Goal: Task Accomplishment & Management: Manage account settings

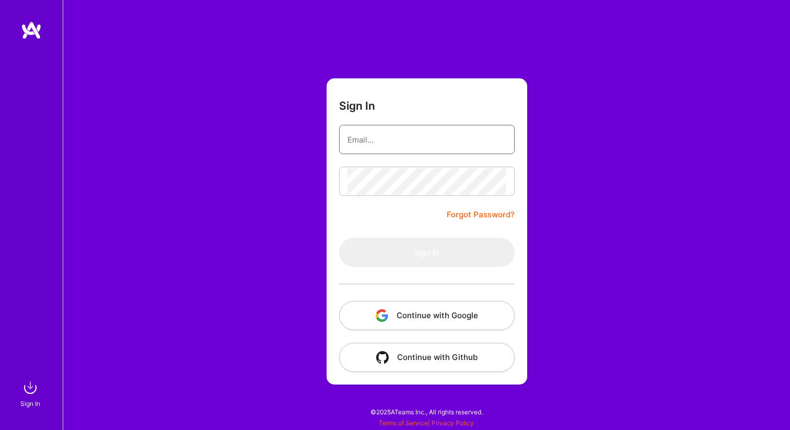
click at [444, 138] on input "email" at bounding box center [426, 139] width 159 height 27
click at [439, 315] on button "Continue with Google" at bounding box center [426, 315] width 175 height 29
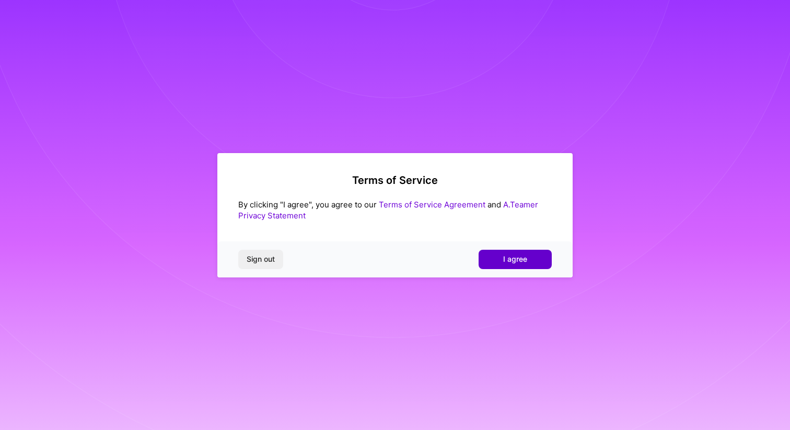
click at [517, 264] on button "I agree" at bounding box center [514, 259] width 73 height 19
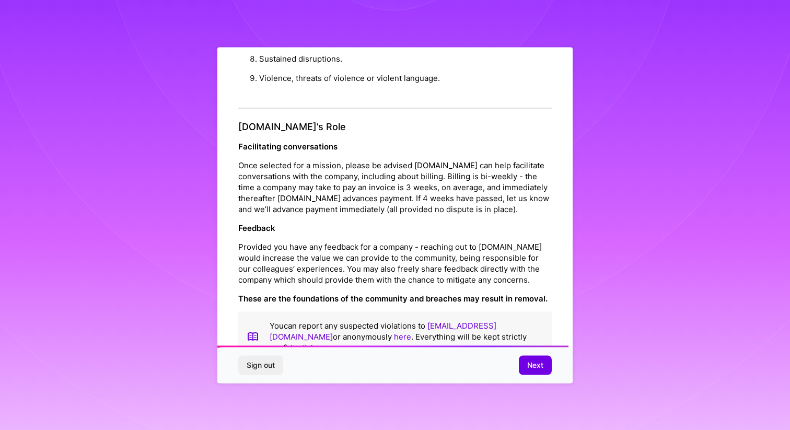
scroll to position [1101, 0]
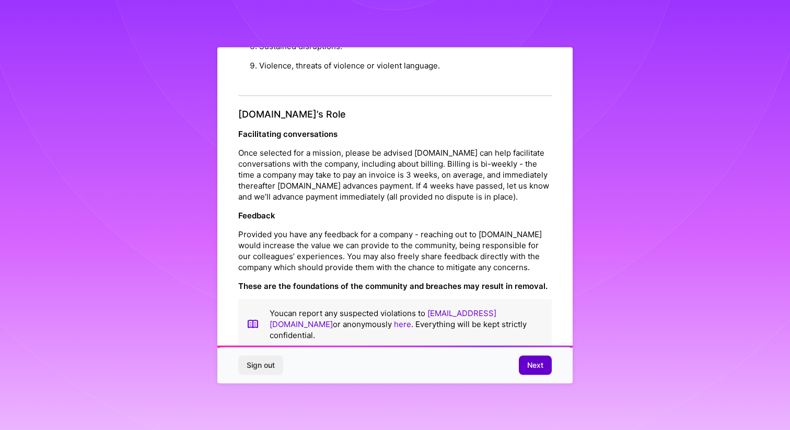
click at [542, 366] on span "Next" at bounding box center [535, 365] width 16 height 10
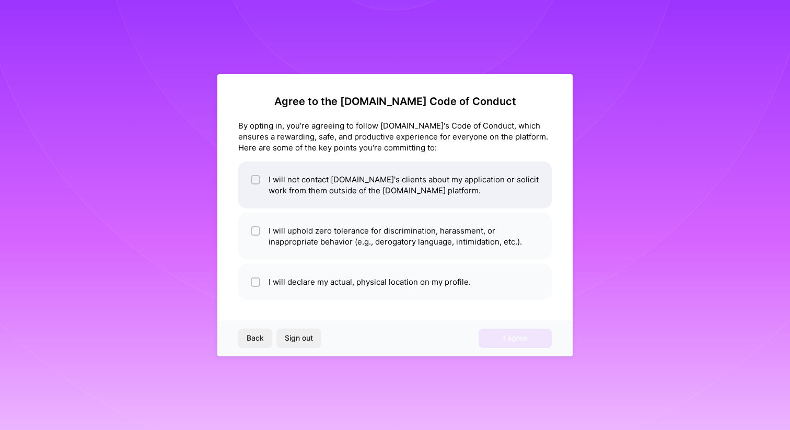
click at [245, 182] on li "I will not contact A.Team's clients about my application or solicit work from t…" at bounding box center [394, 184] width 313 height 47
checkbox input "true"
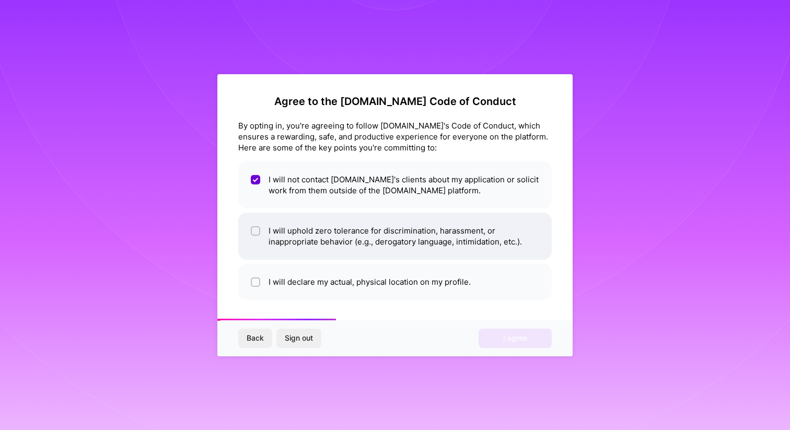
click at [259, 230] on input "checkbox" at bounding box center [256, 231] width 7 height 7
checkbox input "true"
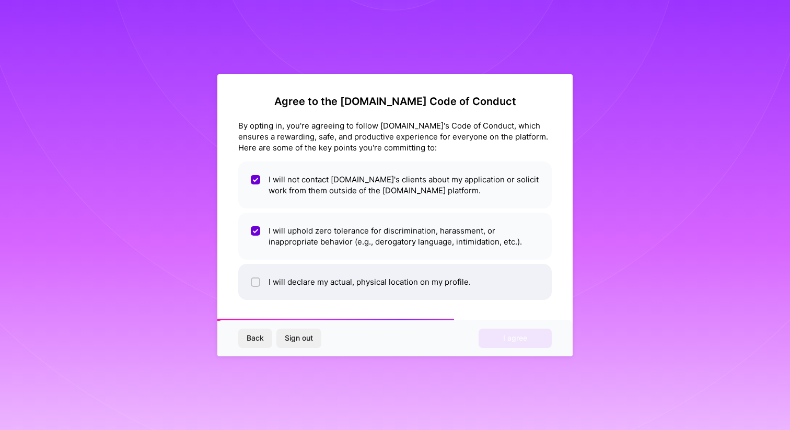
click at [258, 286] on div at bounding box center [255, 281] width 9 height 9
checkbox input "true"
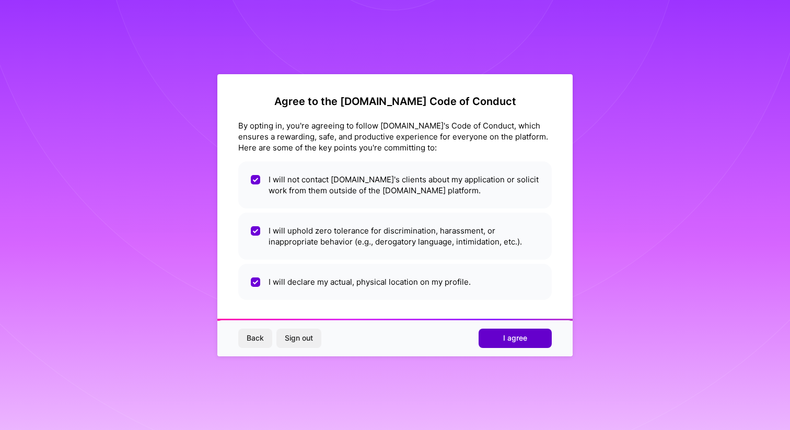
click at [519, 330] on button "I agree" at bounding box center [514, 337] width 73 height 19
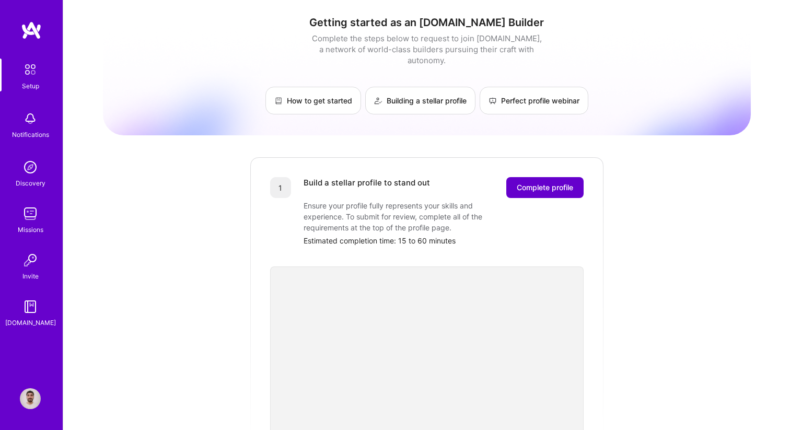
click at [542, 182] on span "Complete profile" at bounding box center [545, 187] width 56 height 10
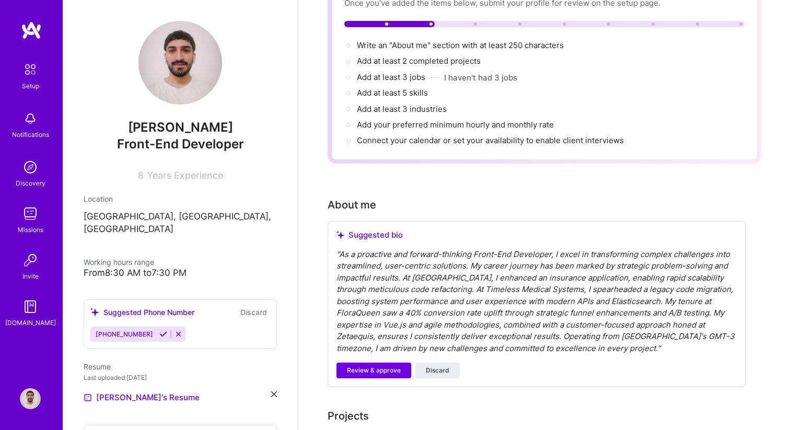
scroll to position [114, 0]
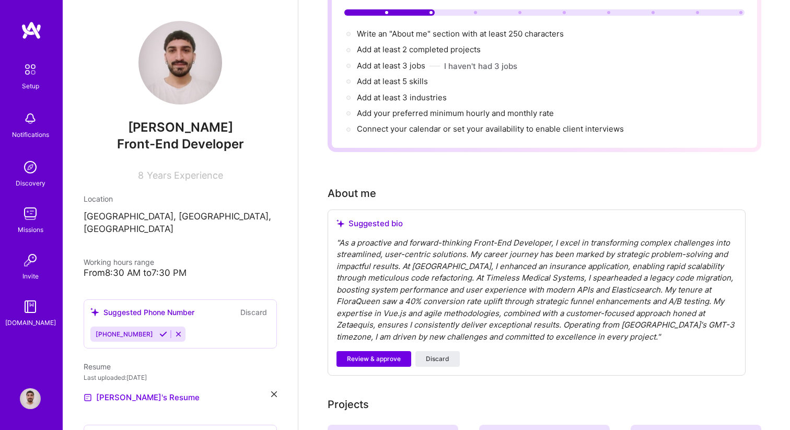
click at [395, 266] on div "" As a proactive and forward-thinking Front-End Developer, I excel in transform…" at bounding box center [536, 290] width 400 height 106
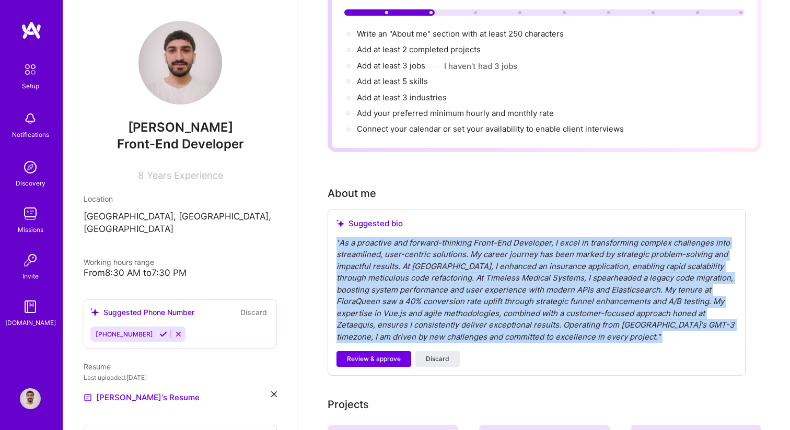
click at [395, 266] on div "" As a proactive and forward-thinking Front-End Developer, I excel in transform…" at bounding box center [536, 290] width 400 height 106
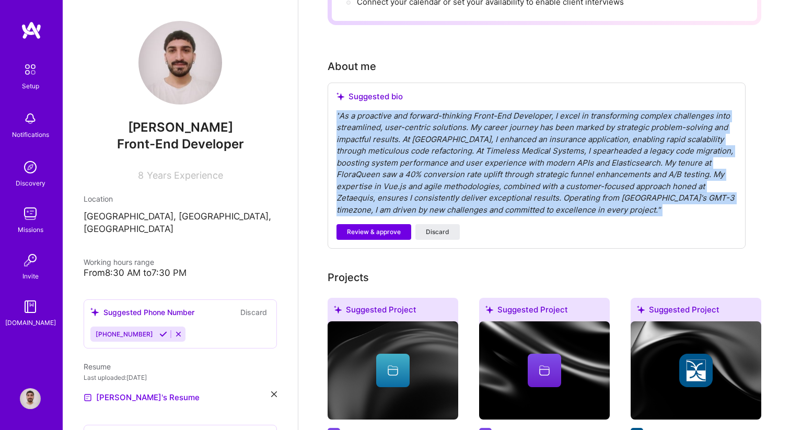
scroll to position [250, 0]
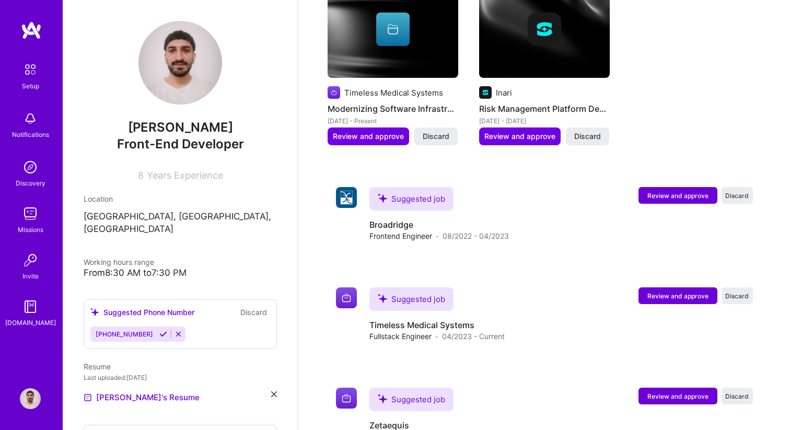
scroll to position [805, 0]
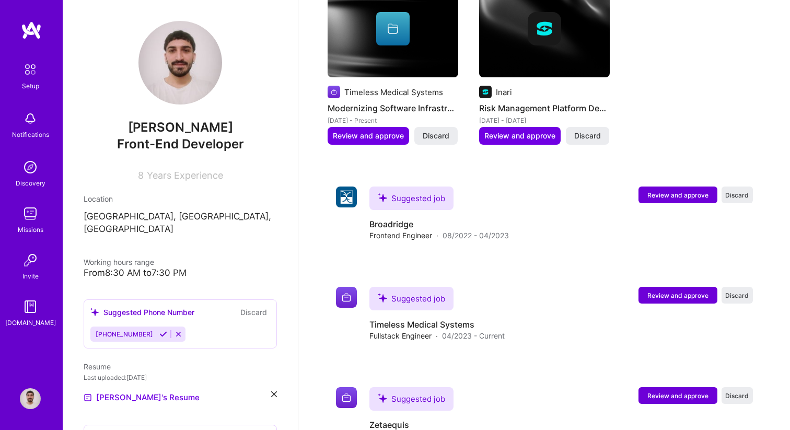
click at [136, 267] on div "From 8:30 AM to 7:30 PM" at bounding box center [180, 272] width 193 height 11
click at [107, 267] on div "From 8:30 AM to 7:30 PM" at bounding box center [180, 272] width 193 height 11
click at [124, 267] on div "From 8:30 AM to 7:30 PM" at bounding box center [180, 272] width 193 height 11
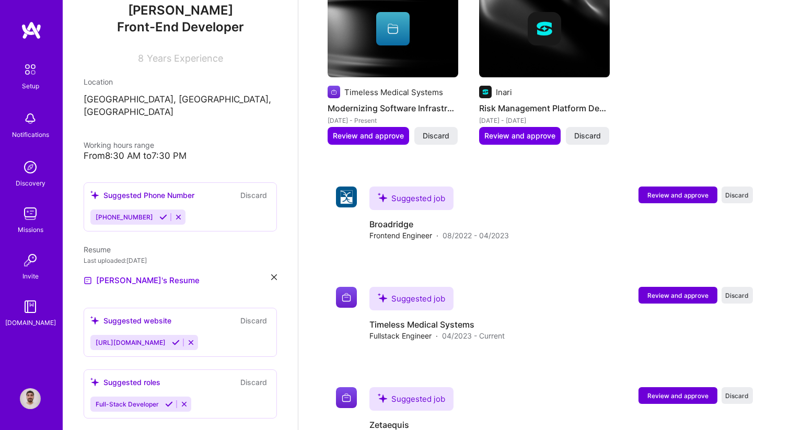
scroll to position [95, 0]
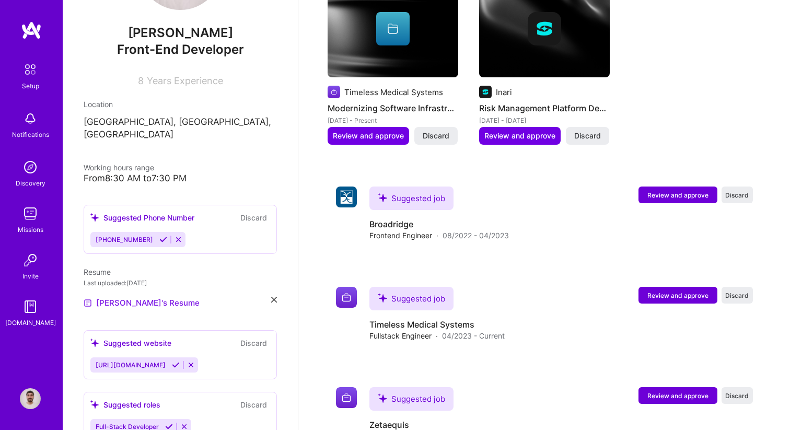
click at [139, 297] on link "[PERSON_NAME]'s Resume" at bounding box center [142, 303] width 116 height 13
click at [685, 187] on button "Review and approve" at bounding box center [677, 194] width 79 height 17
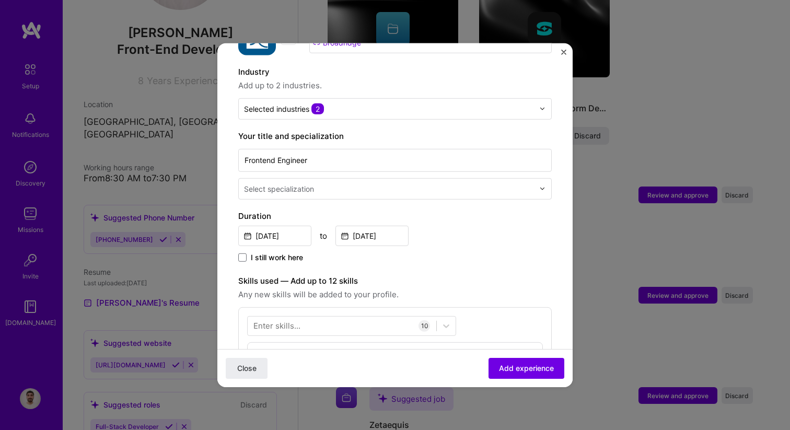
scroll to position [164, 0]
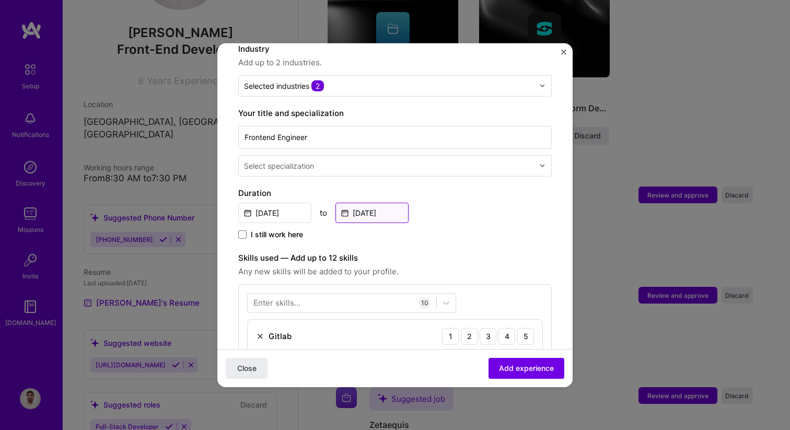
click at [386, 203] on input "[DATE]" at bounding box center [371, 212] width 73 height 20
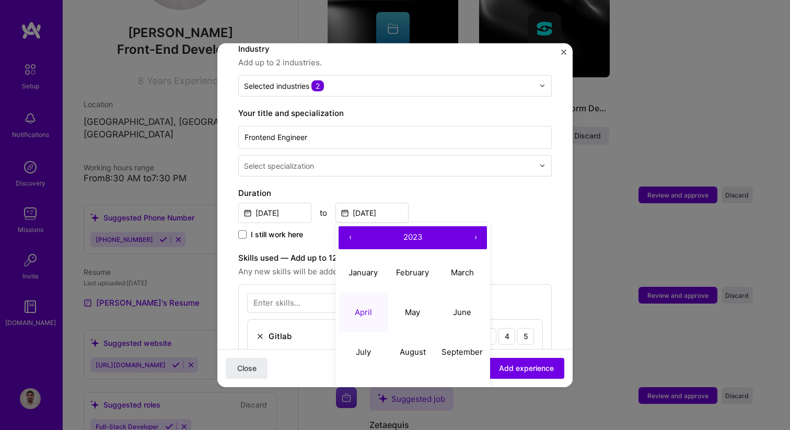
click at [275, 229] on span "I still work here" at bounding box center [277, 234] width 52 height 10
click at [0, 0] on input "I still work here" at bounding box center [0, 0] width 0 height 0
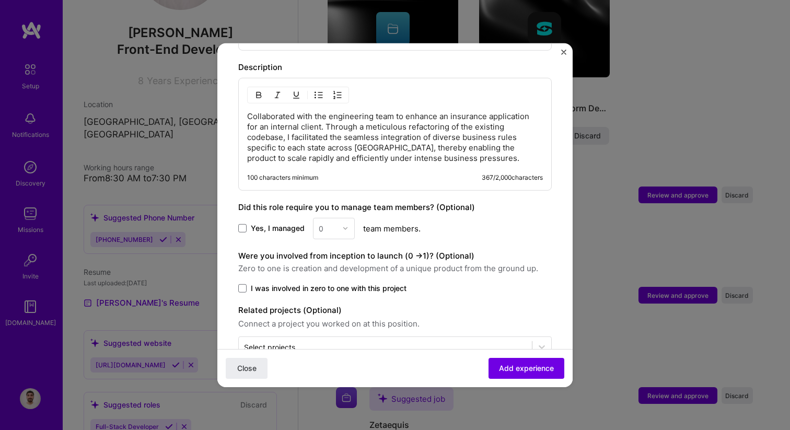
scroll to position [800, 0]
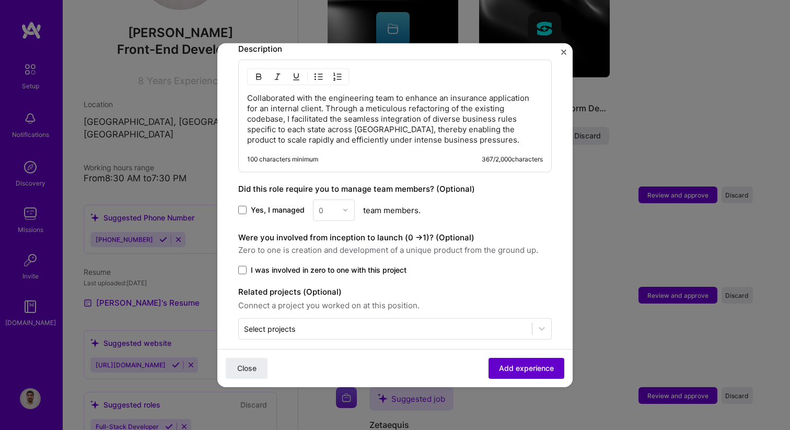
click at [542, 367] on span "Add experience" at bounding box center [526, 368] width 55 height 10
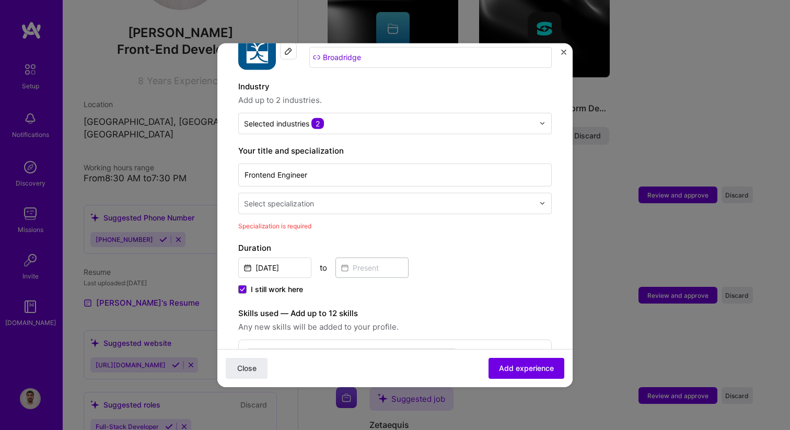
scroll to position [126, 0]
click at [398, 200] on div "Select specialization" at bounding box center [389, 203] width 300 height 20
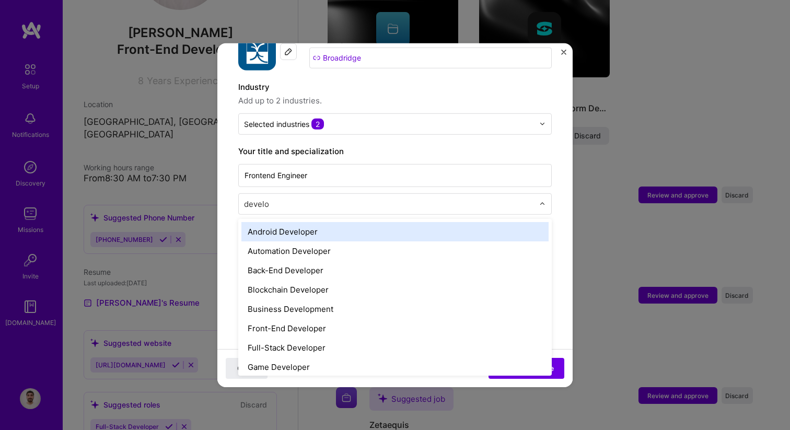
type input "develop"
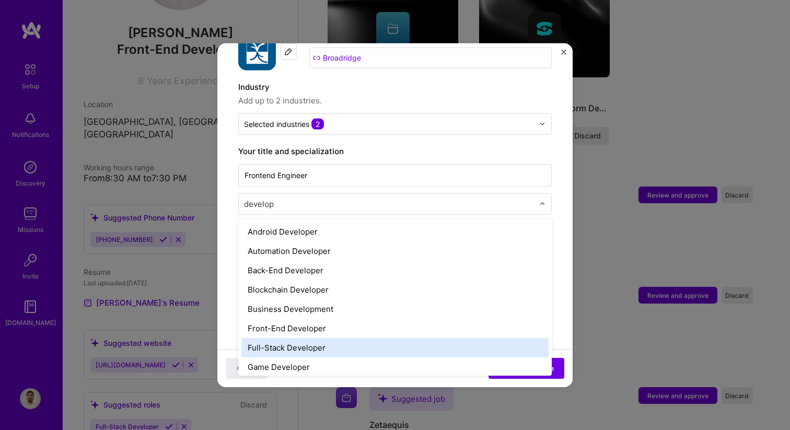
click at [448, 337] on div "Full-Stack Developer" at bounding box center [394, 346] width 307 height 19
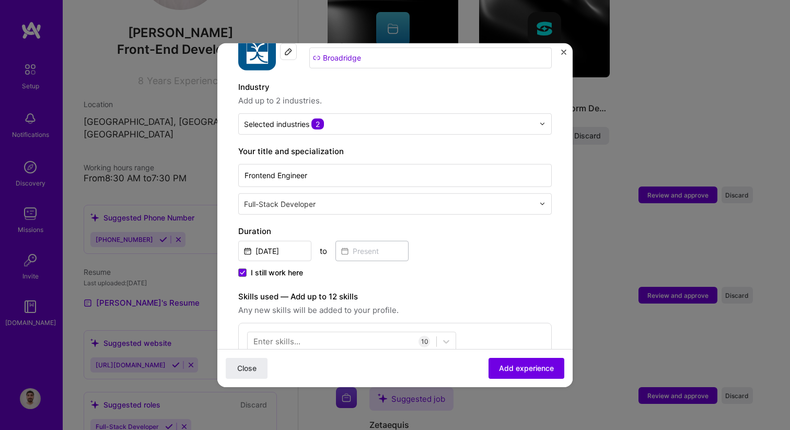
click at [460, 225] on label "Duration" at bounding box center [394, 231] width 313 height 13
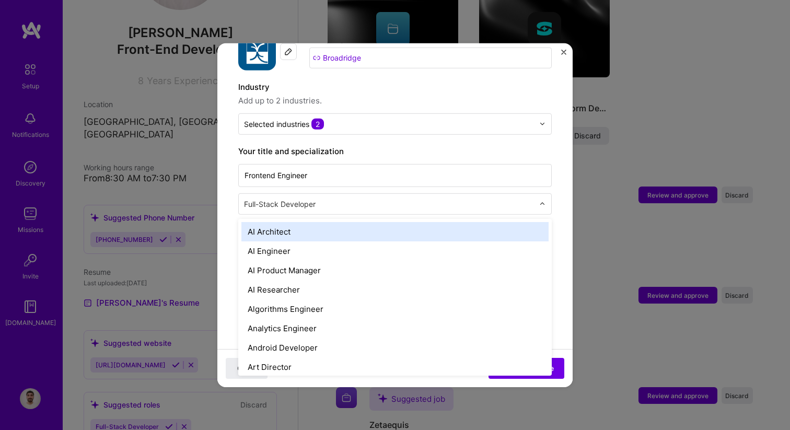
click at [401, 198] on input "text" at bounding box center [390, 203] width 292 height 11
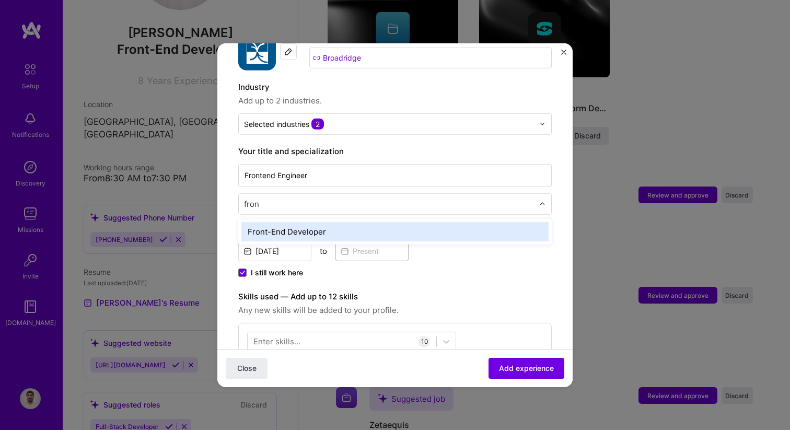
type input "front"
click at [308, 222] on div "Front-End Developer" at bounding box center [394, 230] width 307 height 19
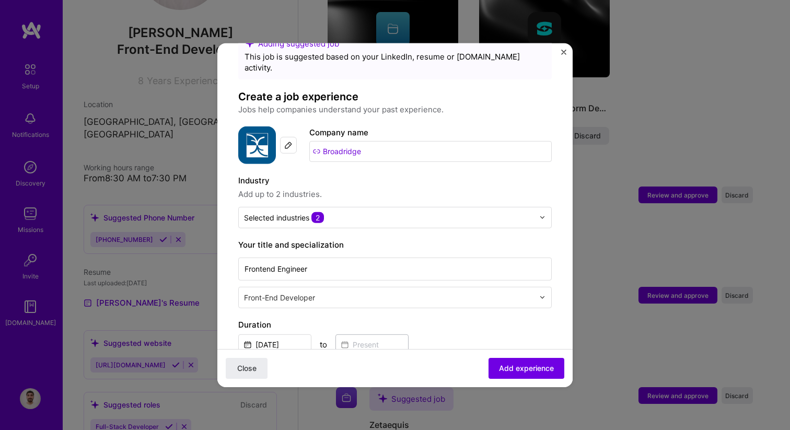
scroll to position [0, 0]
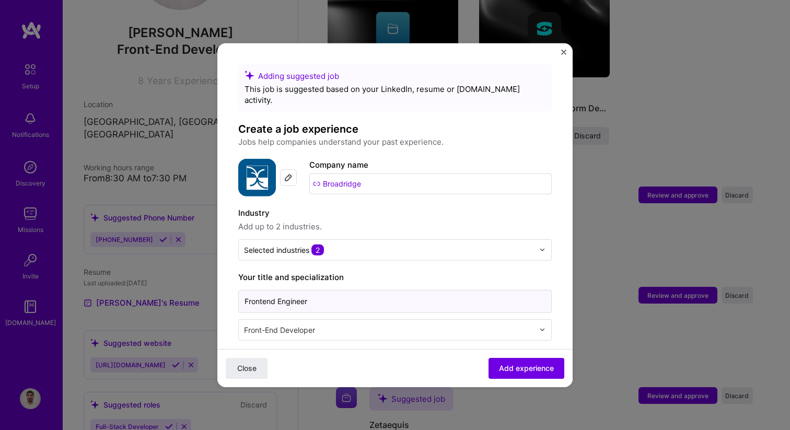
click at [312, 293] on input "Frontend Engineer" at bounding box center [394, 300] width 313 height 23
click at [253, 293] on input "Frontend Engineer" at bounding box center [394, 300] width 313 height 23
type input "Full Stack Engineer"
click at [300, 324] on input "text" at bounding box center [390, 329] width 292 height 11
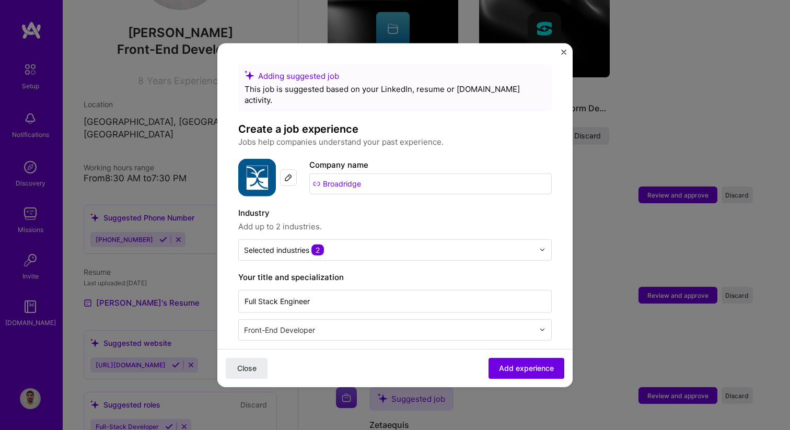
scroll to position [870, 0]
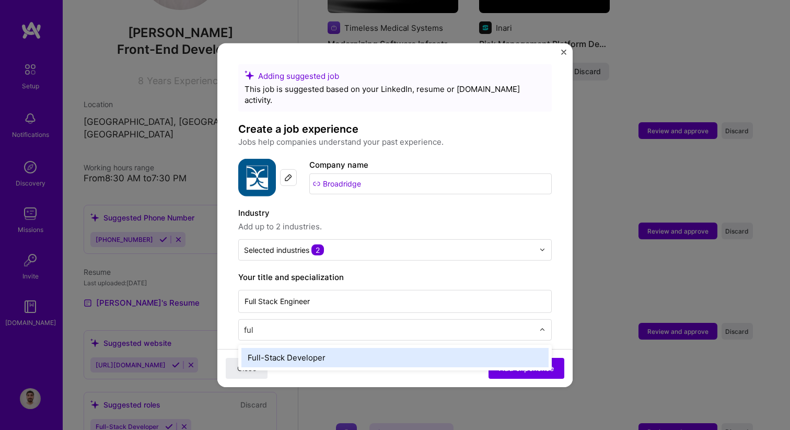
type input "full"
click at [318, 347] on div "Full-Stack Developer" at bounding box center [394, 356] width 307 height 19
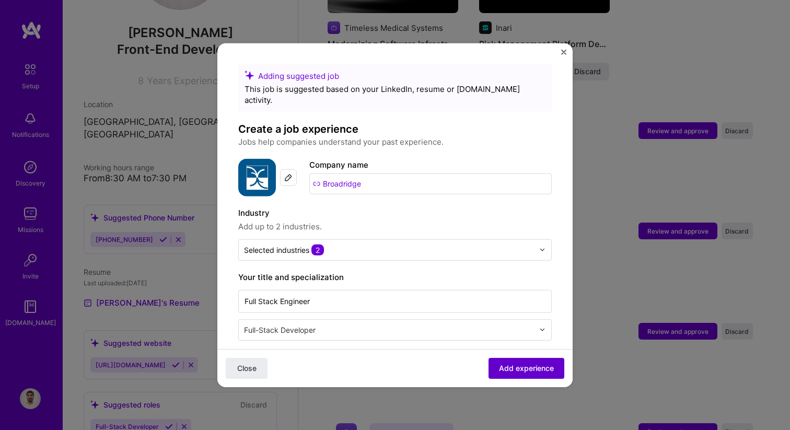
click at [544, 369] on span "Add experience" at bounding box center [526, 368] width 55 height 10
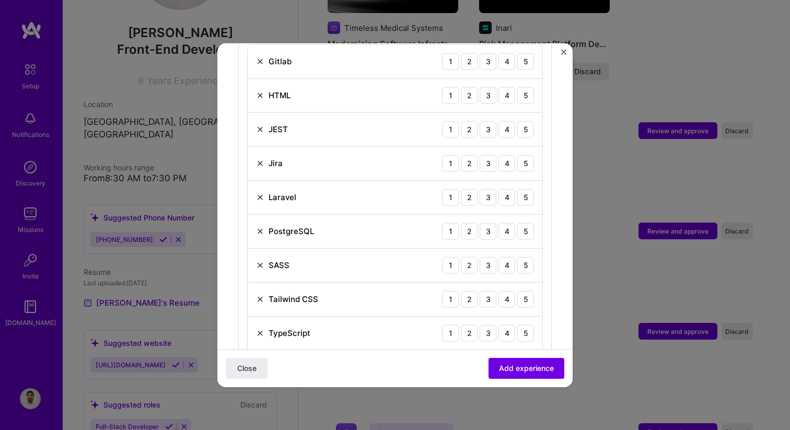
scroll to position [328, 0]
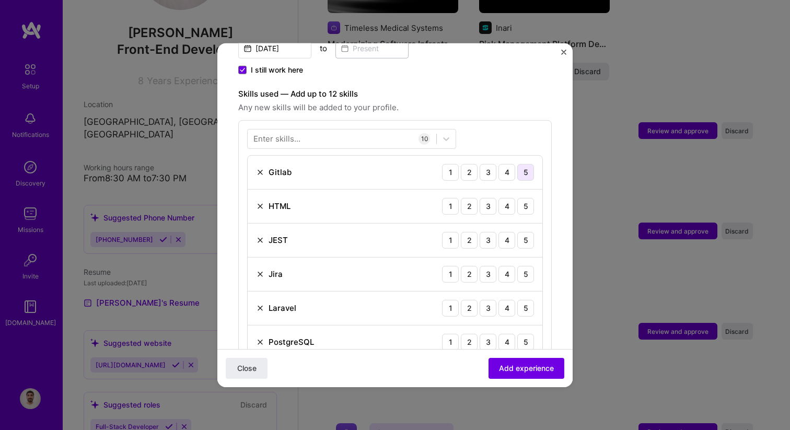
click at [526, 165] on div "5" at bounding box center [525, 171] width 17 height 17
click at [526, 197] on div "5" at bounding box center [525, 205] width 17 height 17
click at [527, 231] on div "5" at bounding box center [525, 239] width 17 height 17
click at [527, 271] on div "5" at bounding box center [525, 273] width 17 height 17
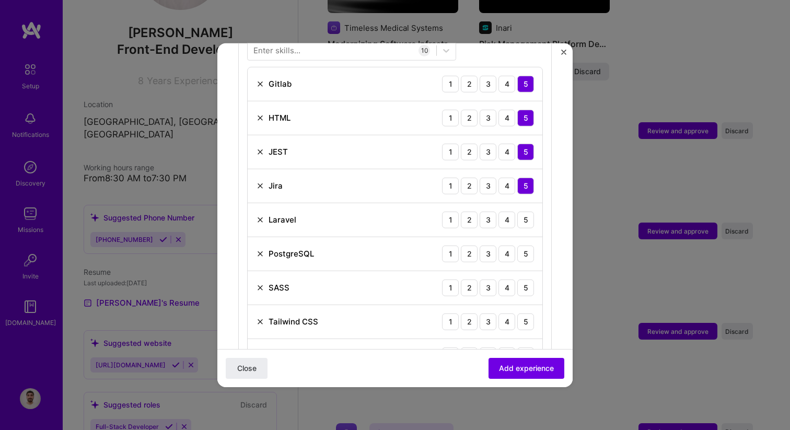
scroll to position [420, 0]
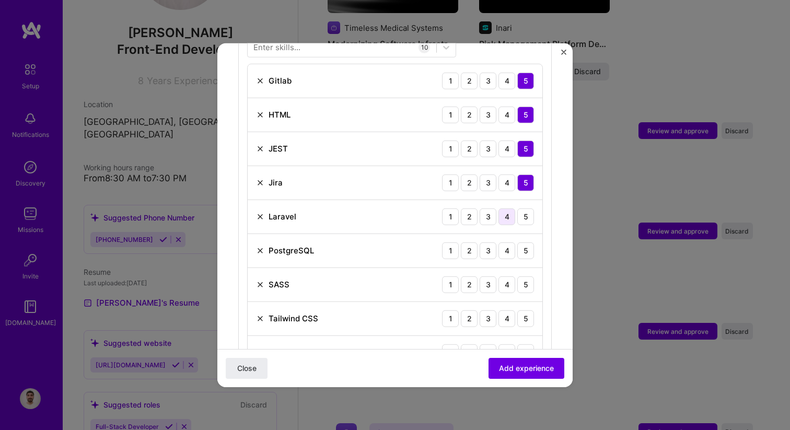
click at [506, 208] on div "4" at bounding box center [506, 216] width 17 height 17
click at [508, 242] on div "4" at bounding box center [506, 250] width 17 height 17
click at [492, 208] on div "3" at bounding box center [487, 216] width 17 height 17
click at [486, 244] on div "3" at bounding box center [487, 250] width 17 height 17
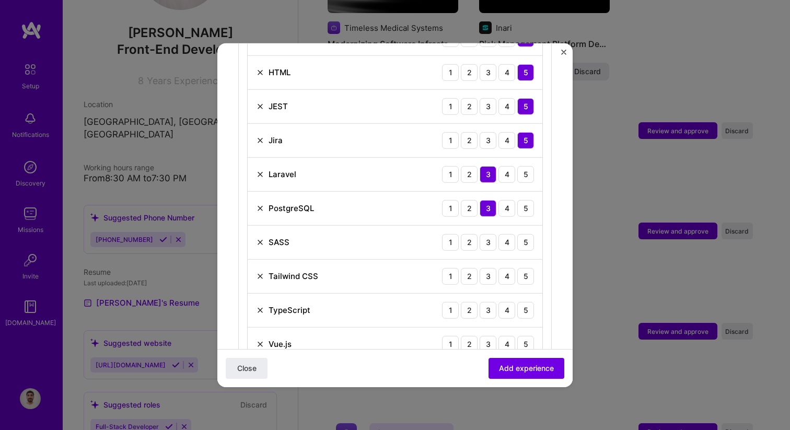
scroll to position [465, 0]
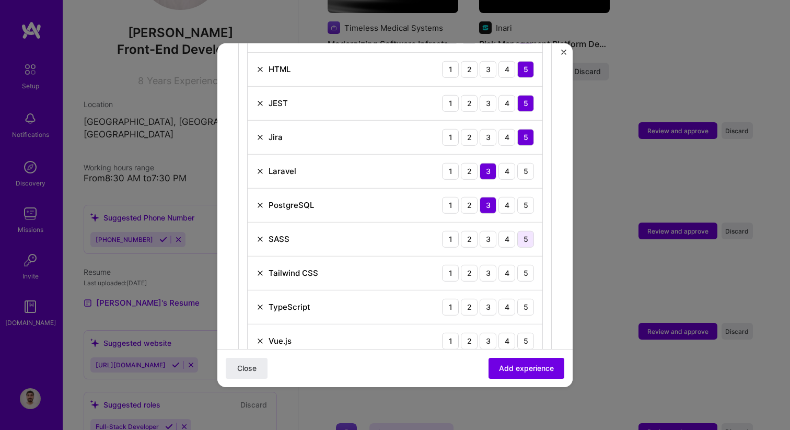
click at [525, 230] on div "5" at bounding box center [525, 238] width 17 height 17
click at [525, 264] on div "5" at bounding box center [525, 272] width 17 height 17
click at [525, 307] on div "TypeScript 1 2 3 4 5" at bounding box center [395, 307] width 295 height 34
click at [525, 300] on div "5" at bounding box center [525, 306] width 17 height 17
click at [525, 333] on div "5" at bounding box center [525, 340] width 17 height 17
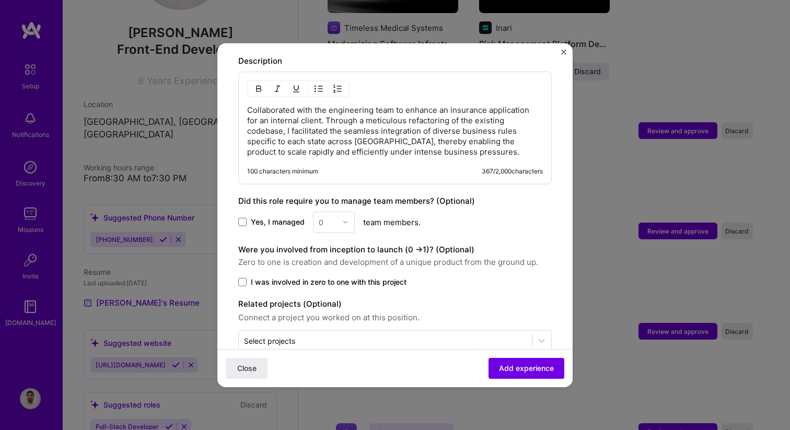
scroll to position [817, 0]
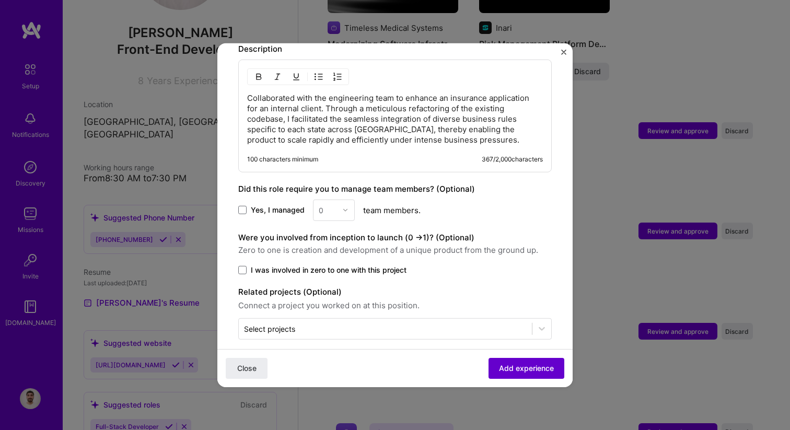
click at [533, 364] on span "Add experience" at bounding box center [526, 368] width 55 height 10
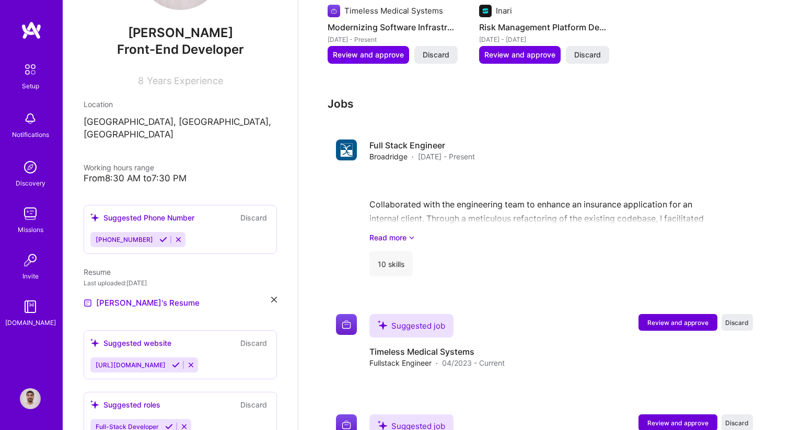
scroll to position [891, 0]
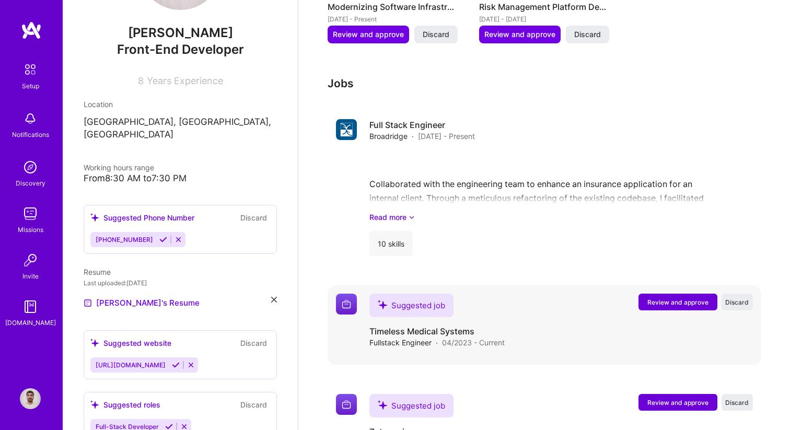
click at [676, 298] on span "Review and approve" at bounding box center [677, 302] width 61 height 9
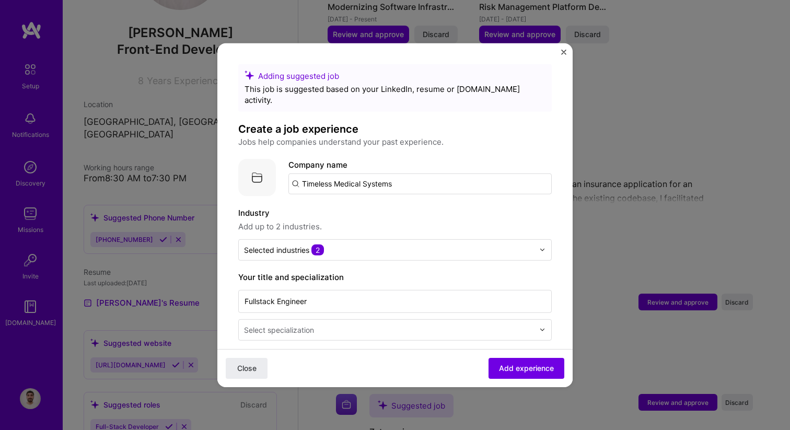
click at [564, 53] on img "Close" at bounding box center [563, 51] width 5 height 5
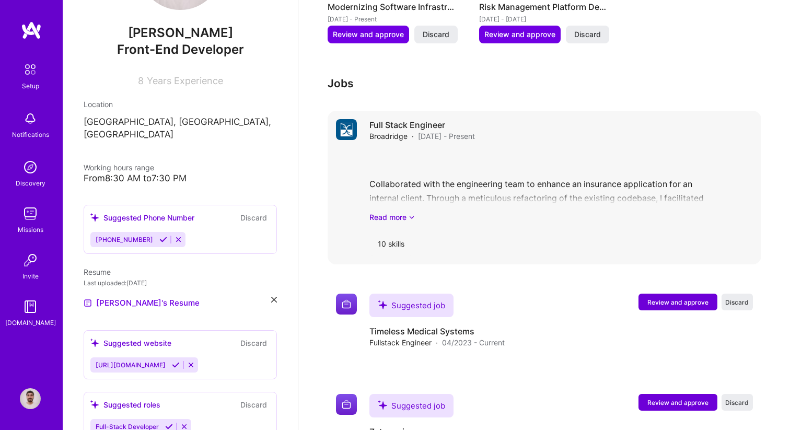
click at [488, 177] on div "Collaborated with the engineering team to enhance an insurance application for …" at bounding box center [560, 186] width 383 height 73
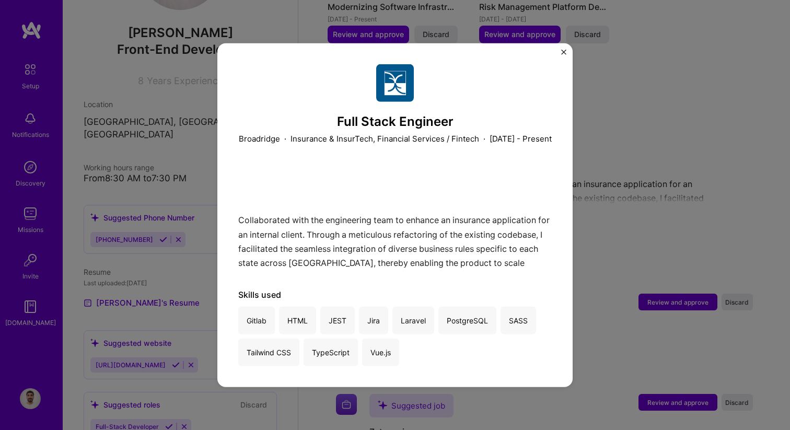
click at [560, 49] on div "Full Stack Engineer Broadridge · Insurance & InsurTech, Financial Services / Fi…" at bounding box center [394, 215] width 355 height 344
click at [562, 49] on img "Close" at bounding box center [563, 51] width 5 height 5
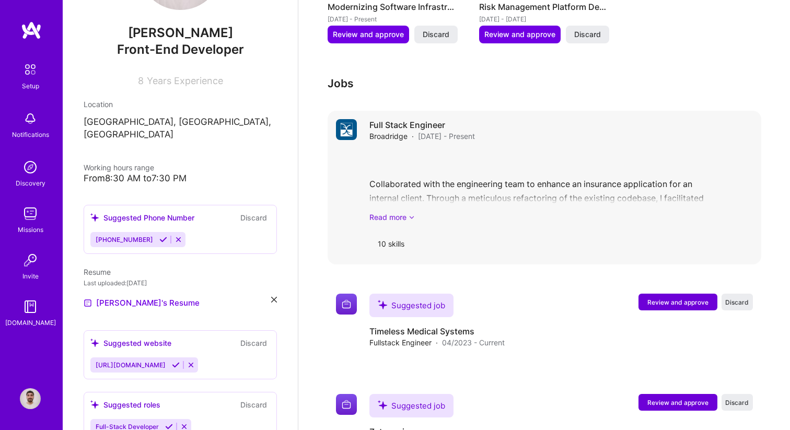
click at [399, 212] on link "Read more" at bounding box center [560, 217] width 383 height 11
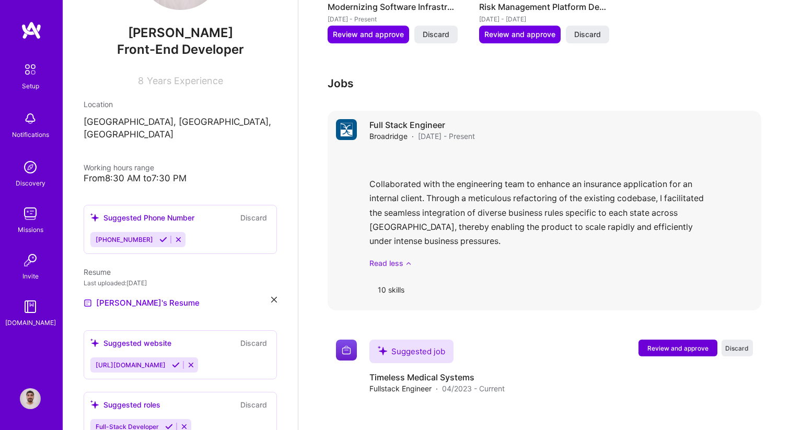
click at [388, 257] on link "Read less" at bounding box center [560, 262] width 383 height 11
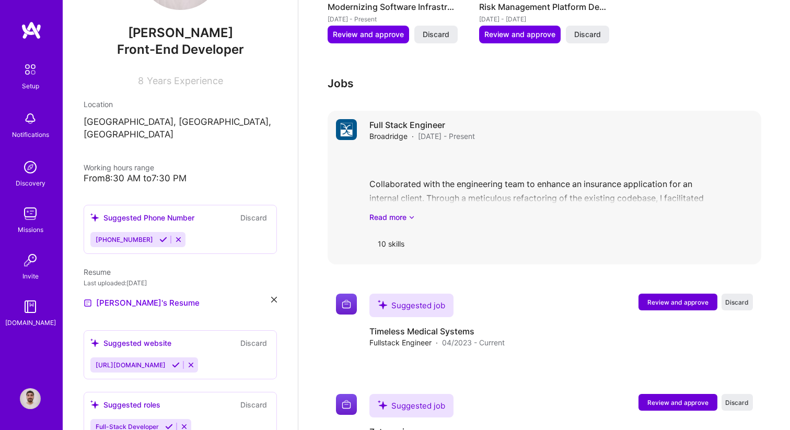
click at [385, 231] on div "10 skills" at bounding box center [390, 243] width 43 height 25
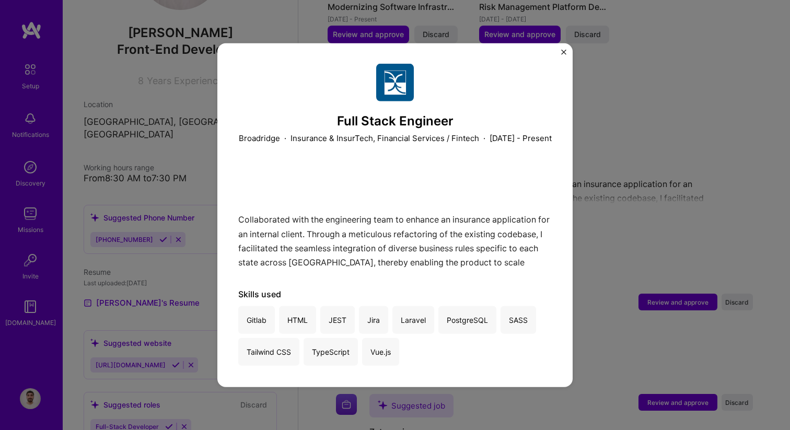
scroll to position [11, 0]
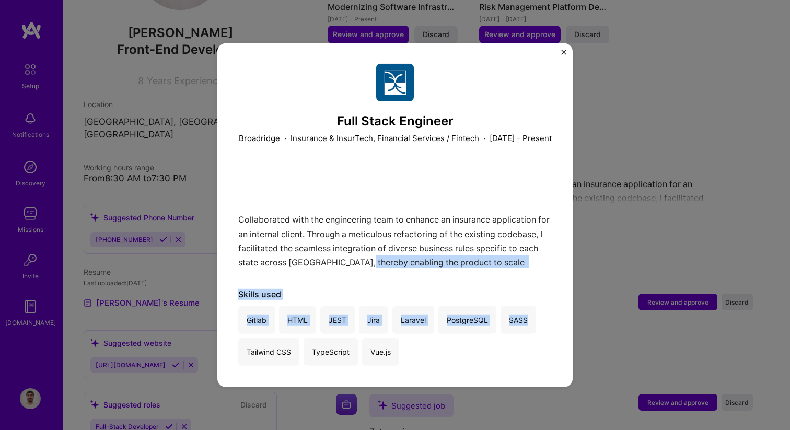
drag, startPoint x: 426, startPoint y: 262, endPoint x: 508, endPoint y: 329, distance: 106.1
click at [507, 328] on div "Full Stack Engineer Broadridge · Insurance & InsurTech, Financial Services / Fi…" at bounding box center [394, 214] width 313 height 302
click at [490, 286] on div "Full Stack Engineer Broadridge · Insurance & InsurTech, Financial Services / Fi…" at bounding box center [394, 214] width 313 height 302
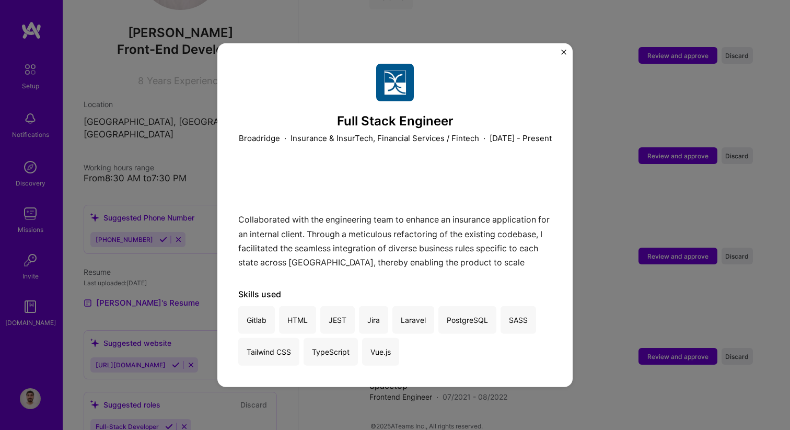
scroll to position [1139, 0]
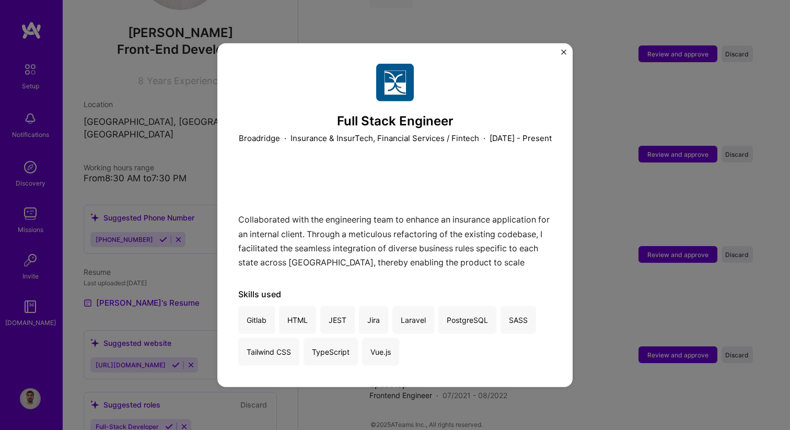
click at [558, 52] on div "Full Stack Engineer Broadridge · Insurance & InsurTech, Financial Services / Fi…" at bounding box center [394, 215] width 355 height 344
click at [562, 51] on img "Close" at bounding box center [563, 51] width 5 height 5
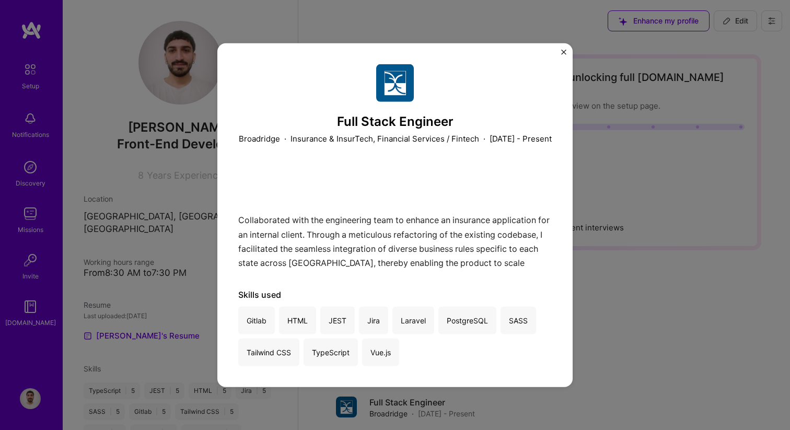
click at [563, 49] on img "Close" at bounding box center [563, 51] width 5 height 5
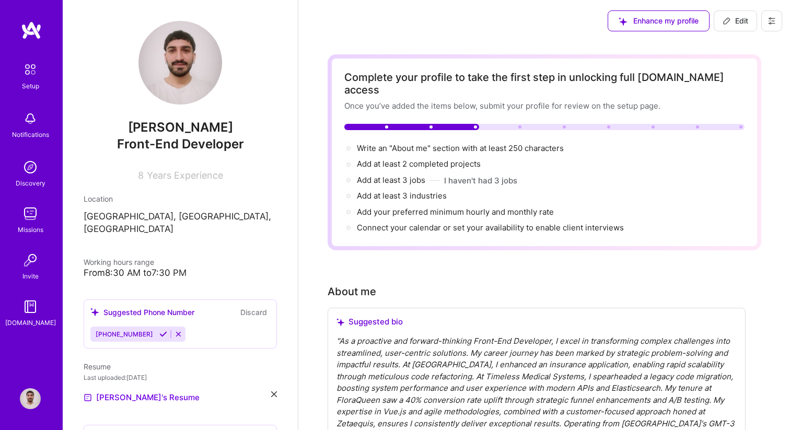
click at [717, 23] on button "Edit" at bounding box center [734, 20] width 43 height 21
select select "US"
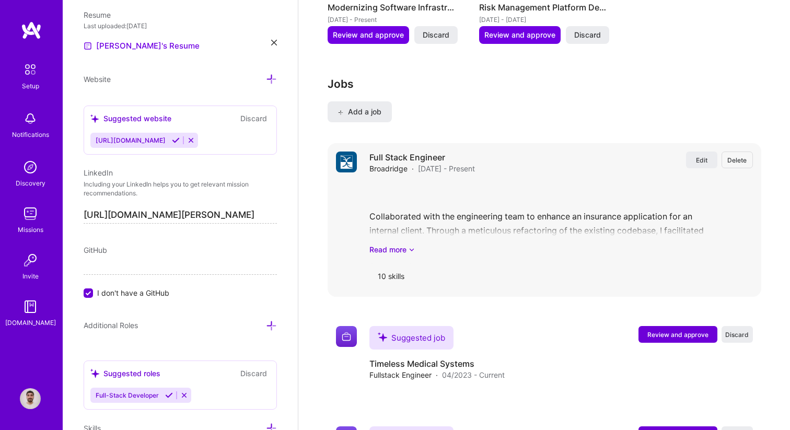
scroll to position [1348, 0]
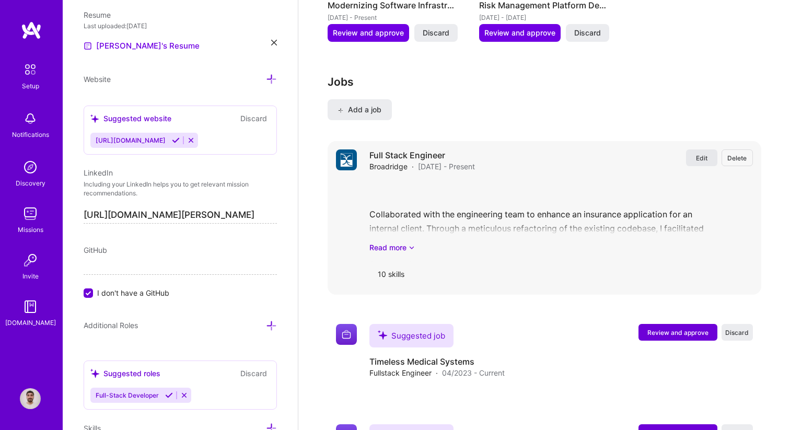
click at [702, 154] on span "Edit" at bounding box center [701, 158] width 11 height 9
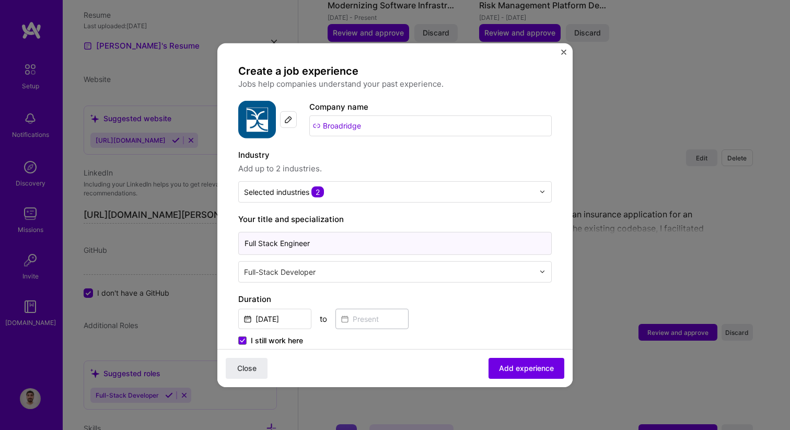
drag, startPoint x: 278, startPoint y: 242, endPoint x: 147, endPoint y: 244, distance: 130.6
click at [147, 244] on div "Create a job experience Jobs help companies understand your past experience. Co…" at bounding box center [395, 215] width 790 height 430
type input "Frontend Engineer"
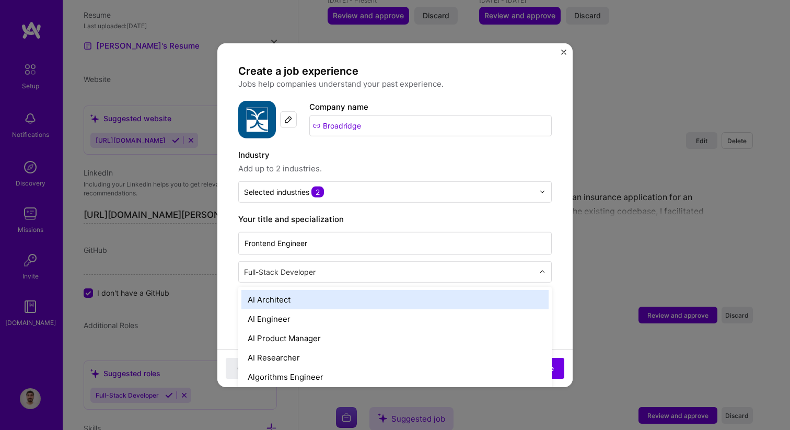
scroll to position [1365, 0]
drag, startPoint x: 279, startPoint y: 272, endPoint x: 94, endPoint y: 272, distance: 184.9
click at [94, 272] on div "Create a job experience Jobs help companies understand your past experience. Co…" at bounding box center [395, 215] width 790 height 430
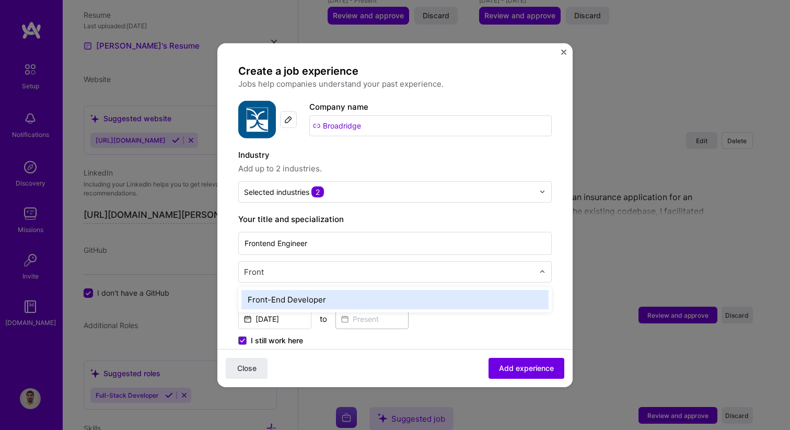
type input "Fron"
click at [318, 295] on div "Front-End Developer" at bounding box center [394, 298] width 307 height 19
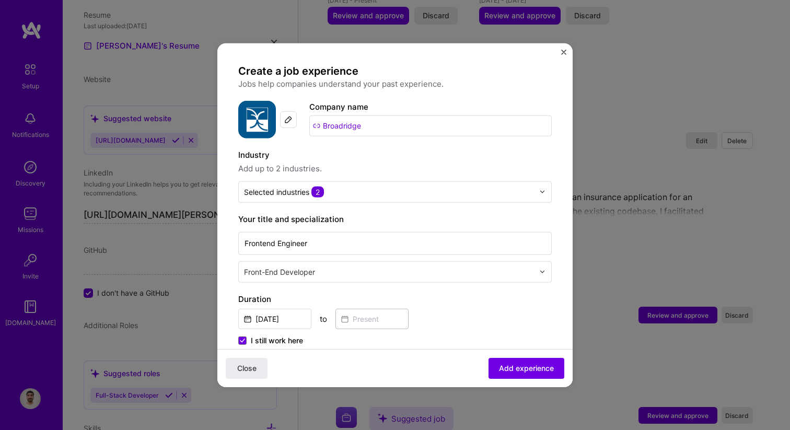
click at [446, 299] on label "Duration" at bounding box center [394, 298] width 313 height 13
drag, startPoint x: 263, startPoint y: 243, endPoint x: 366, endPoint y: 245, distance: 102.4
click at [366, 245] on input "Frontend Engineer" at bounding box center [394, 242] width 313 height 23
type input "Front-End Developer"
click at [485, 304] on label "Duration" at bounding box center [394, 298] width 313 height 13
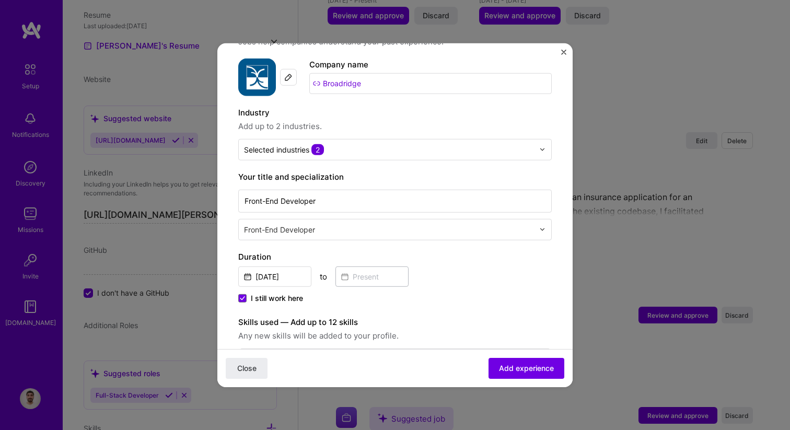
scroll to position [52, 0]
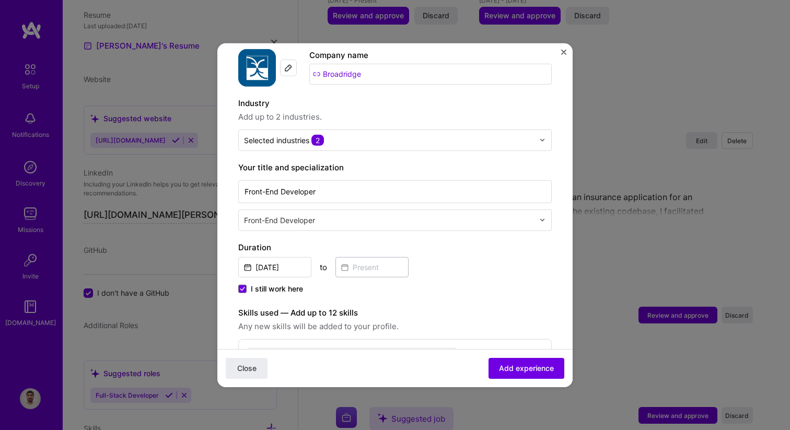
click at [401, 279] on div "Duration [DATE] to I still work here" at bounding box center [394, 268] width 313 height 55
click at [239, 292] on span at bounding box center [242, 288] width 8 height 8
click at [0, 0] on input "I still work here" at bounding box center [0, 0] width 0 height 0
click at [385, 264] on input at bounding box center [371, 266] width 73 height 20
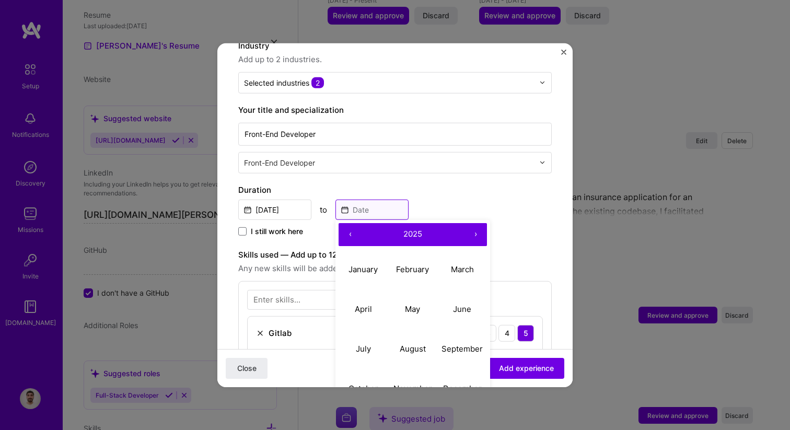
scroll to position [122, 0]
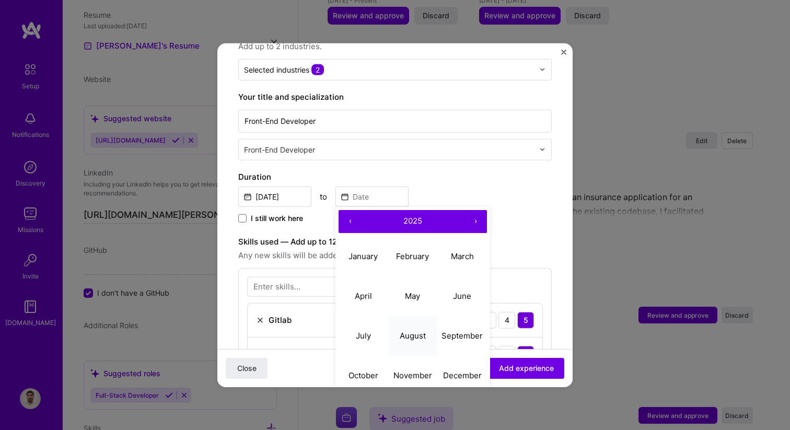
click at [414, 338] on abbr "August" at bounding box center [413, 336] width 26 height 10
type input "[DATE]"
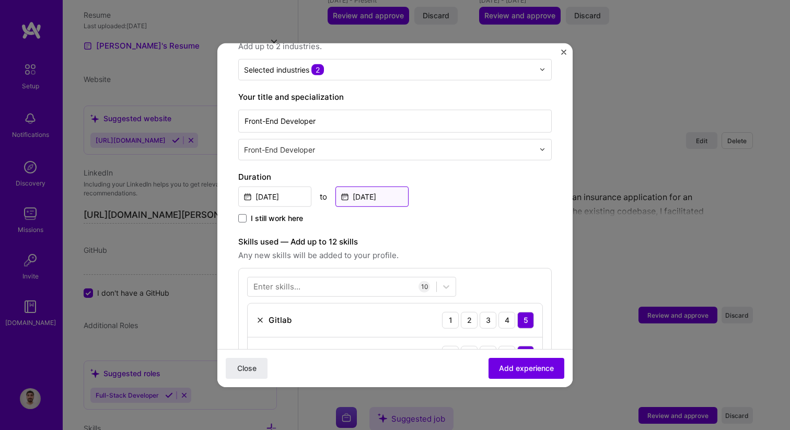
click at [391, 201] on input "[DATE]" at bounding box center [371, 196] width 73 height 20
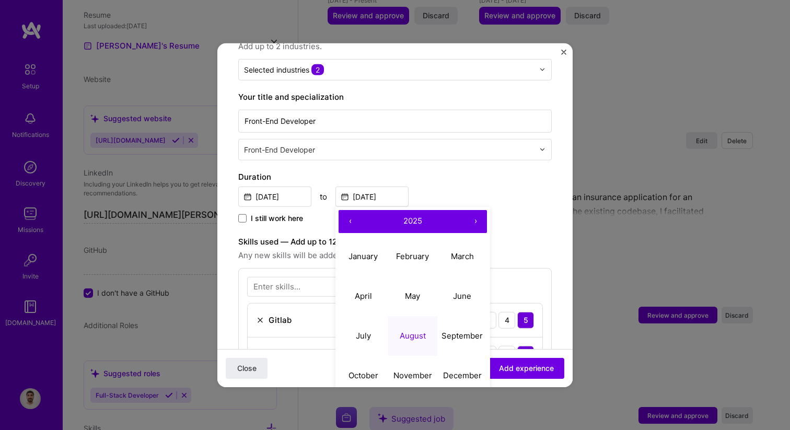
click at [400, 219] on button "2025" at bounding box center [412, 220] width 102 height 23
click at [467, 257] on button "2023" at bounding box center [462, 257] width 50 height 40
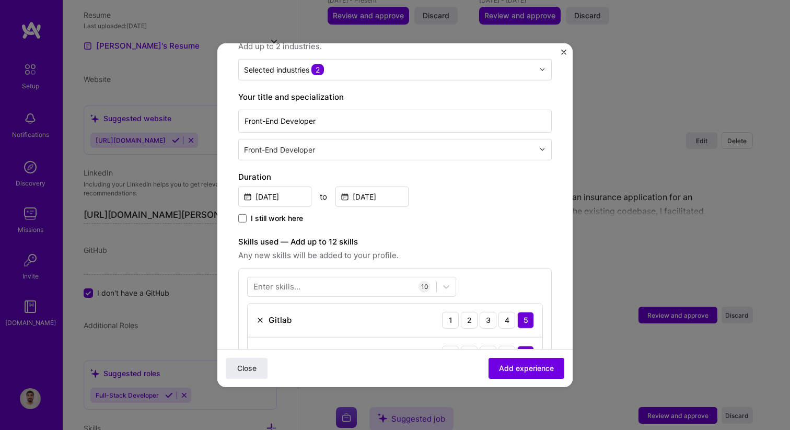
click at [535, 371] on span "Add experience" at bounding box center [526, 368] width 55 height 10
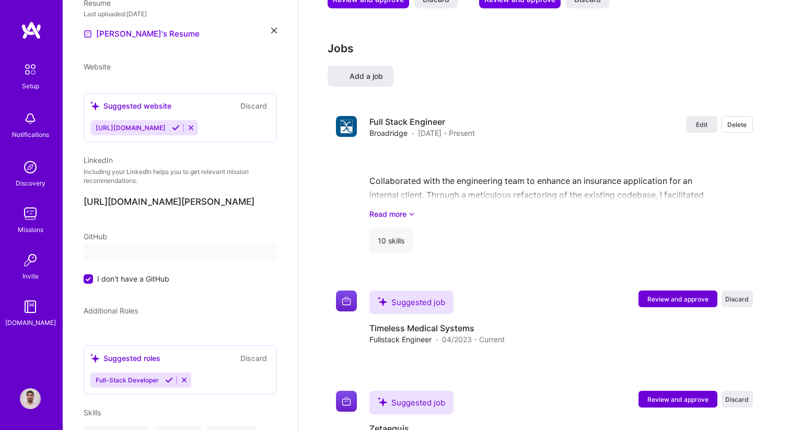
select select "US"
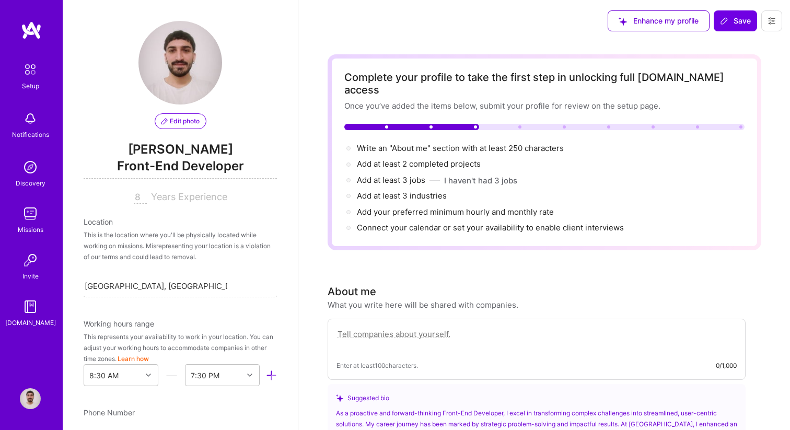
scroll to position [142, 0]
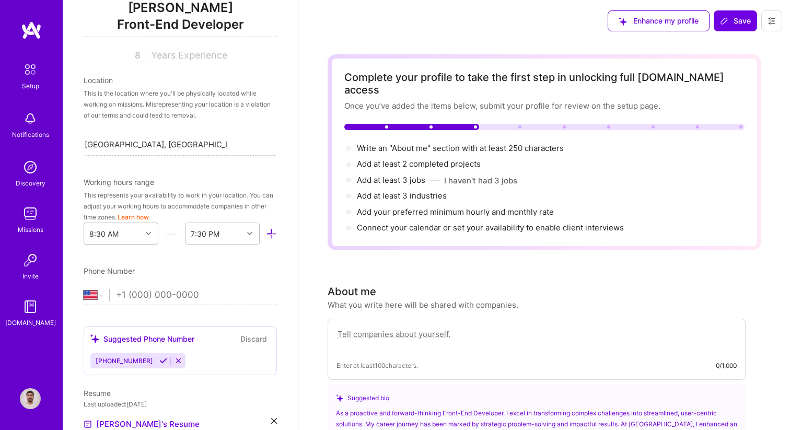
click at [145, 232] on div at bounding box center [150, 234] width 16 height 14
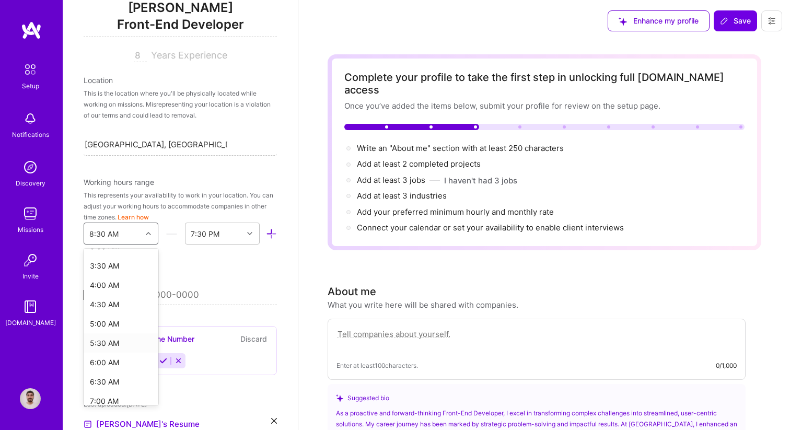
scroll to position [132, 0]
click at [110, 382] on div "6:30 AM" at bounding box center [121, 379] width 75 height 19
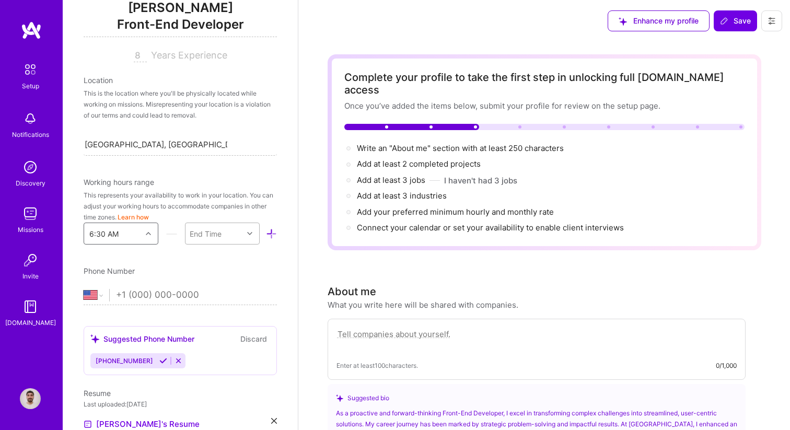
click at [220, 242] on div "End Time" at bounding box center [213, 233] width 57 height 21
click at [217, 286] on div "7:00 PM" at bounding box center [222, 284] width 75 height 19
click at [240, 257] on div "Edit photo [PERSON_NAME] Front-End Developer 8 Years Experience Location This i…" at bounding box center [180, 215] width 235 height 430
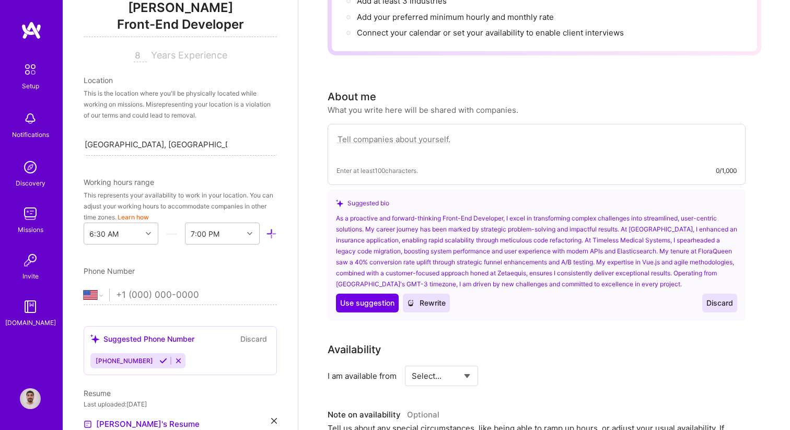
scroll to position [202, 0]
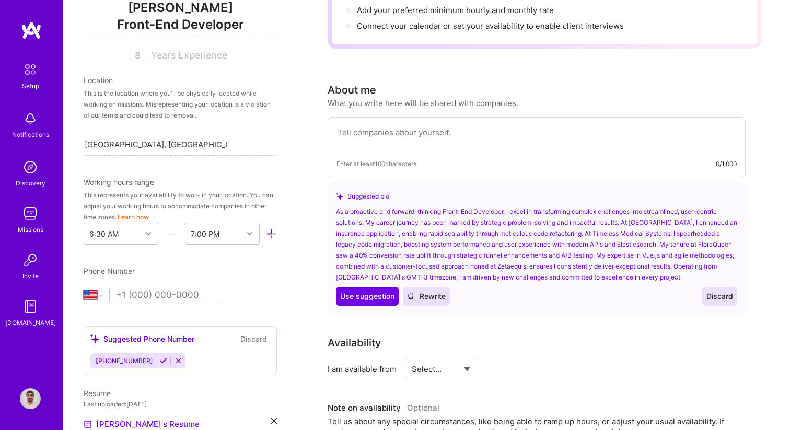
click at [457, 126] on textarea at bounding box center [536, 138] width 400 height 24
paste textarea "Proactive and forward-thinking engineer with robust analytical and communicatio…"
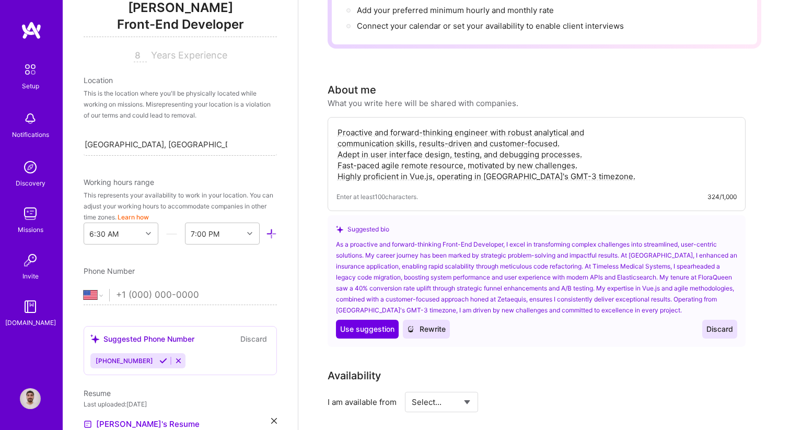
click at [612, 159] on textarea "Proactive and forward-thinking engineer with robust analytical and communicatio…" at bounding box center [536, 154] width 400 height 57
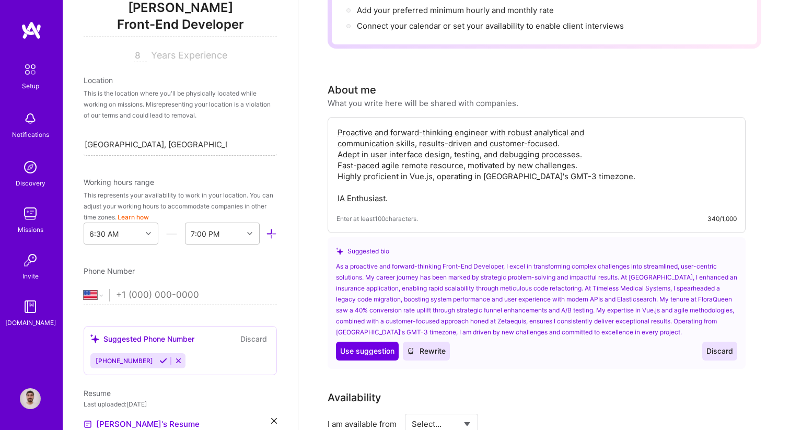
click at [647, 185] on textarea "Proactive and forward-thinking engineer with robust analytical and communicatio…" at bounding box center [536, 165] width 400 height 79
click at [428, 192] on div "Proactive and forward-thinking engineer with robust analytical and communicatio…" at bounding box center [536, 175] width 418 height 116
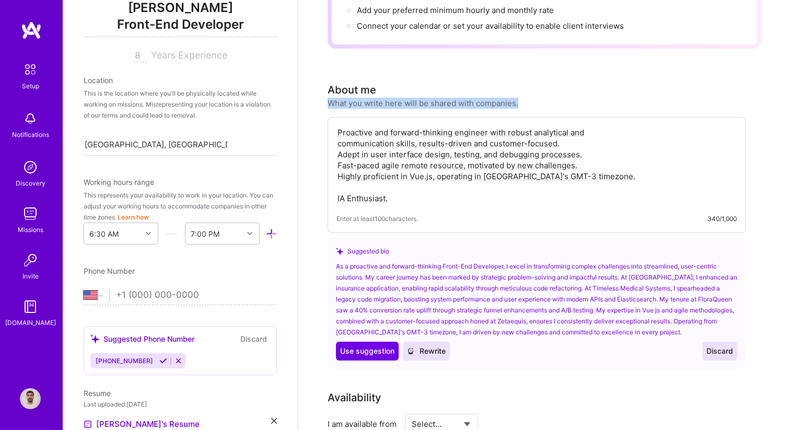
click at [428, 192] on div "Proactive and forward-thinking engineer with robust analytical and communicatio…" at bounding box center [536, 175] width 418 height 116
click at [415, 190] on textarea "Proactive and forward-thinking engineer with robust analytical and communicatio…" at bounding box center [536, 165] width 400 height 79
paste textarea "AI e"
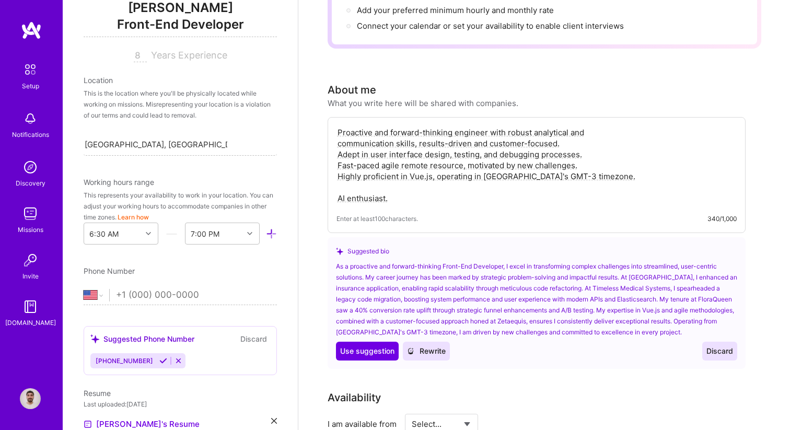
type textarea "Proactive and forward-thinking engineer with robust analytical and communicatio…"
click at [462, 220] on div "Proactive and forward-thinking engineer with robust analytical and communicatio…" at bounding box center [536, 243] width 418 height 252
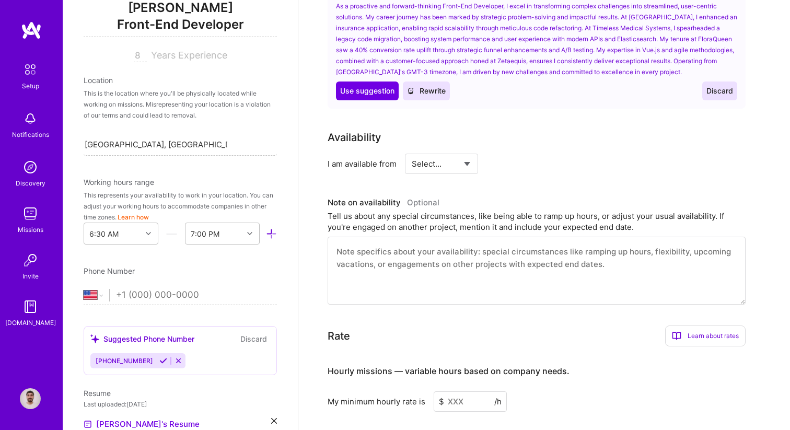
scroll to position [470, 0]
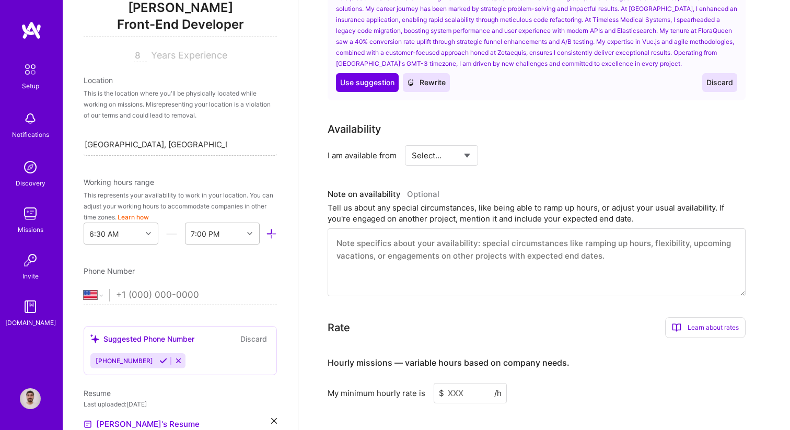
click at [465, 149] on select "Select... Right Now Future Date Not Available" at bounding box center [442, 155] width 60 height 27
select select "Right Now"
click at [412, 142] on select "Select... Right Now Future Date Not Available" at bounding box center [442, 155] width 60 height 27
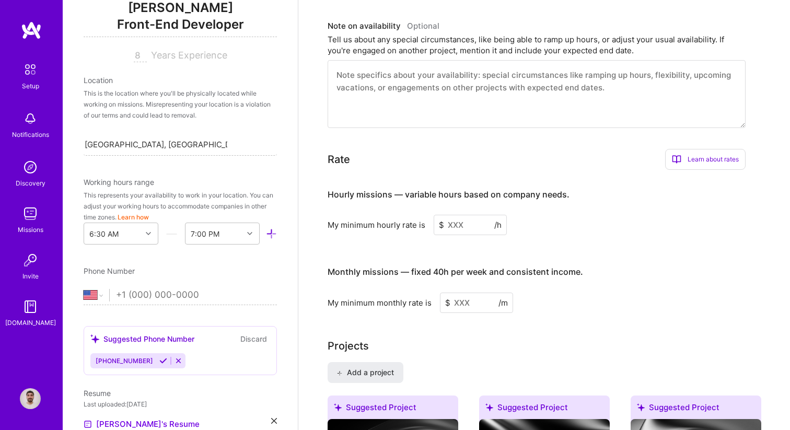
scroll to position [662, 0]
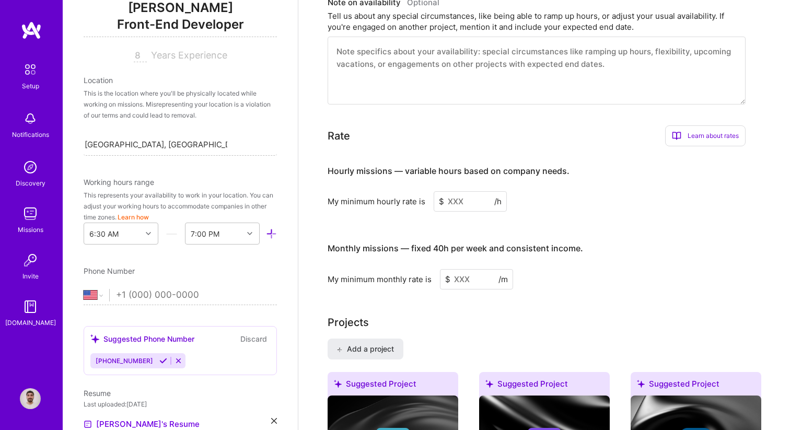
click at [456, 191] on input at bounding box center [469, 201] width 73 height 20
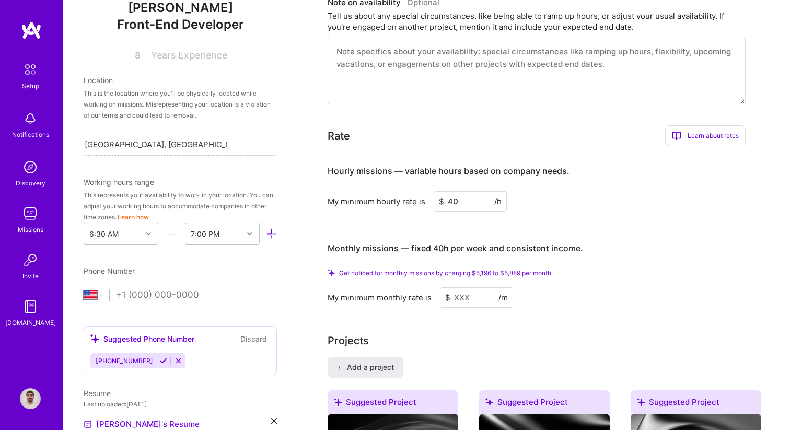
type input "40"
click at [541, 204] on div "Hourly missions — variable hours based on company needs. My minimum hourly rate…" at bounding box center [536, 231] width 418 height 152
click at [473, 287] on input at bounding box center [476, 297] width 73 height 20
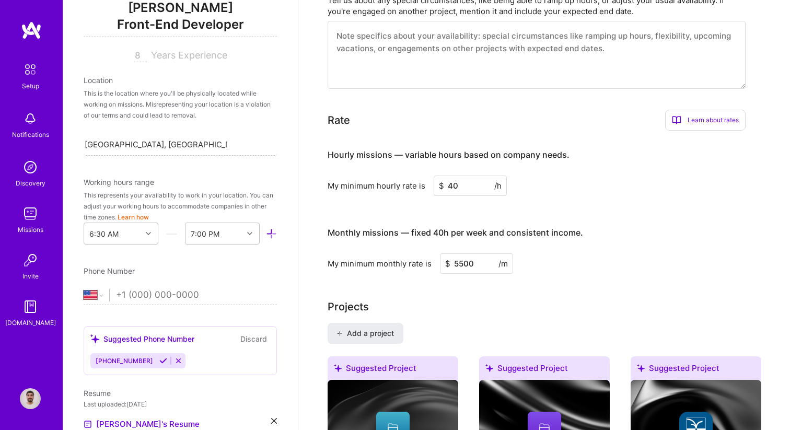
type input "5500"
click at [456, 175] on input "40" at bounding box center [469, 185] width 73 height 20
type input "50"
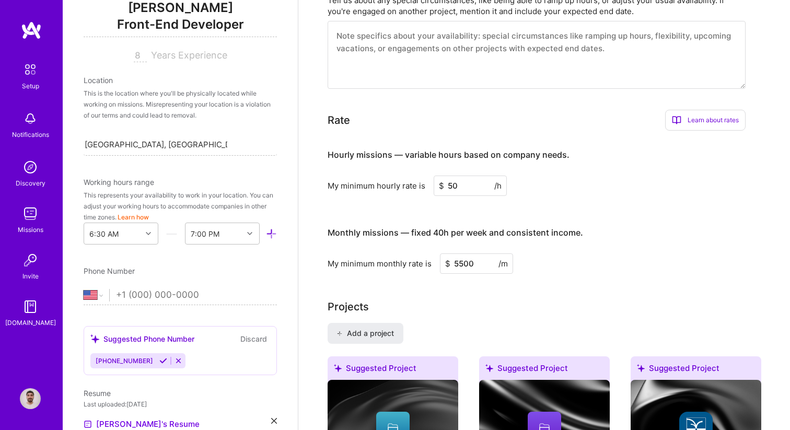
click at [500, 190] on div "Hourly missions — variable hours based on company needs. My minimum hourly rate…" at bounding box center [536, 206] width 418 height 134
click at [573, 285] on div "Complete your profile to take the first step in unlocking full [DOMAIN_NAME] ac…" at bounding box center [543, 407] width 433 height 2028
click at [466, 254] on input "5500" at bounding box center [476, 263] width 73 height 20
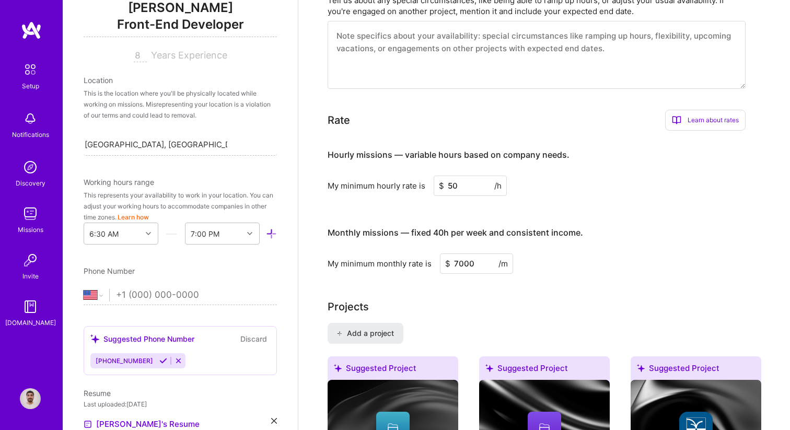
type input "7000"
click at [482, 265] on div "Complete your profile to take the first step in unlocking full [DOMAIN_NAME] ac…" at bounding box center [543, 407] width 433 height 2028
click at [458, 175] on input "50" at bounding box center [469, 185] width 73 height 20
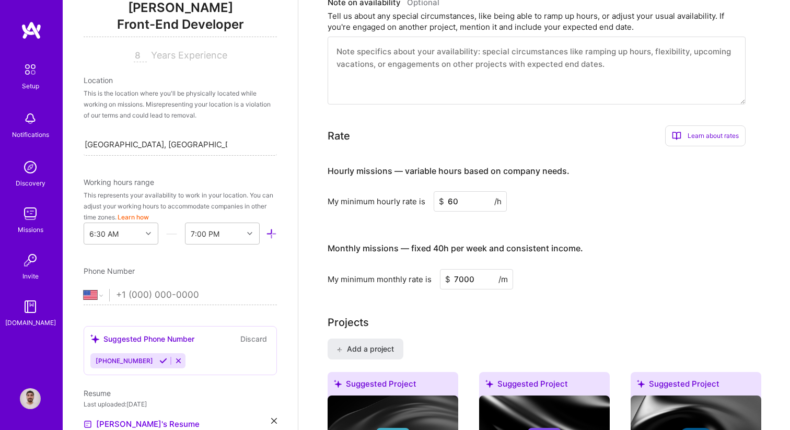
type input "60"
click at [483, 201] on div "Hourly missions — variable hours based on company needs. My minimum hourly rate…" at bounding box center [536, 222] width 418 height 134
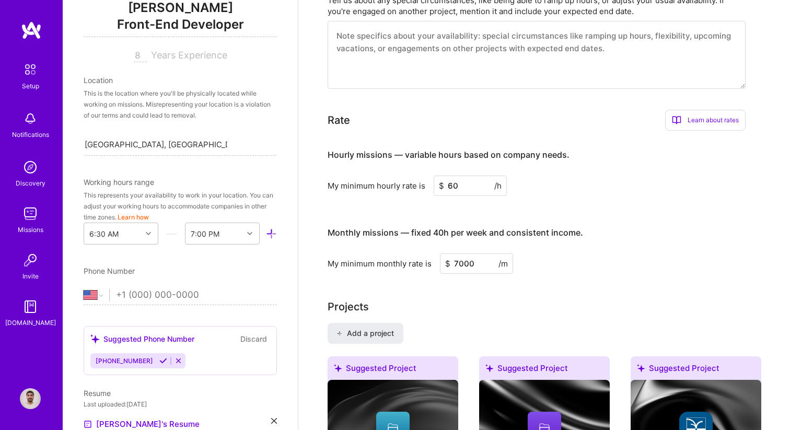
click at [521, 239] on div "Monthly missions — fixed 40h per week and consistent income. My minimum monthly…" at bounding box center [536, 245] width 418 height 57
click at [469, 253] on input "7000" at bounding box center [476, 263] width 73 height 20
type input "7000"
click at [587, 253] on div "My minimum monthly rate is $ 7000 /m" at bounding box center [536, 263] width 418 height 20
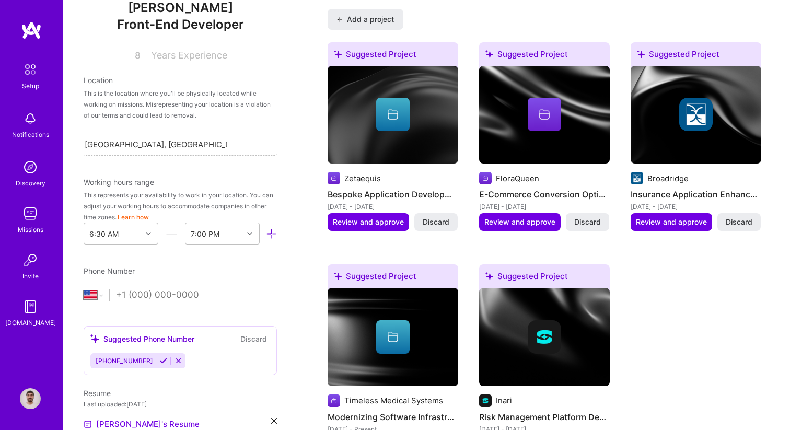
scroll to position [948, 0]
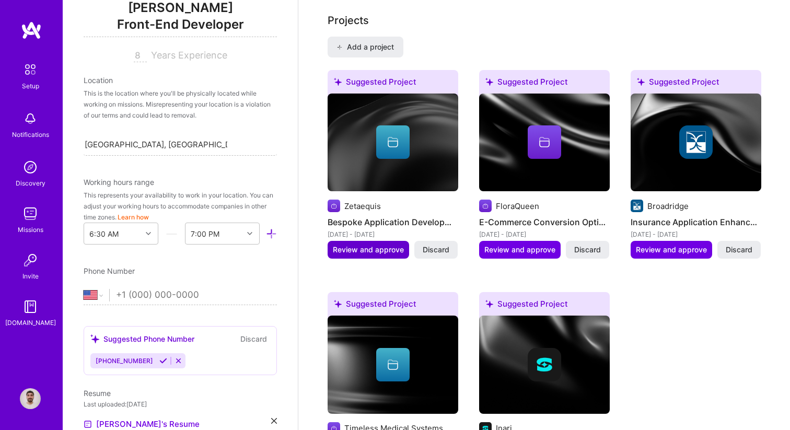
click at [369, 242] on button "Review and approve" at bounding box center [367, 250] width 81 height 18
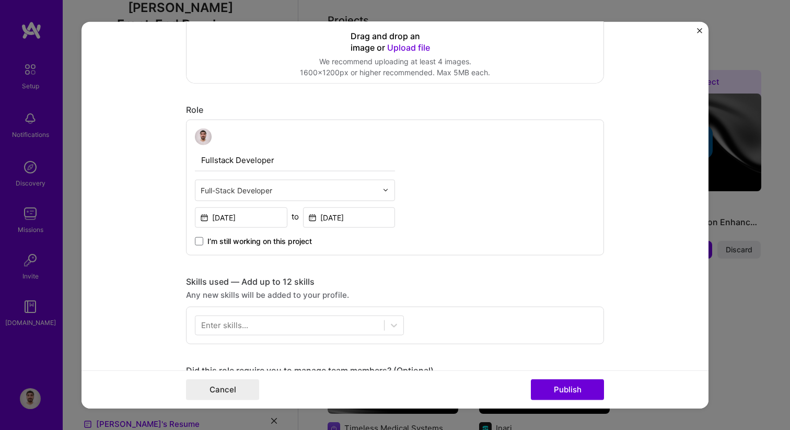
scroll to position [0, 0]
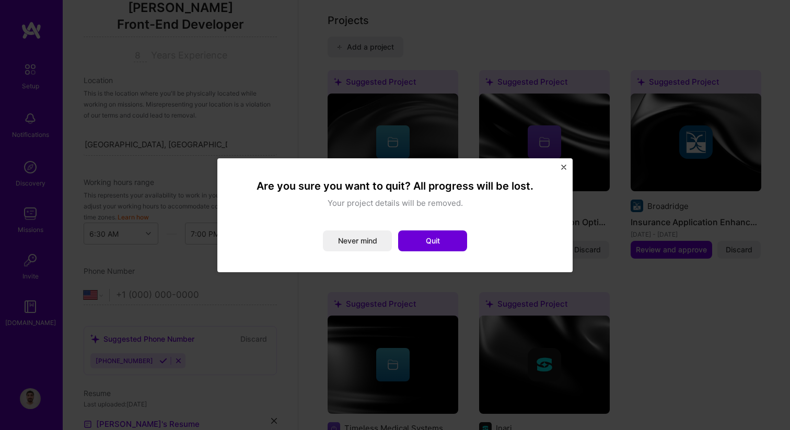
click at [562, 166] on img "Close" at bounding box center [563, 167] width 5 height 5
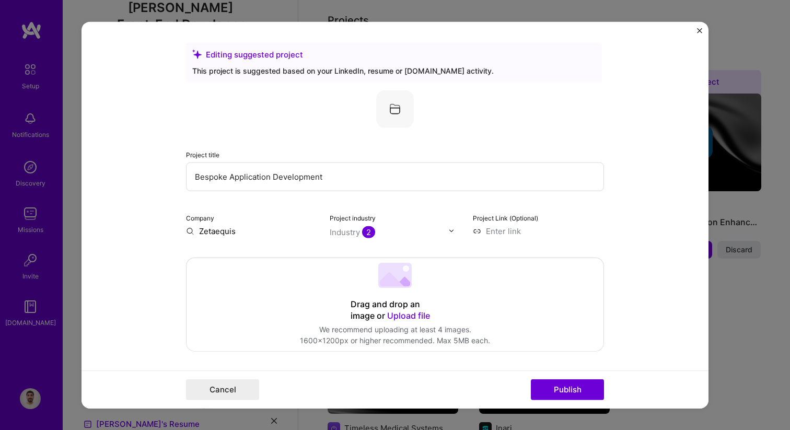
click at [704, 28] on form "Editing suggested project This project is suggested based on your LinkedIn, res…" at bounding box center [394, 214] width 627 height 387
click at [699, 32] on img "Close" at bounding box center [699, 30] width 5 height 5
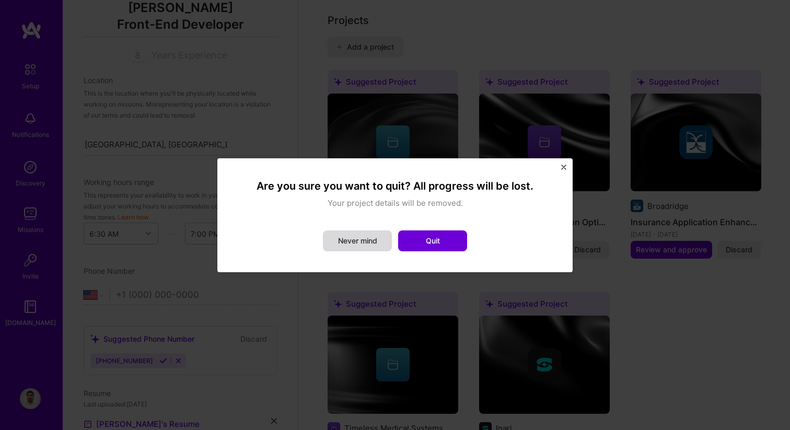
click at [366, 243] on button "Never mind" at bounding box center [357, 240] width 69 height 21
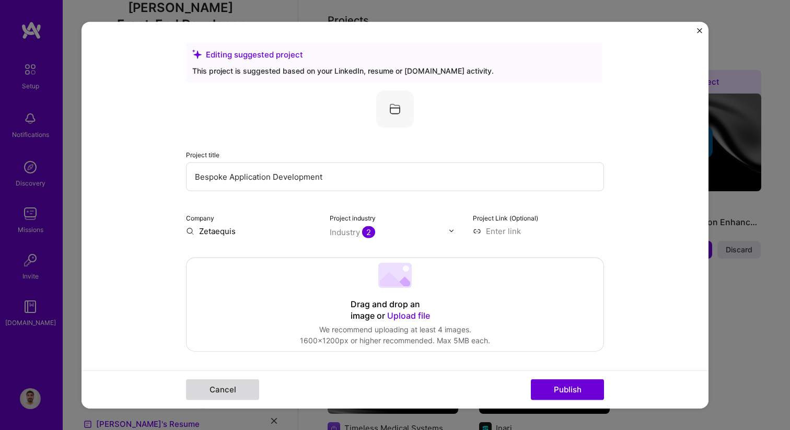
click at [233, 390] on button "Cancel" at bounding box center [222, 389] width 73 height 21
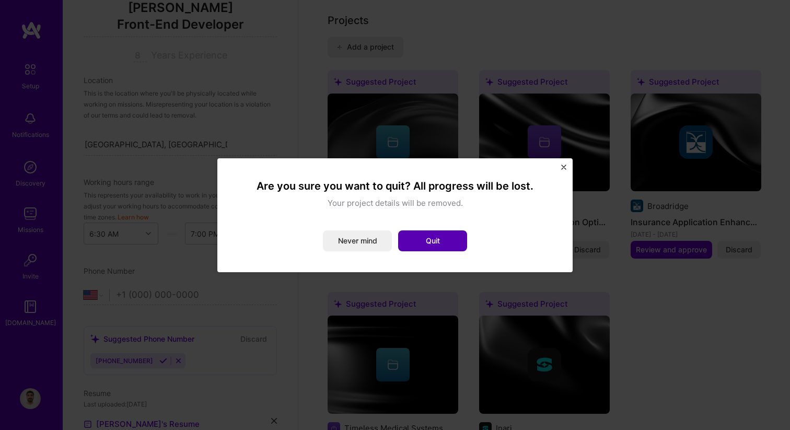
click at [433, 240] on button "Quit" at bounding box center [432, 240] width 69 height 21
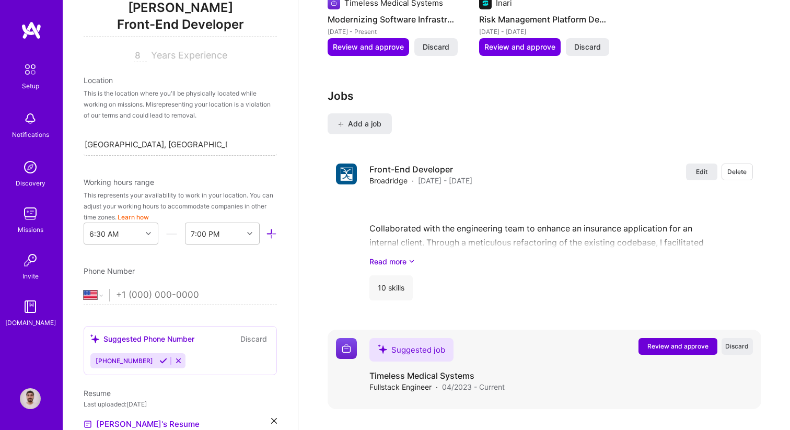
scroll to position [1374, 0]
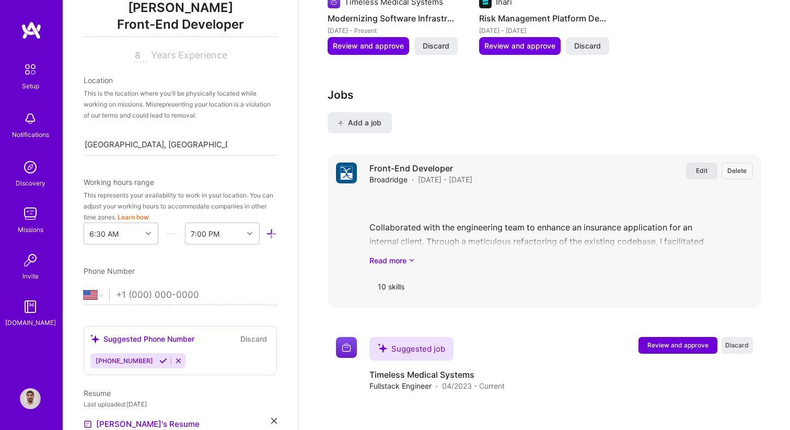
click at [699, 166] on span "Edit" at bounding box center [701, 170] width 11 height 9
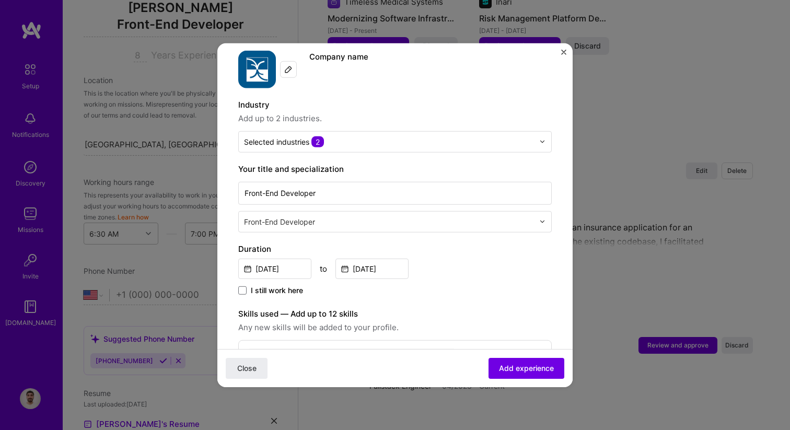
scroll to position [66, 0]
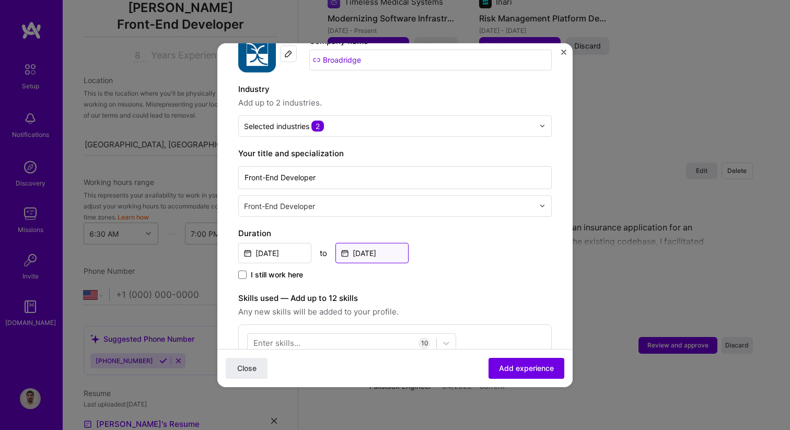
click at [383, 254] on input "[DATE]" at bounding box center [371, 252] width 73 height 20
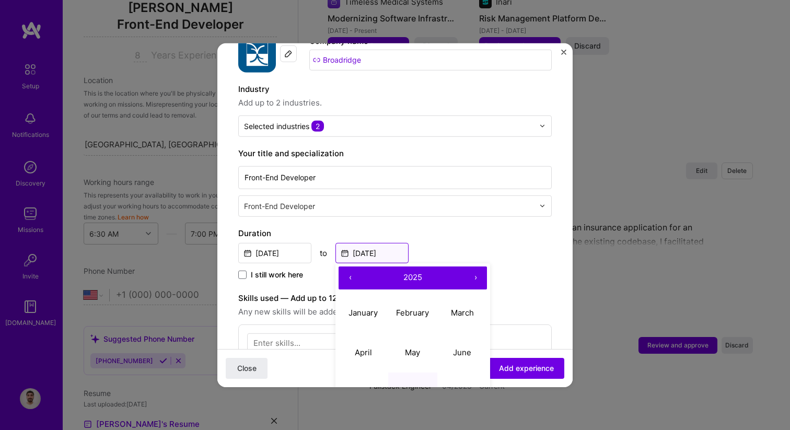
scroll to position [75, 0]
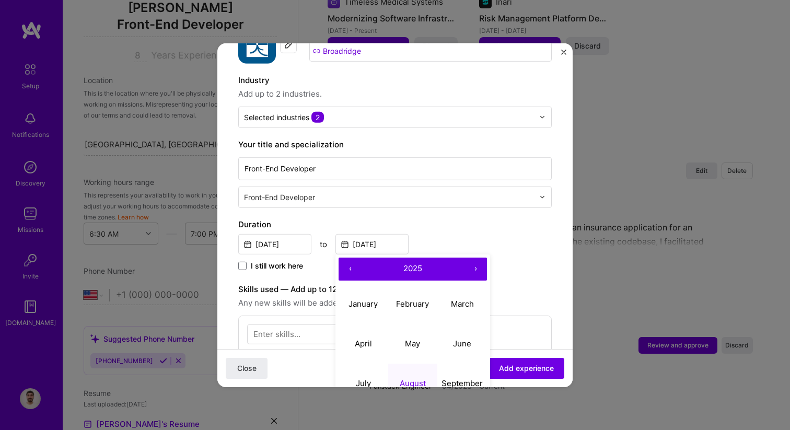
click at [358, 266] on button "‹" at bounding box center [349, 268] width 23 height 23
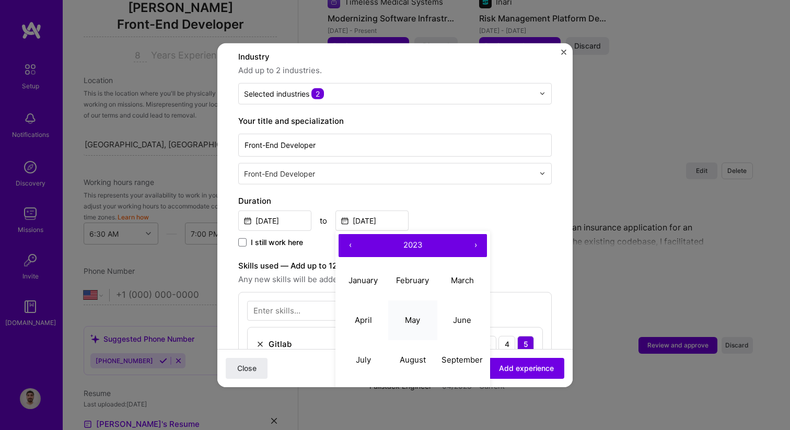
click at [420, 323] on abbr "May" at bounding box center [412, 320] width 15 height 10
type input "[DATE]"
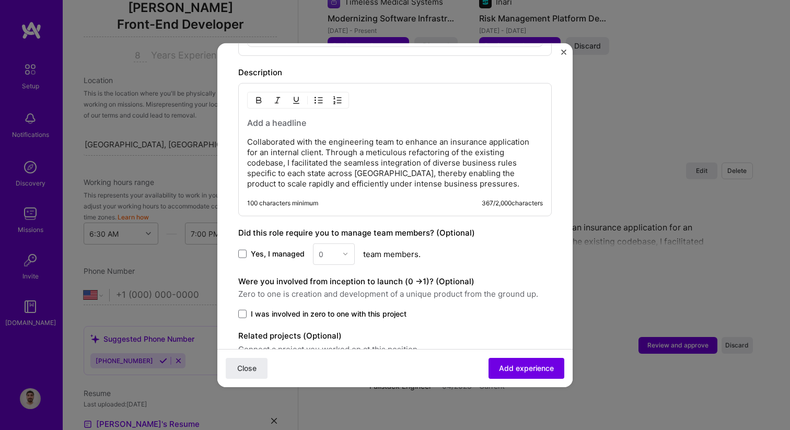
scroll to position [705, 0]
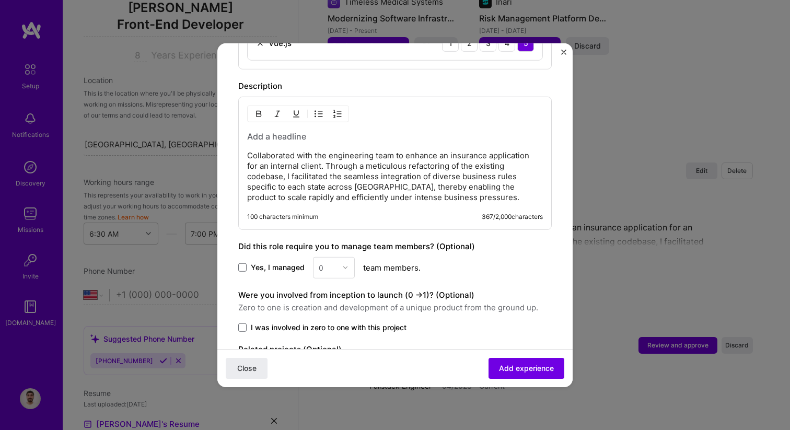
click at [404, 194] on p "Collaborated with the engineering team to enhance an insurance application for …" at bounding box center [395, 176] width 296 height 52
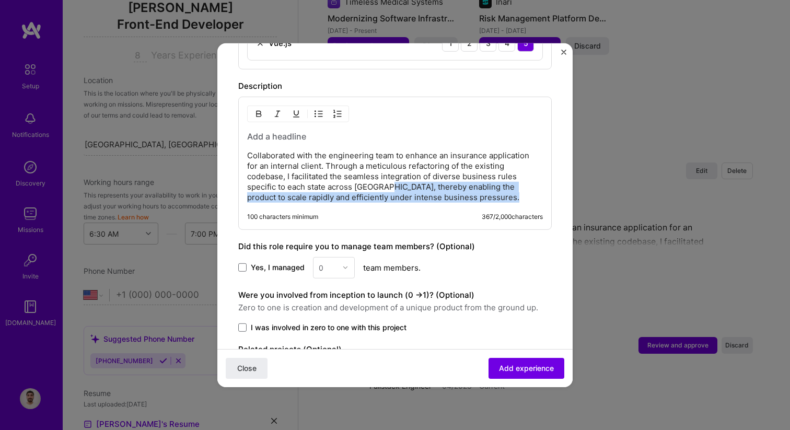
drag, startPoint x: 384, startPoint y: 184, endPoint x: 460, endPoint y: 240, distance: 94.4
click at [448, 195] on p "Collaborated with the engineering team to enhance an insurance application for …" at bounding box center [395, 176] width 296 height 52
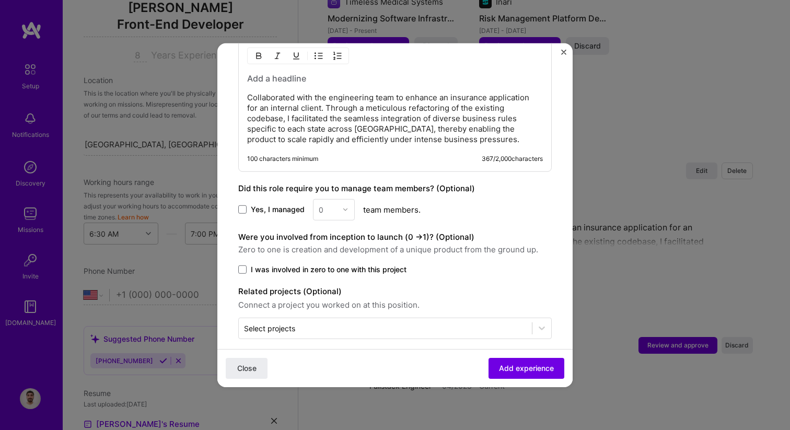
scroll to position [773, 0]
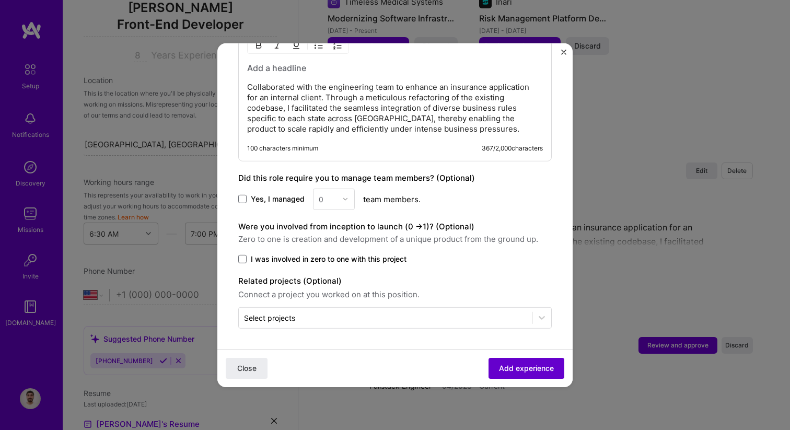
click at [522, 370] on span "Add experience" at bounding box center [526, 368] width 55 height 10
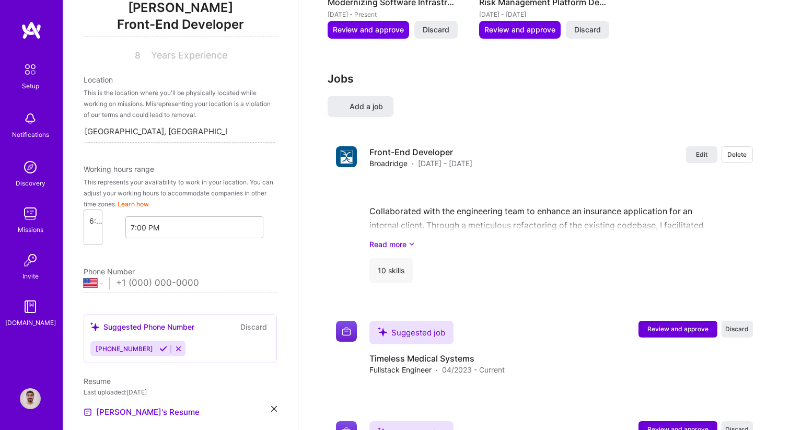
select select "US"
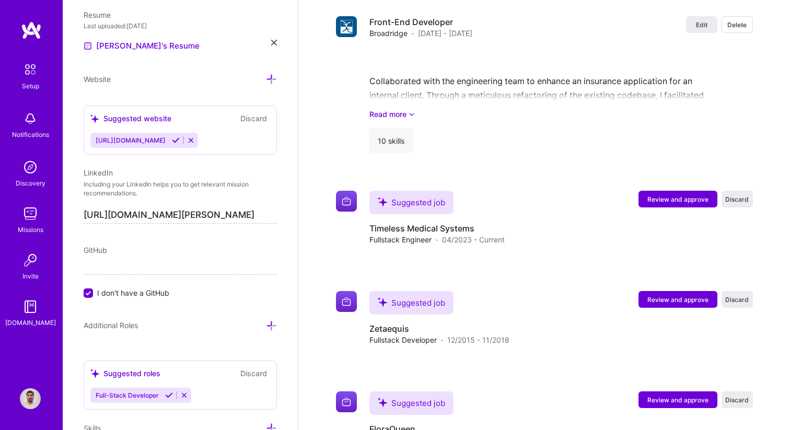
scroll to position [1482, 0]
click at [683, 194] on span "Review and approve" at bounding box center [677, 198] width 61 height 9
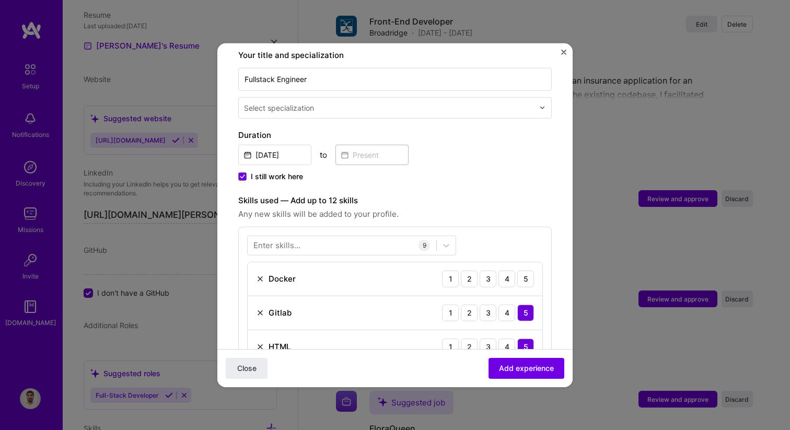
scroll to position [187, 0]
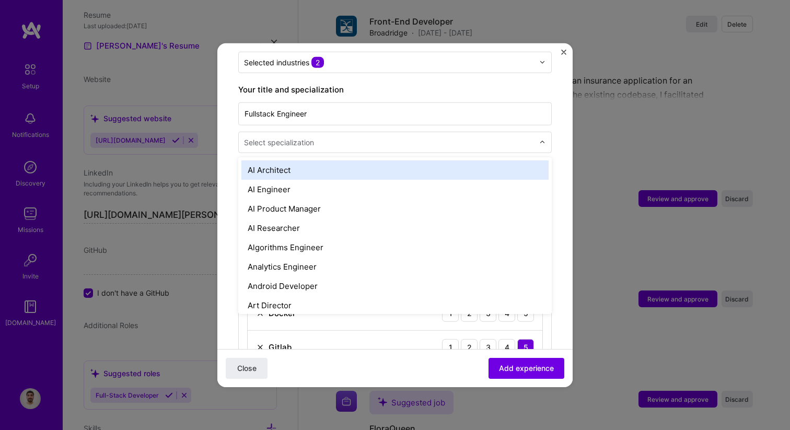
click at [337, 136] on input "text" at bounding box center [390, 141] width 292 height 11
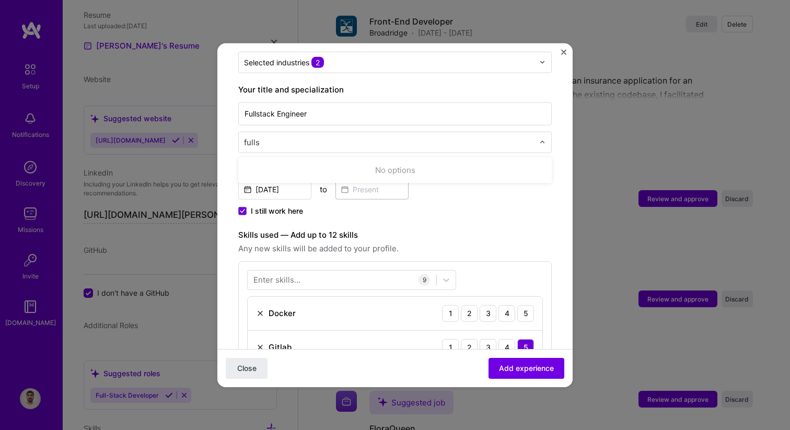
type input "full"
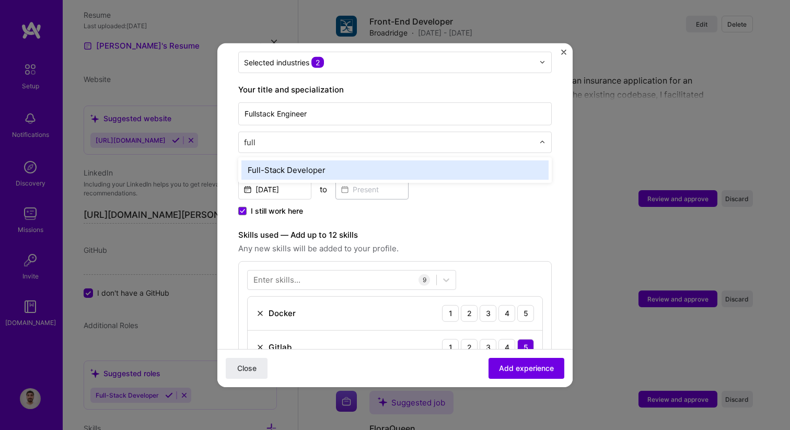
click at [290, 160] on div "Full-Stack Developer" at bounding box center [394, 169] width 307 height 19
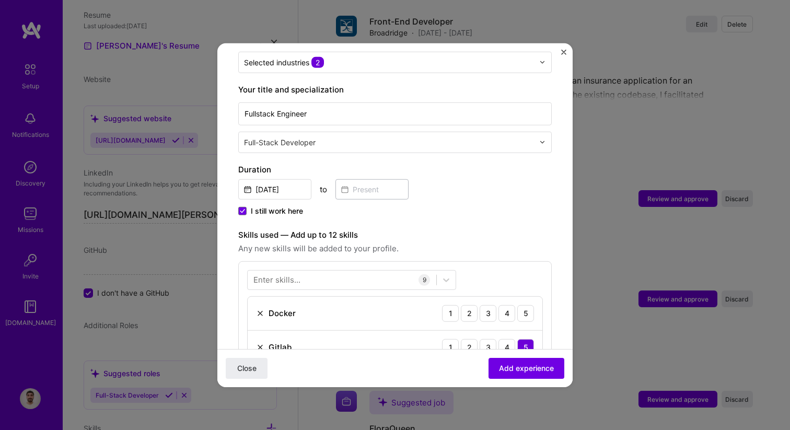
click at [455, 205] on div "I still work here" at bounding box center [394, 211] width 313 height 13
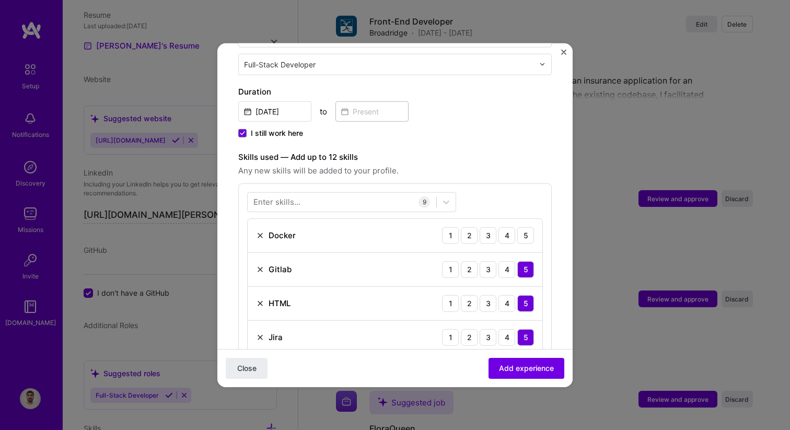
scroll to position [404, 0]
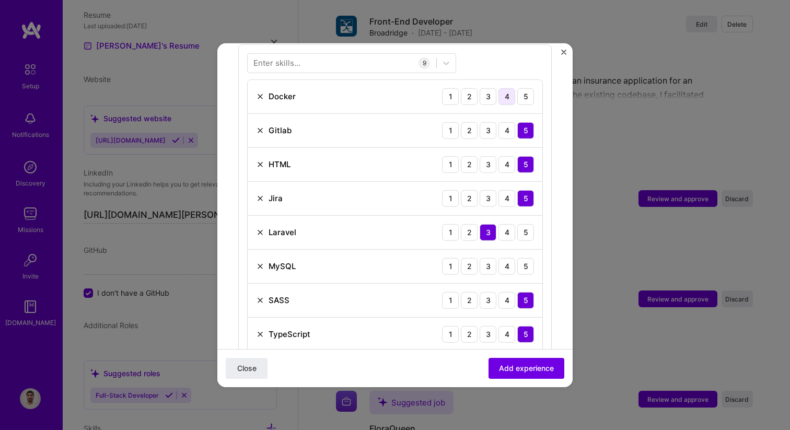
click at [502, 88] on div "4" at bounding box center [506, 96] width 17 height 17
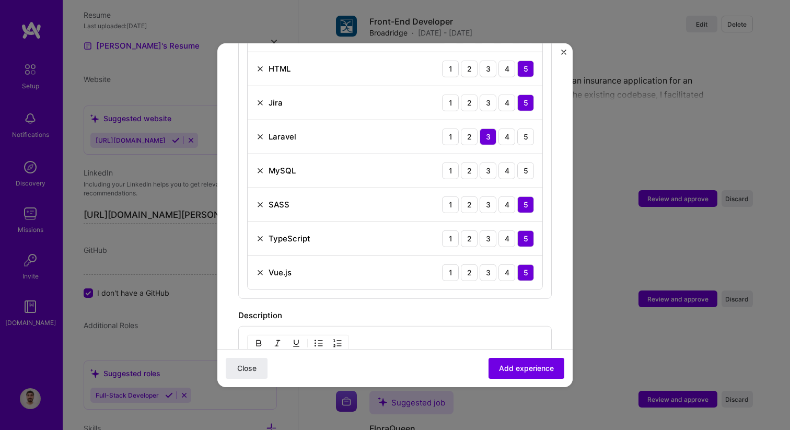
scroll to position [511, 0]
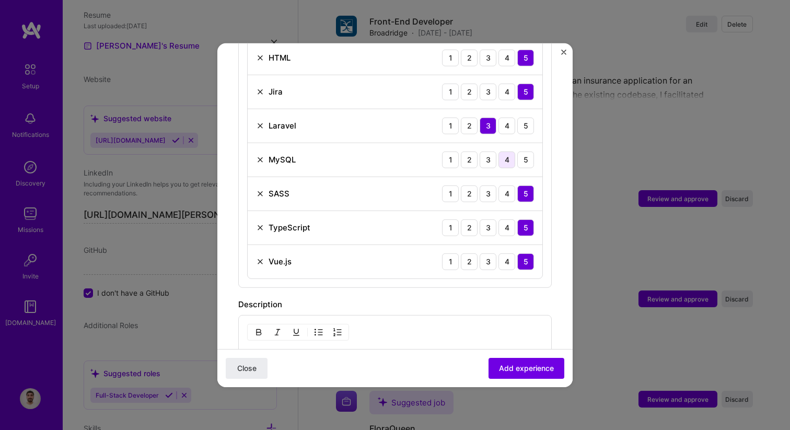
click at [508, 151] on div "4" at bounding box center [506, 159] width 17 height 17
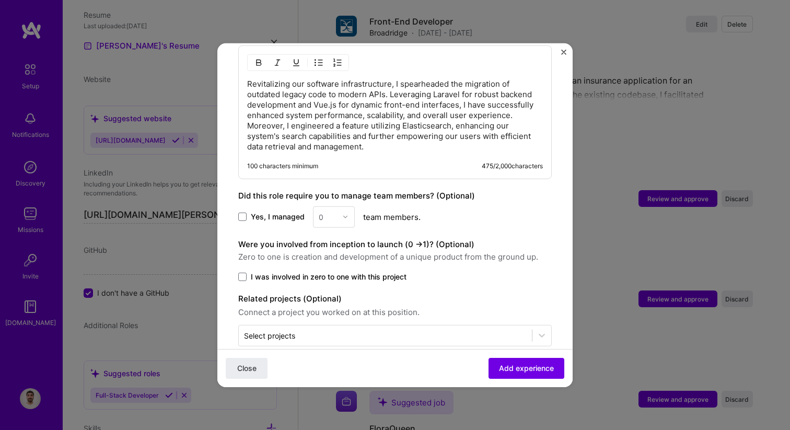
scroll to position [787, 0]
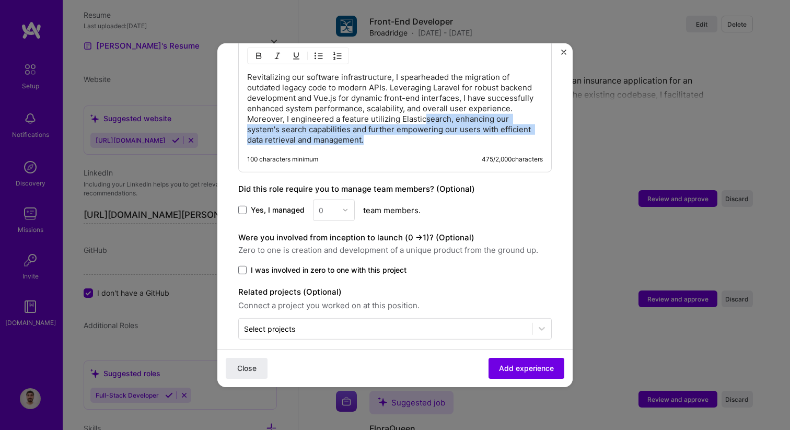
drag, startPoint x: 425, startPoint y: 110, endPoint x: 425, endPoint y: 167, distance: 56.9
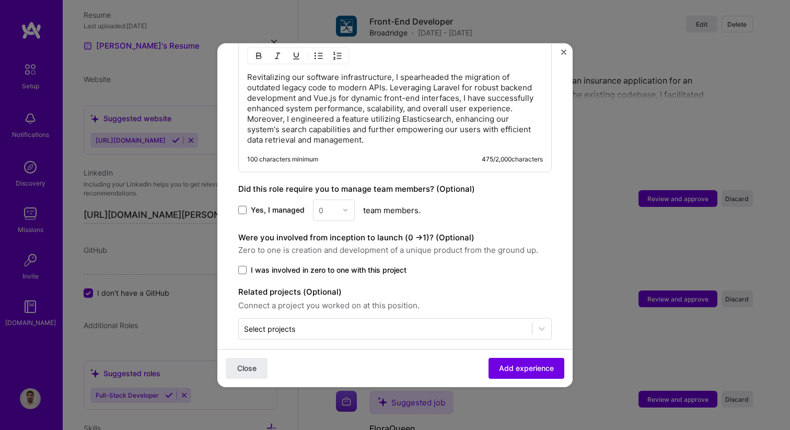
click at [441, 134] on div "Revitalizing our software infrastructure, I spearheaded the migration of outdat…" at bounding box center [394, 105] width 313 height 134
click at [528, 369] on span "Add experience" at bounding box center [526, 368] width 55 height 10
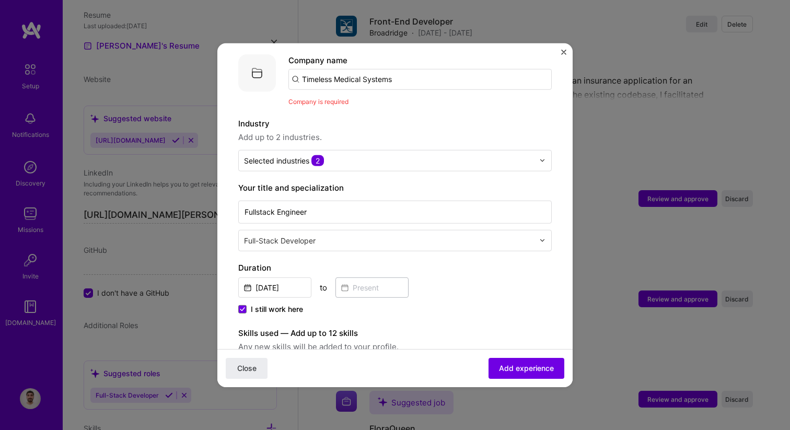
scroll to position [0, 0]
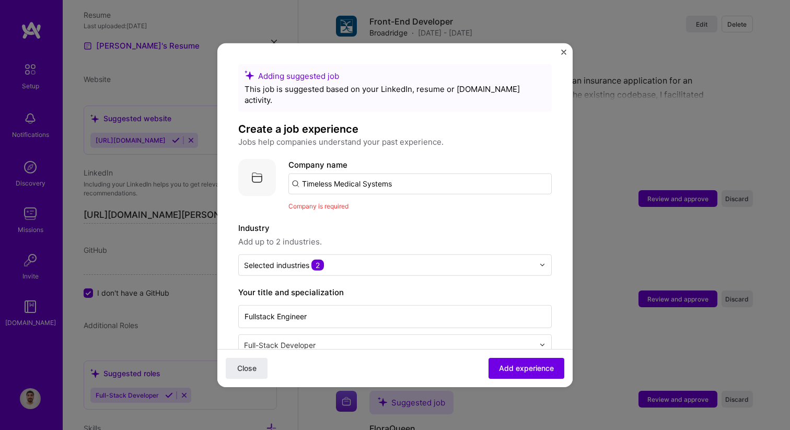
click at [387, 175] on input "Timeless Medical Systems" at bounding box center [419, 183] width 263 height 21
click at [413, 173] on input "Timeless Medical Systems" at bounding box center [419, 183] width 263 height 21
click at [413, 200] on div "Company is required" at bounding box center [419, 205] width 263 height 11
click at [414, 173] on input "Timeless Medical Systems" at bounding box center [419, 183] width 263 height 21
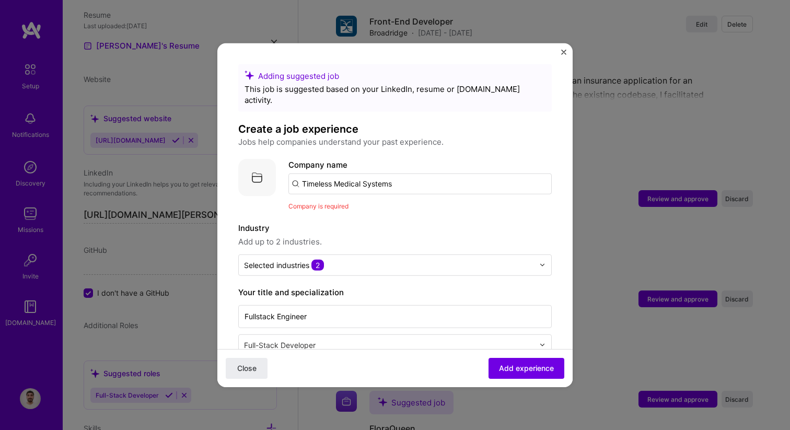
click at [414, 173] on input "Timeless Medical Systems" at bounding box center [419, 183] width 263 height 21
click at [418, 175] on input "timele" at bounding box center [419, 183] width 263 height 21
click at [348, 173] on input "Timeless" at bounding box center [419, 183] width 263 height 21
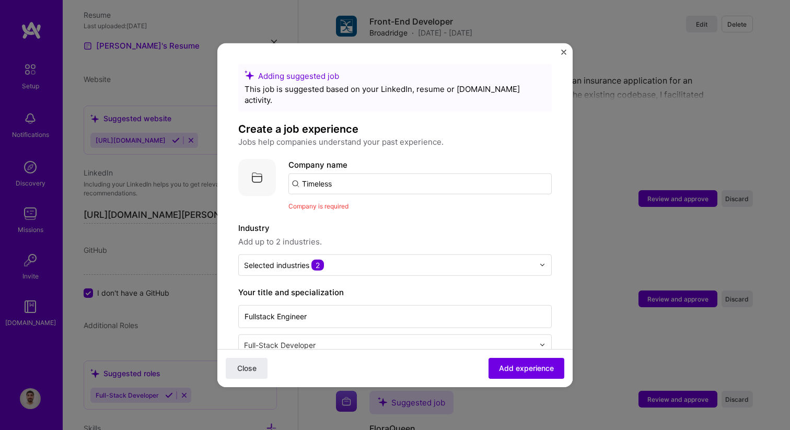
click at [348, 173] on input "Timeless" at bounding box center [419, 183] width 263 height 21
paste input "Medical Systems"
type input "Timeless Medical Systems"
click at [408, 208] on div "Timeless Medical Systems" at bounding box center [401, 212] width 109 height 18
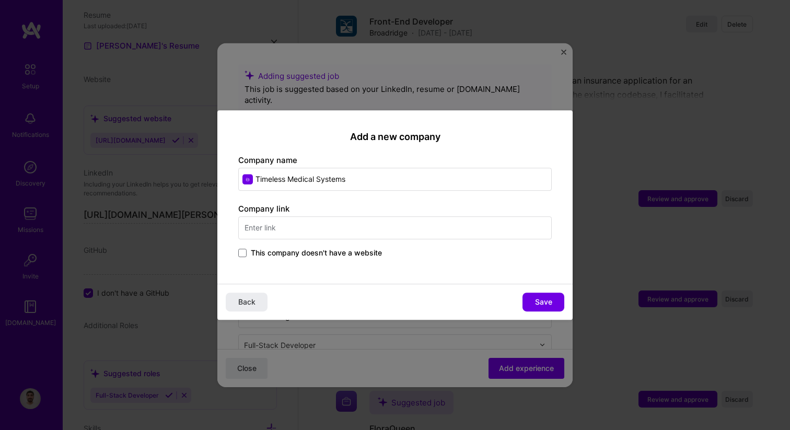
click at [418, 232] on input "text" at bounding box center [394, 227] width 313 height 23
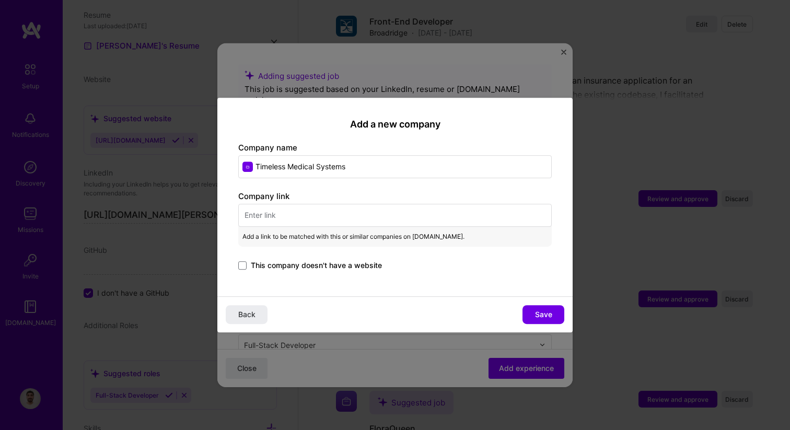
paste input "[URL][DOMAIN_NAME]"
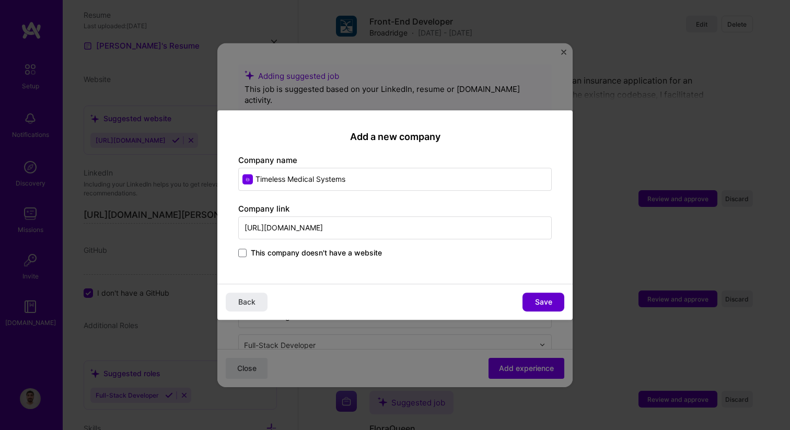
type input "[URL][DOMAIN_NAME]"
click at [550, 302] on span "Save" at bounding box center [543, 302] width 17 height 10
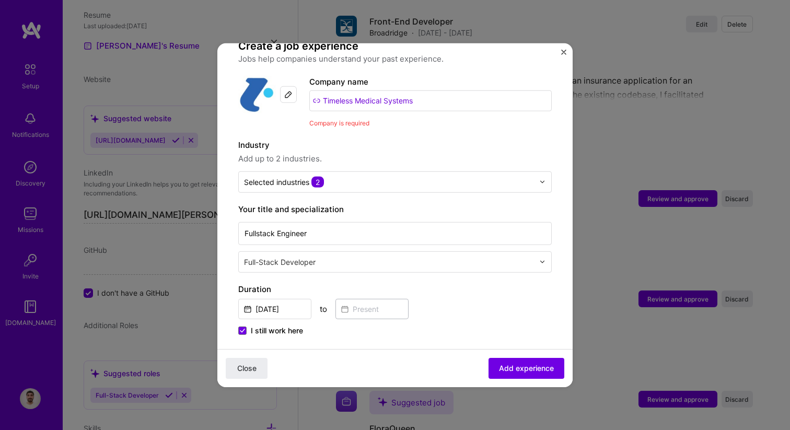
scroll to position [89, 0]
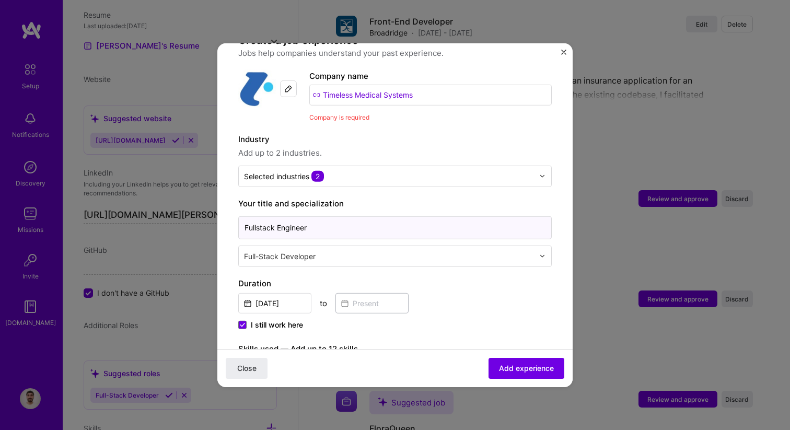
drag, startPoint x: 257, startPoint y: 218, endPoint x: 384, endPoint y: 218, distance: 127.4
click at [382, 218] on input "Fullstack Engineer" at bounding box center [394, 227] width 313 height 23
type input "Full-Stack Developer"
click at [471, 279] on div "Duration [DATE] to I still work here" at bounding box center [394, 304] width 313 height 55
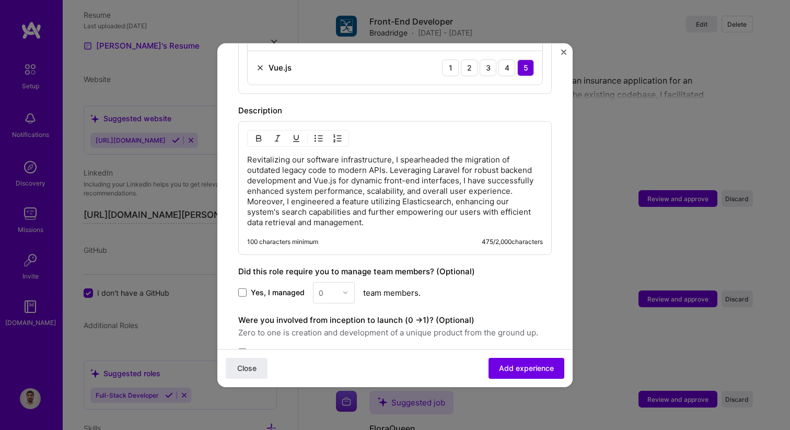
scroll to position [802, 0]
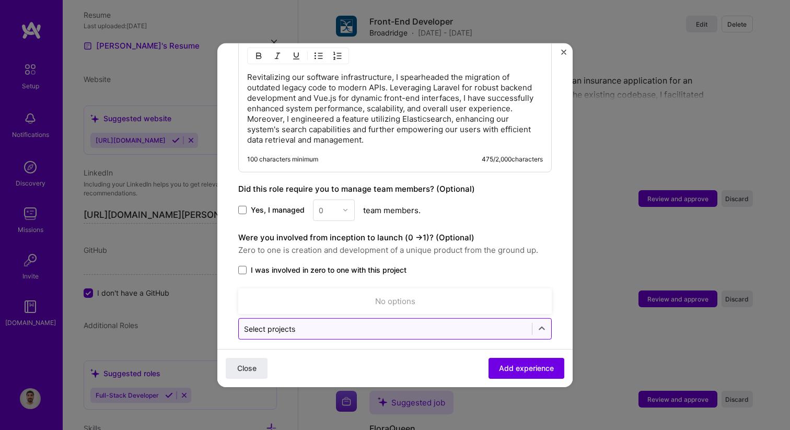
click at [494, 323] on input "text" at bounding box center [385, 328] width 283 height 11
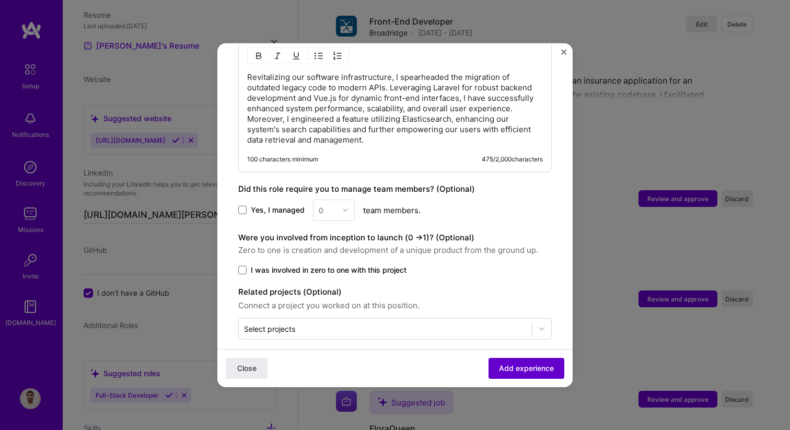
click at [515, 363] on span "Add experience" at bounding box center [526, 368] width 55 height 10
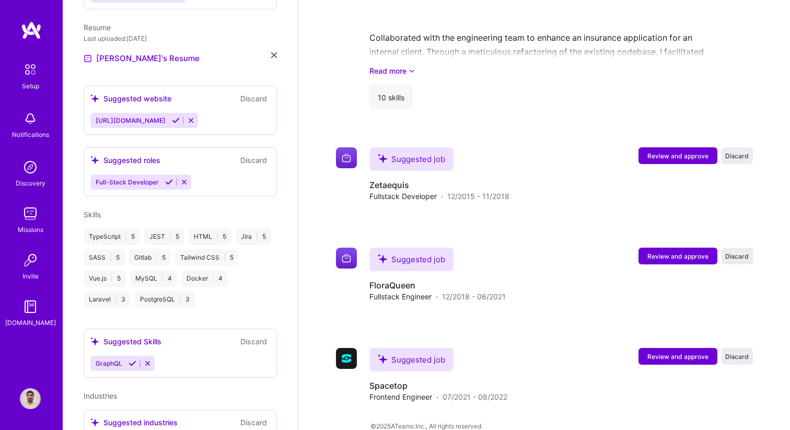
scroll to position [1214, 0]
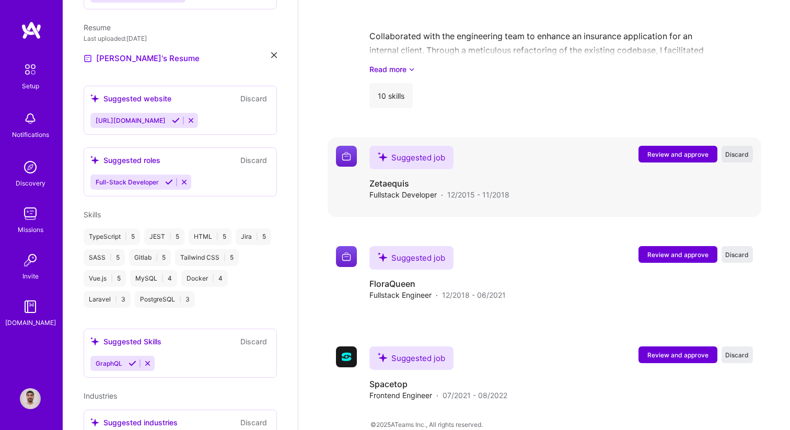
click at [735, 150] on span "Discard" at bounding box center [737, 154] width 24 height 9
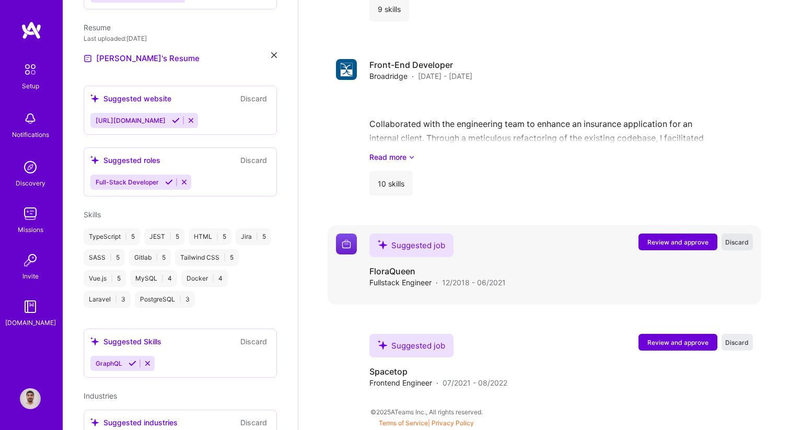
scroll to position [1114, 0]
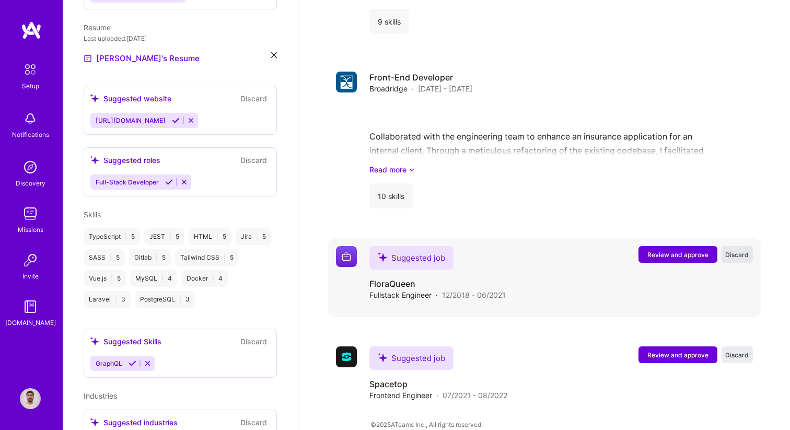
click at [745, 250] on span "Discard" at bounding box center [737, 254] width 24 height 9
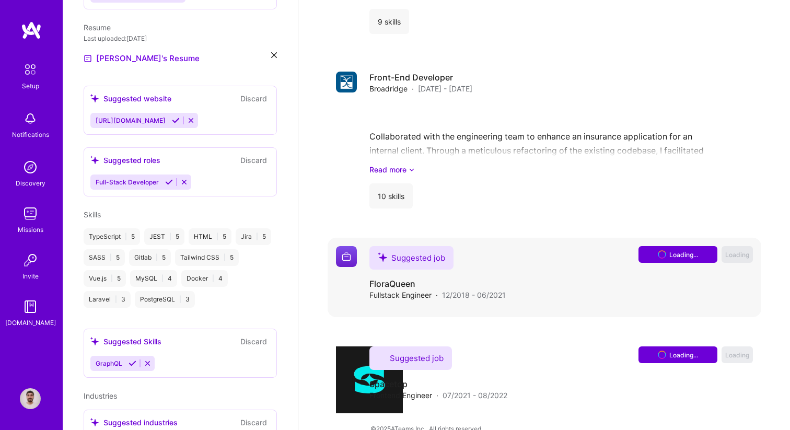
scroll to position [1014, 0]
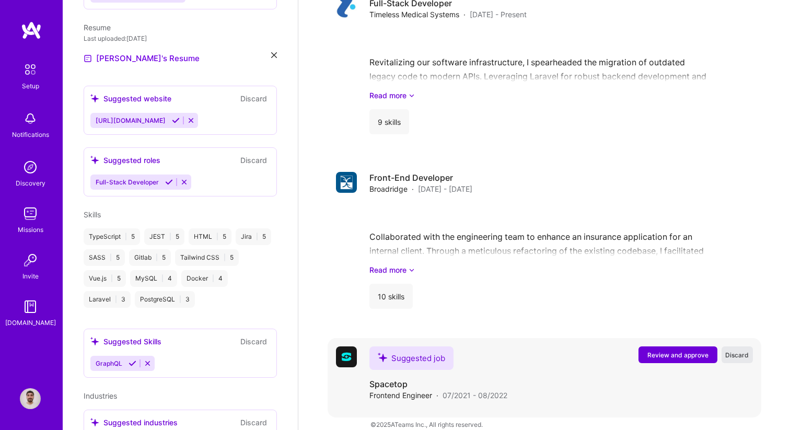
click at [738, 350] on span "Discard" at bounding box center [737, 354] width 24 height 9
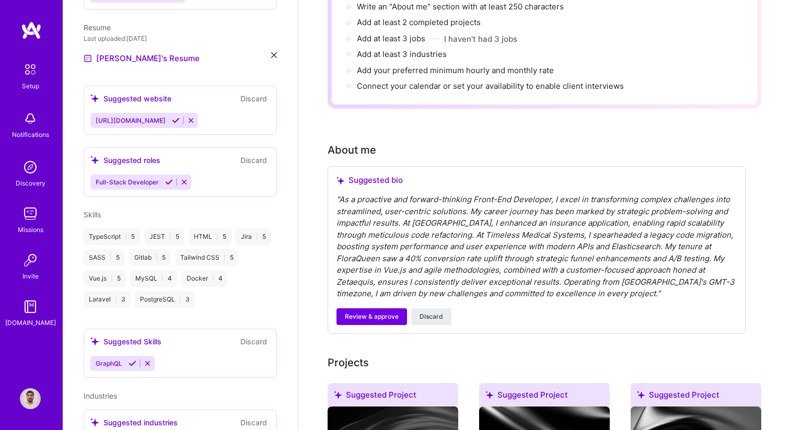
scroll to position [215, 0]
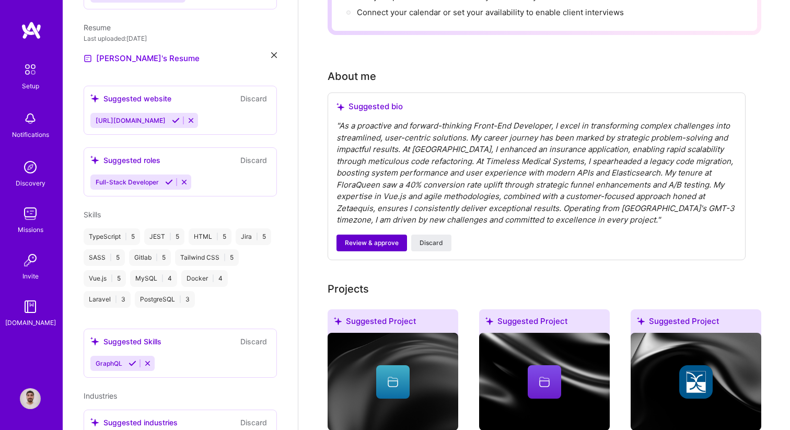
click at [372, 238] on span "Review & approve" at bounding box center [372, 242] width 54 height 9
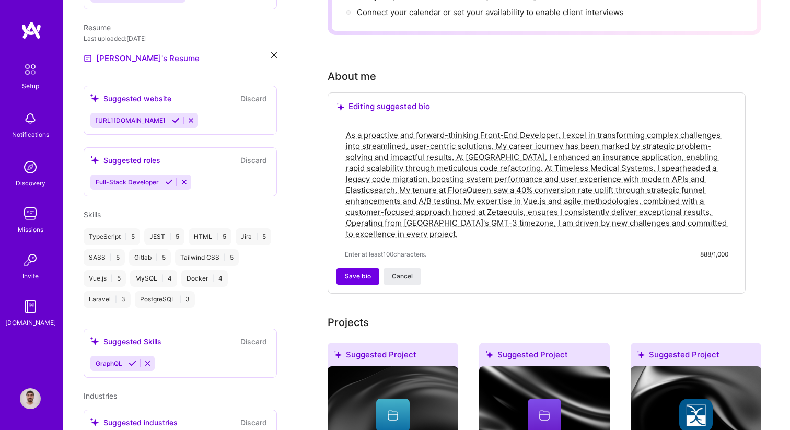
click at [515, 202] on textarea "As a proactive and forward-thinking Front-End Developer, I excel in transformin…" at bounding box center [536, 184] width 383 height 112
drag, startPoint x: 484, startPoint y: 223, endPoint x: 331, endPoint y: 124, distance: 182.5
click at [331, 124] on div "Editing suggested bio As a proactive and forward-thinking Front-End Developer, …" at bounding box center [536, 192] width 418 height 201
paste textarea "Proactive and forward-thinking engineer with robust analytical and communicatio…"
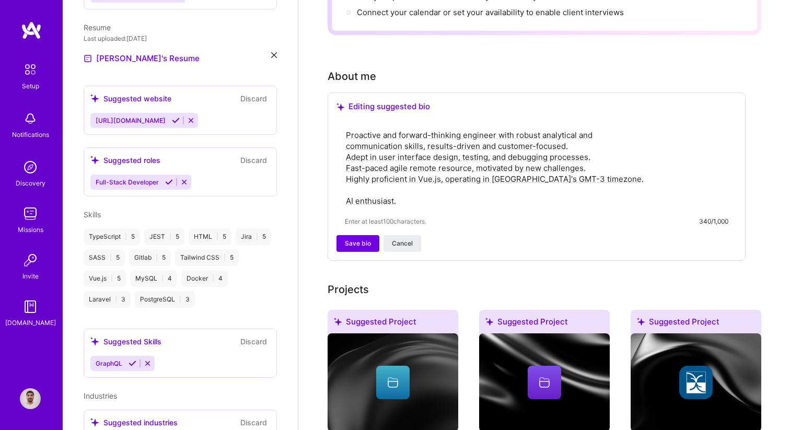
type textarea "Proactive and forward-thinking engineer with robust analytical and communicatio…"
click at [379, 189] on textarea "Proactive and forward-thinking engineer with robust analytical and communicatio…" at bounding box center [536, 167] width 383 height 79
click at [450, 189] on textarea "Proactive and forward-thinking engineer with robust analytical and communicatio…" at bounding box center [536, 167] width 383 height 79
click at [362, 239] on span "Save bio" at bounding box center [358, 243] width 26 height 9
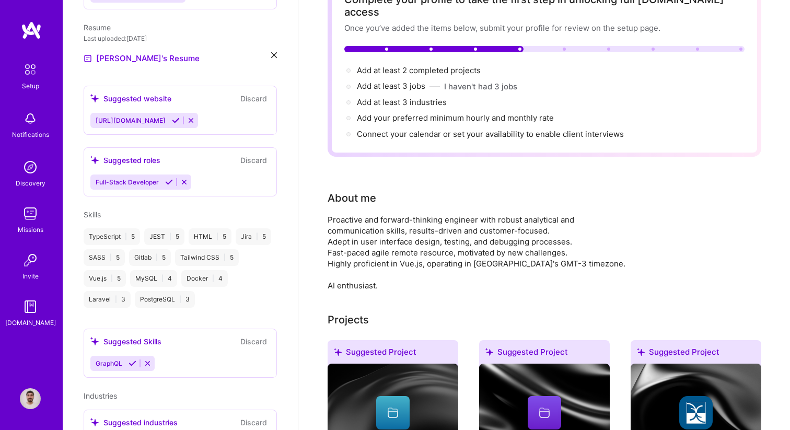
scroll to position [0, 0]
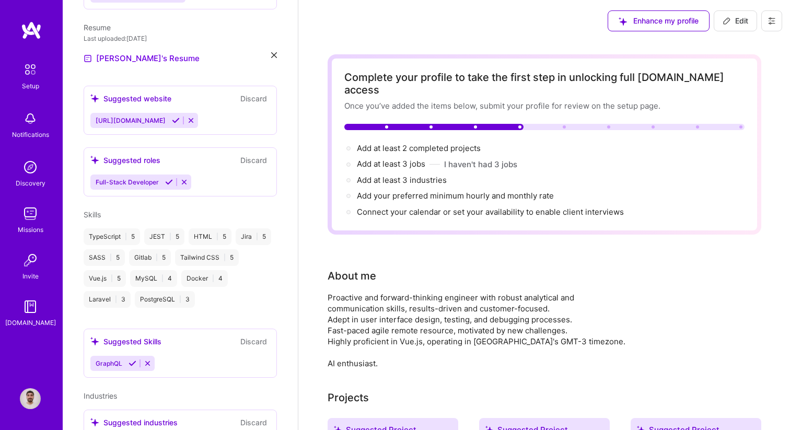
click at [725, 16] on span "Edit" at bounding box center [735, 21] width 26 height 10
select select "US"
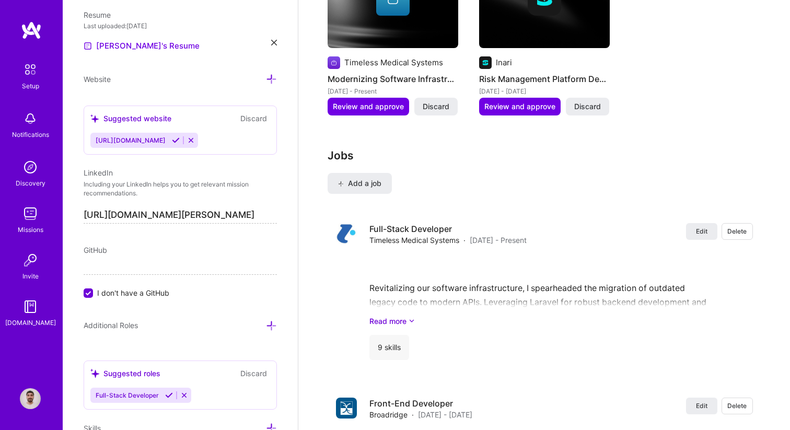
scroll to position [1216, 0]
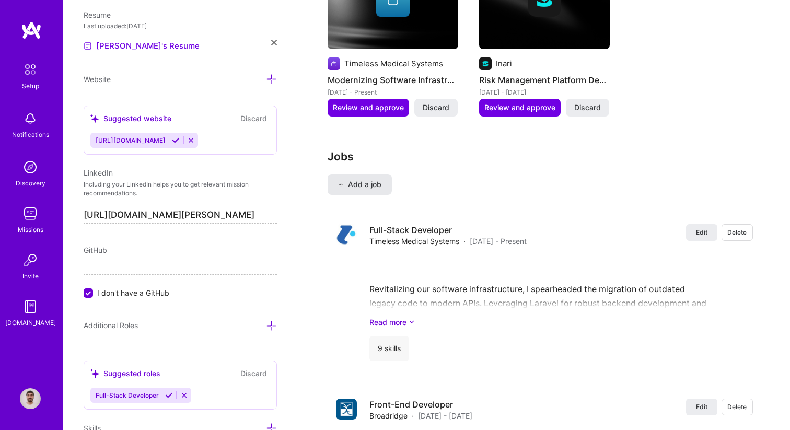
click at [372, 177] on button "Add a job" at bounding box center [359, 184] width 64 height 21
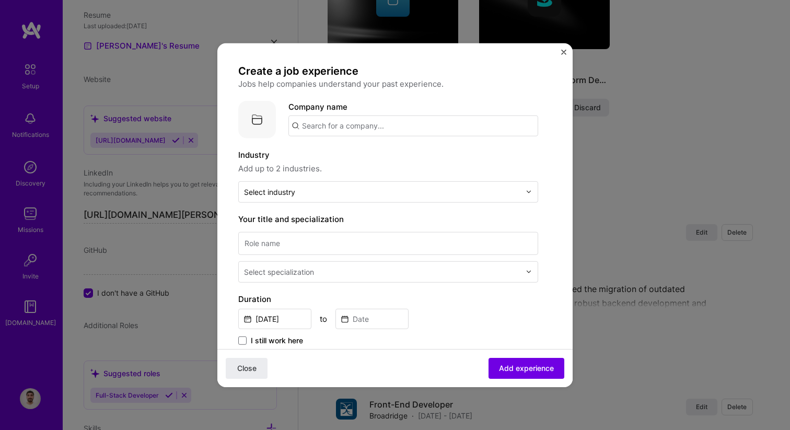
click at [331, 127] on input "text" at bounding box center [413, 125] width 250 height 21
paste input "INARI"
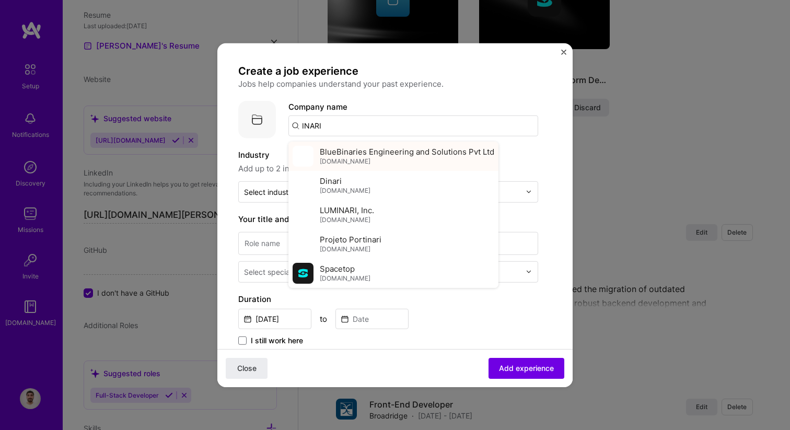
click at [344, 163] on span "[DOMAIN_NAME]" at bounding box center [345, 161] width 51 height 8
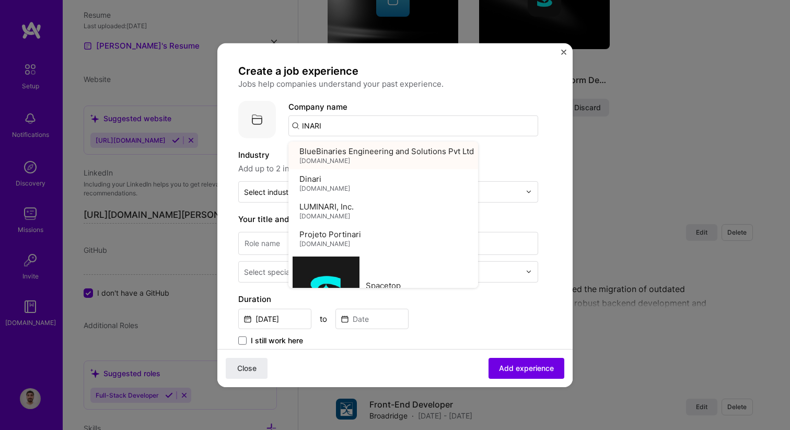
type input "BlueBinaries Engineering and Solutions Pvt Ltd"
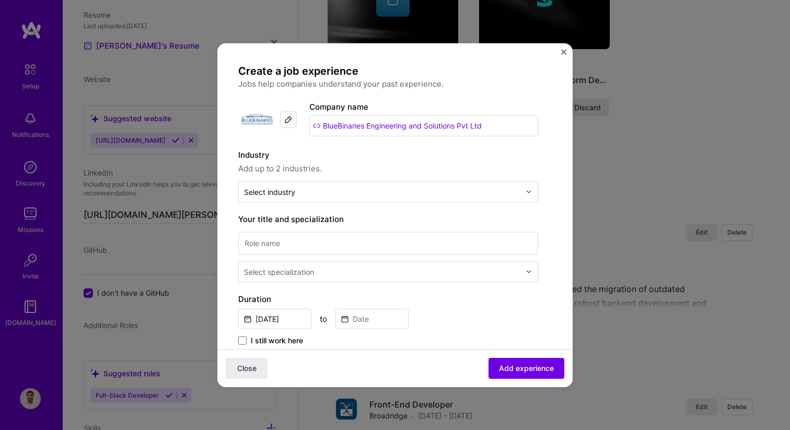
click at [353, 125] on input "BlueBinaries Engineering and Solutions Pvt Ltd" at bounding box center [423, 125] width 229 height 21
paste input "INARI"
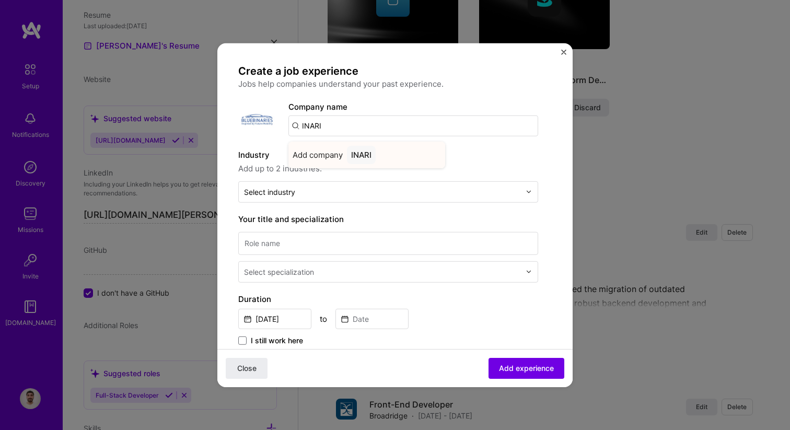
type input "INARI"
click at [371, 155] on div "INARI" at bounding box center [361, 154] width 29 height 18
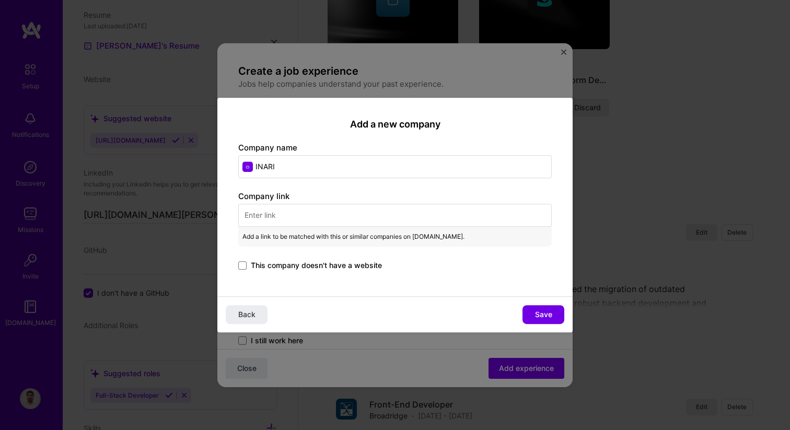
click at [362, 217] on input "text" at bounding box center [394, 215] width 313 height 23
paste input "[URL][DOMAIN_NAME]"
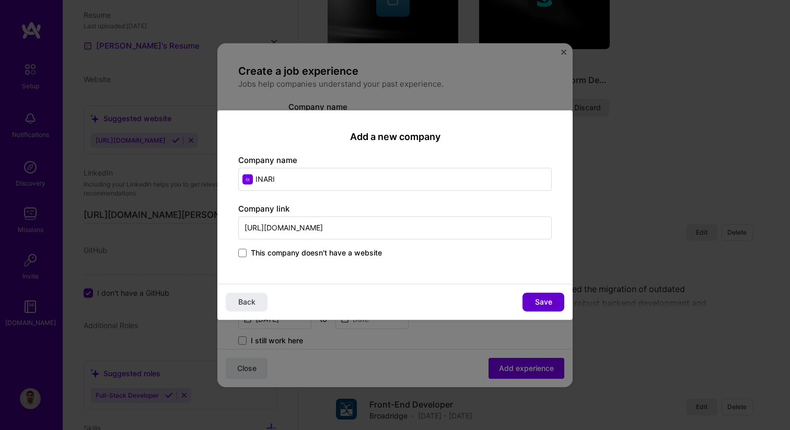
type input "[URL][DOMAIN_NAME]"
click at [550, 302] on span "Save" at bounding box center [543, 302] width 17 height 10
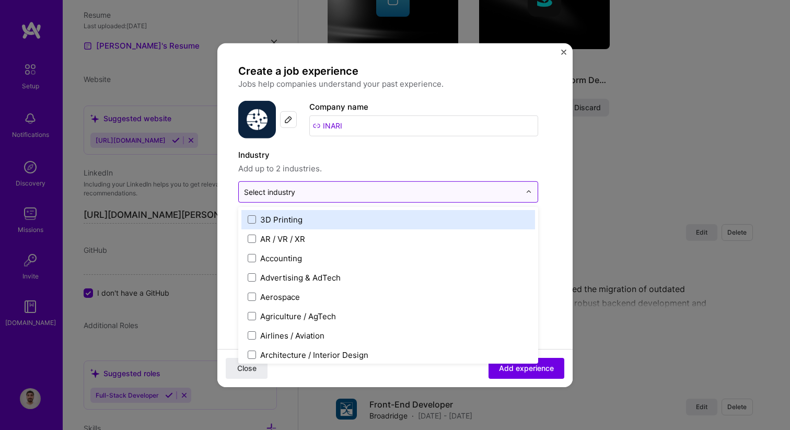
click at [386, 193] on input "text" at bounding box center [382, 191] width 276 height 11
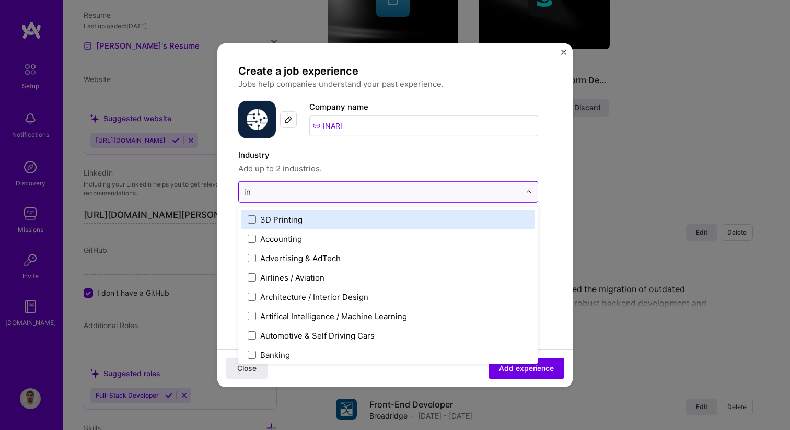
type input "ins"
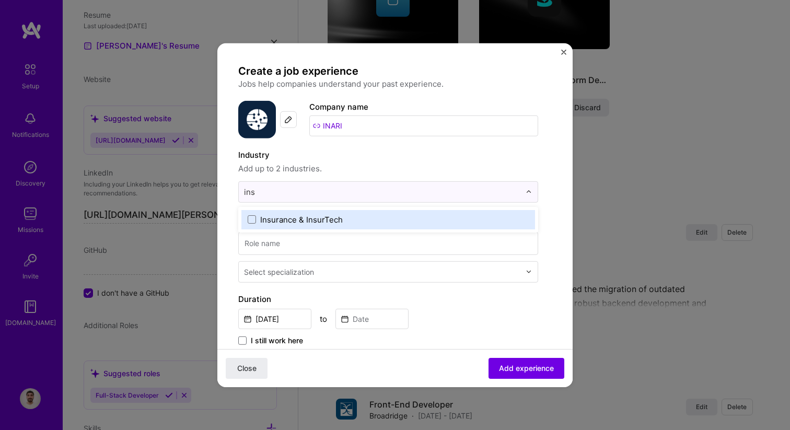
click at [389, 219] on label "Insurance & InsurTech" at bounding box center [388, 219] width 281 height 11
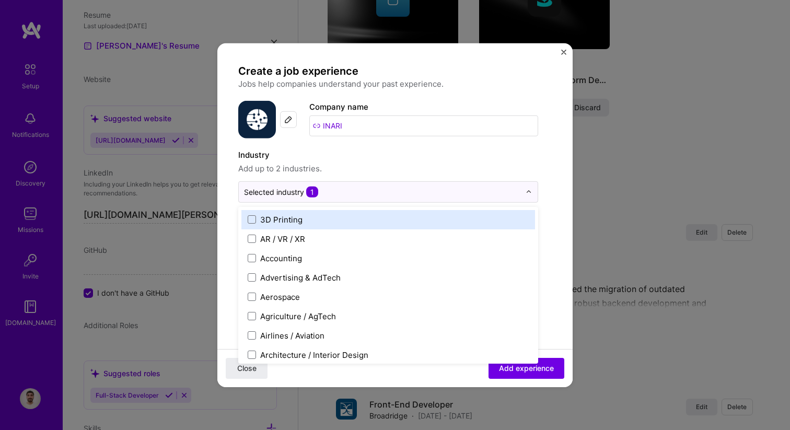
click at [392, 167] on span "Add up to 2 industries." at bounding box center [388, 168] width 300 height 13
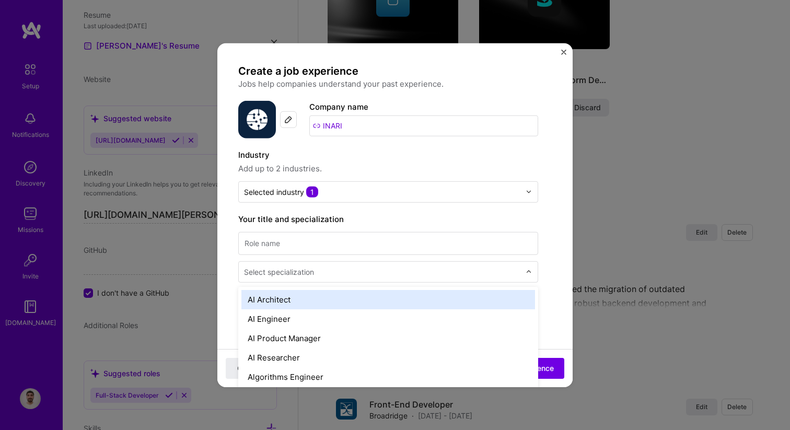
scroll to position [1234, 0]
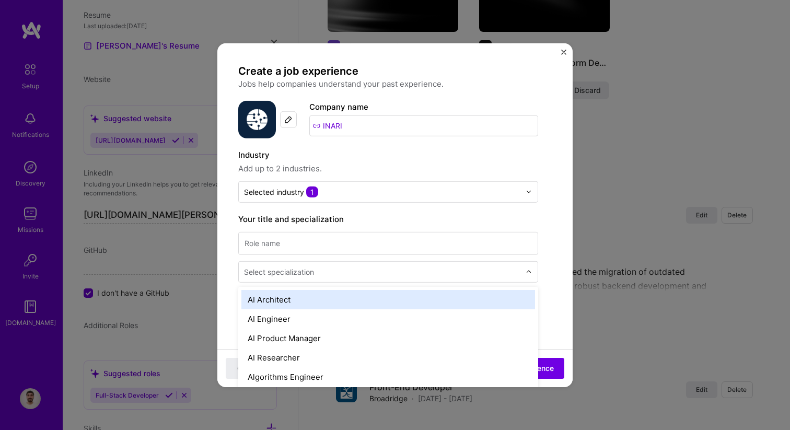
click at [336, 273] on input "text" at bounding box center [383, 271] width 278 height 11
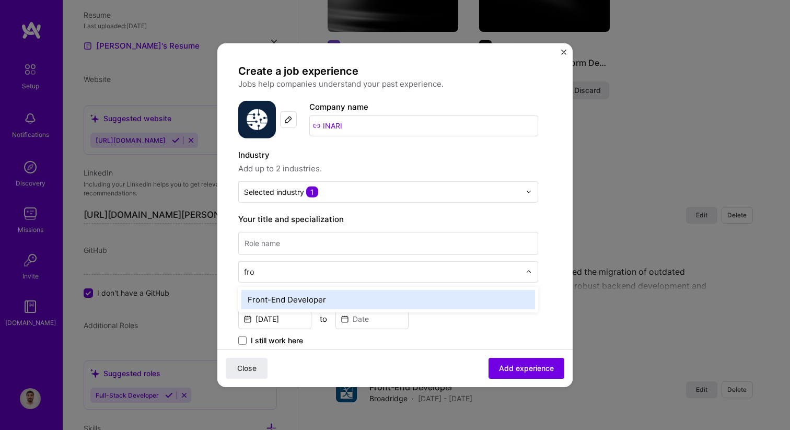
type input "fron"
click at [329, 302] on div "Front-End Developer" at bounding box center [388, 298] width 294 height 19
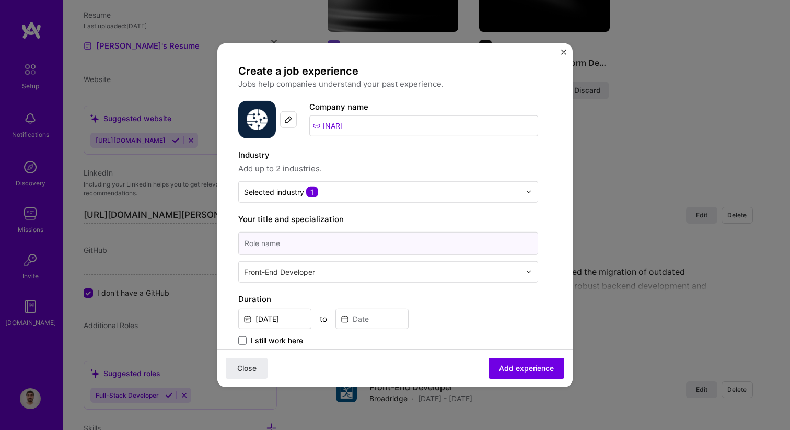
click at [280, 247] on input at bounding box center [388, 242] width 300 height 23
type input "Front-End Developer"
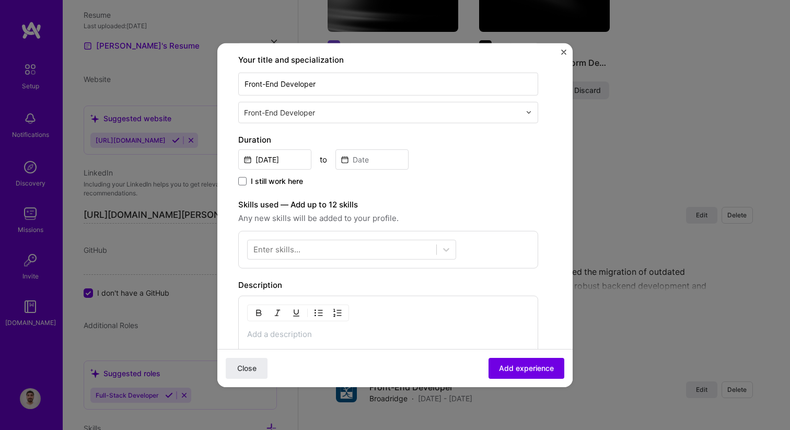
scroll to position [160, 0]
click at [273, 157] on input "[DATE]" at bounding box center [274, 158] width 73 height 20
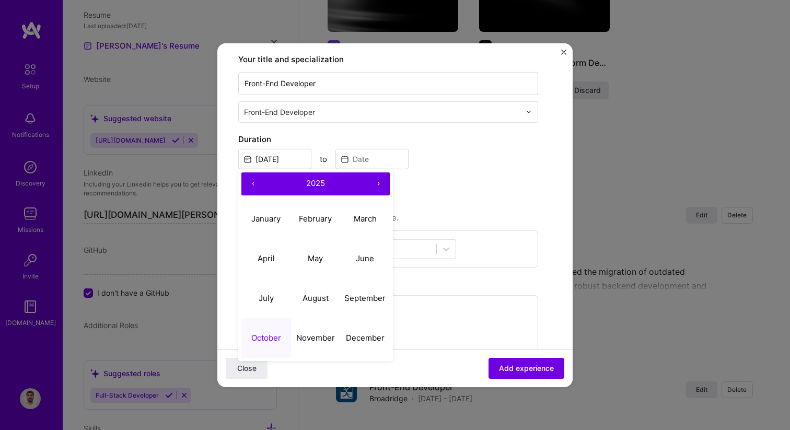
click at [253, 184] on button "‹" at bounding box center [252, 183] width 23 height 23
click at [310, 293] on abbr "August" at bounding box center [315, 298] width 26 height 10
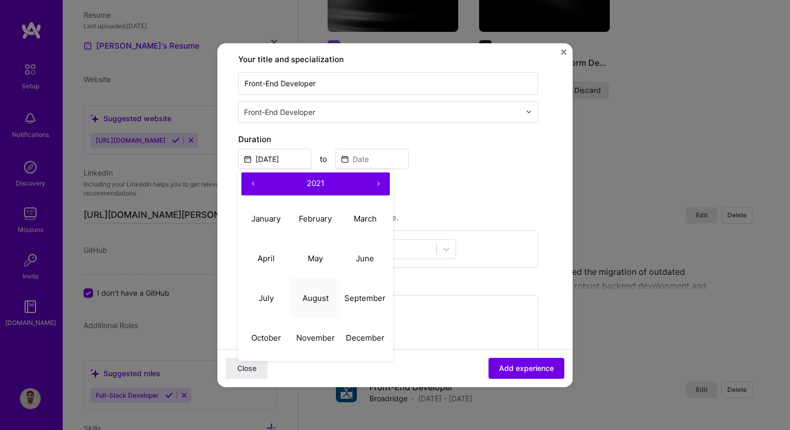
type input "[DATE]"
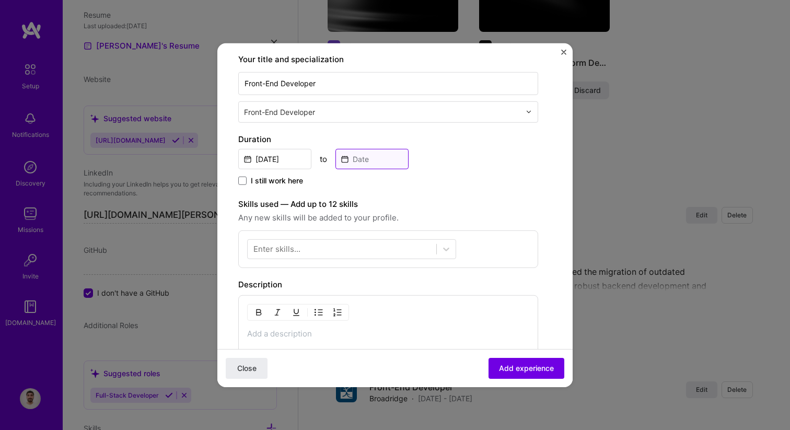
click at [368, 166] on input at bounding box center [371, 158] width 73 height 20
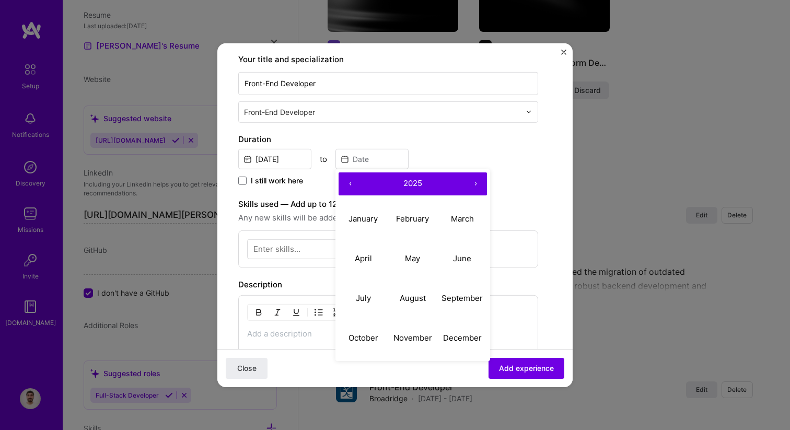
click at [351, 185] on button "‹" at bounding box center [349, 183] width 23 height 23
click at [478, 182] on button "›" at bounding box center [475, 183] width 23 height 23
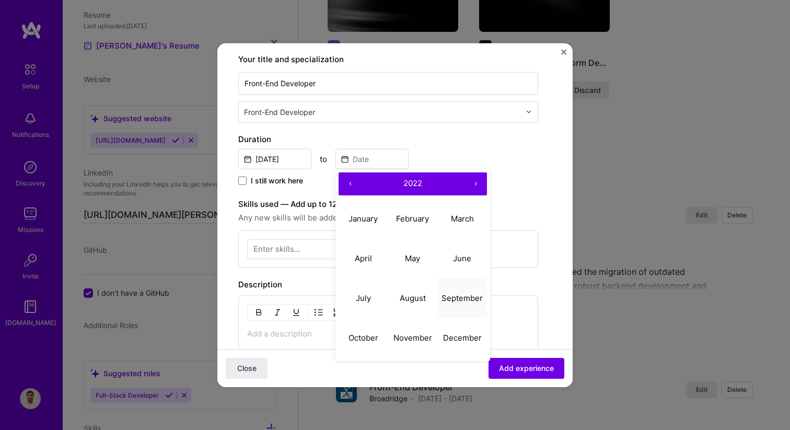
click at [458, 301] on abbr "September" at bounding box center [461, 298] width 41 height 10
type input "[DATE]"
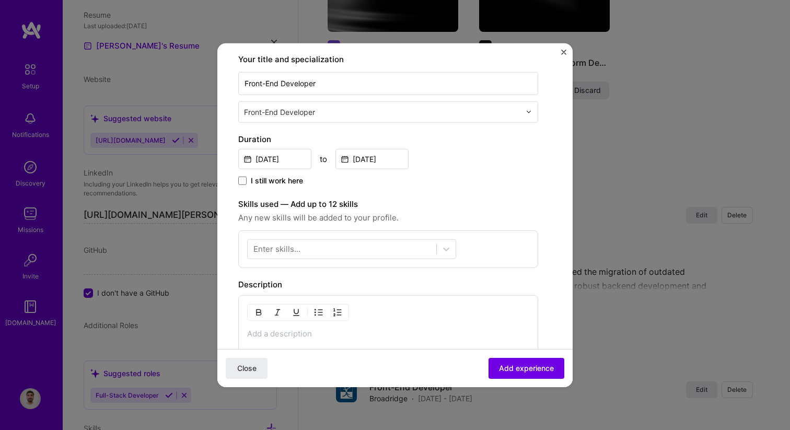
click at [405, 196] on div "Create a job experience Jobs help companies understand your past experience. Co…" at bounding box center [388, 218] width 300 height 629
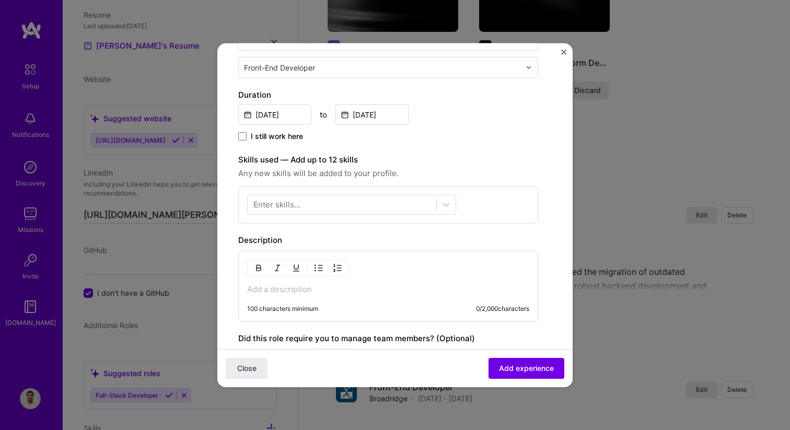
scroll to position [212, 0]
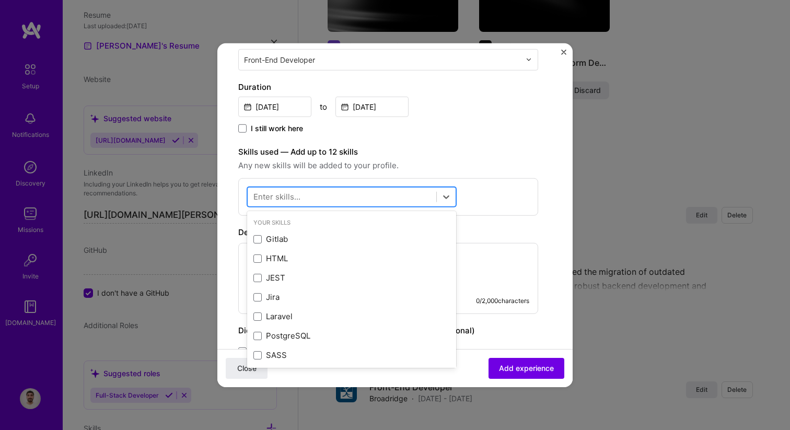
click at [396, 196] on div at bounding box center [342, 196] width 189 height 17
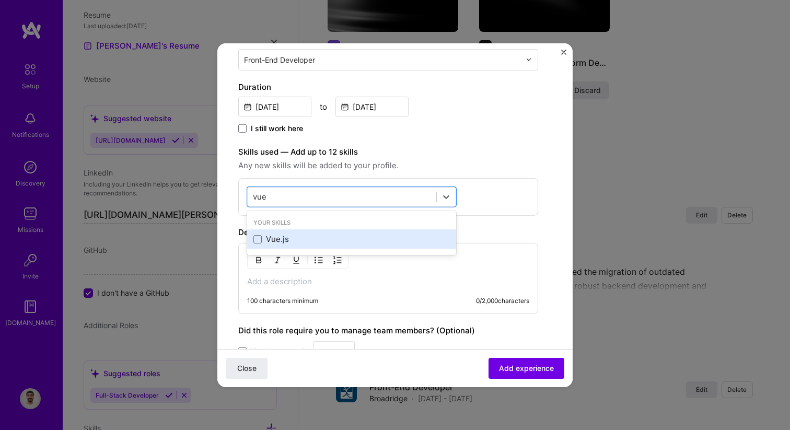
click at [359, 244] on div "Vue.js" at bounding box center [351, 238] width 196 height 11
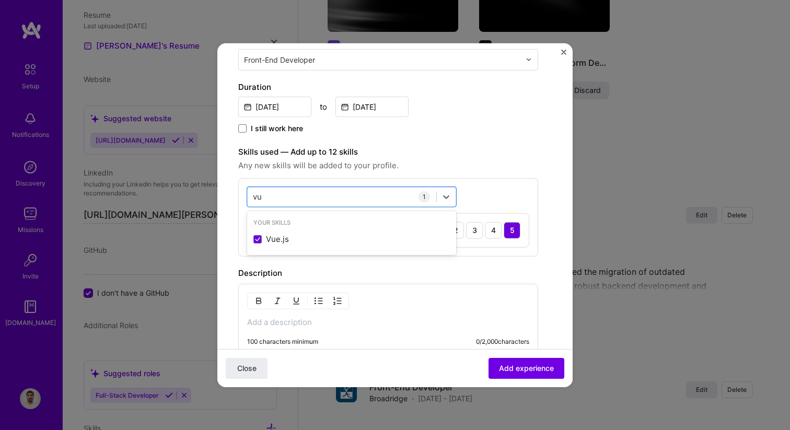
type input "v"
click at [280, 199] on div "vite vite" at bounding box center [342, 196] width 189 height 17
click at [259, 197] on input "vite" at bounding box center [261, 196] width 17 height 11
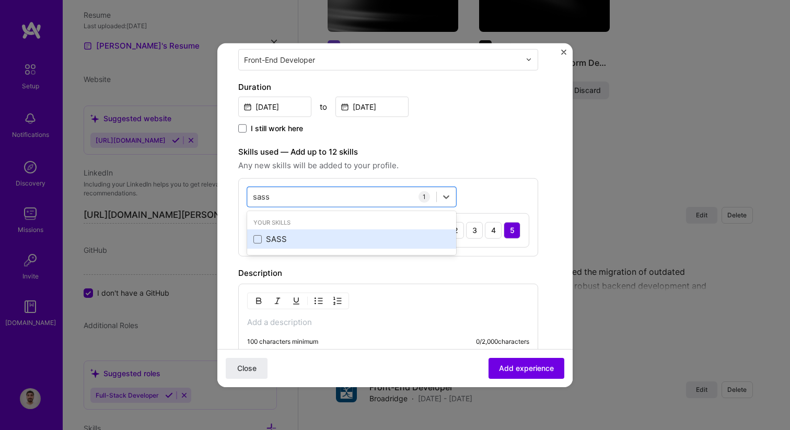
click at [275, 240] on div "SASS" at bounding box center [351, 238] width 196 height 11
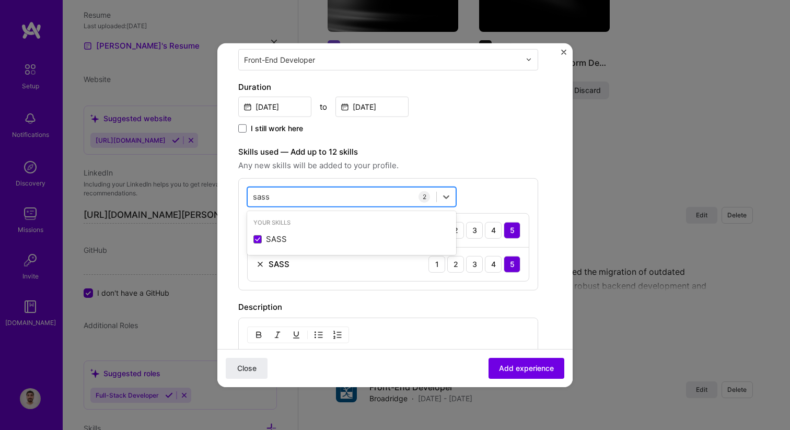
click at [262, 198] on input "sass" at bounding box center [263, 196] width 20 height 11
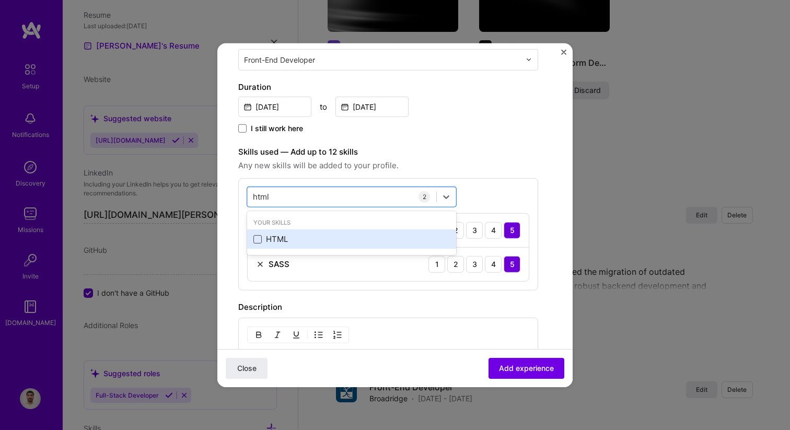
click at [259, 241] on span at bounding box center [257, 239] width 8 height 8
click at [0, 0] on input "checkbox" at bounding box center [0, 0] width 0 height 0
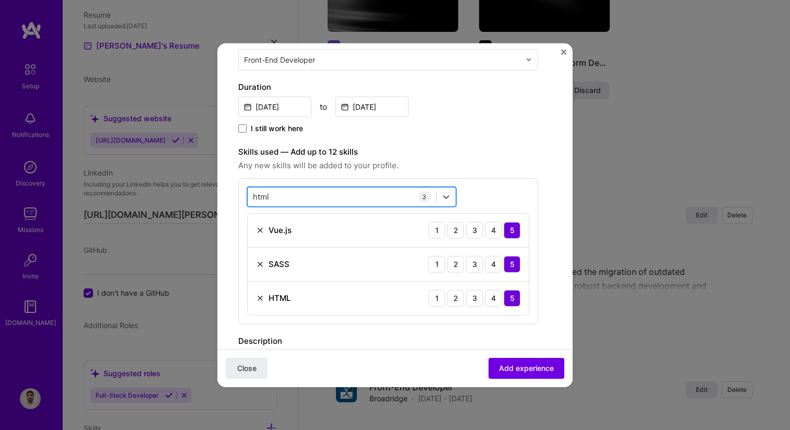
click at [284, 192] on div "html html" at bounding box center [342, 196] width 189 height 17
click at [262, 200] on input "htmlg" at bounding box center [265, 196] width 24 height 11
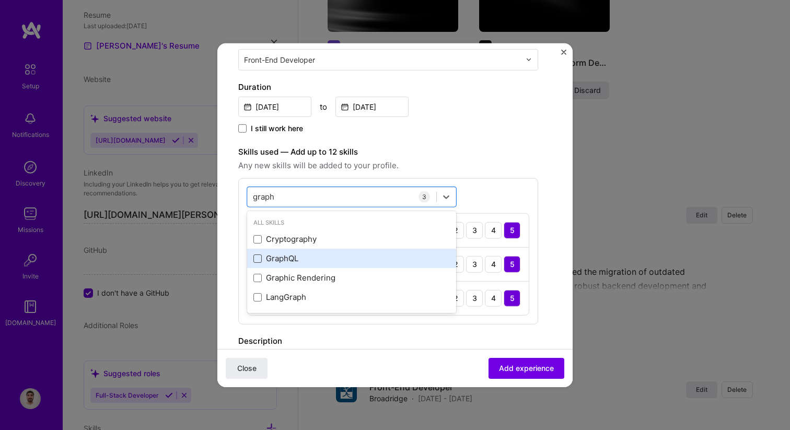
click at [256, 259] on span at bounding box center [257, 258] width 8 height 8
click at [0, 0] on input "checkbox" at bounding box center [0, 0] width 0 height 0
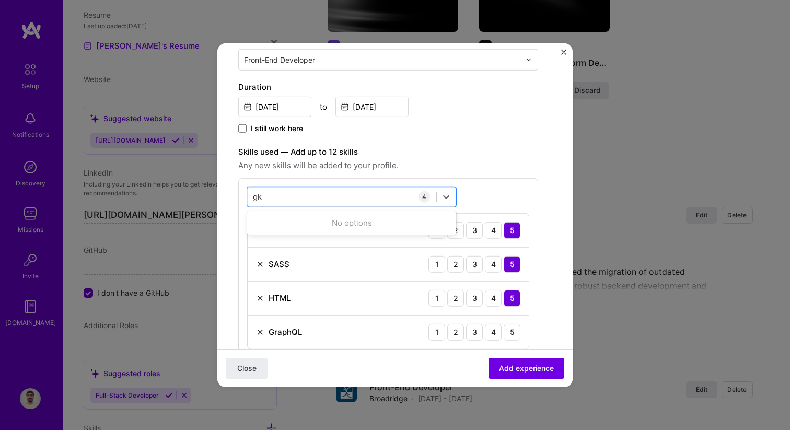
type input "g"
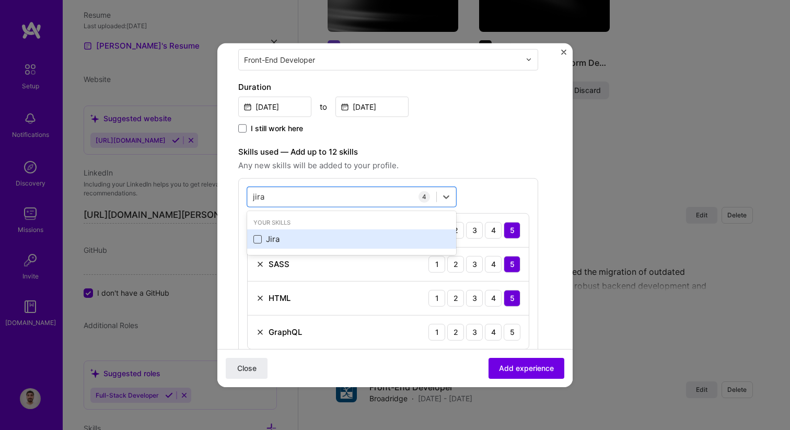
click at [259, 241] on span at bounding box center [257, 239] width 8 height 8
click at [0, 0] on input "checkbox" at bounding box center [0, 0] width 0 height 0
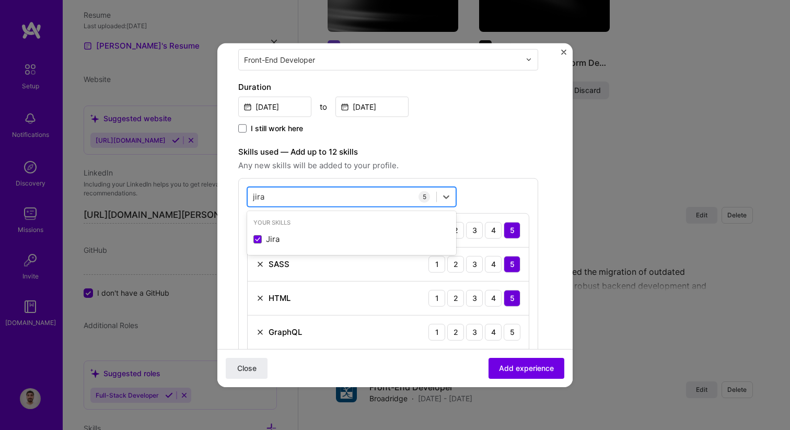
click at [260, 195] on input "jira" at bounding box center [260, 196] width 14 height 11
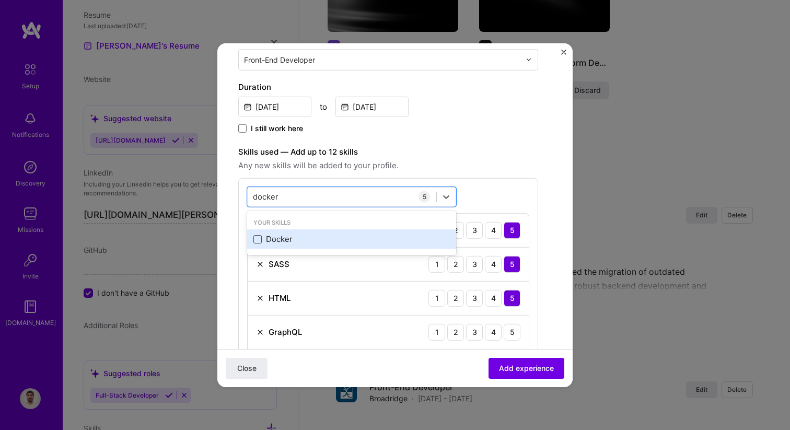
click at [260, 239] on span at bounding box center [257, 239] width 8 height 8
click at [0, 0] on input "checkbox" at bounding box center [0, 0] width 0 height 0
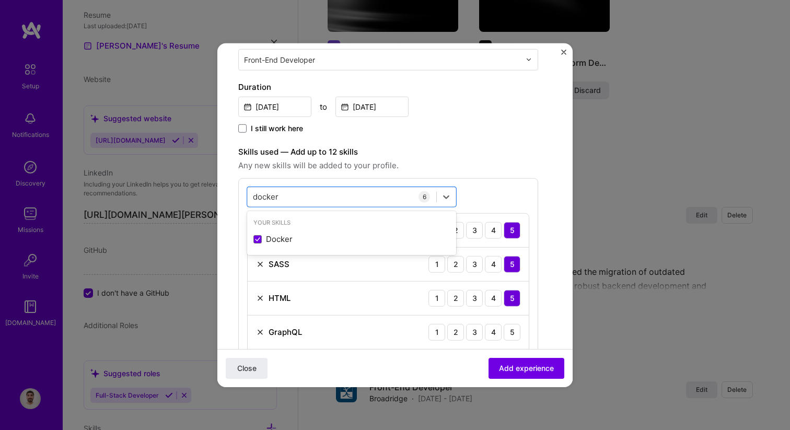
type input "docker"
click at [493, 180] on div "option Docker, selected. option Docker selected, 0 of 2. 1 result available for…" at bounding box center [388, 302] width 300 height 248
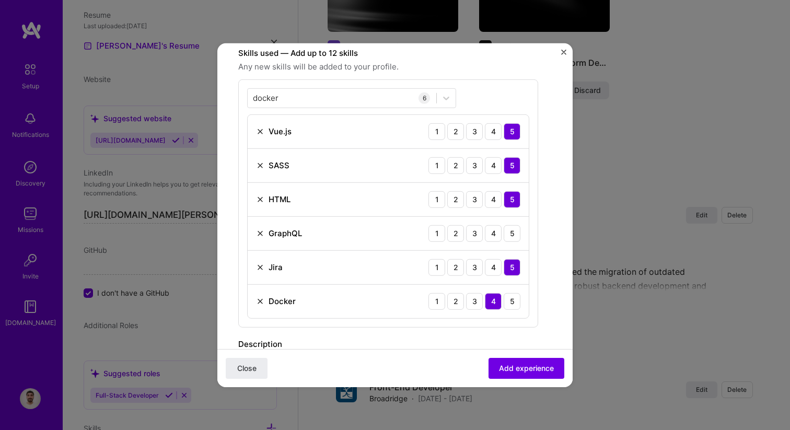
scroll to position [323, 0]
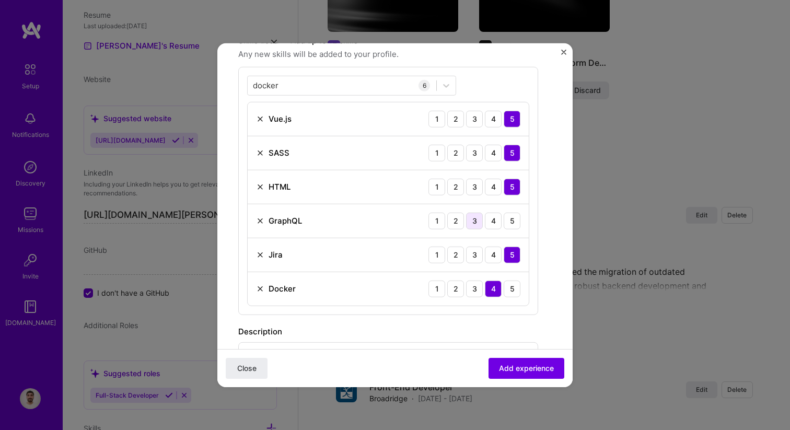
click at [473, 218] on div "3" at bounding box center [474, 220] width 17 height 17
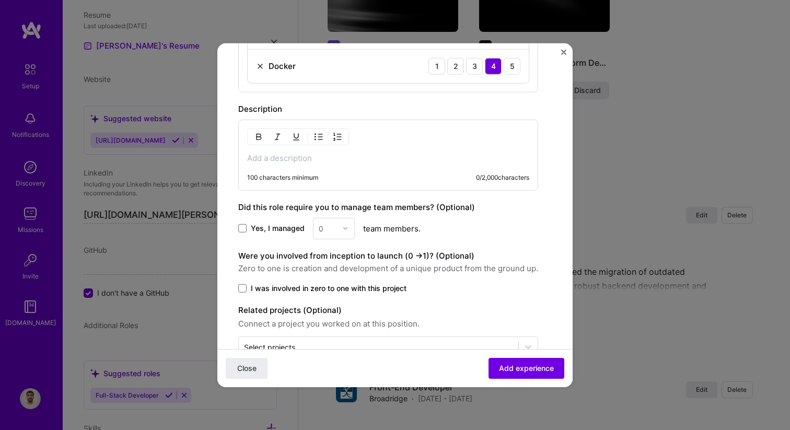
scroll to position [575, 0]
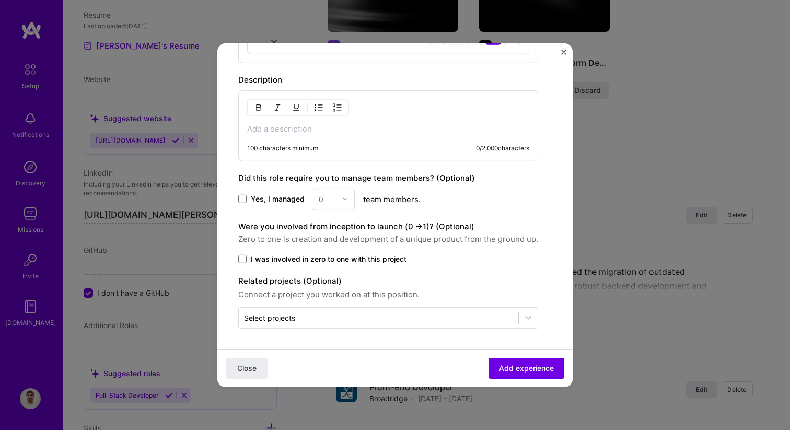
click at [262, 127] on p at bounding box center [388, 128] width 282 height 10
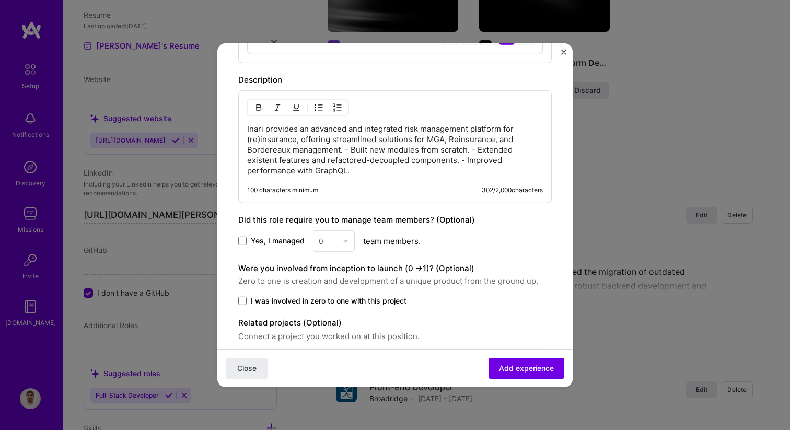
click at [345, 151] on p "Inari provides an advanced and integrated risk management platform for (re)insu…" at bounding box center [395, 149] width 296 height 52
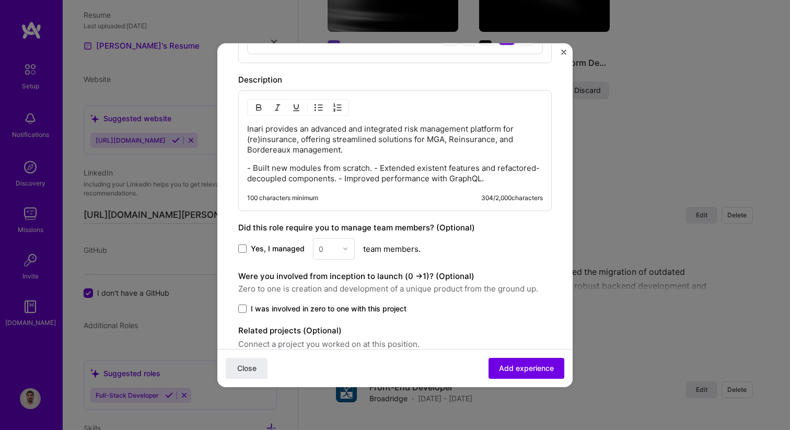
click at [374, 170] on p "- Built new modules from scratch. - Extended existent features and refactored-d…" at bounding box center [395, 172] width 296 height 21
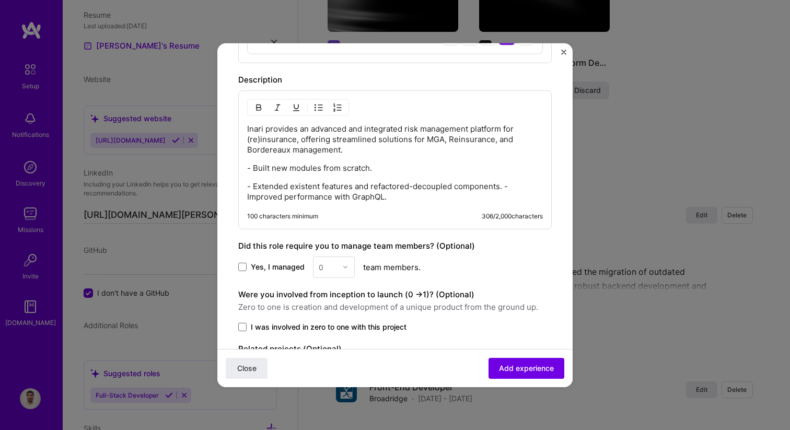
click at [505, 188] on p "- Extended existent features and refactored-decoupled components. - Improved pe…" at bounding box center [395, 191] width 296 height 21
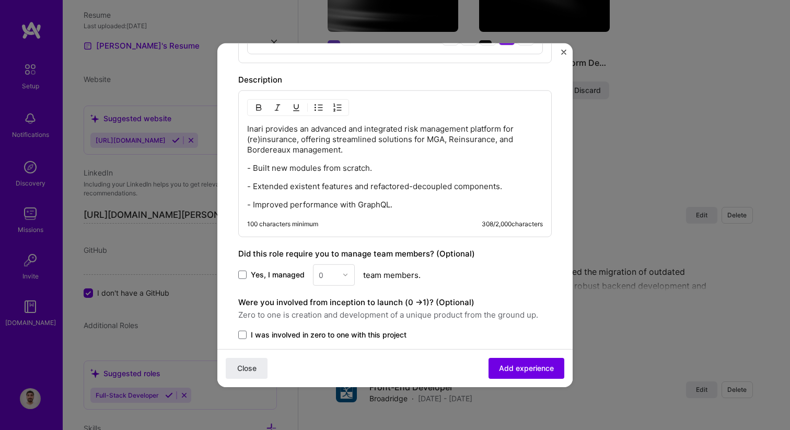
scroll to position [651, 0]
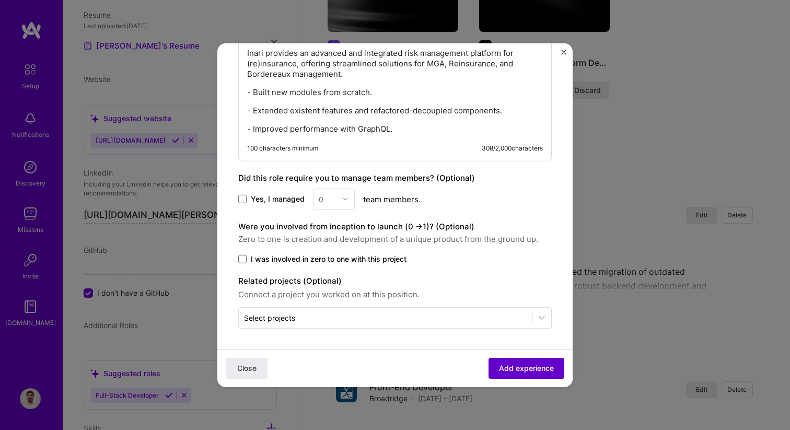
click at [536, 368] on span "Add experience" at bounding box center [526, 368] width 55 height 10
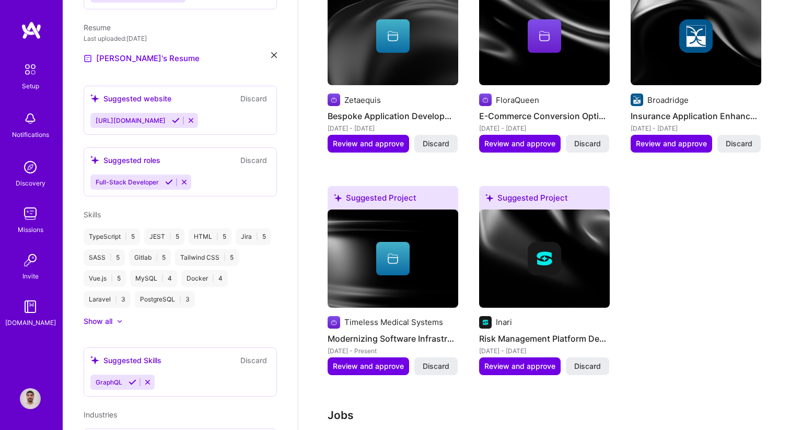
scroll to position [0, 0]
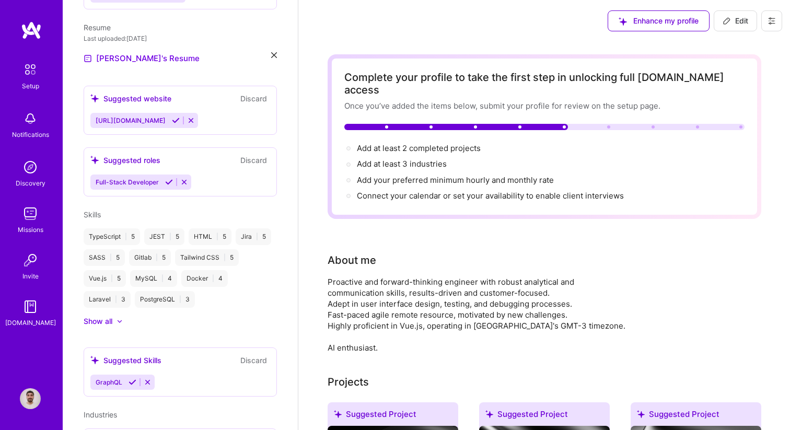
click at [742, 21] on span "Edit" at bounding box center [735, 21] width 26 height 10
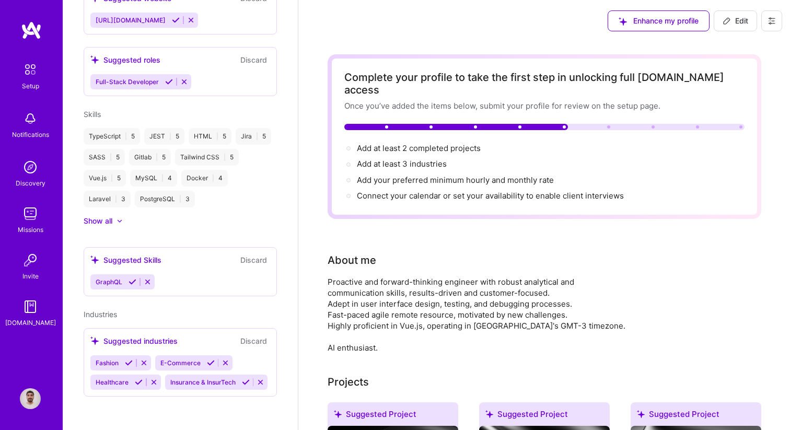
select select "US"
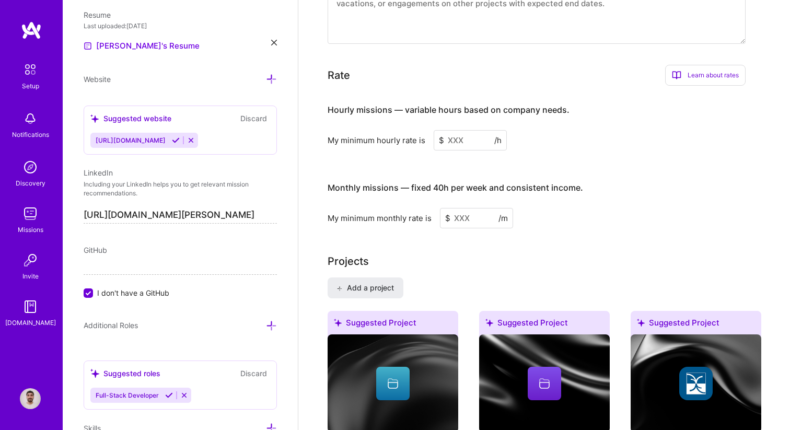
scroll to position [618, 0]
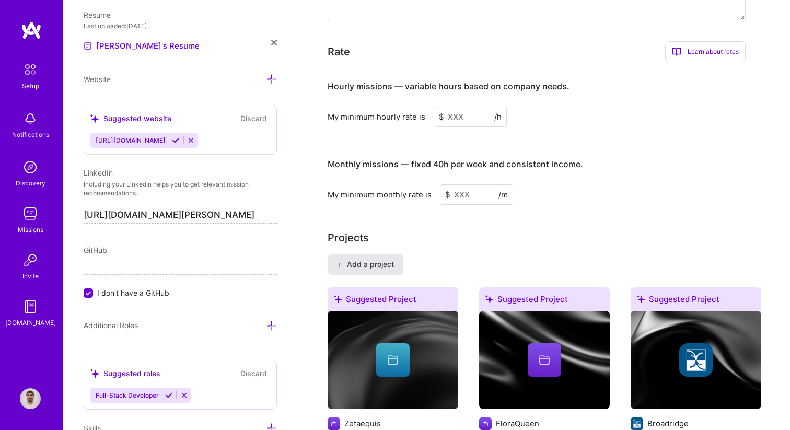
click at [357, 259] on span "Add a project" at bounding box center [364, 264] width 57 height 10
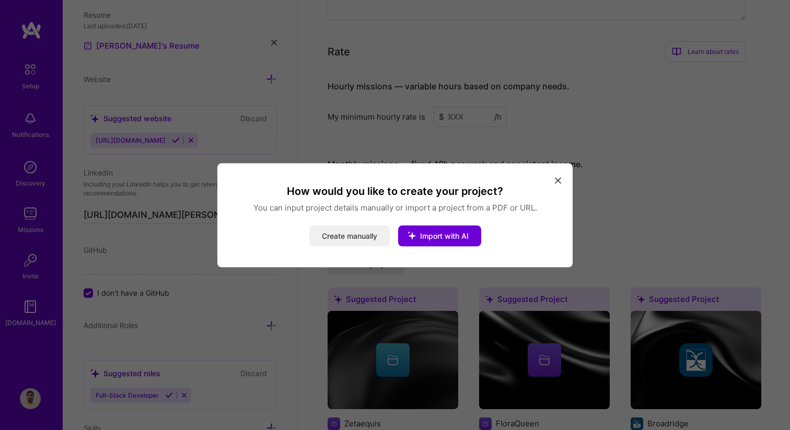
click at [366, 236] on button "Create manually" at bounding box center [349, 235] width 80 height 21
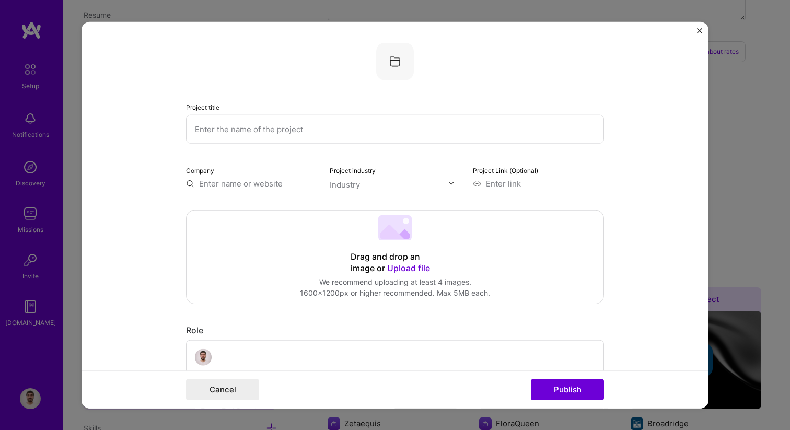
scroll to position [5, 0]
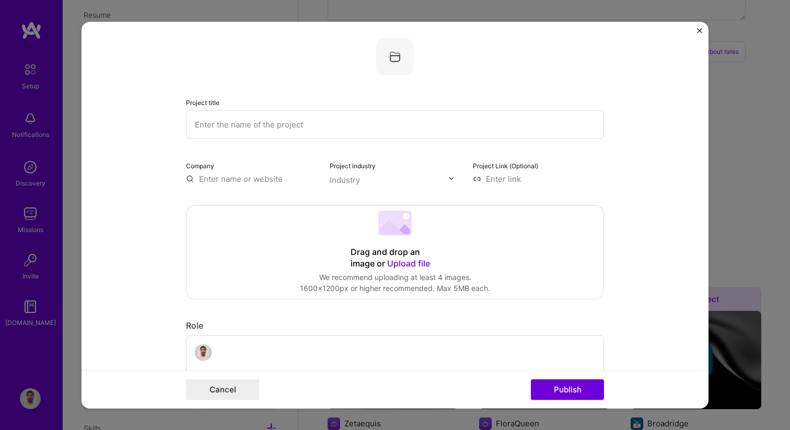
click at [703, 29] on form "Project title Company Project industry Industry Project Link (Optional) Drag an…" at bounding box center [394, 214] width 627 height 387
click at [699, 29] on img "Close" at bounding box center [699, 30] width 5 height 5
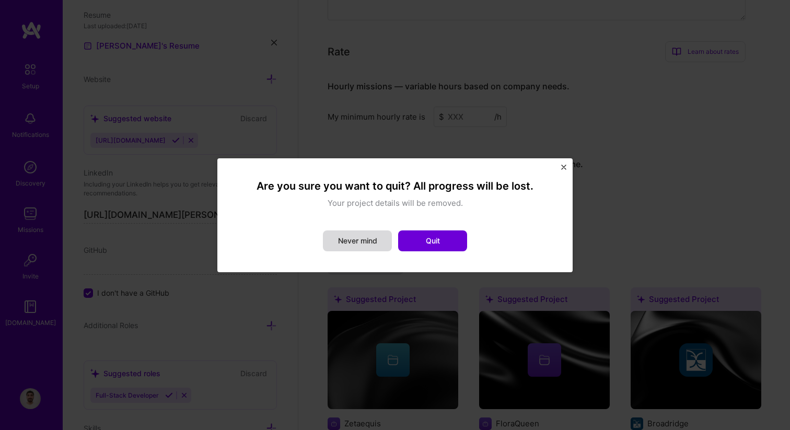
click at [374, 237] on button "Never mind" at bounding box center [357, 240] width 69 height 21
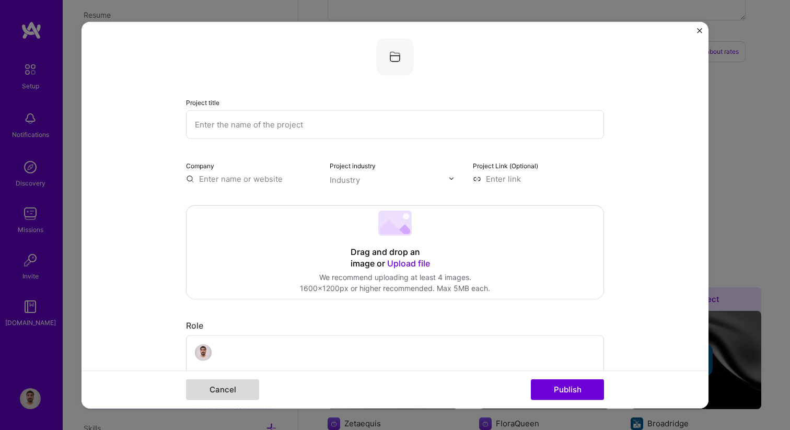
click at [229, 388] on button "Cancel" at bounding box center [222, 389] width 73 height 21
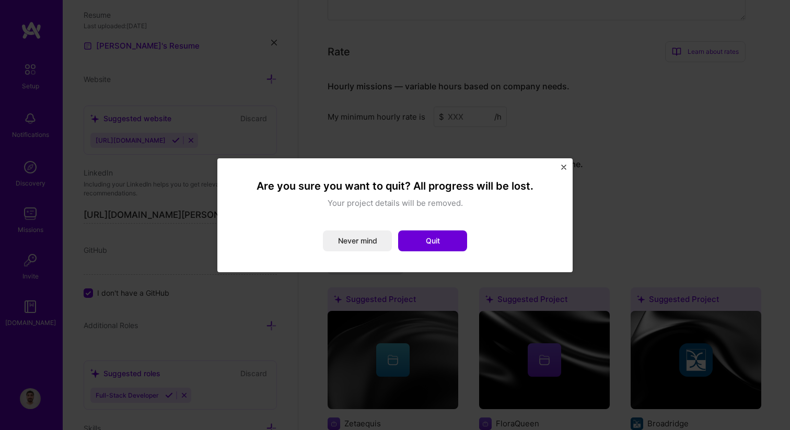
click at [422, 253] on div "Are you sure you want to quit? All progress will be lost. Your project details …" at bounding box center [395, 215] width 330 height 89
click at [422, 244] on button "Quit" at bounding box center [432, 240] width 69 height 21
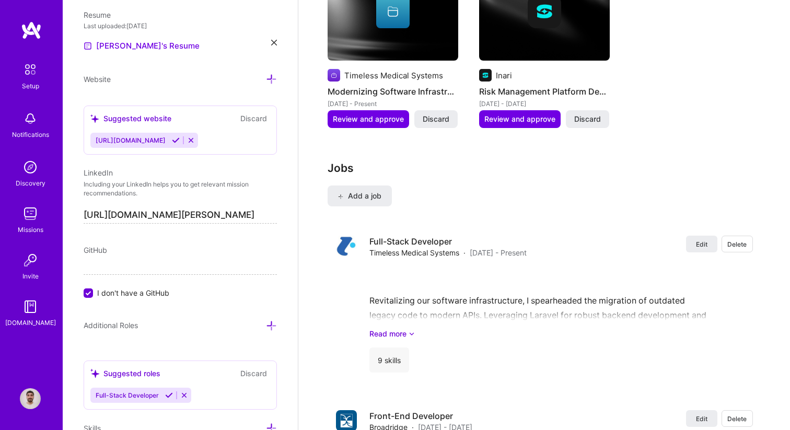
scroll to position [1198, 0]
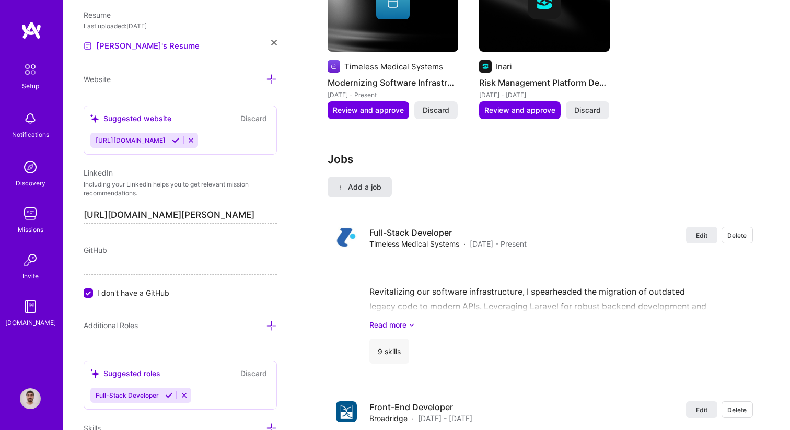
click at [363, 177] on button "Add a job" at bounding box center [359, 187] width 64 height 21
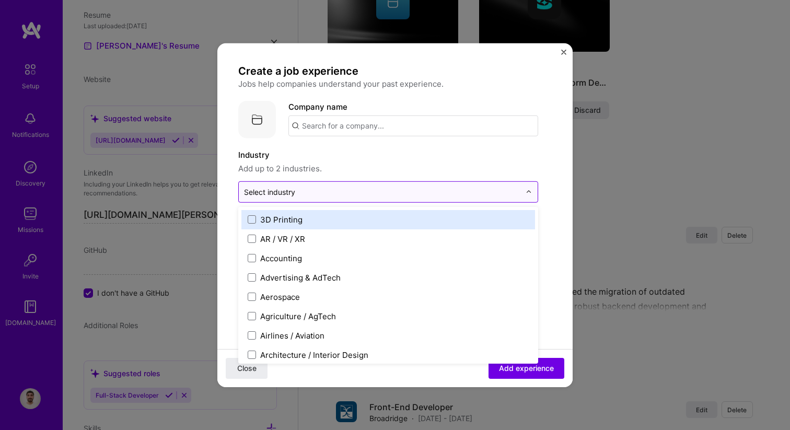
click at [358, 197] on div at bounding box center [382, 191] width 276 height 13
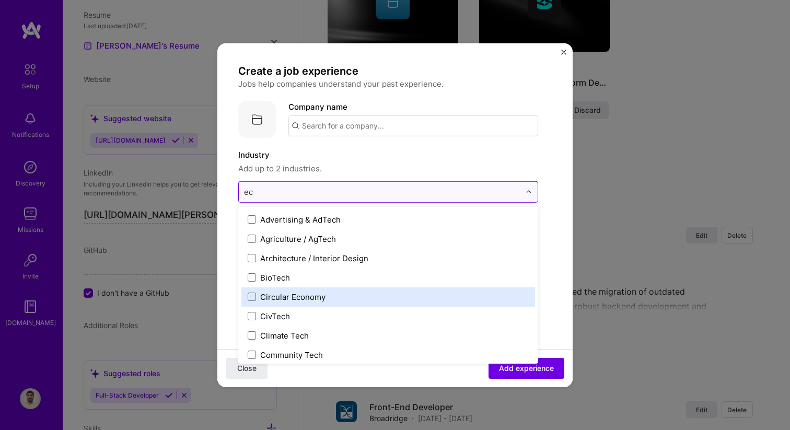
type input "e"
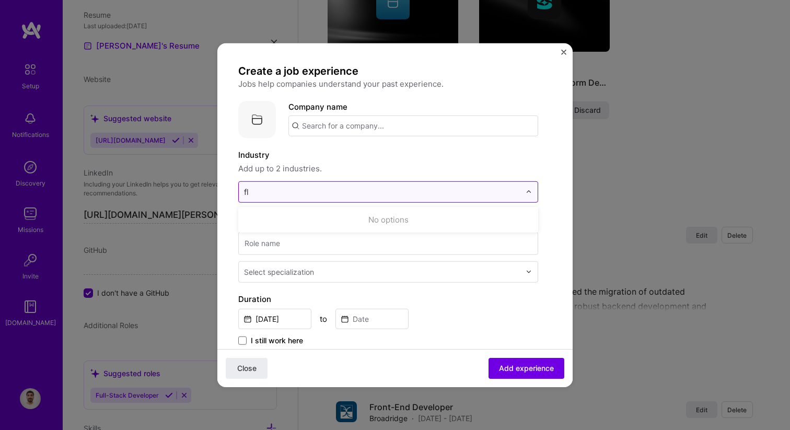
type input "f"
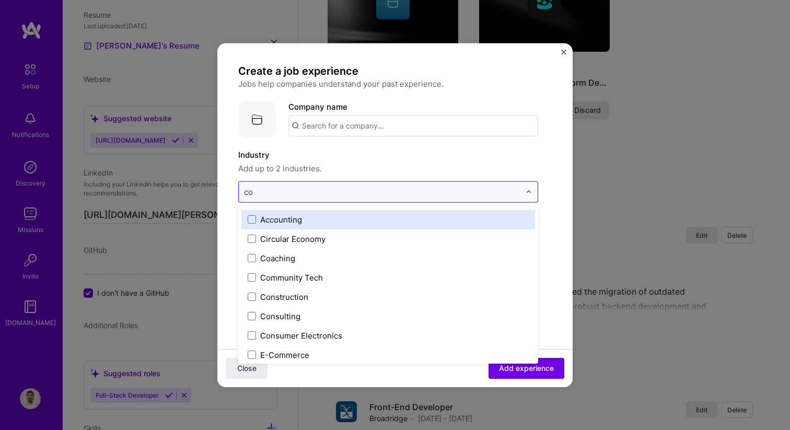
type input "com"
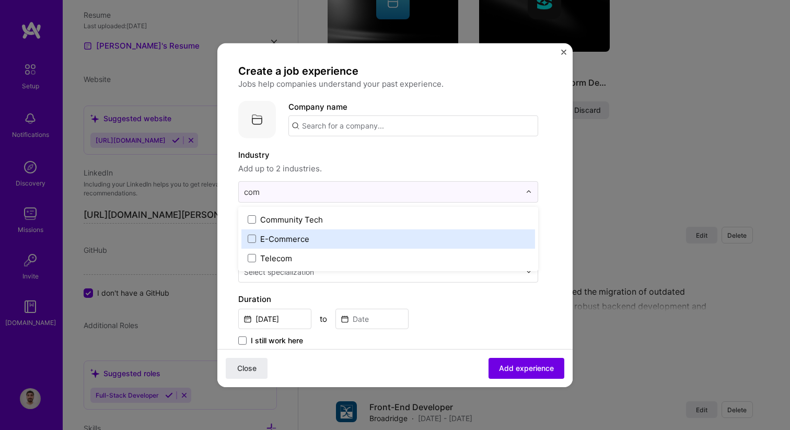
click at [368, 234] on label "E-Commerce" at bounding box center [388, 238] width 281 height 11
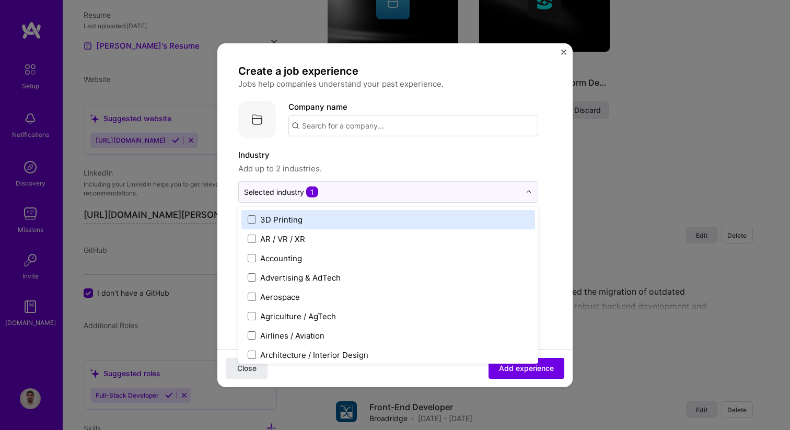
click at [384, 159] on label "Industry" at bounding box center [388, 154] width 300 height 13
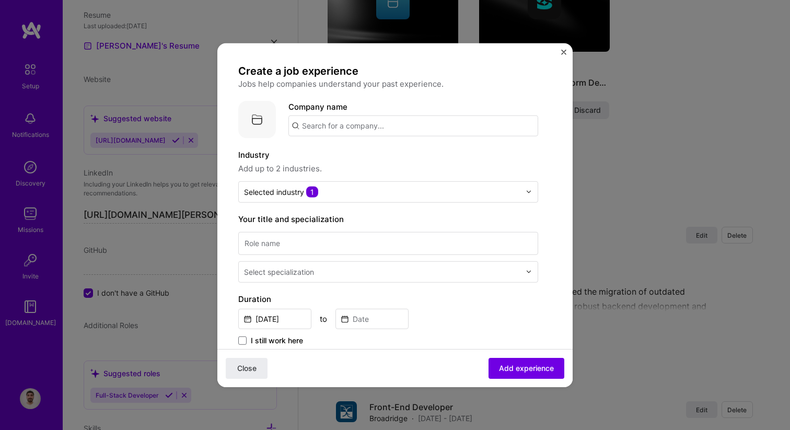
click at [329, 122] on input "text" at bounding box center [413, 125] width 250 height 21
paste input "FLORAQUEEN"
type input "FLORAQUEEN"
click at [383, 161] on div "FLORAQUEEN" at bounding box center [377, 154] width 61 height 18
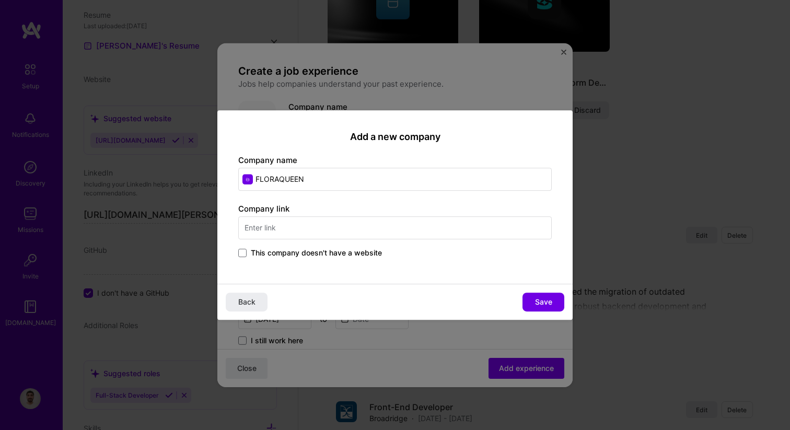
click at [367, 237] on input "text" at bounding box center [394, 227] width 313 height 23
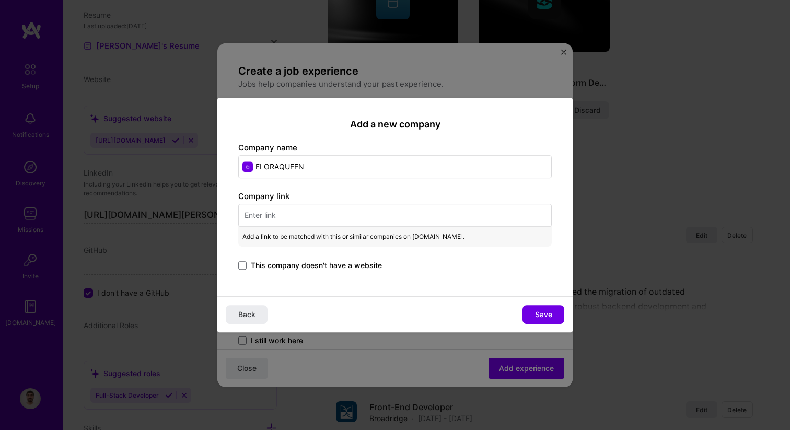
drag, startPoint x: 260, startPoint y: 167, endPoint x: 442, endPoint y: 167, distance: 182.3
click at [442, 167] on input "FLORAQUEEN" at bounding box center [394, 166] width 313 height 23
type input "Floraqueen"
click at [427, 216] on input "text" at bounding box center [394, 215] width 313 height 23
paste input "[URL][DOMAIN_NAME]"
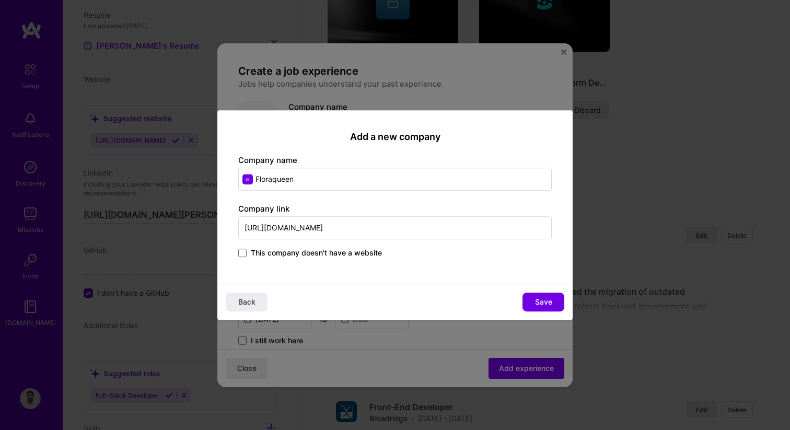
type input "[URL][DOMAIN_NAME]"
click at [407, 259] on div "This company doesn't have a website" at bounding box center [394, 254] width 313 height 12
click at [539, 297] on span "Save" at bounding box center [543, 302] width 17 height 10
type input "Floraqueen"
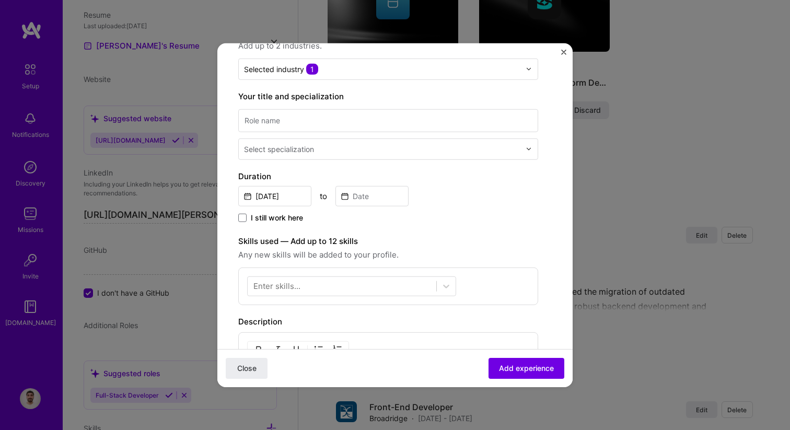
scroll to position [124, 0]
click at [323, 154] on div "Select specialization" at bounding box center [382, 147] width 287 height 20
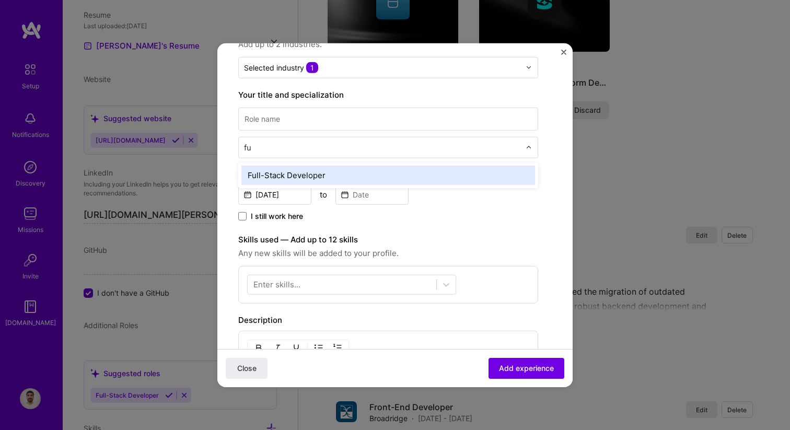
type input "ful"
click at [303, 171] on div "Full-Stack Developer" at bounding box center [388, 174] width 294 height 19
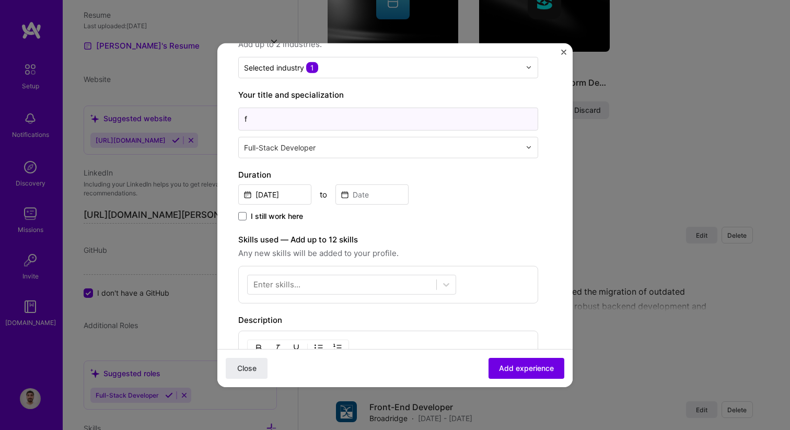
click at [287, 120] on input "f" at bounding box center [388, 118] width 300 height 23
click at [257, 121] on input "Full Stack Engineer" at bounding box center [388, 118] width 300 height 23
click at [409, 165] on div "Create a job experience Jobs help companies understand your past experience. Co…" at bounding box center [388, 253] width 300 height 629
click at [327, 119] on input "Full-Stack Engineer" at bounding box center [388, 118] width 300 height 23
click at [489, 207] on div "Duration [DATE] to I still work here" at bounding box center [388, 195] width 300 height 54
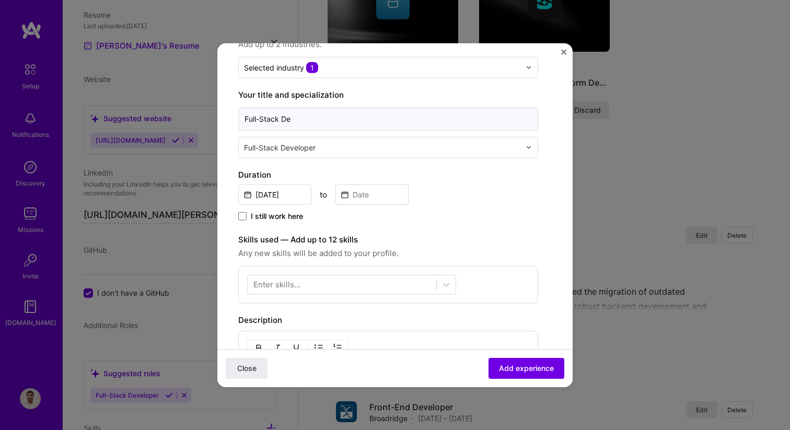
click at [324, 114] on input "Full-Stack De" at bounding box center [388, 118] width 300 height 23
type input "Full-Stack Developer"
click at [489, 201] on div "[DATE] to" at bounding box center [388, 193] width 300 height 22
click at [290, 191] on input "[DATE]" at bounding box center [274, 194] width 73 height 20
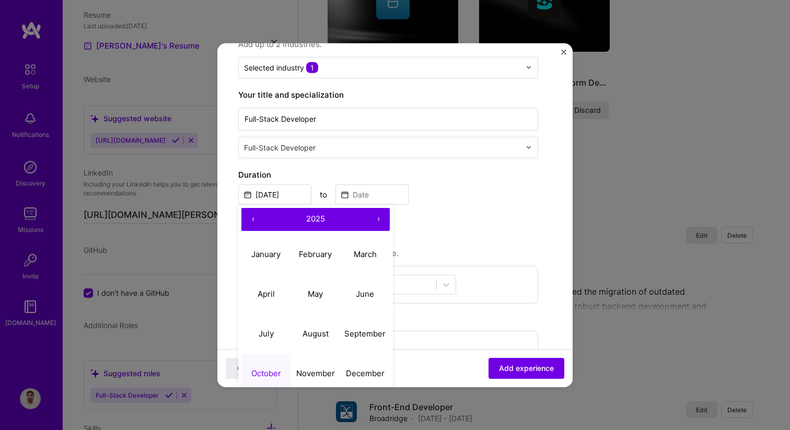
click at [252, 219] on button "‹" at bounding box center [252, 218] width 23 height 23
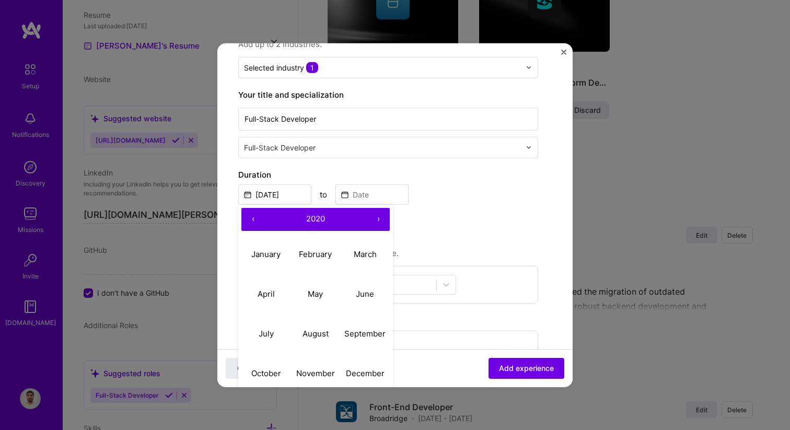
click at [252, 219] on button "‹" at bounding box center [252, 218] width 23 height 23
click at [263, 249] on abbr "January" at bounding box center [265, 254] width 29 height 10
type input "[DATE]"
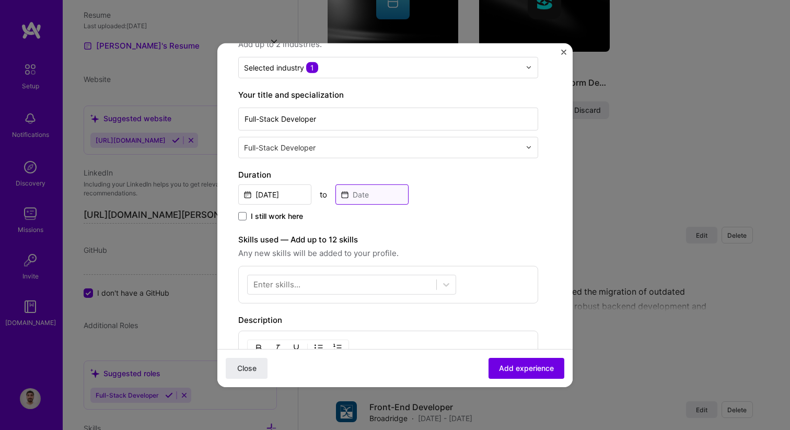
click at [404, 194] on input at bounding box center [371, 194] width 73 height 20
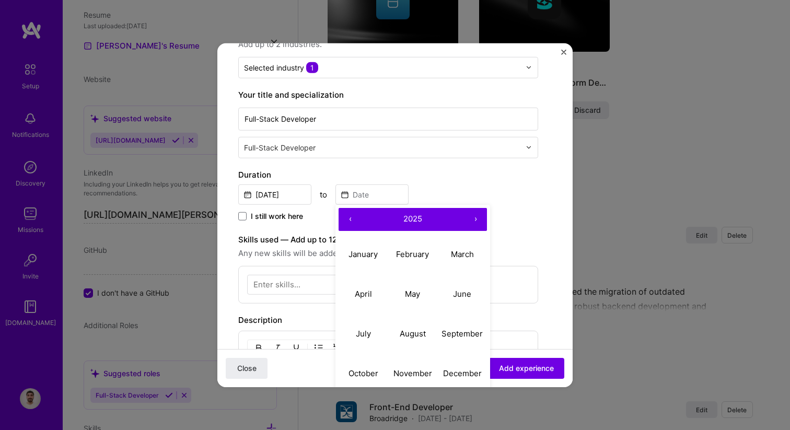
click at [349, 219] on button "‹" at bounding box center [349, 218] width 23 height 23
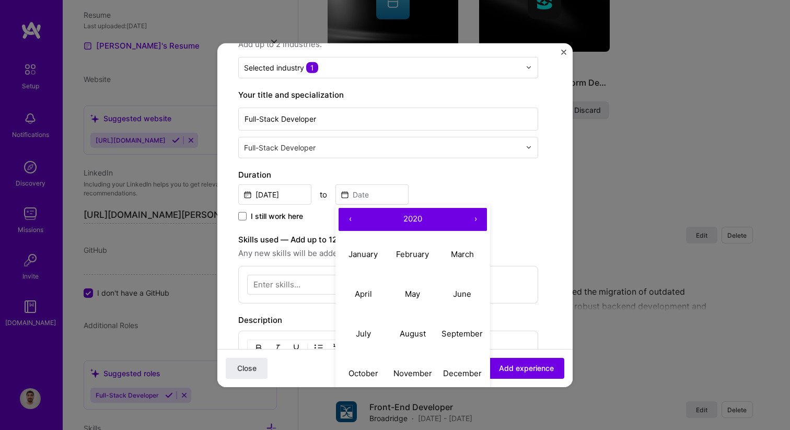
click at [479, 220] on button "›" at bounding box center [475, 218] width 23 height 23
click at [361, 343] on button "July" at bounding box center [363, 334] width 50 height 40
type input "[DATE]"
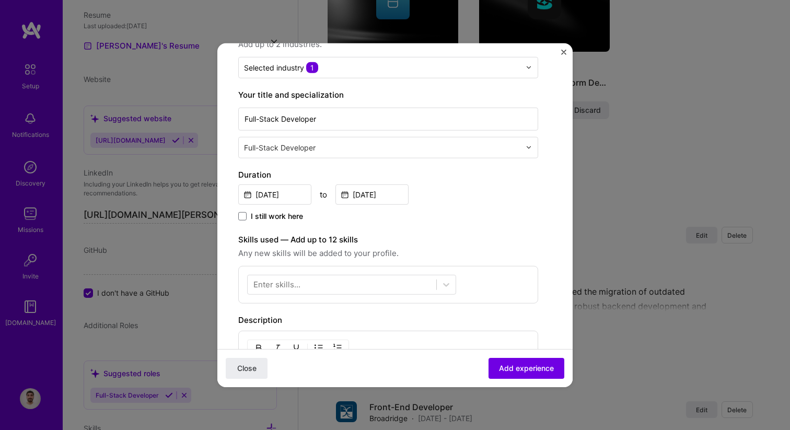
click at [449, 231] on div "Create a job experience Jobs help companies understand your past experience. Co…" at bounding box center [388, 253] width 300 height 629
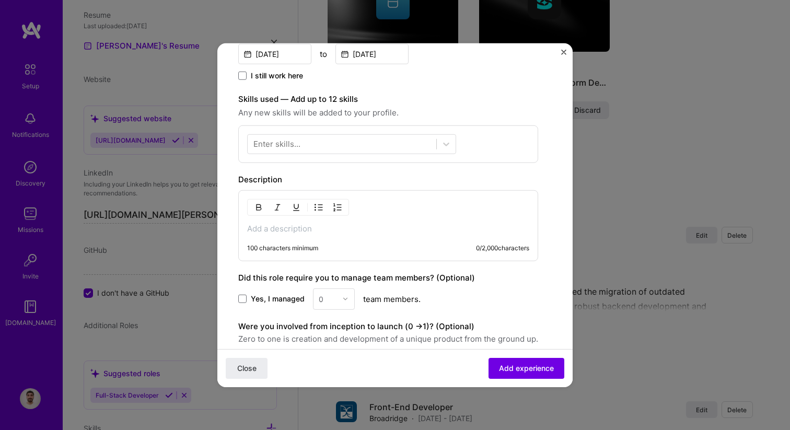
scroll to position [267, 0]
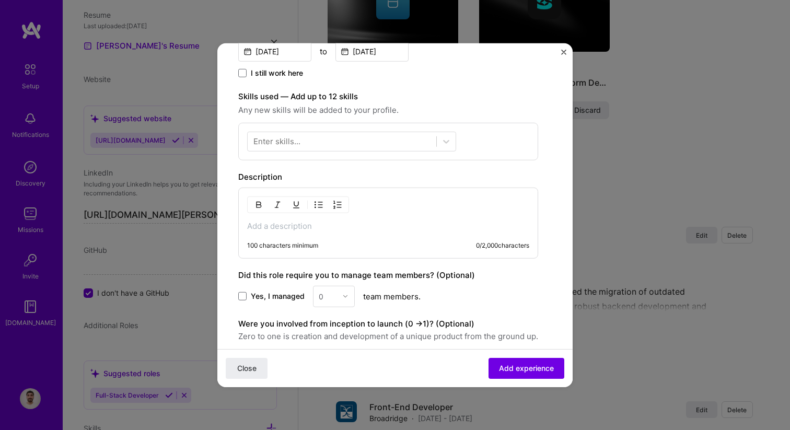
click at [298, 137] on div "Enter skills..." at bounding box center [276, 141] width 47 height 11
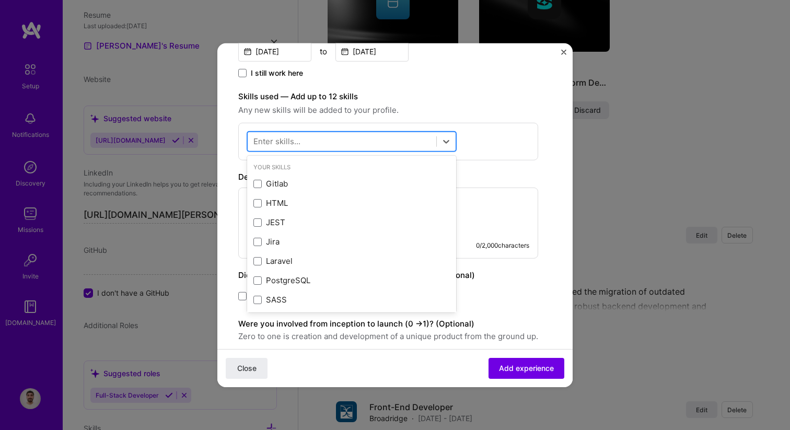
click at [309, 142] on div at bounding box center [342, 141] width 189 height 17
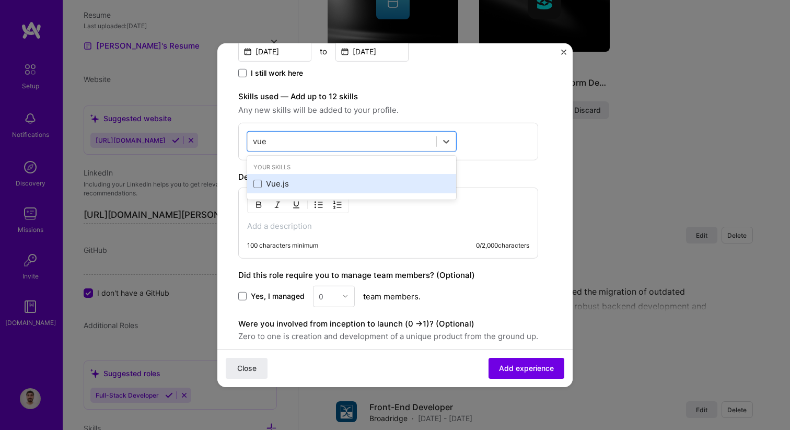
click at [273, 182] on div "Vue.js" at bounding box center [351, 183] width 196 height 11
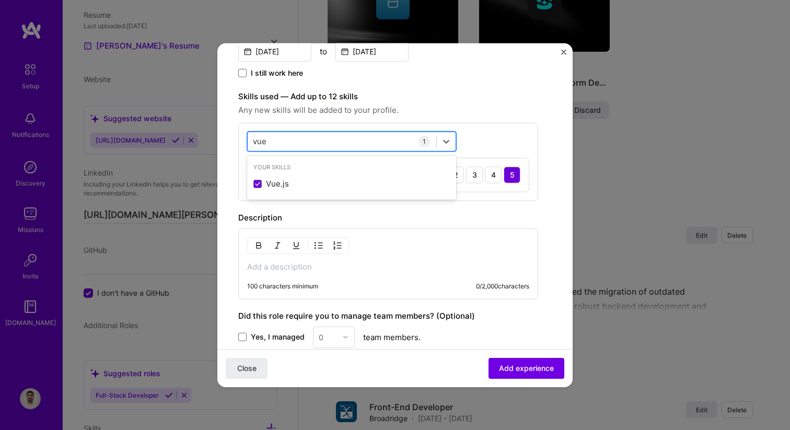
click at [290, 142] on div "vue vue" at bounding box center [342, 141] width 189 height 17
click at [262, 141] on input "vue" at bounding box center [260, 141] width 15 height 11
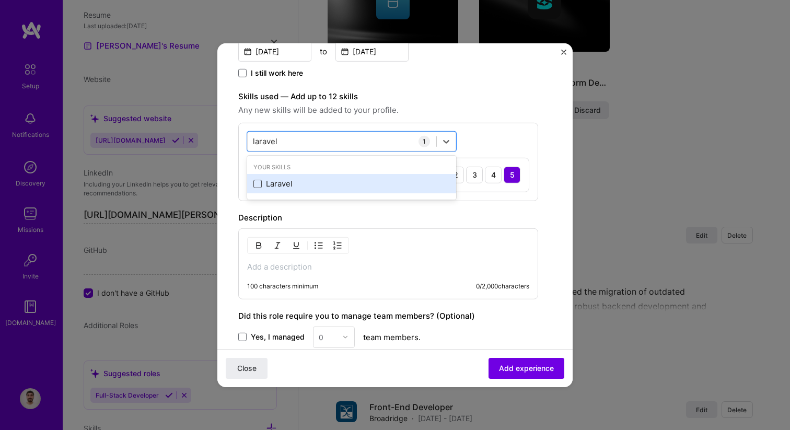
click at [258, 181] on span at bounding box center [257, 184] width 8 height 8
click at [0, 0] on input "checkbox" at bounding box center [0, 0] width 0 height 0
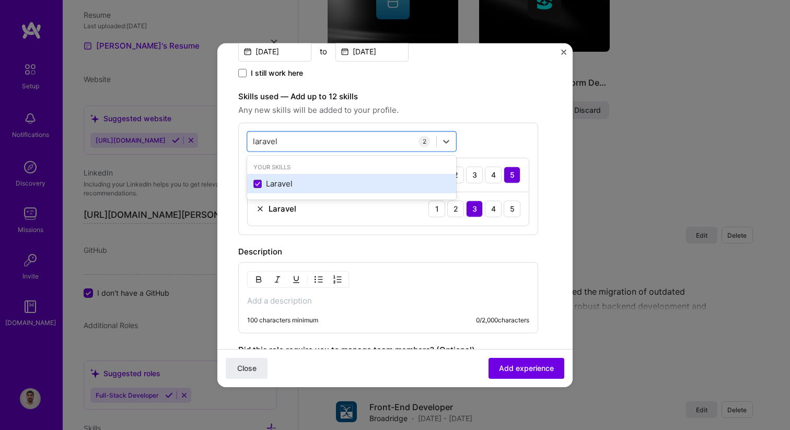
click at [259, 184] on icon at bounding box center [257, 184] width 5 height 4
click at [0, 0] on input "checkbox" at bounding box center [0, 0] width 0 height 0
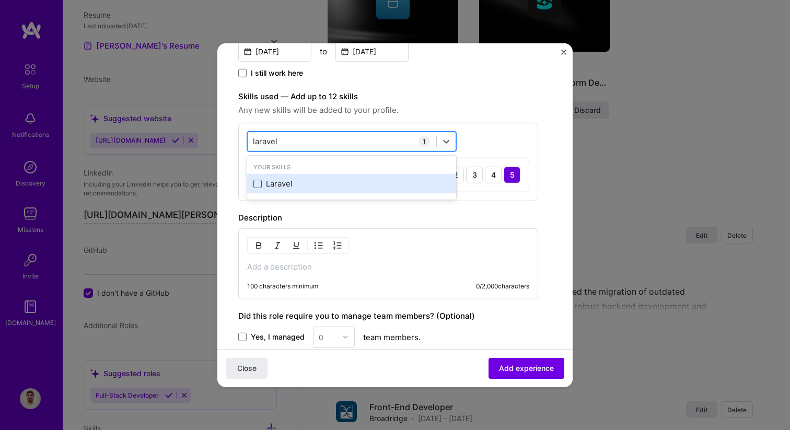
click at [275, 148] on div "[PERSON_NAME]" at bounding box center [342, 141] width 189 height 17
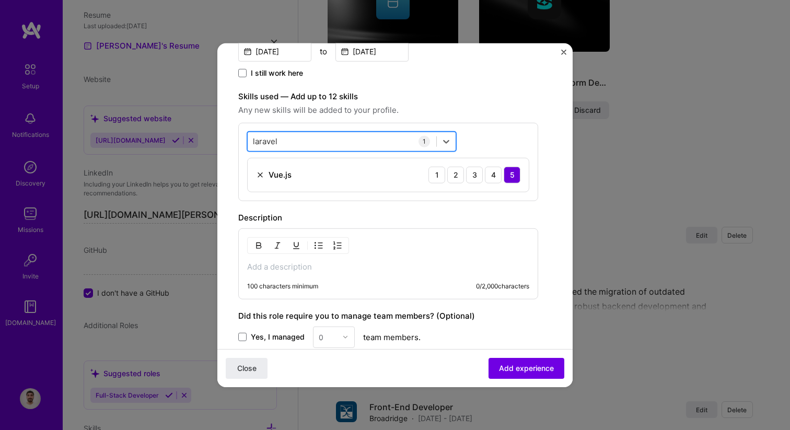
click at [275, 148] on div "[PERSON_NAME]" at bounding box center [342, 141] width 189 height 17
click at [269, 140] on input "laravel" at bounding box center [265, 141] width 25 height 11
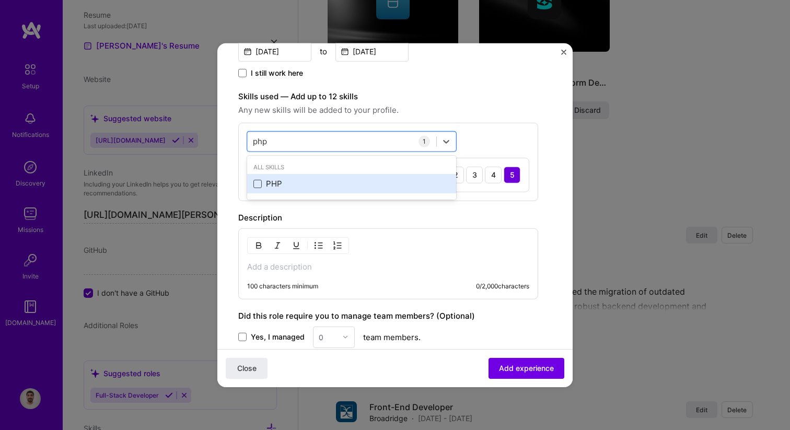
click at [256, 185] on span at bounding box center [257, 184] width 8 height 8
click at [0, 0] on input "checkbox" at bounding box center [0, 0] width 0 height 0
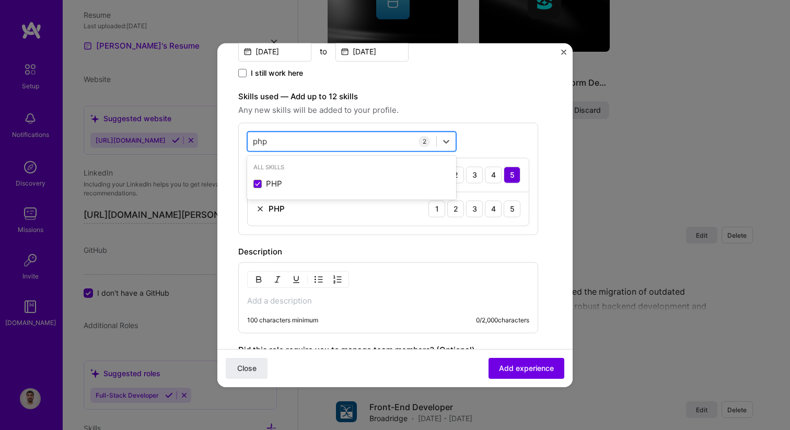
click at [263, 138] on input "php" at bounding box center [260, 141] width 15 height 11
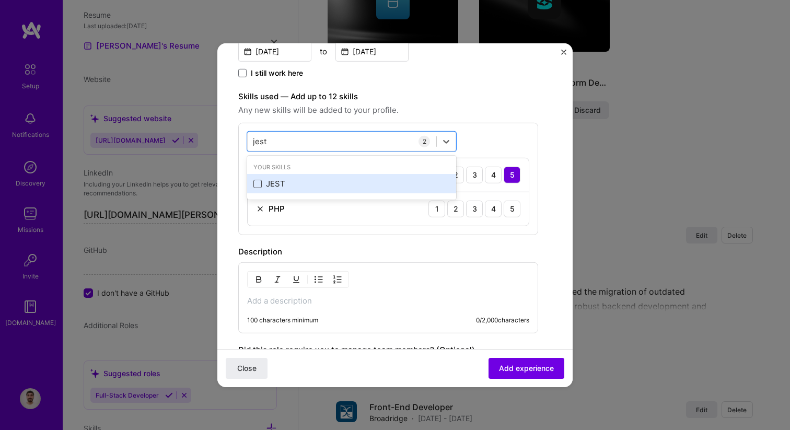
click at [261, 183] on span at bounding box center [257, 184] width 8 height 8
click at [0, 0] on input "checkbox" at bounding box center [0, 0] width 0 height 0
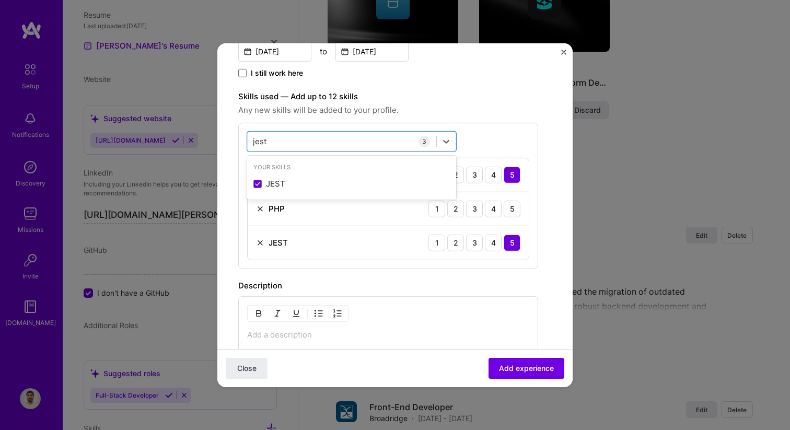
click at [269, 151] on div "option JEST, selected. option JEST selected, 0 of 2. 1 result available for sea…" at bounding box center [388, 195] width 300 height 146
click at [269, 151] on div "jest jest 3 Vue.js 1 2 3 4 5 PHP 1 2 3 4 5 JEST 1 2 3 4 5" at bounding box center [388, 195] width 300 height 146
click at [259, 141] on input "jest" at bounding box center [260, 141] width 15 height 11
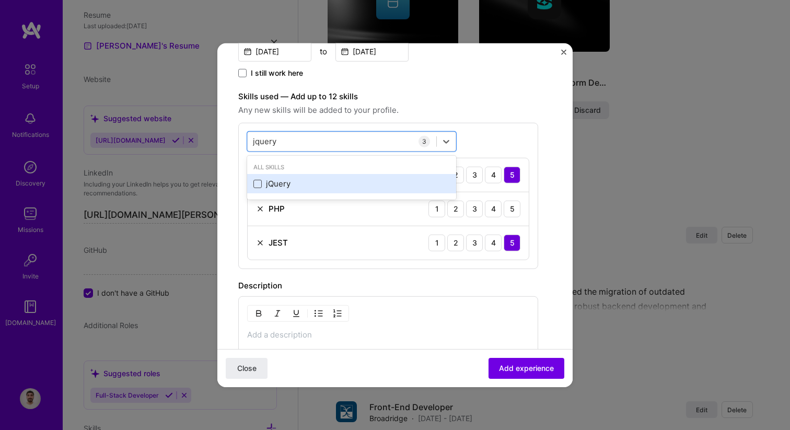
click at [260, 186] on span at bounding box center [257, 184] width 8 height 8
click at [0, 0] on input "checkbox" at bounding box center [0, 0] width 0 height 0
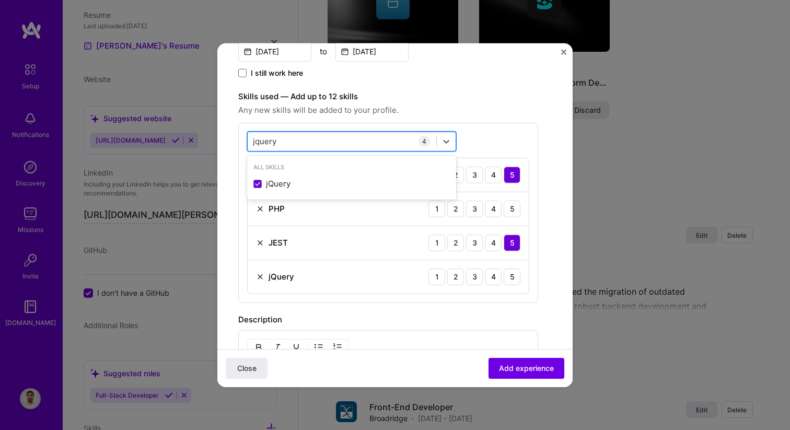
click at [272, 143] on input "jquery" at bounding box center [265, 141] width 24 height 11
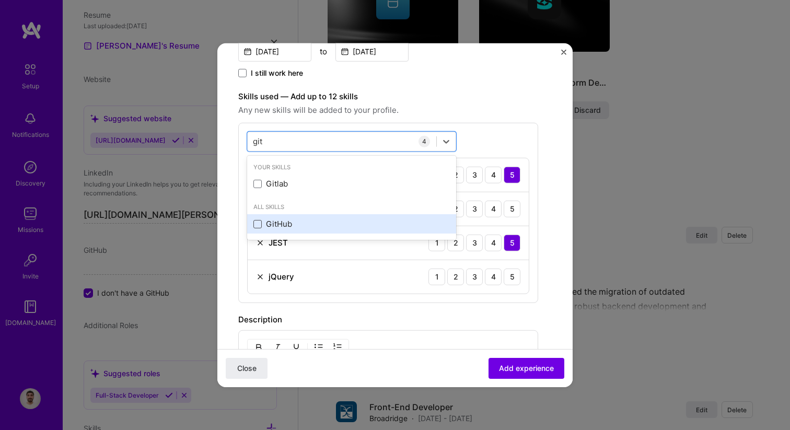
click at [257, 225] on span at bounding box center [257, 223] width 8 height 8
click at [0, 0] on input "checkbox" at bounding box center [0, 0] width 0 height 0
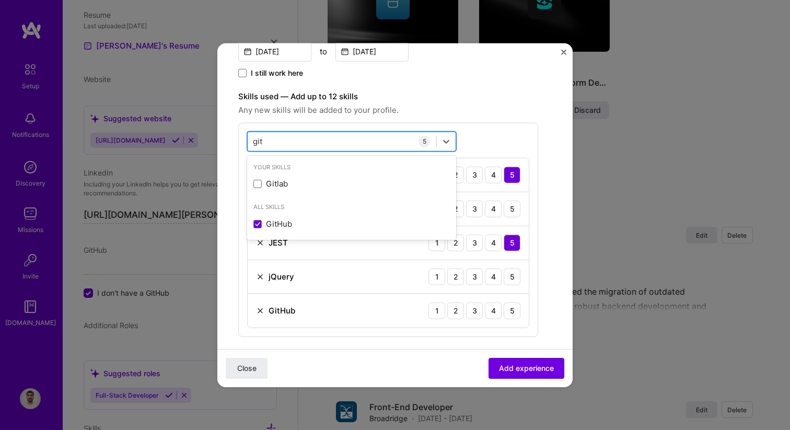
click at [292, 139] on div "git git" at bounding box center [342, 141] width 189 height 17
click at [292, 139] on div "gits gits" at bounding box center [342, 141] width 189 height 17
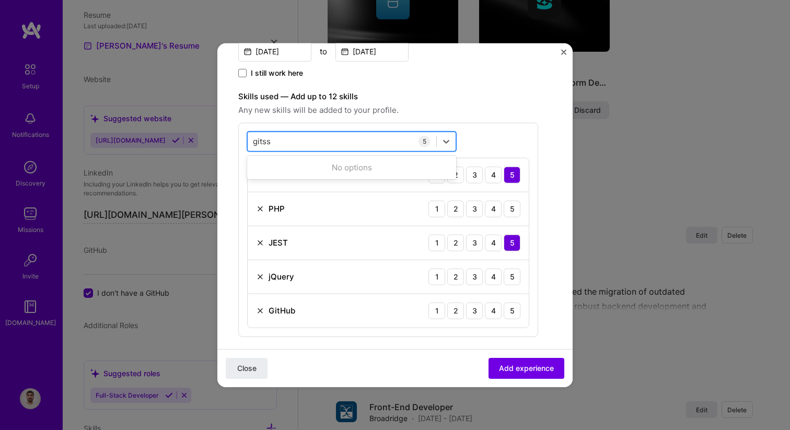
click at [263, 145] on input "gitss" at bounding box center [262, 141] width 19 height 11
click at [263, 145] on div "gitss gitss" at bounding box center [342, 141] width 189 height 17
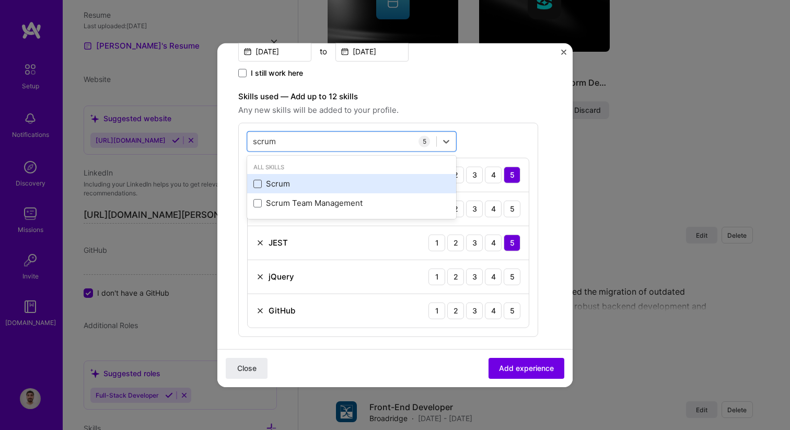
click at [256, 185] on span at bounding box center [257, 184] width 8 height 8
click at [0, 0] on input "checkbox" at bounding box center [0, 0] width 0 height 0
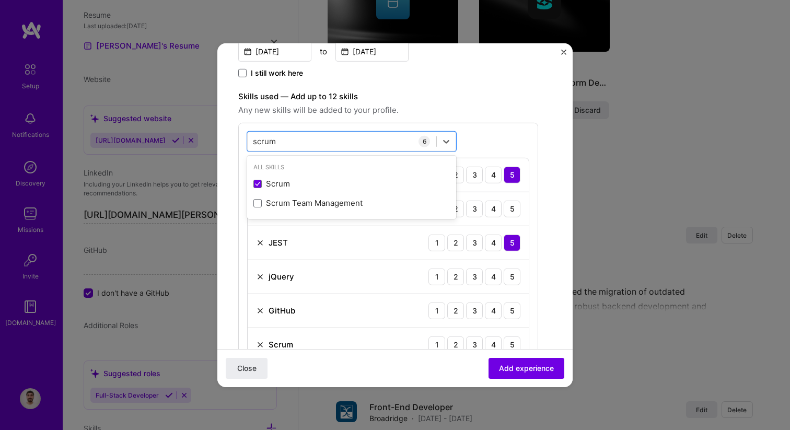
click at [239, 172] on div "option Scrum, selected. option Scrum selected, 0 of 2. 2 results available for …" at bounding box center [388, 246] width 300 height 248
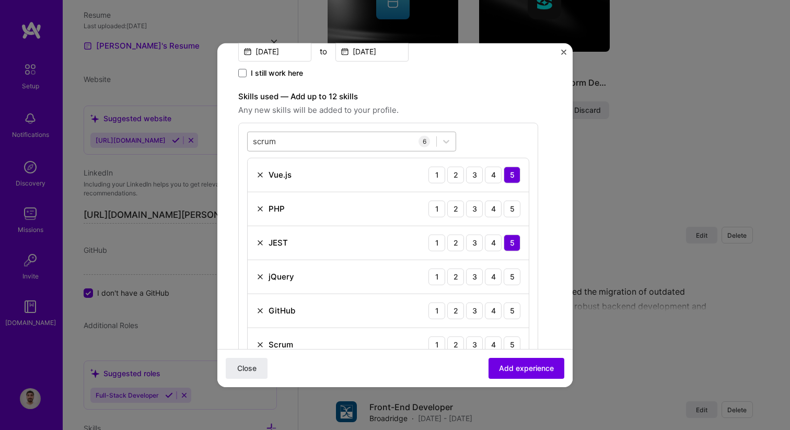
click at [280, 137] on div "scrum scrum" at bounding box center [342, 141] width 189 height 17
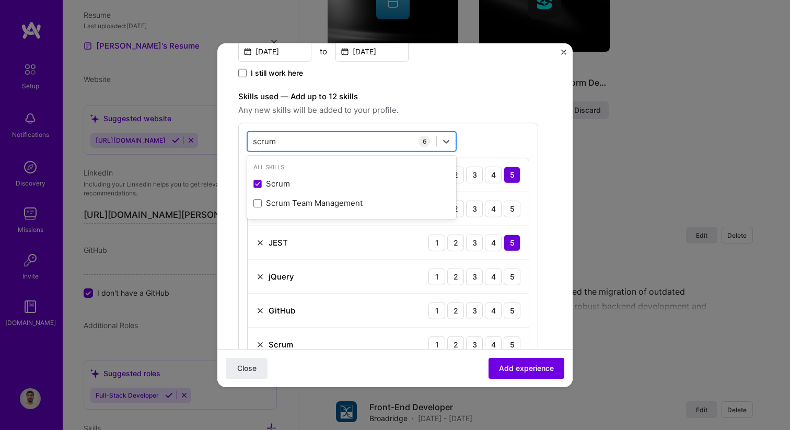
click at [280, 137] on div "scrum scrum" at bounding box center [342, 141] width 189 height 17
type input "s"
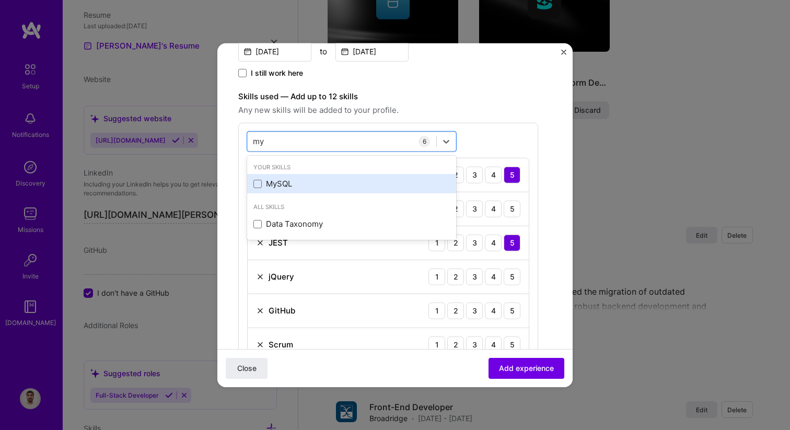
click at [262, 185] on div "MySQL" at bounding box center [351, 183] width 196 height 11
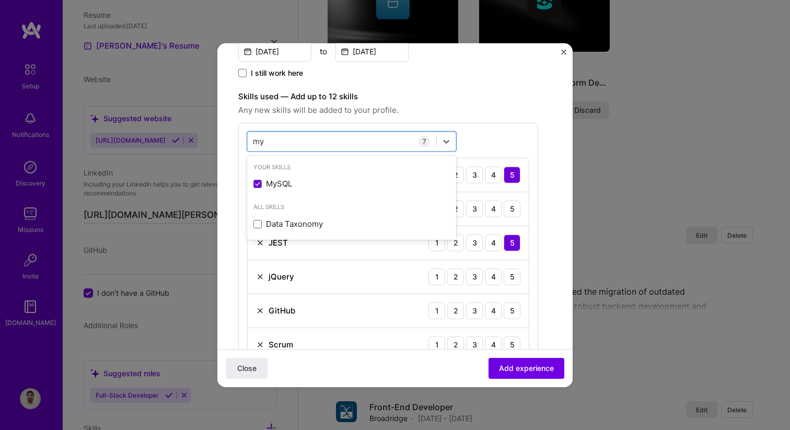
type input "my"
click at [229, 188] on form "Create a job experience Jobs help companies understand your past experience. Co…" at bounding box center [394, 262] width 355 height 932
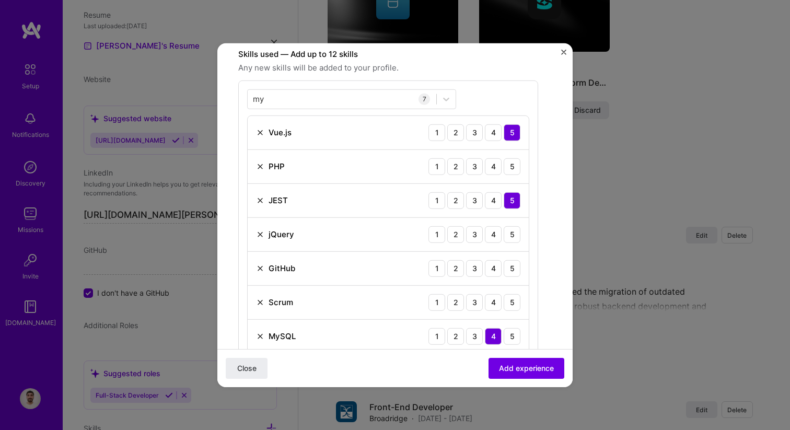
scroll to position [311, 0]
click at [488, 167] on div "4" at bounding box center [493, 165] width 17 height 17
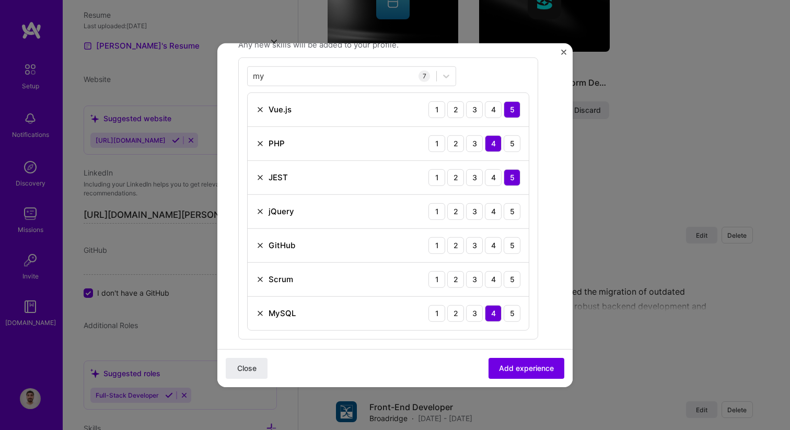
scroll to position [334, 0]
click at [474, 138] on div "3" at bounding box center [474, 141] width 17 height 17
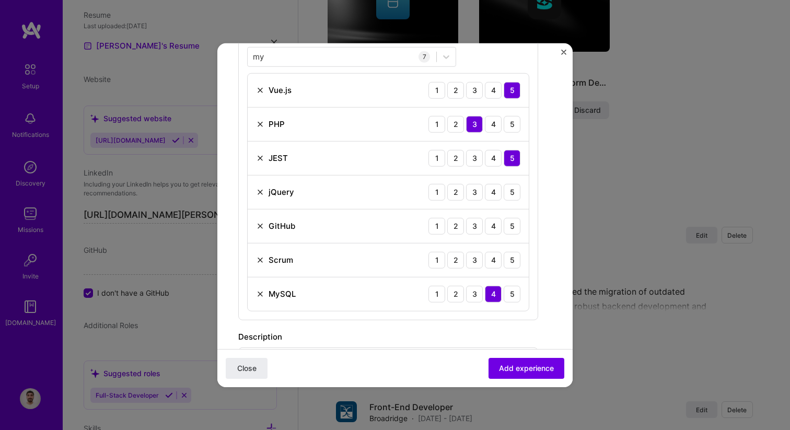
scroll to position [369, 0]
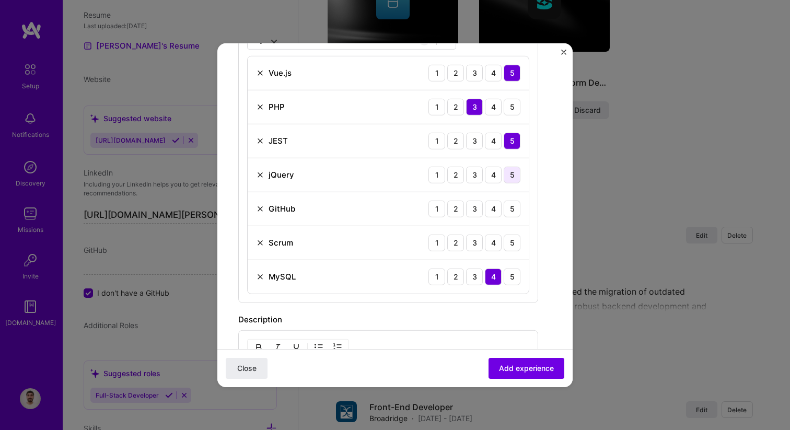
click at [513, 173] on div "5" at bounding box center [511, 174] width 17 height 17
click at [518, 203] on div "5" at bounding box center [511, 208] width 17 height 17
click at [518, 238] on div "5" at bounding box center [511, 242] width 17 height 17
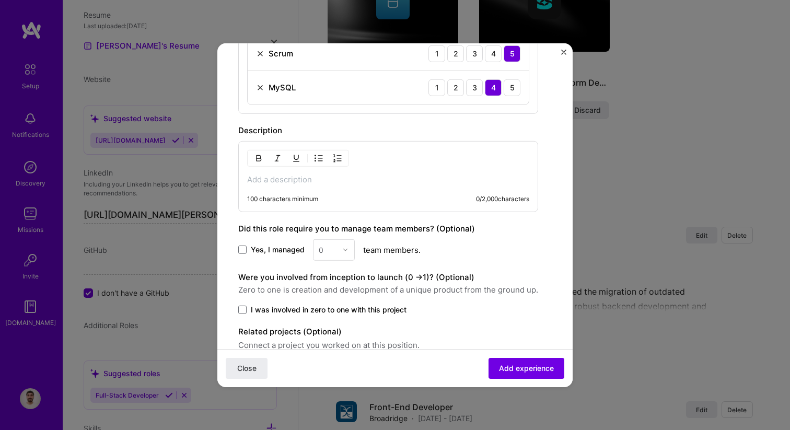
scroll to position [559, 0]
click at [334, 184] on div "100 characters minimum 0 / 2,000 characters" at bounding box center [388, 175] width 300 height 71
click at [302, 177] on p at bounding box center [388, 178] width 282 height 10
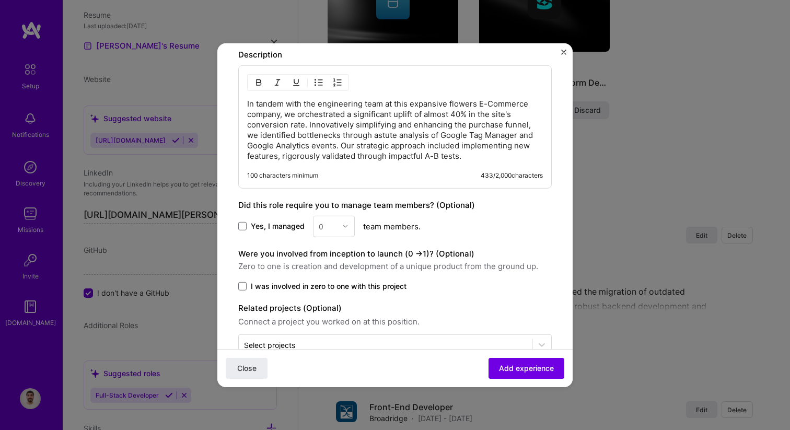
scroll to position [661, 0]
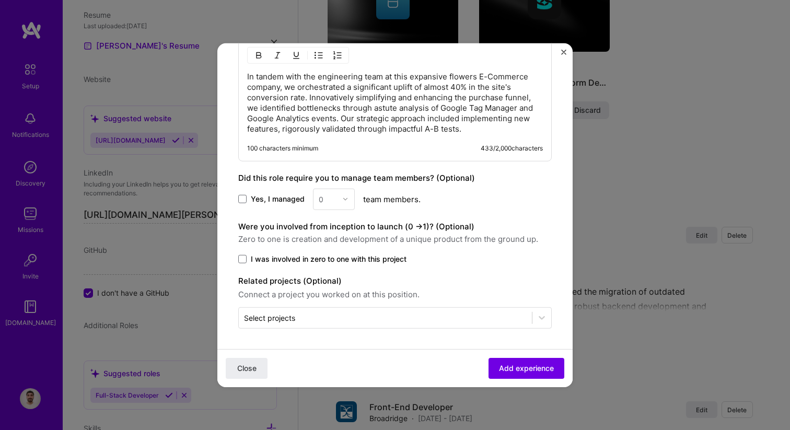
click at [521, 368] on span "Add experience" at bounding box center [526, 368] width 55 height 10
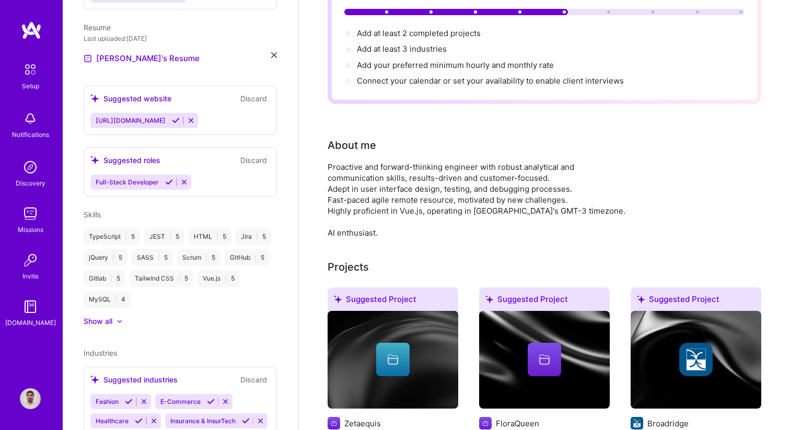
scroll to position [0, 0]
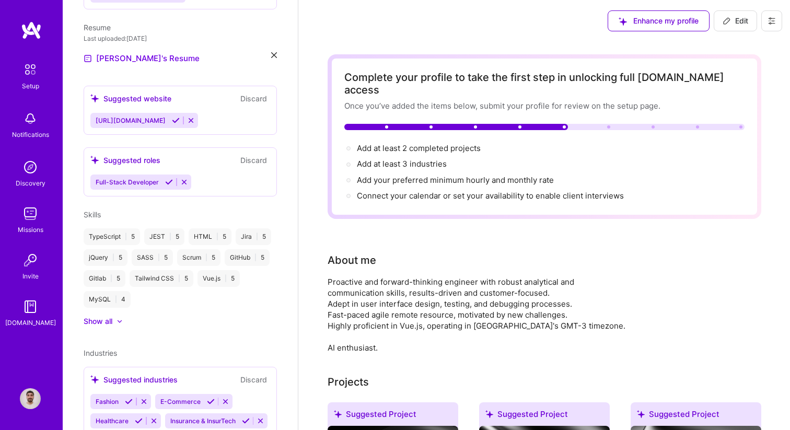
click at [741, 25] on span "Edit" at bounding box center [735, 21] width 26 height 10
select select "US"
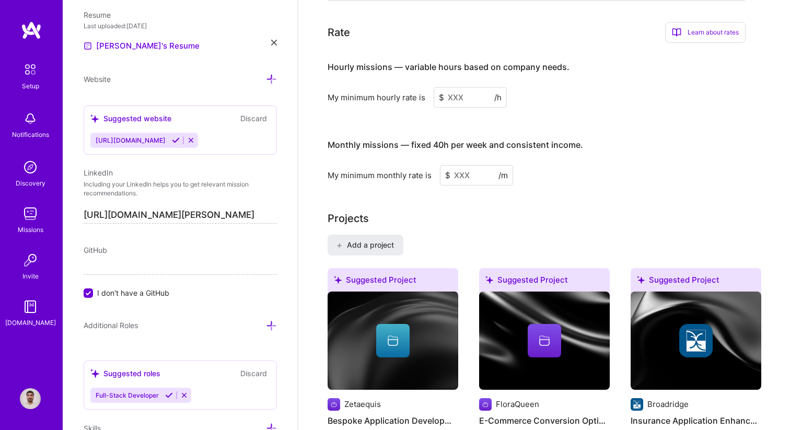
scroll to position [610, 0]
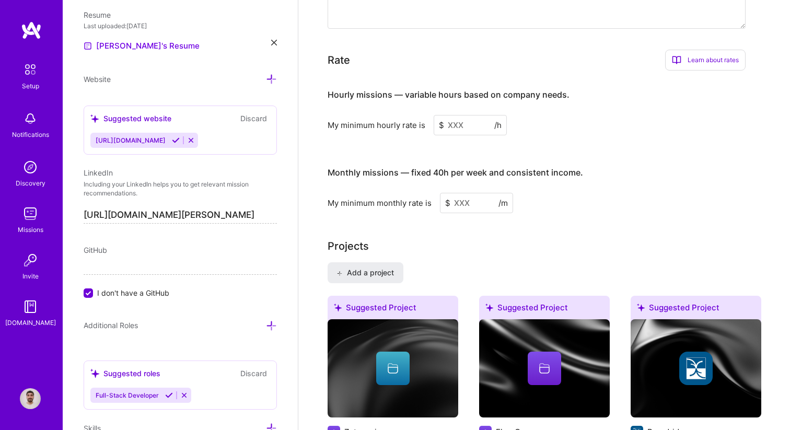
click at [457, 115] on input at bounding box center [469, 125] width 73 height 20
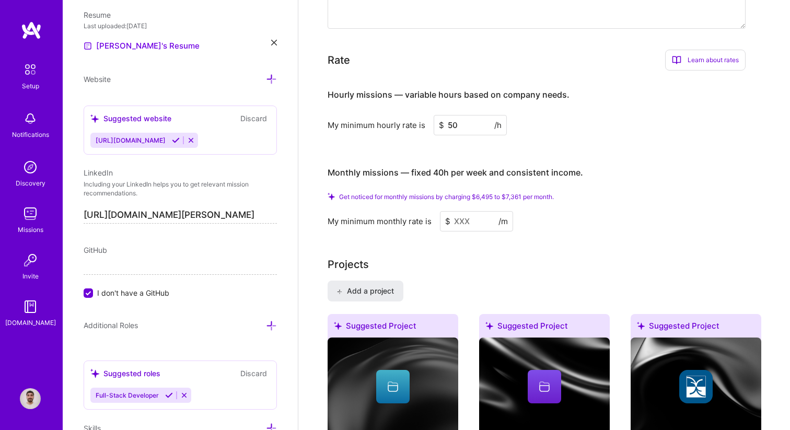
type input "50"
click at [556, 168] on h4 "Monthly missions — fixed 40h per week and consistent income." at bounding box center [454, 173] width 255 height 10
click at [478, 211] on input at bounding box center [476, 221] width 73 height 20
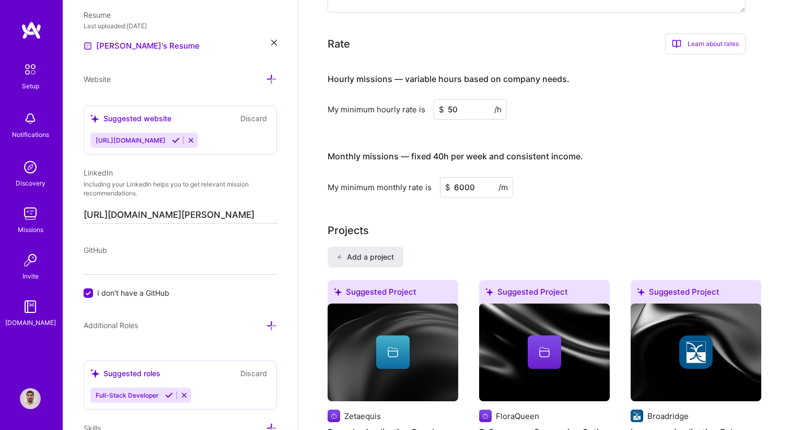
type input "6000"
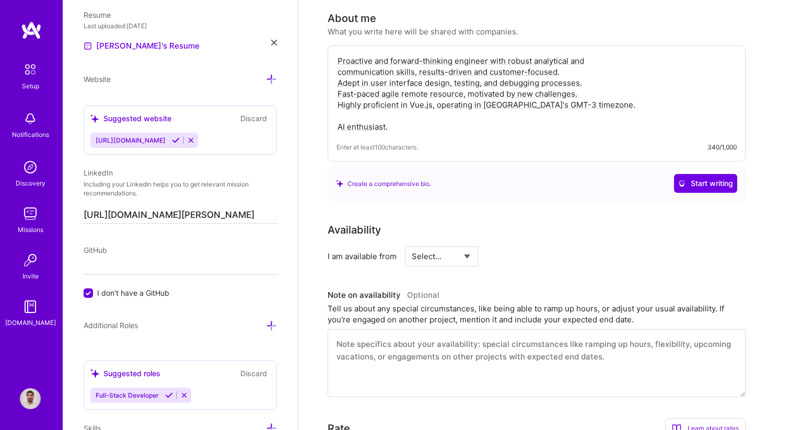
scroll to position [0, 0]
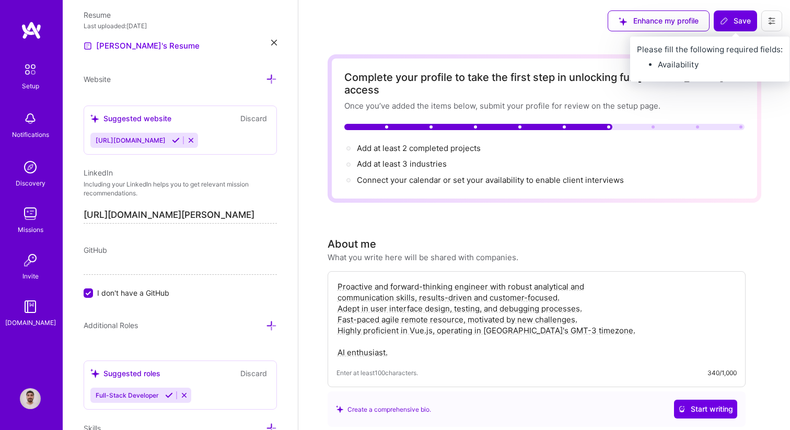
click at [734, 21] on span "Save" at bounding box center [735, 21] width 31 height 10
click at [731, 13] on button "Save" at bounding box center [734, 20] width 43 height 21
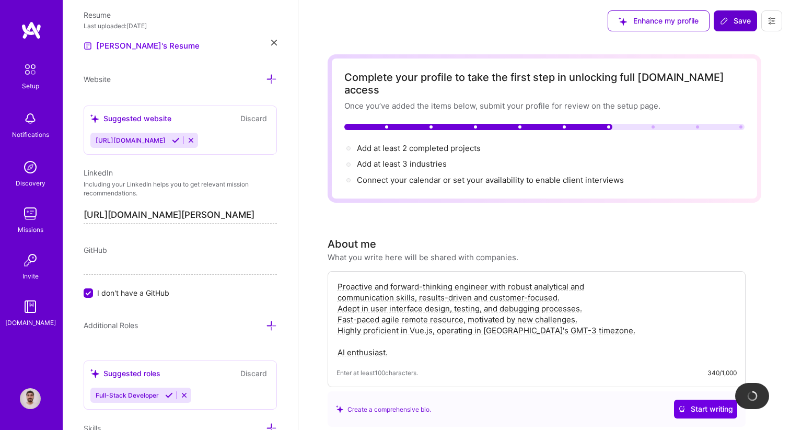
click at [729, 21] on span "Save" at bounding box center [735, 21] width 31 height 10
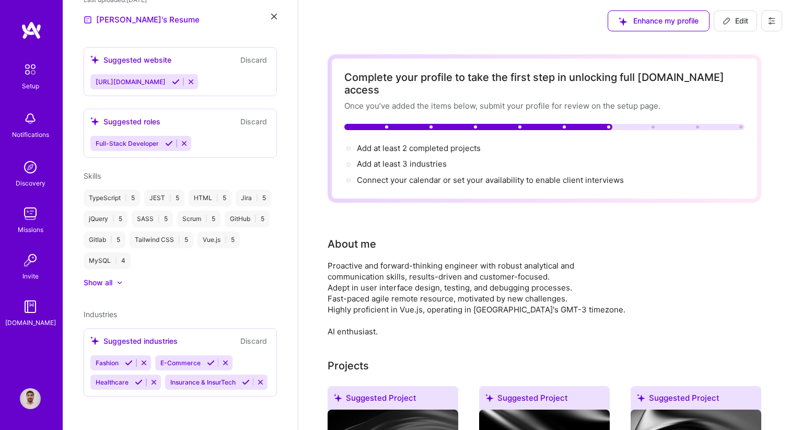
scroll to position [339, 0]
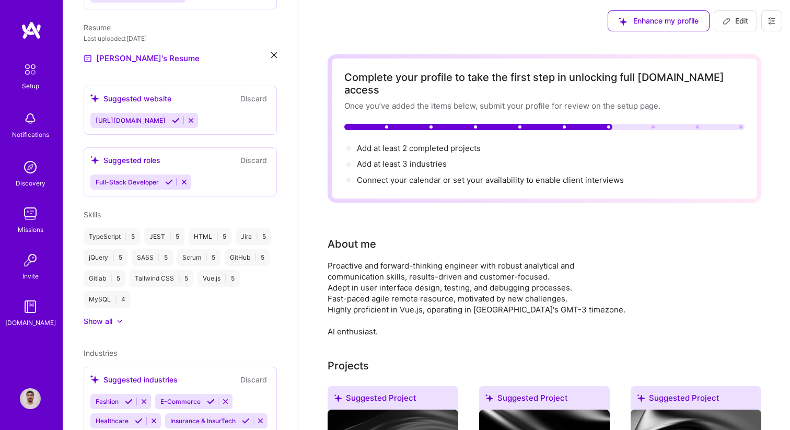
click at [736, 23] on span "Edit" at bounding box center [735, 21] width 26 height 10
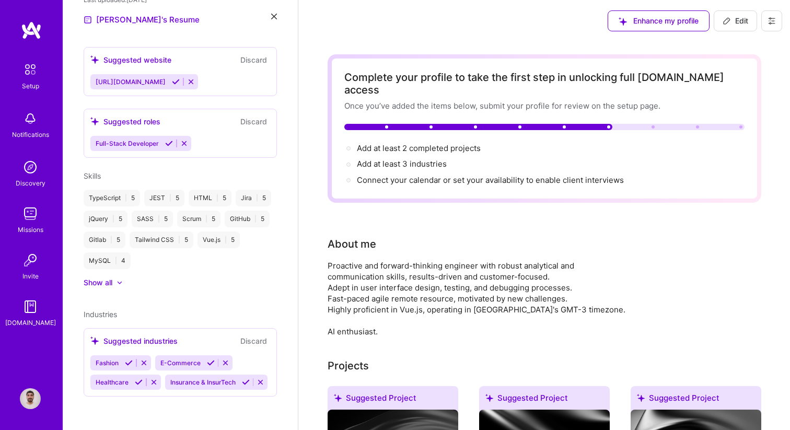
select select "US"
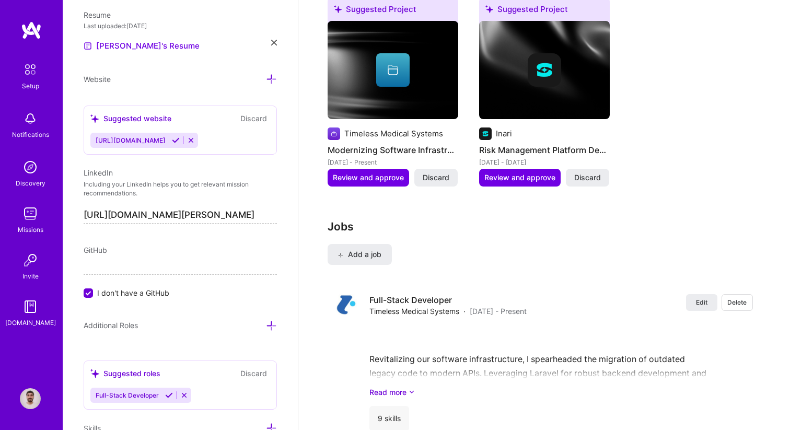
scroll to position [1198, 0]
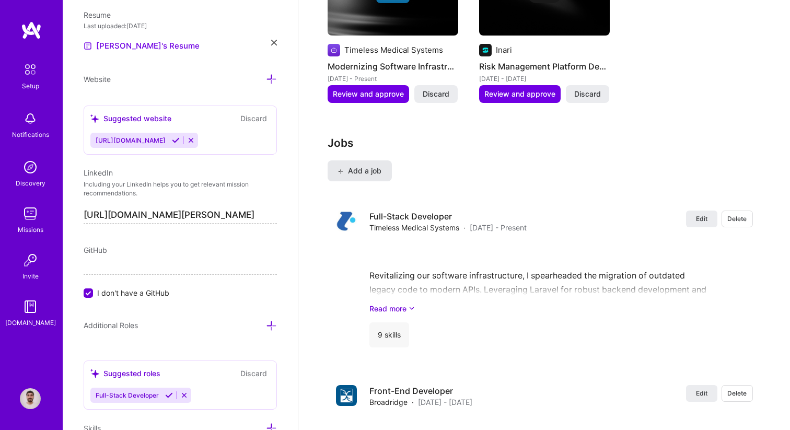
click at [371, 166] on span "Add a job" at bounding box center [359, 171] width 43 height 10
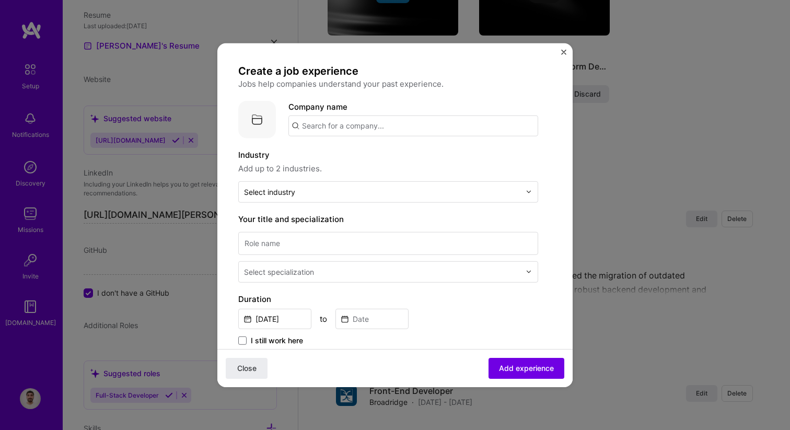
click at [342, 126] on input "text" at bounding box center [413, 125] width 250 height 21
click at [307, 127] on input "Zetaequis" at bounding box center [413, 125] width 250 height 21
type input "zetaequis"
click at [372, 158] on label "Industry" at bounding box center [388, 154] width 300 height 13
click at [372, 158] on div "zetaequis" at bounding box center [369, 154] width 45 height 18
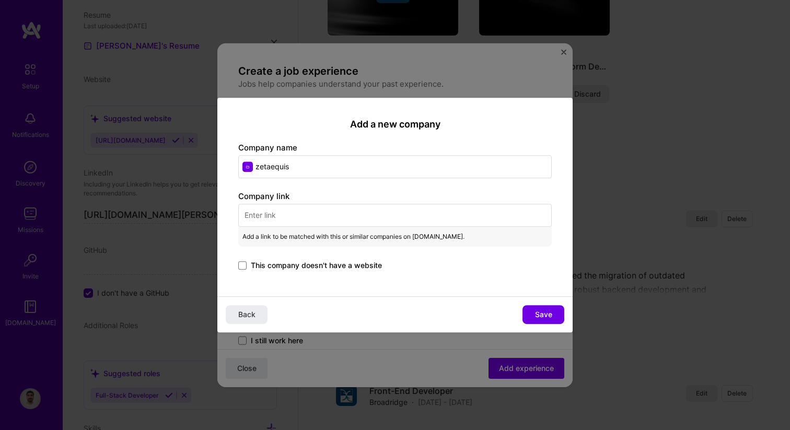
click at [269, 220] on input "text" at bounding box center [394, 215] width 313 height 23
paste input "[URL][DOMAIN_NAME]"
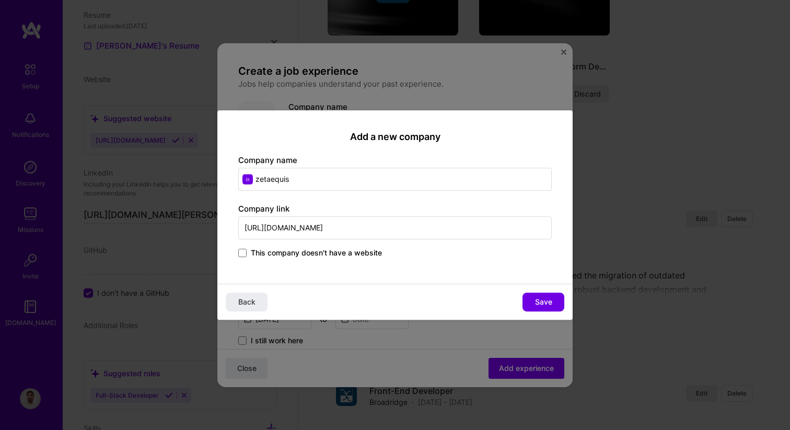
type input "[URL][DOMAIN_NAME]"
click at [318, 185] on input "zetaequis" at bounding box center [394, 179] width 313 height 23
click at [532, 286] on div "Back Save" at bounding box center [394, 302] width 355 height 36
click at [535, 299] on span "Save" at bounding box center [543, 302] width 17 height 10
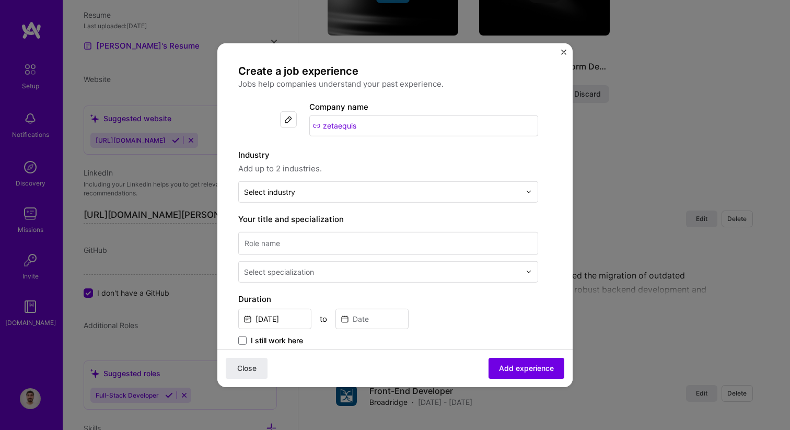
click at [365, 150] on label "Industry" at bounding box center [388, 154] width 300 height 13
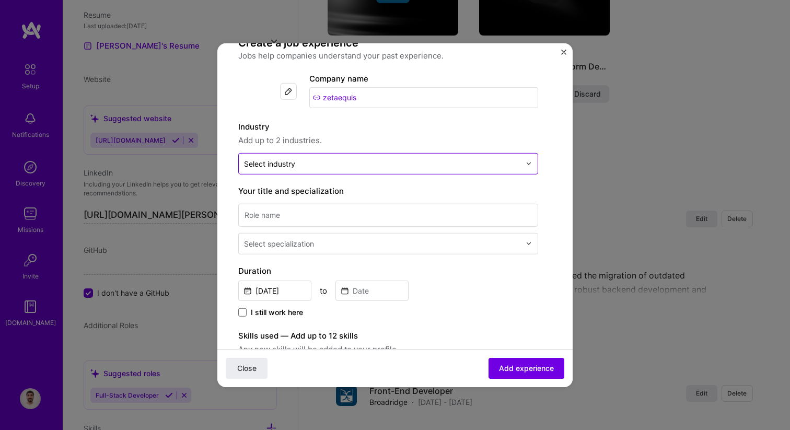
scroll to position [32, 0]
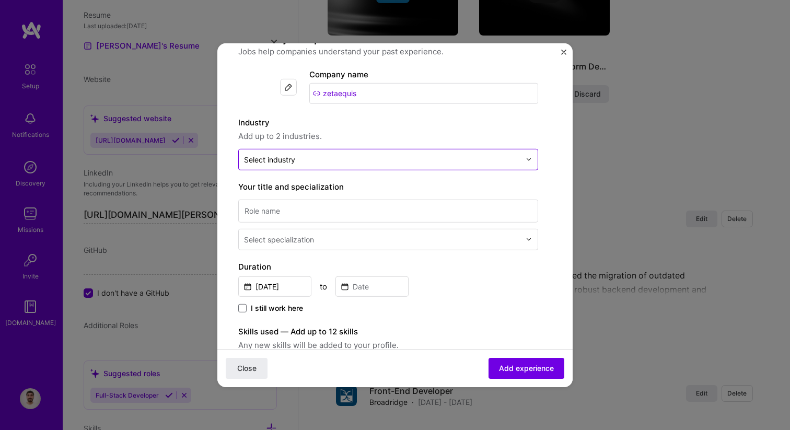
click at [373, 162] on input "text" at bounding box center [382, 159] width 276 height 11
type input "t"
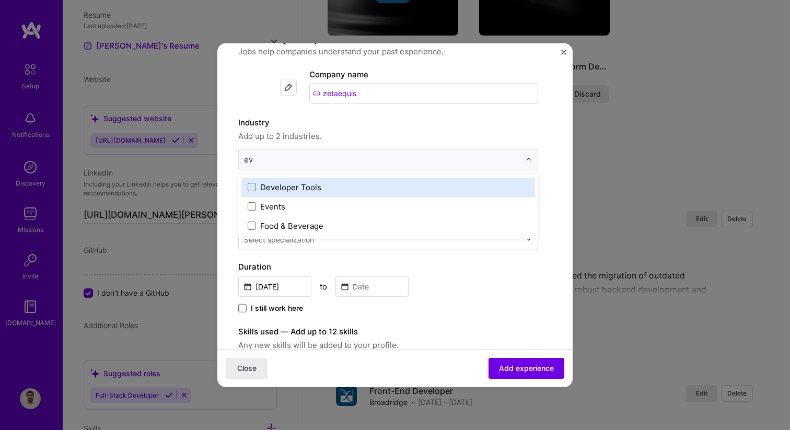
type input "e"
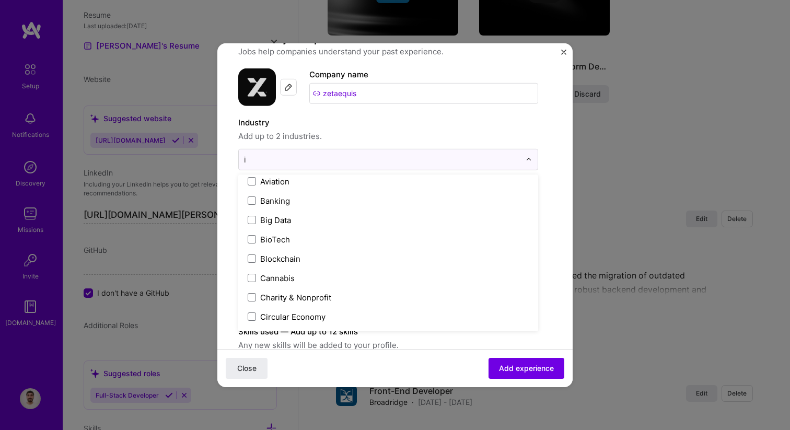
scroll to position [6, 0]
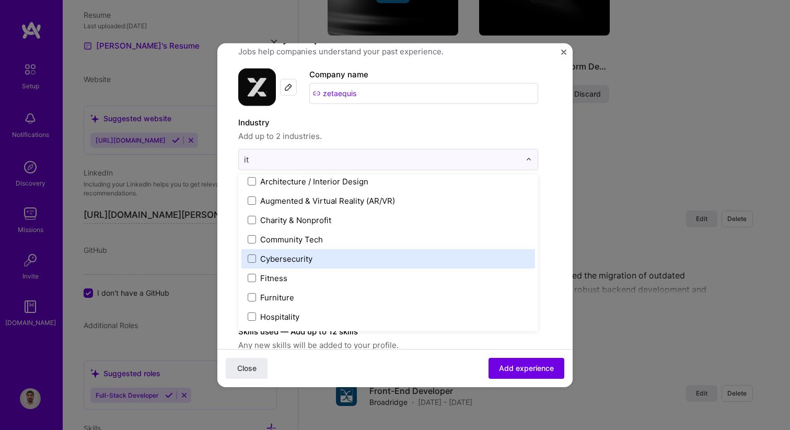
type input "i"
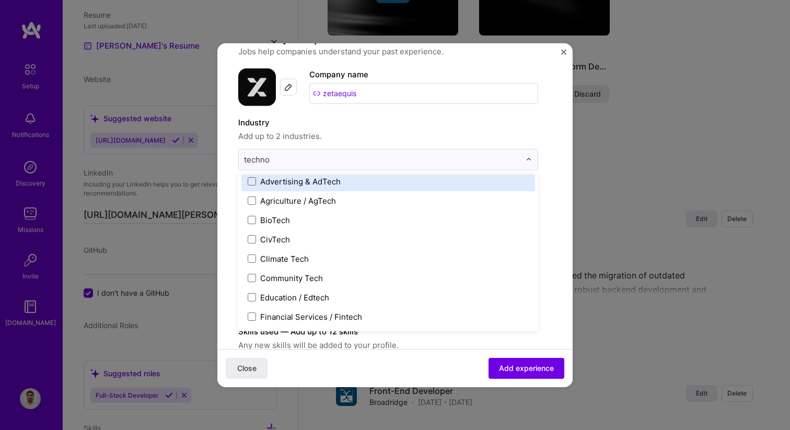
scroll to position [0, 0]
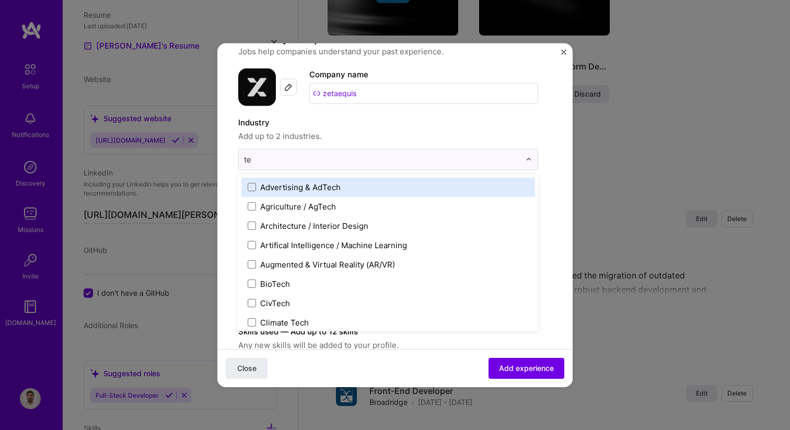
type input "t"
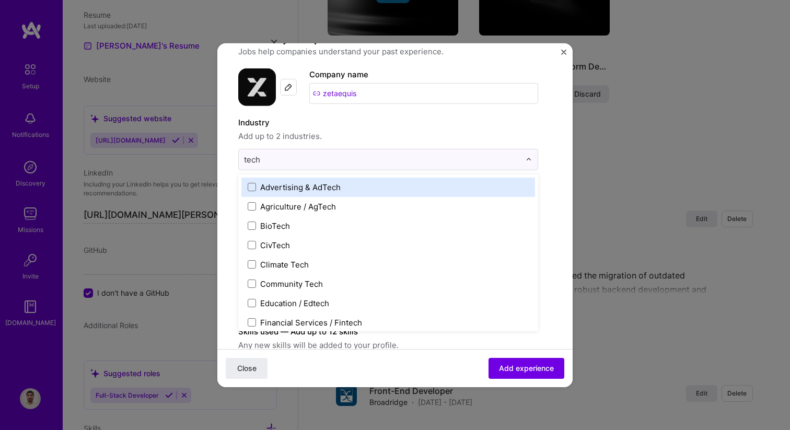
type input "tech"
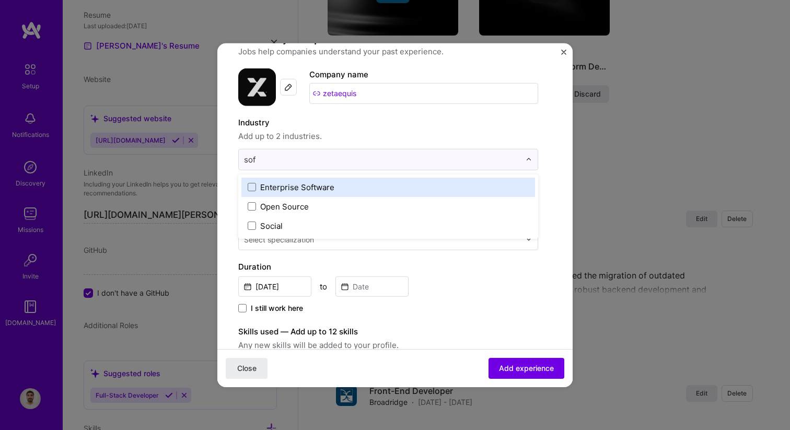
type input "soft"
click at [327, 188] on div "Enterprise Software" at bounding box center [297, 186] width 74 height 11
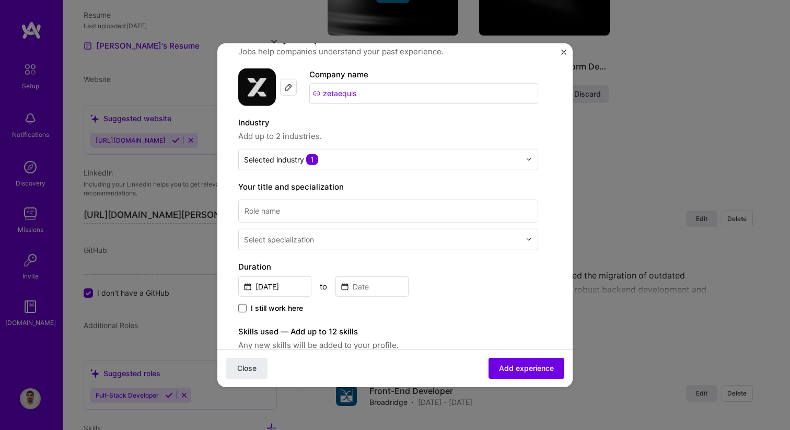
click at [376, 128] on label "Industry" at bounding box center [388, 122] width 300 height 13
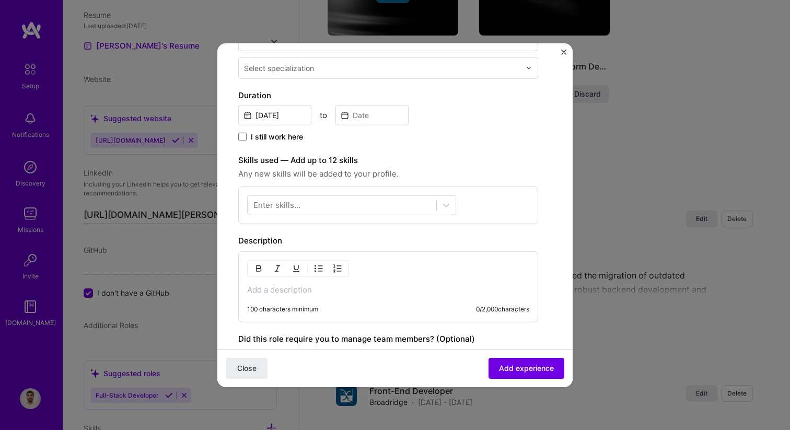
scroll to position [237, 0]
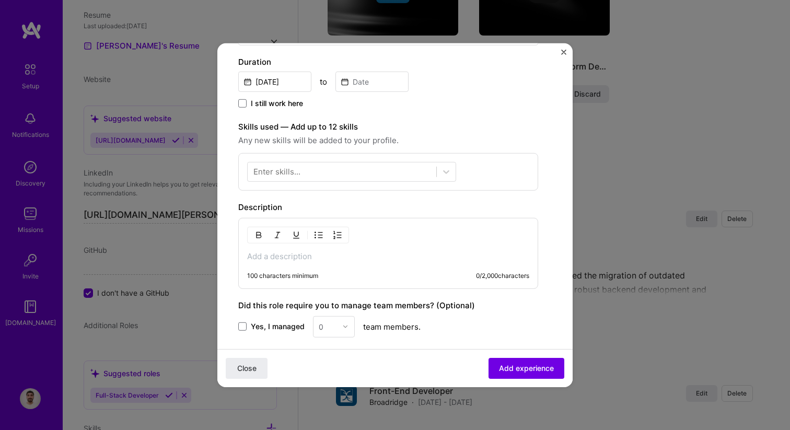
click at [334, 253] on p at bounding box center [388, 256] width 282 height 10
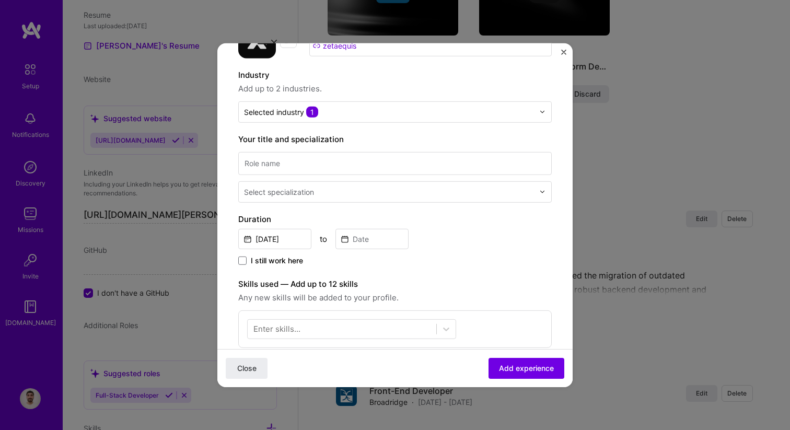
scroll to position [0, 0]
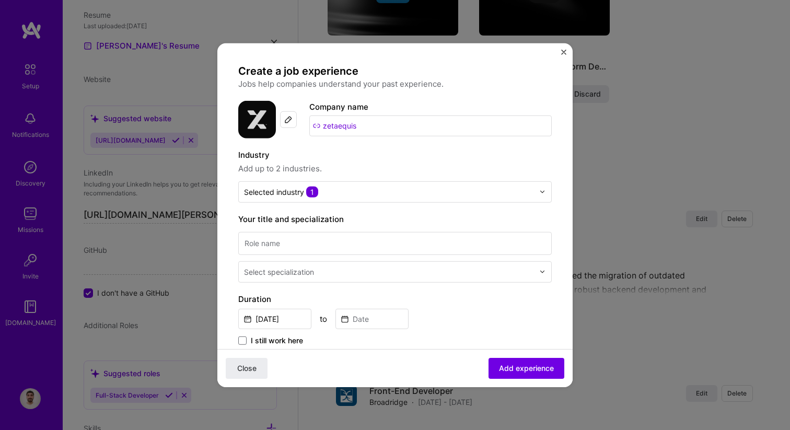
click at [314, 271] on input "text" at bounding box center [390, 271] width 292 height 11
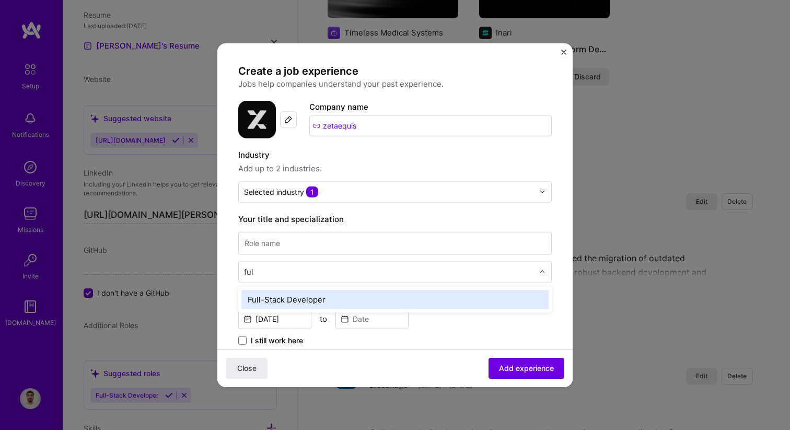
type input "full"
click at [307, 300] on div "Full-Stack Developer" at bounding box center [394, 298] width 307 height 19
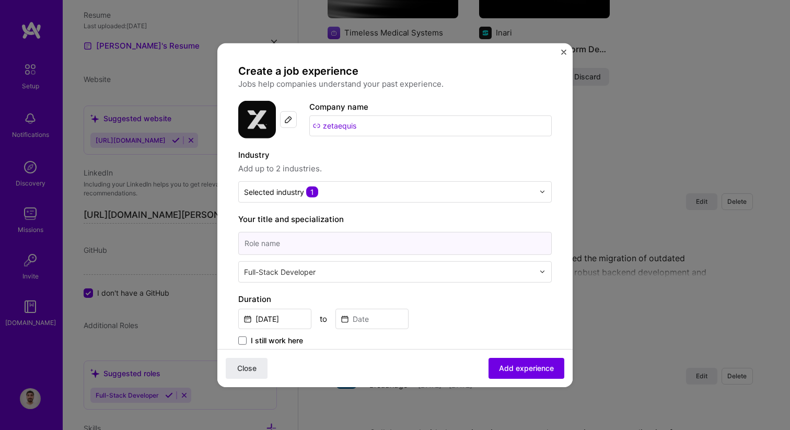
click at [281, 235] on input at bounding box center [394, 242] width 313 height 23
type input "Full-Stack Developer"
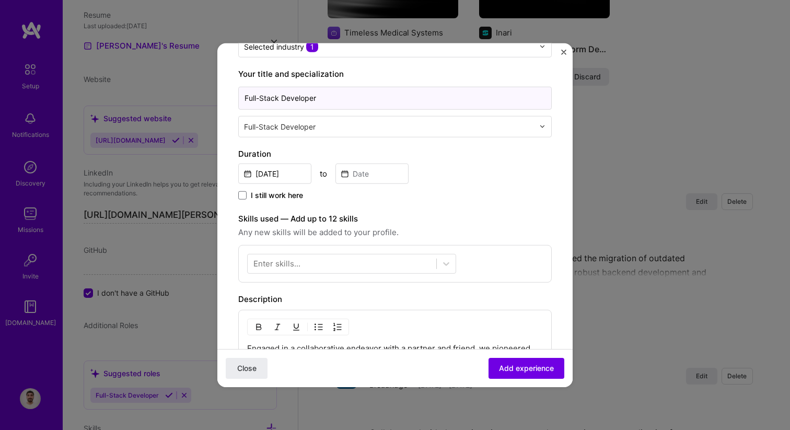
scroll to position [146, 0]
click at [295, 179] on input "[DATE]" at bounding box center [274, 172] width 73 height 20
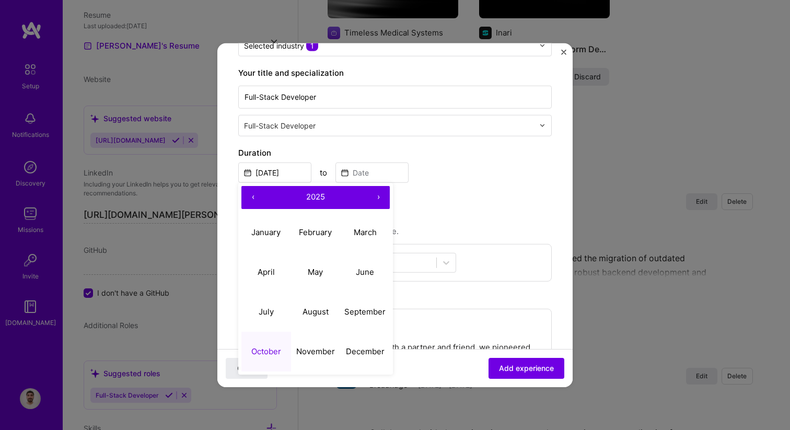
click at [254, 198] on button "‹" at bounding box center [252, 196] width 23 height 23
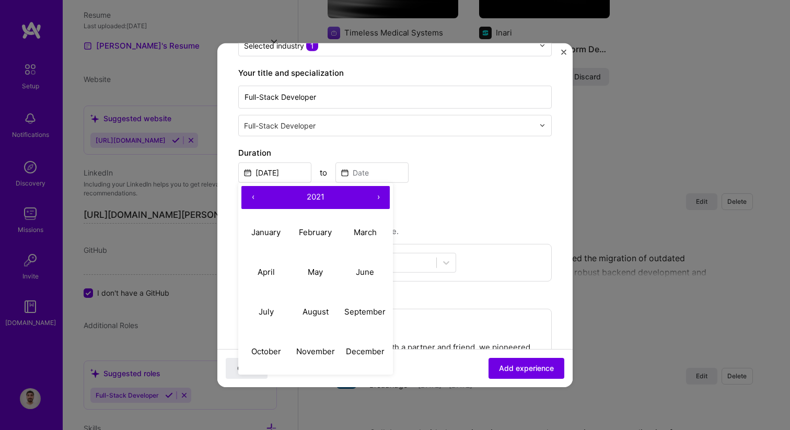
click at [254, 198] on button "‹" at bounding box center [252, 196] width 23 height 23
click at [259, 234] on abbr "January" at bounding box center [265, 232] width 29 height 10
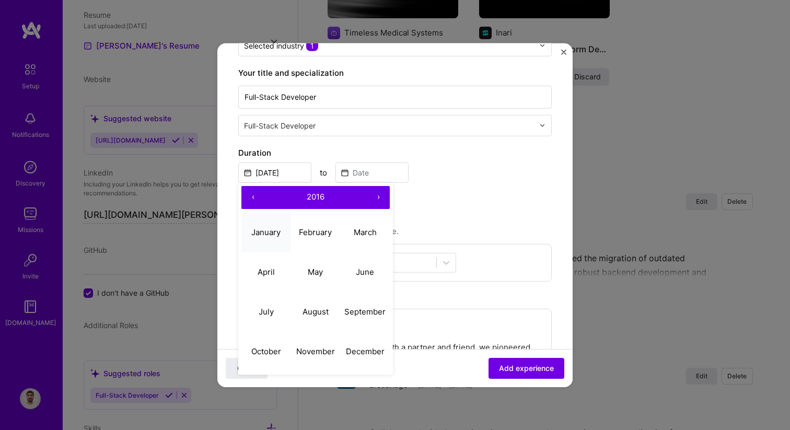
type input "[DATE]"
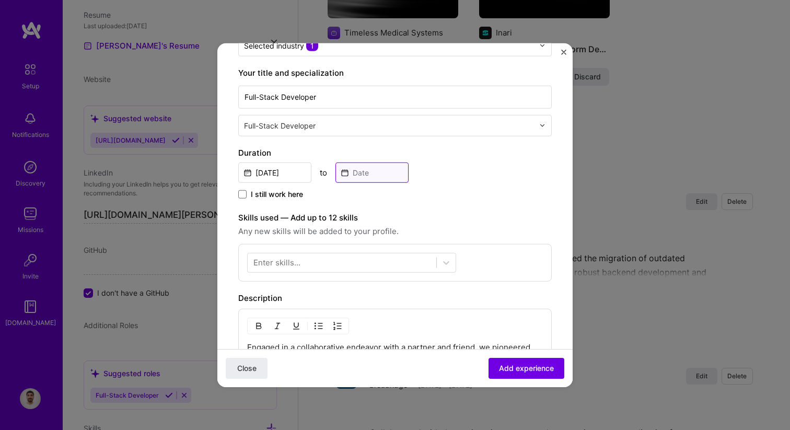
click at [385, 177] on input at bounding box center [371, 172] width 73 height 20
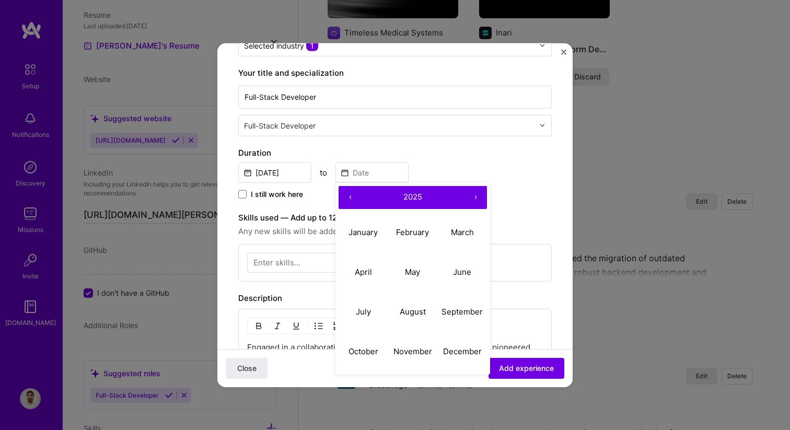
click at [353, 198] on button "‹" at bounding box center [349, 196] width 23 height 23
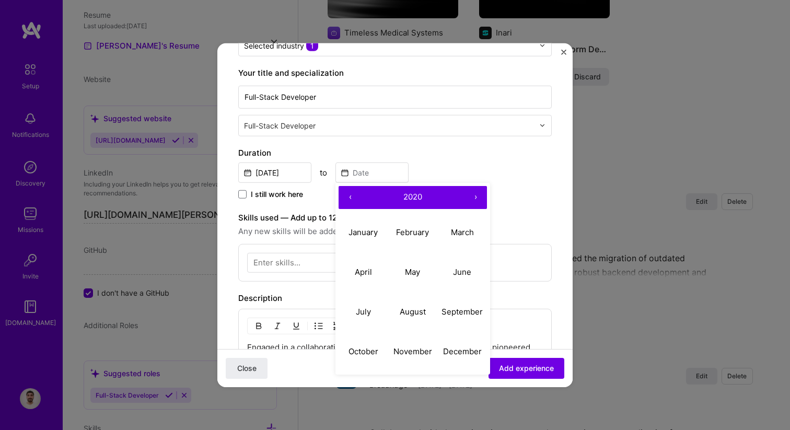
click at [353, 198] on button "‹" at bounding box center [349, 196] width 23 height 23
click at [464, 348] on abbr "December" at bounding box center [462, 351] width 39 height 10
type input "[DATE]"
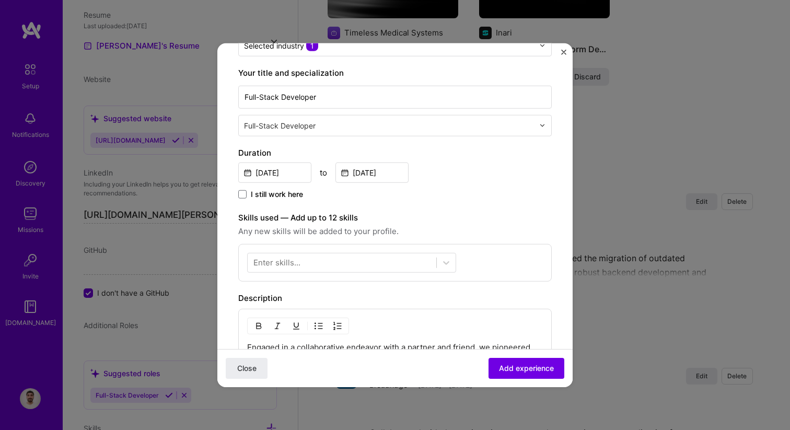
click at [454, 208] on div "Create a job experience Jobs help companies understand your past experience. Co…" at bounding box center [394, 257] width 313 height 681
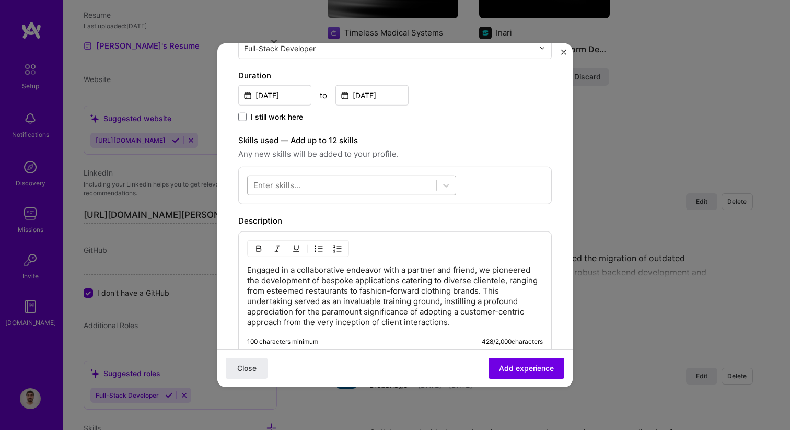
scroll to position [222, 0]
click at [294, 187] on div "Enter skills..." at bounding box center [276, 186] width 47 height 11
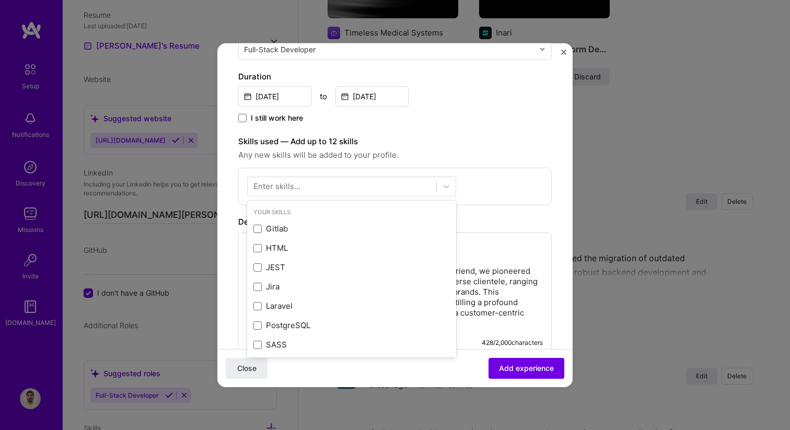
click at [283, 185] on div "Enter skills..." at bounding box center [276, 186] width 47 height 11
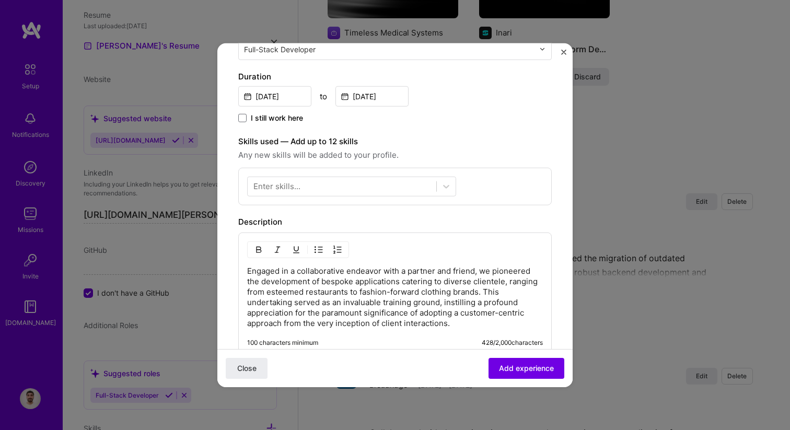
click at [295, 190] on div "Enter skills..." at bounding box center [276, 186] width 47 height 11
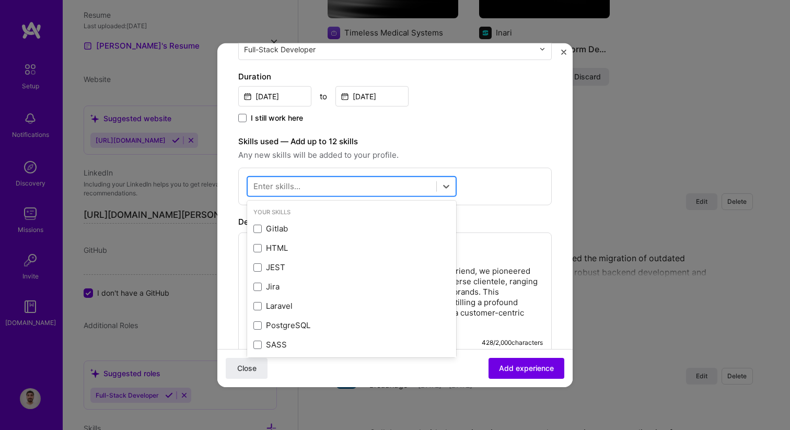
click at [306, 186] on div at bounding box center [342, 186] width 189 height 17
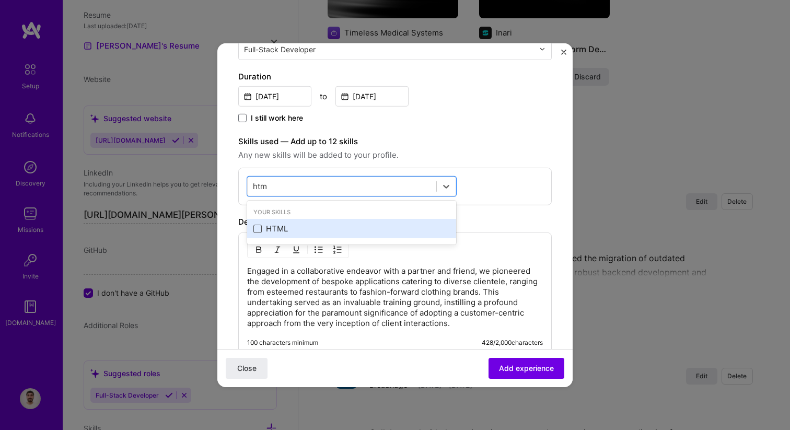
click at [259, 230] on span at bounding box center [257, 229] width 8 height 8
click at [0, 0] on input "checkbox" at bounding box center [0, 0] width 0 height 0
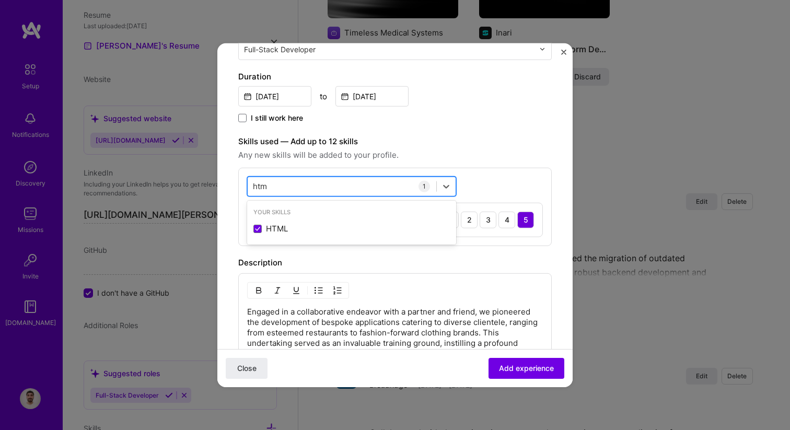
click at [271, 190] on div "htm htm" at bounding box center [342, 186] width 189 height 17
click at [264, 183] on input "htmc" at bounding box center [263, 186] width 20 height 11
click at [264, 183] on div "htmc htmc" at bounding box center [342, 186] width 189 height 17
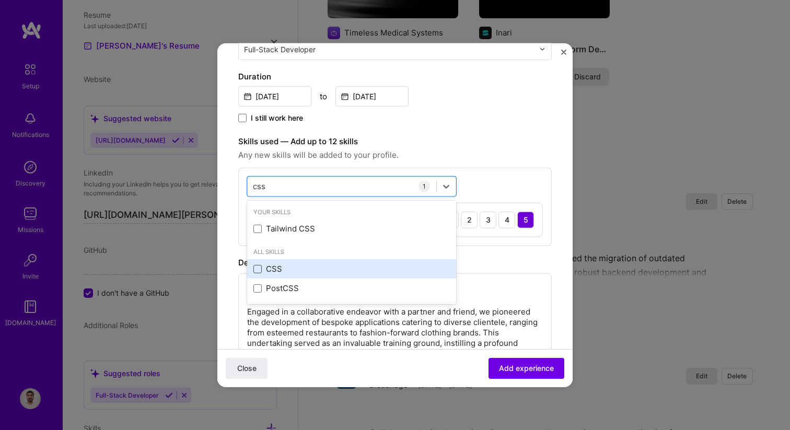
click at [257, 269] on span at bounding box center [257, 268] width 8 height 8
click at [0, 0] on input "checkbox" at bounding box center [0, 0] width 0 height 0
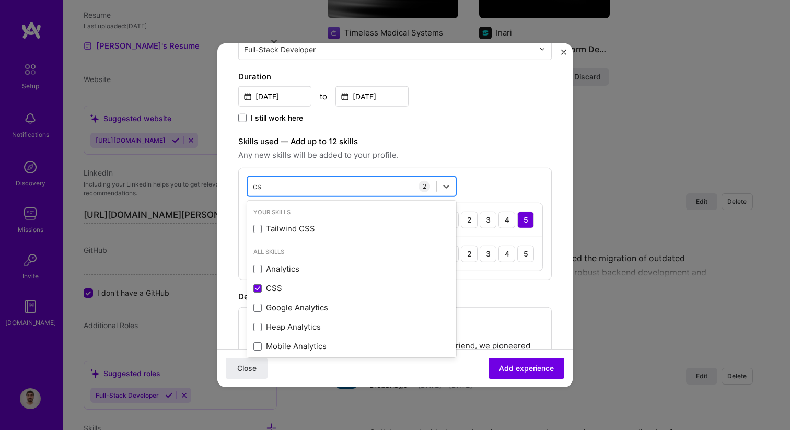
type input "c"
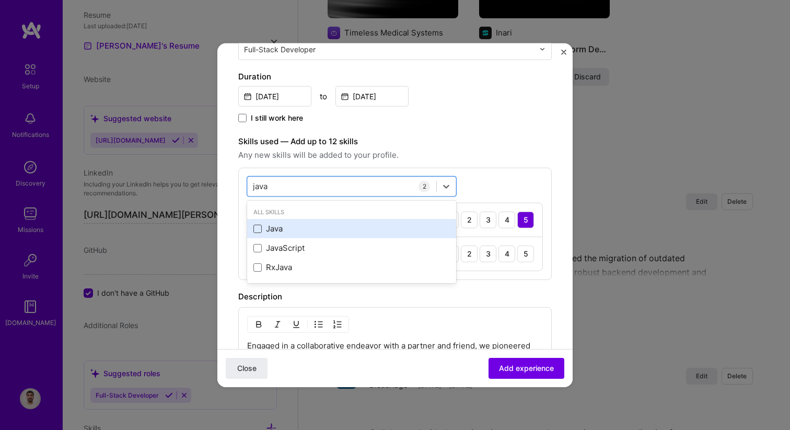
click at [258, 229] on span at bounding box center [257, 229] width 8 height 8
click at [0, 0] on input "checkbox" at bounding box center [0, 0] width 0 height 0
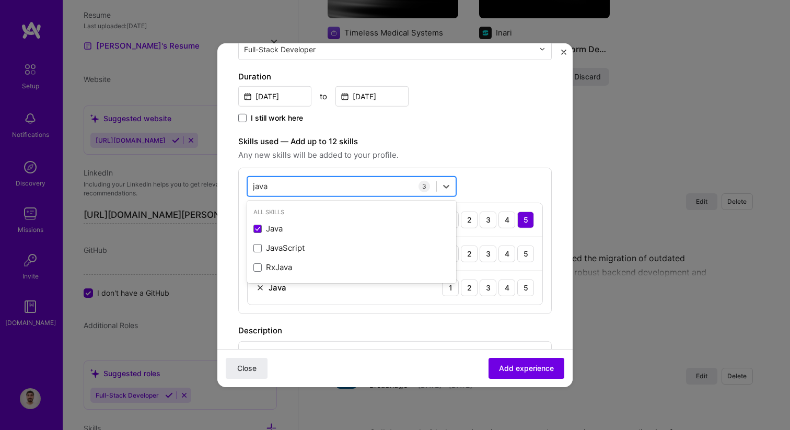
click at [269, 191] on div "java java" at bounding box center [342, 186] width 189 height 17
click at [264, 185] on input "java" at bounding box center [261, 186] width 16 height 11
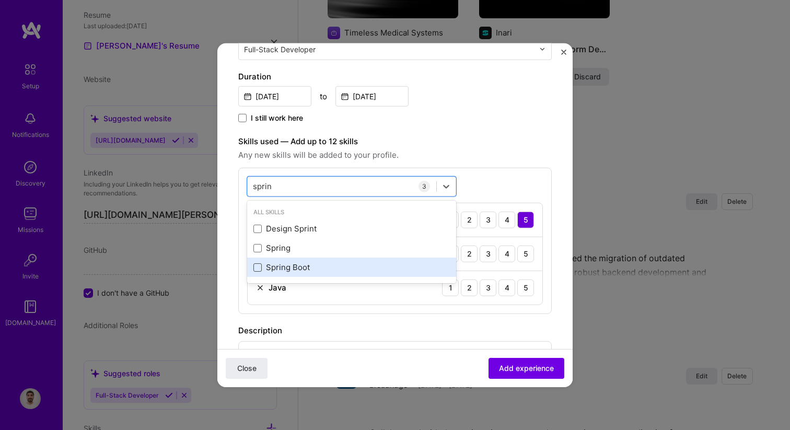
click at [258, 265] on span at bounding box center [257, 267] width 8 height 8
click at [0, 0] on input "checkbox" at bounding box center [0, 0] width 0 height 0
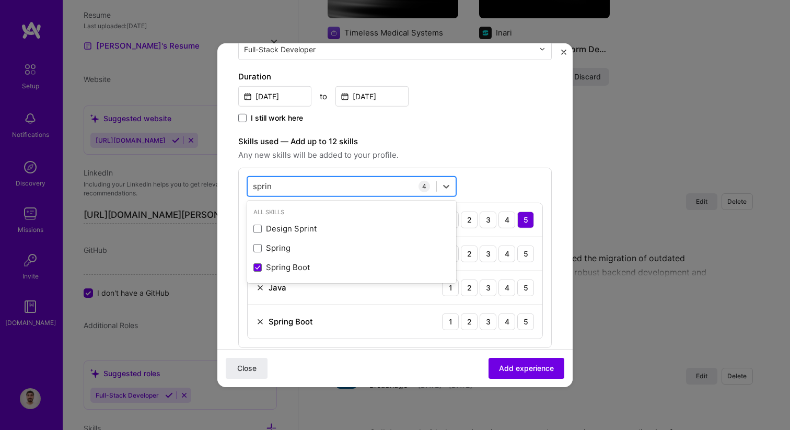
click at [300, 185] on div "sprin sprin" at bounding box center [342, 186] width 189 height 17
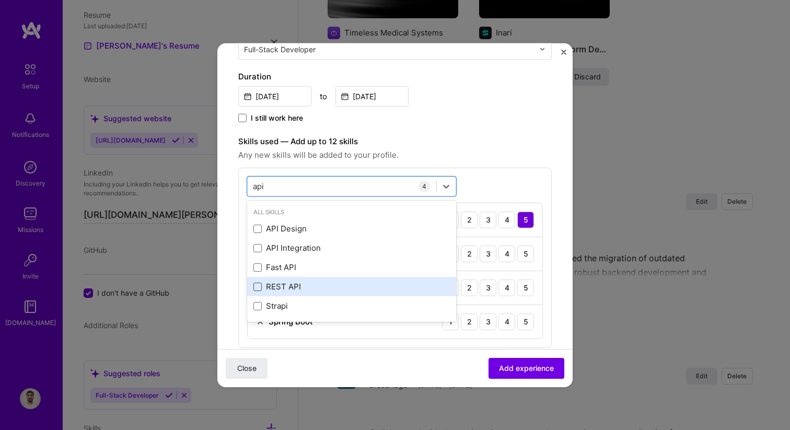
click at [254, 288] on span at bounding box center [257, 287] width 8 height 8
click at [0, 0] on input "checkbox" at bounding box center [0, 0] width 0 height 0
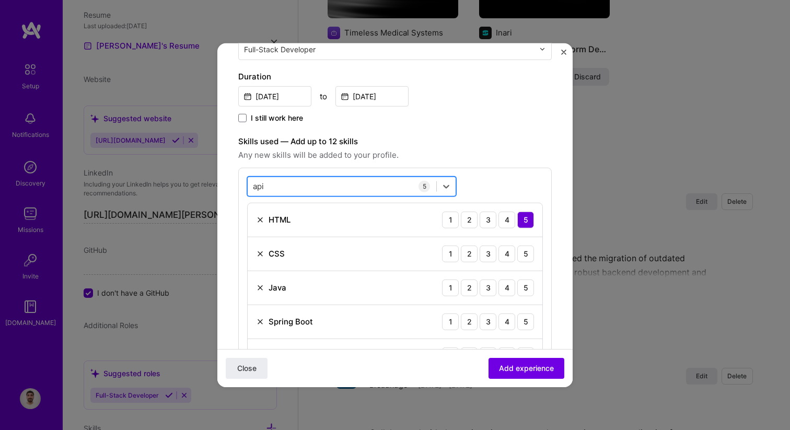
click at [317, 186] on div "api api" at bounding box center [342, 186] width 189 height 17
click at [257, 183] on input "api" at bounding box center [259, 186] width 12 height 11
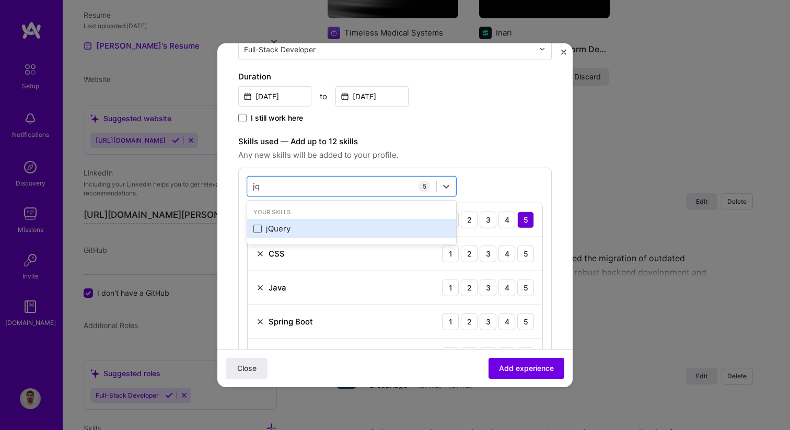
click at [257, 230] on span at bounding box center [257, 229] width 8 height 8
click at [0, 0] on input "checkbox" at bounding box center [0, 0] width 0 height 0
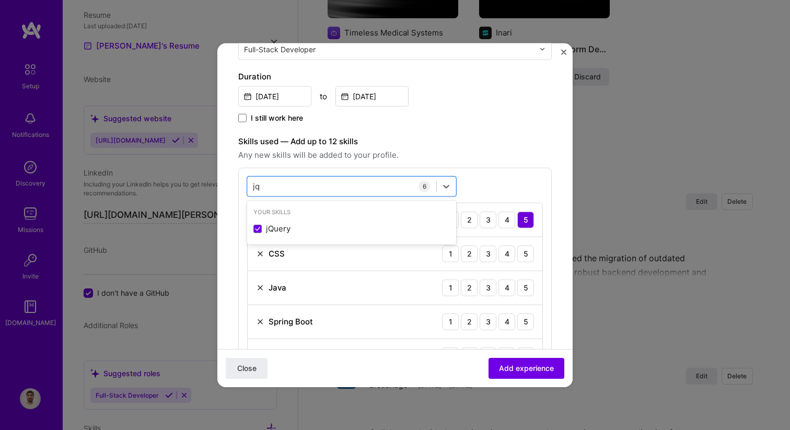
type input "jq"
click at [546, 126] on div "Create a job experience Jobs help companies understand your past experience. Co…" at bounding box center [394, 286] width 313 height 891
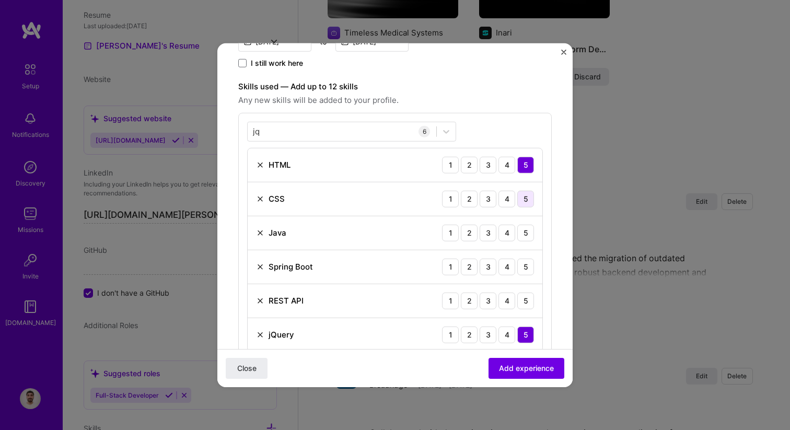
scroll to position [280, 0]
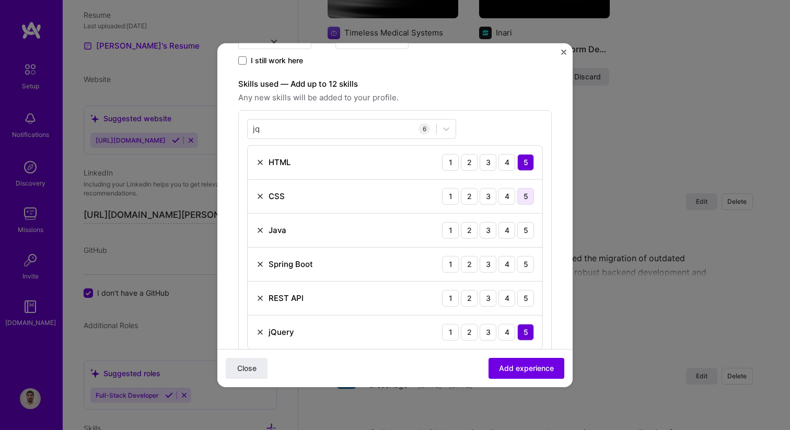
click at [529, 198] on div "5" at bounding box center [525, 195] width 17 height 17
click at [529, 220] on div "Java 1 2 3 4 5" at bounding box center [395, 230] width 295 height 34
click at [525, 229] on div "5" at bounding box center [525, 229] width 17 height 17
click at [525, 262] on div "5" at bounding box center [525, 263] width 17 height 17
click at [525, 294] on div "5" at bounding box center [525, 297] width 17 height 17
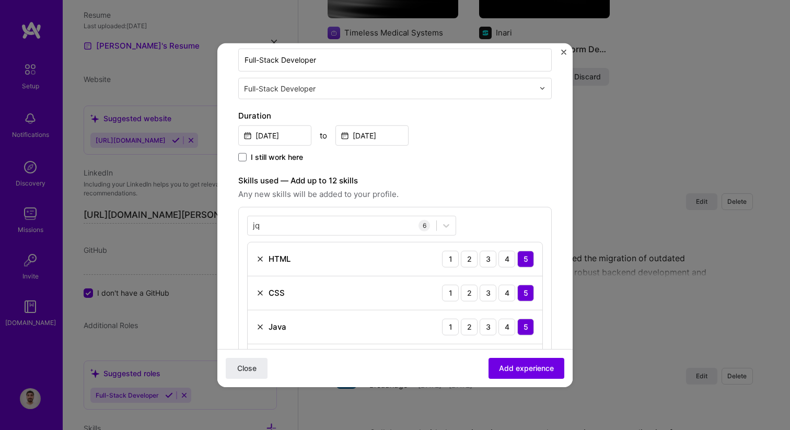
scroll to position [151, 0]
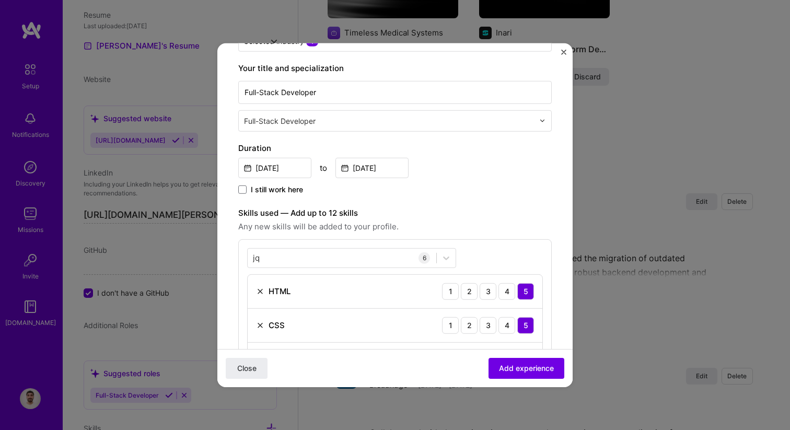
click at [536, 369] on span "Add experience" at bounding box center [526, 368] width 55 height 10
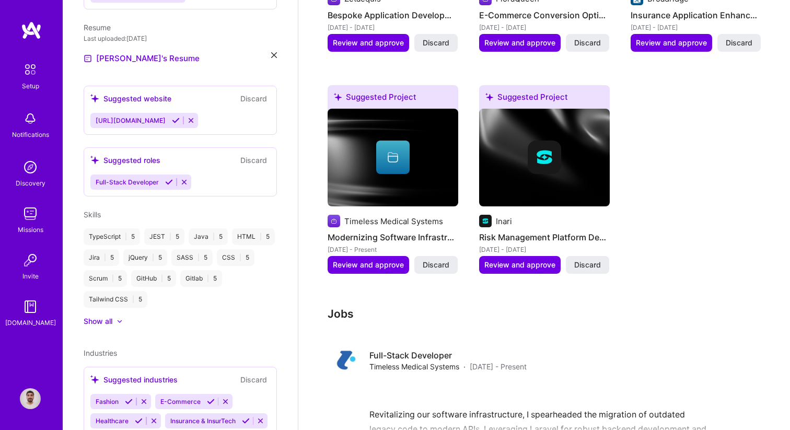
scroll to position [524, 0]
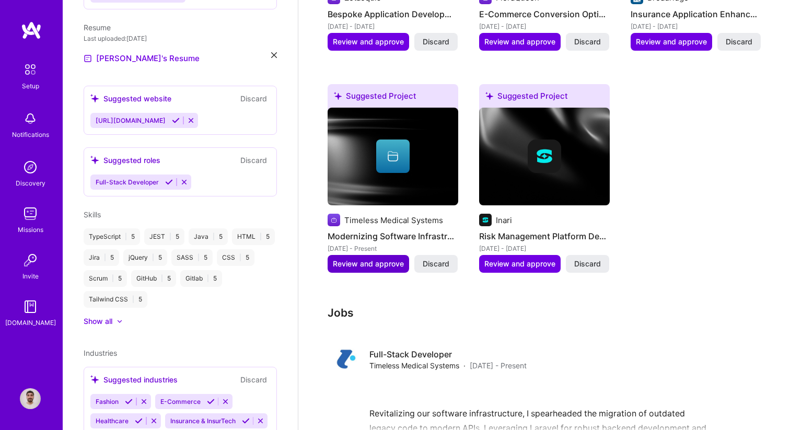
click at [369, 259] on span "Review and approve" at bounding box center [368, 264] width 71 height 10
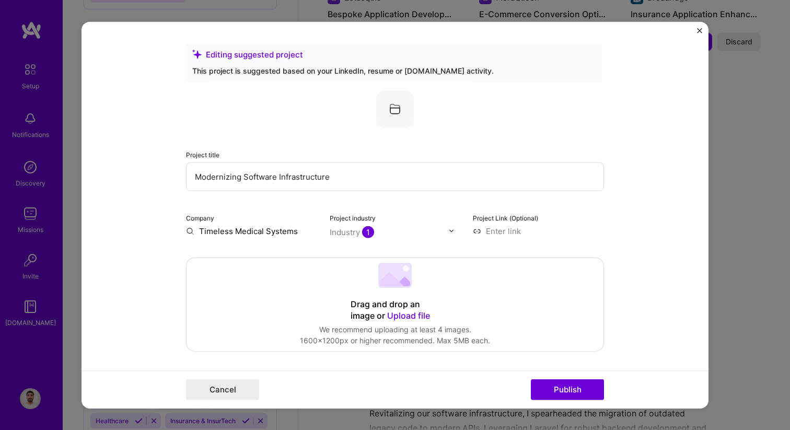
click at [697, 29] on img "Close" at bounding box center [699, 30] width 5 height 5
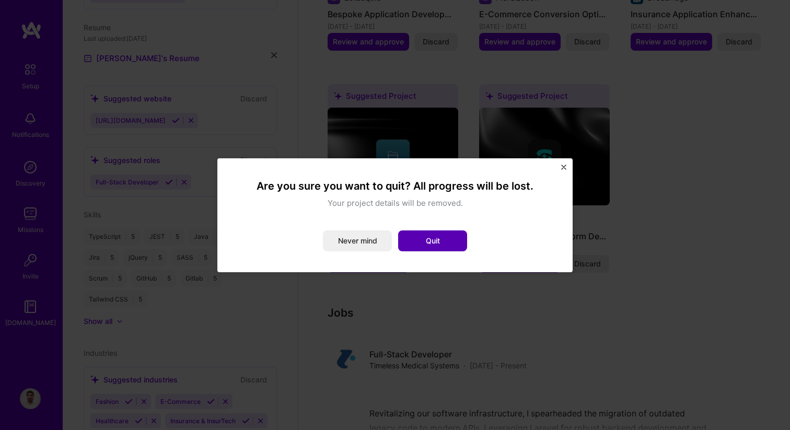
click at [422, 240] on button "Quit" at bounding box center [432, 240] width 69 height 21
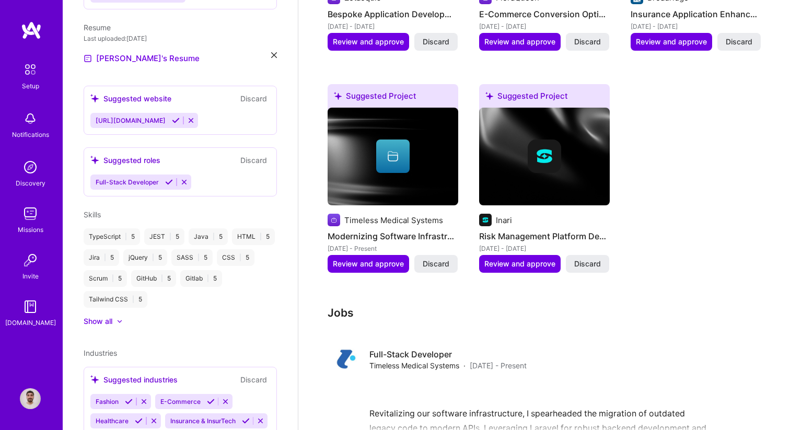
click at [659, 255] on div "Suggested Project Zetaequis Bespoke Application Development [DATE] - [DATE] Rev…" at bounding box center [543, 74] width 433 height 424
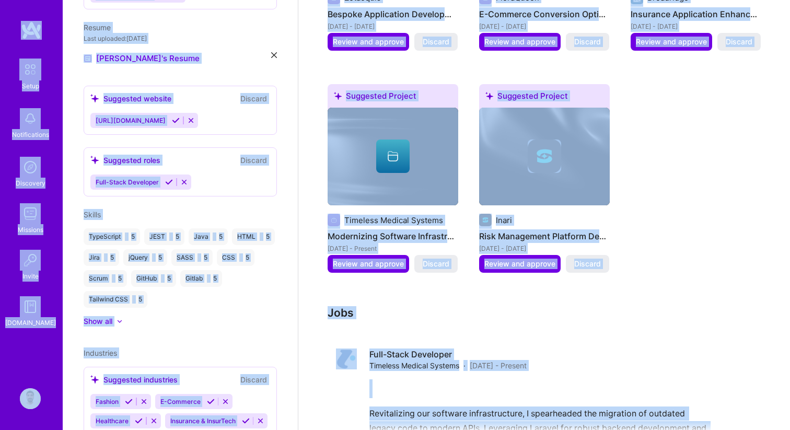
copy div "Lorem Ipsumdolorsit Ametconse Adipisci Elitse D.Eiusm Tempori Utlab Etdo mag al…"
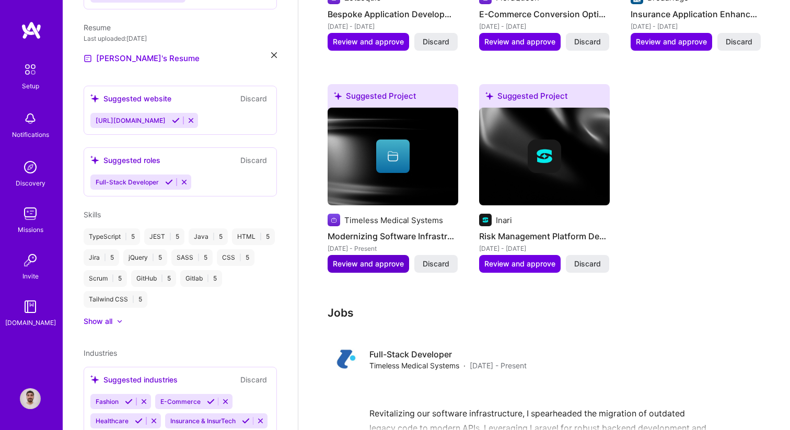
click at [376, 259] on span "Review and approve" at bounding box center [368, 264] width 71 height 10
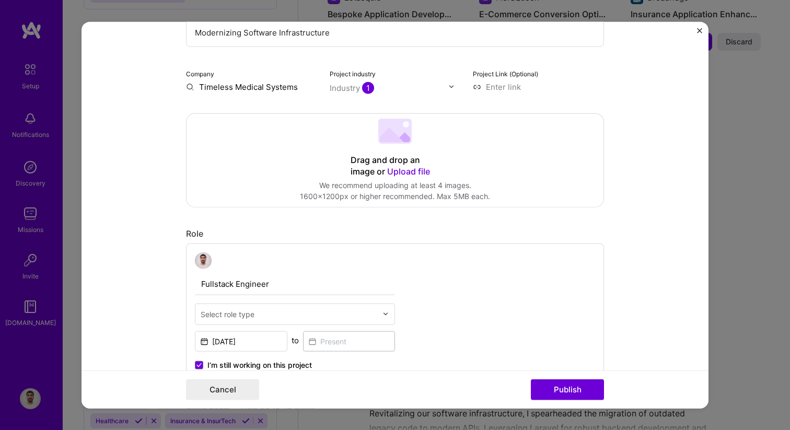
scroll to position [0, 0]
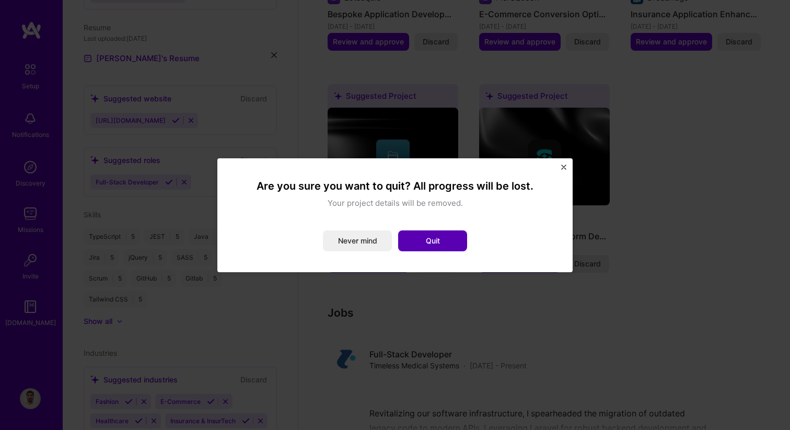
click at [447, 240] on button "Quit" at bounding box center [432, 240] width 69 height 21
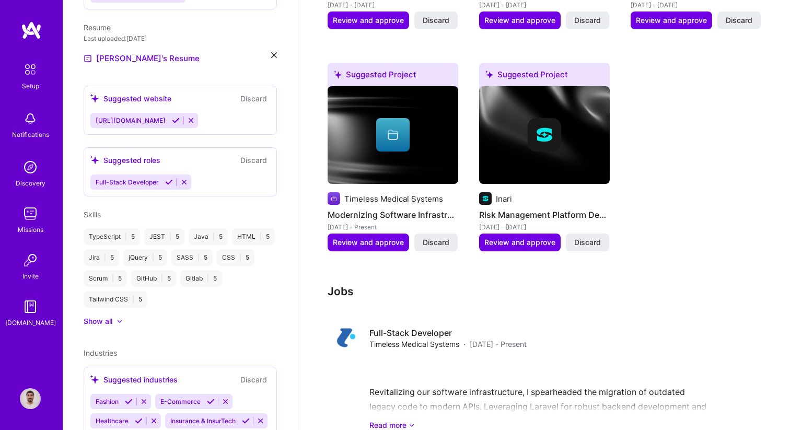
scroll to position [539, 0]
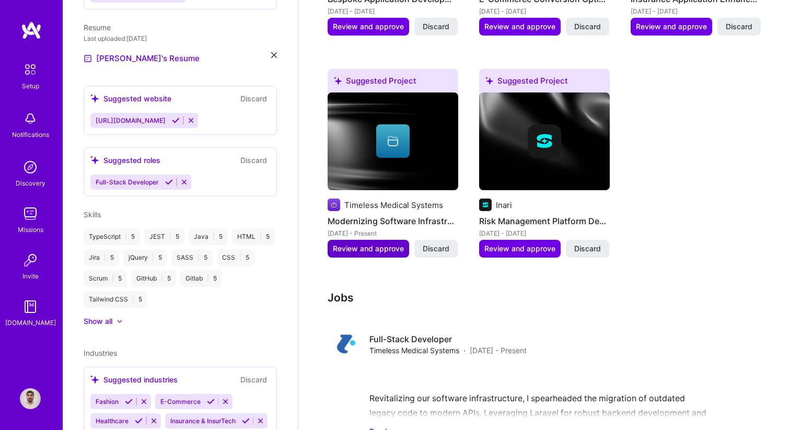
click at [390, 243] on span "Review and approve" at bounding box center [368, 248] width 71 height 10
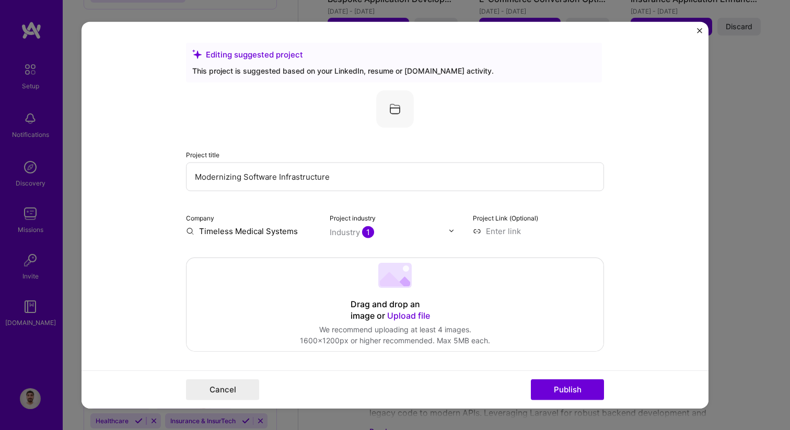
click at [387, 204] on div "Project title Modernizing Software Infrastructure Company Timeless Medical Syst…" at bounding box center [395, 163] width 418 height 146
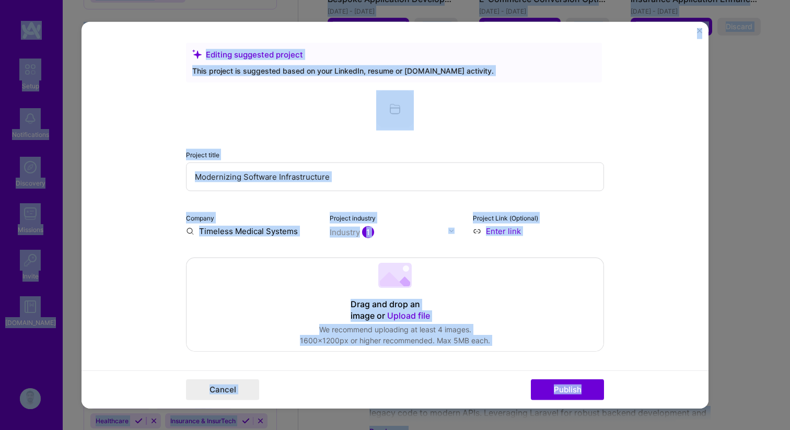
copy body "Lorem Ipsumdolorsit Ametconse Adipisci Elitse D.Eiusm Tempori Utlab Etdo mag al…"
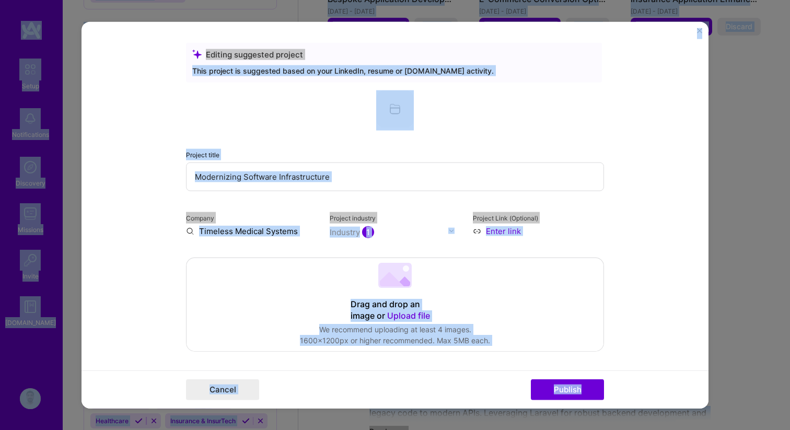
click at [328, 196] on div "Project title Modernizing Software Infrastructure Company Timeless Medical Syst…" at bounding box center [395, 163] width 418 height 146
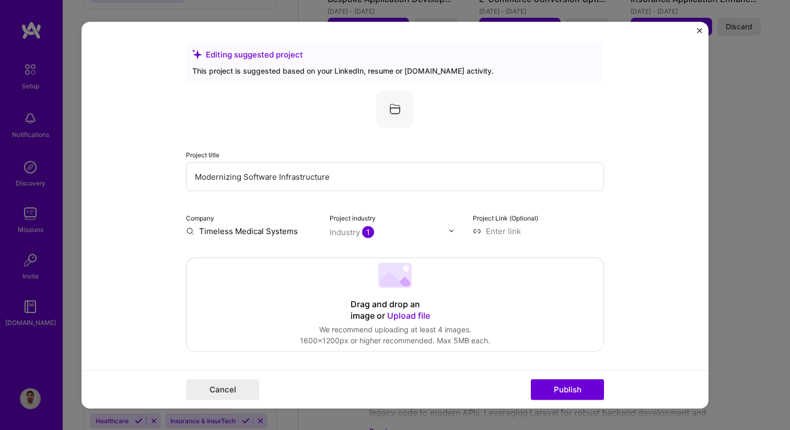
click at [322, 179] on input "Modernizing Software Infrastructure" at bounding box center [395, 176] width 418 height 29
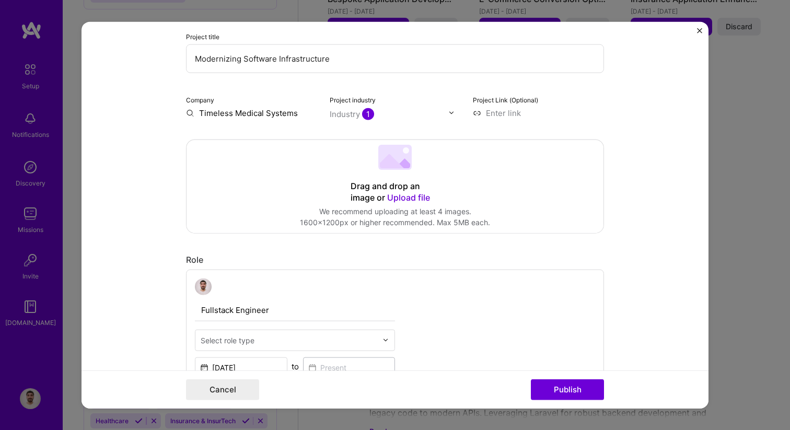
scroll to position [0, 0]
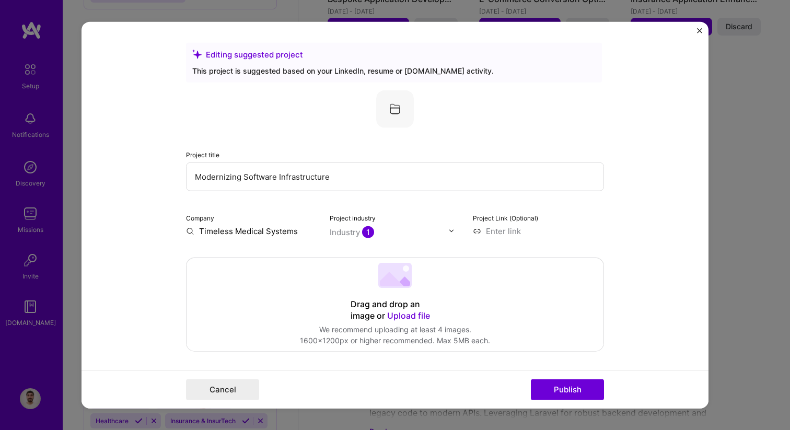
click at [430, 195] on div "Project title Modernizing Software Infrastructure Company Timeless Medical Syst…" at bounding box center [395, 163] width 418 height 146
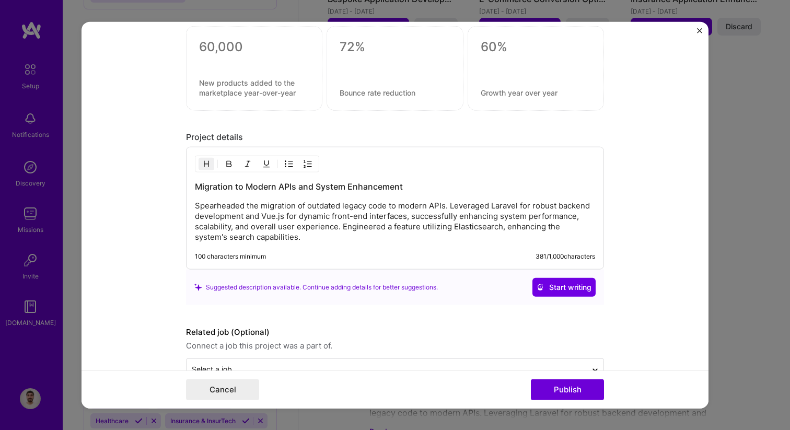
scroll to position [871, 0]
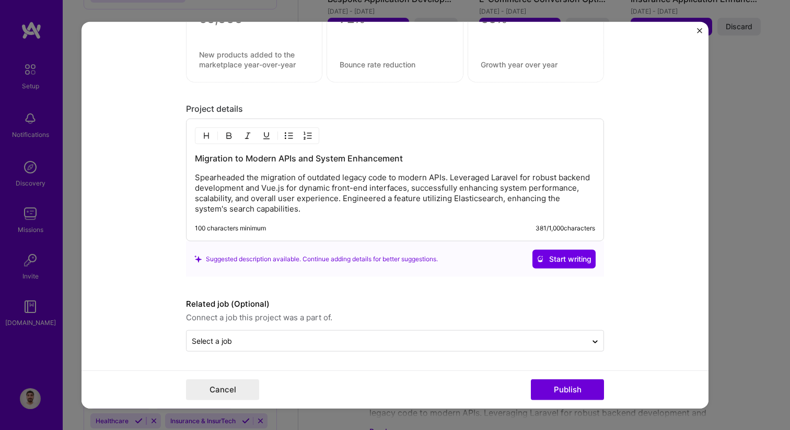
click at [310, 196] on p "Spearheaded the migration of outdated legacy code to modern APIs. Leveraged Lar…" at bounding box center [395, 193] width 400 height 42
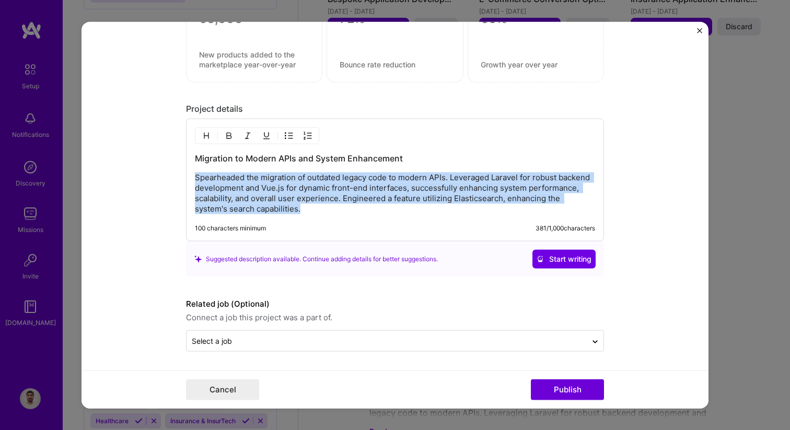
click at [310, 196] on p "Spearheaded the migration of outdated legacy code to modern APIs. Leveraged Lar…" at bounding box center [395, 193] width 400 height 42
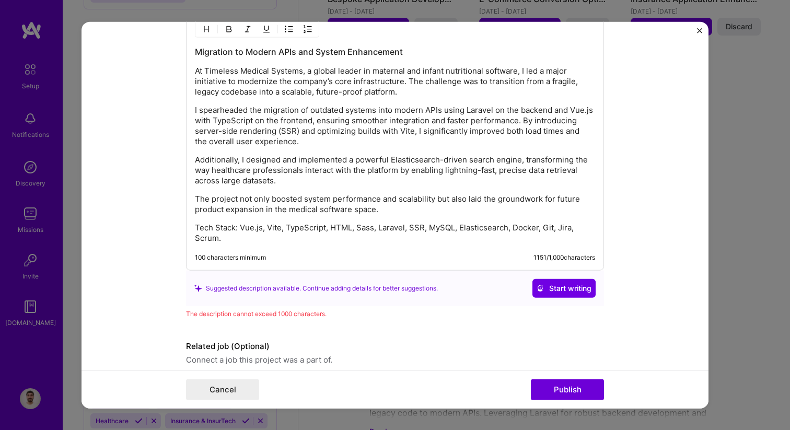
scroll to position [1020, 0]
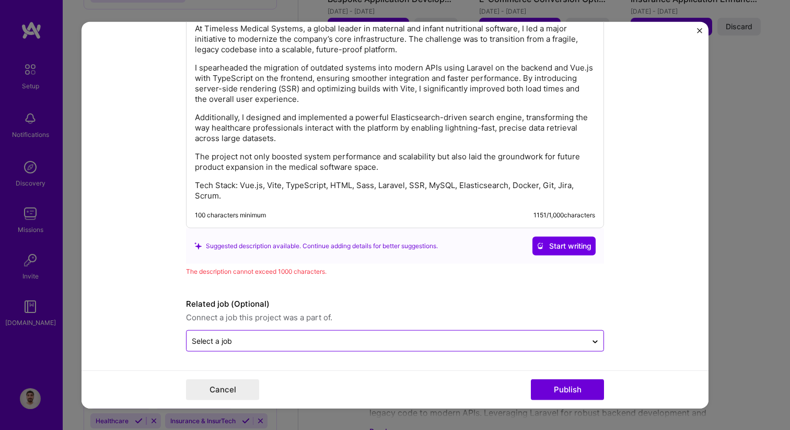
click at [512, 344] on input "text" at bounding box center [387, 340] width 390 height 11
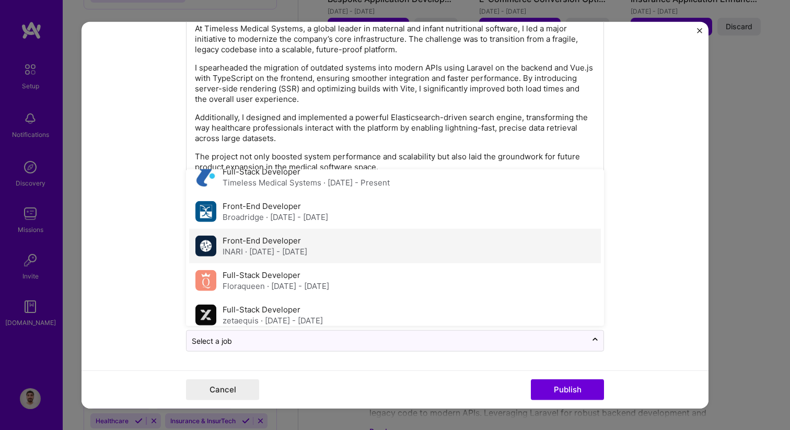
scroll to position [5, 0]
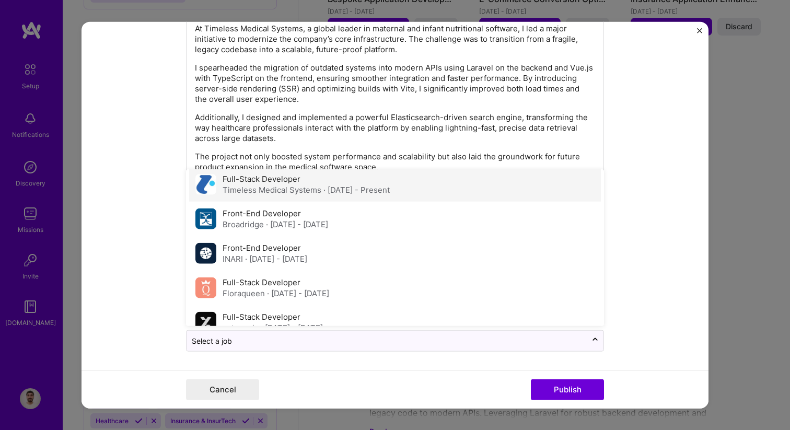
click at [350, 195] on div "Full-Stack Developer Timeless Medical Systems · [DATE] - Present" at bounding box center [395, 184] width 412 height 34
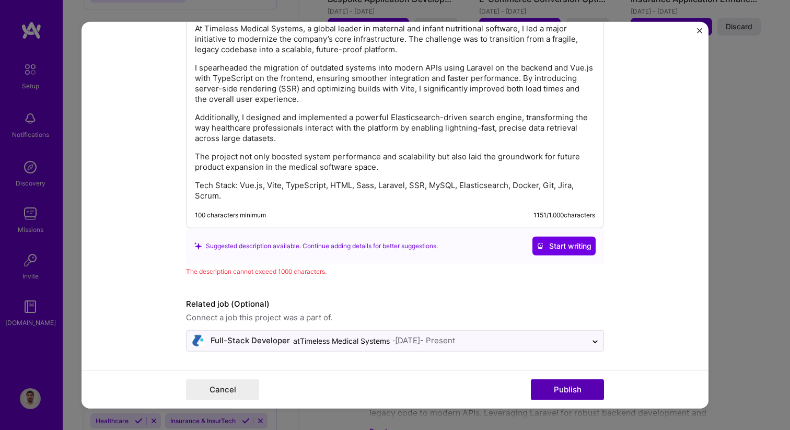
click at [557, 388] on button "Publish" at bounding box center [567, 389] width 73 height 21
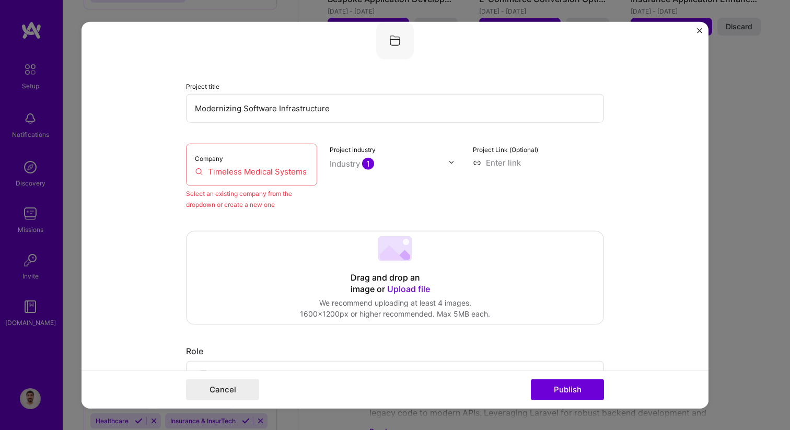
scroll to position [68, 0]
click at [257, 173] on input "Timeless Medical Systems" at bounding box center [251, 171] width 113 height 11
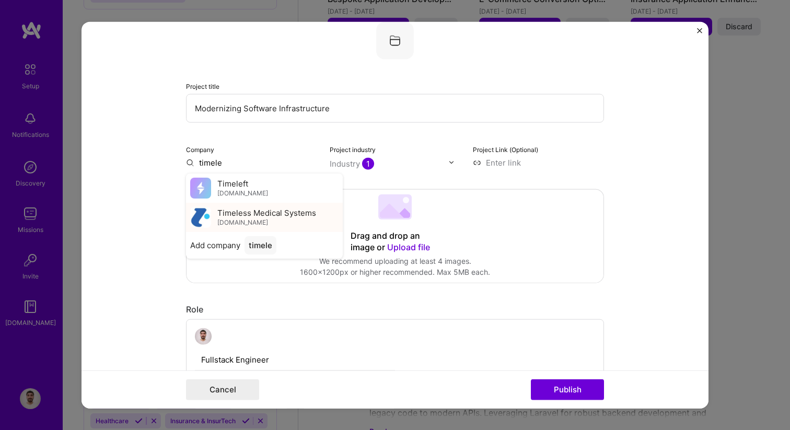
click at [309, 218] on span "Timeless Medical Systems" at bounding box center [266, 212] width 99 height 11
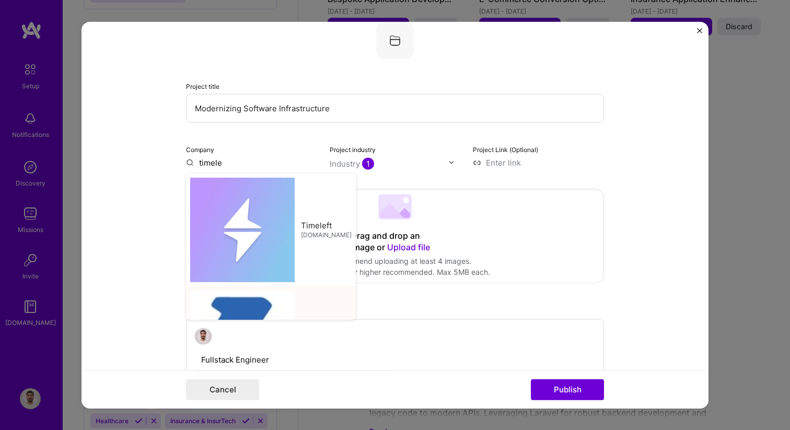
type input "Timeless Medical Systems"
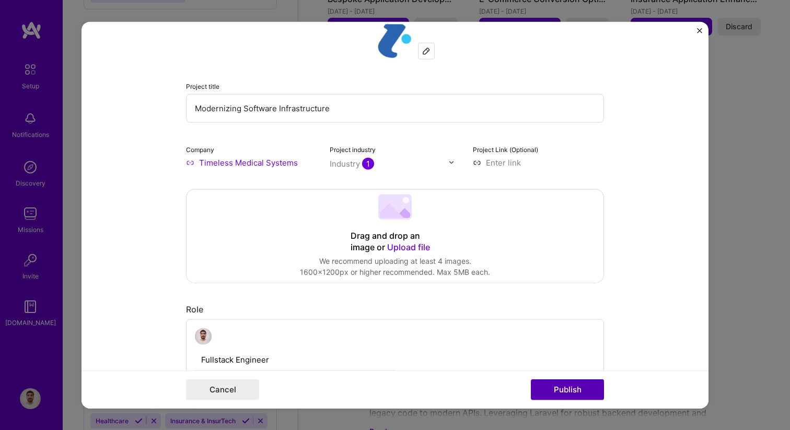
click at [560, 389] on button "Publish" at bounding box center [567, 389] width 73 height 21
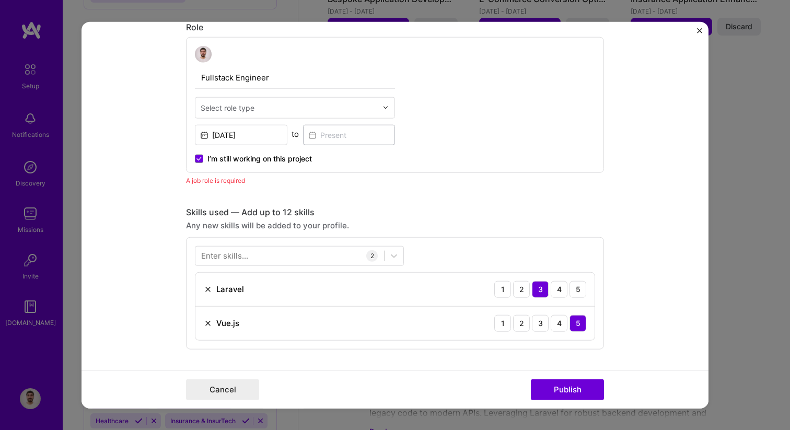
scroll to position [351, 0]
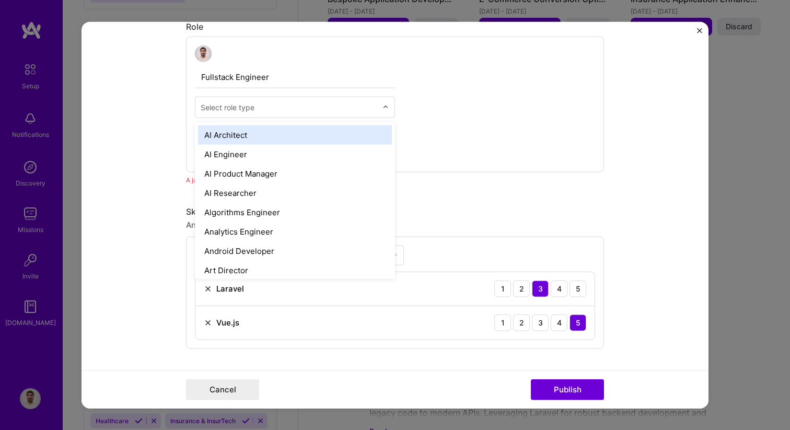
click at [245, 106] on div "Select role type" at bounding box center [228, 106] width 54 height 11
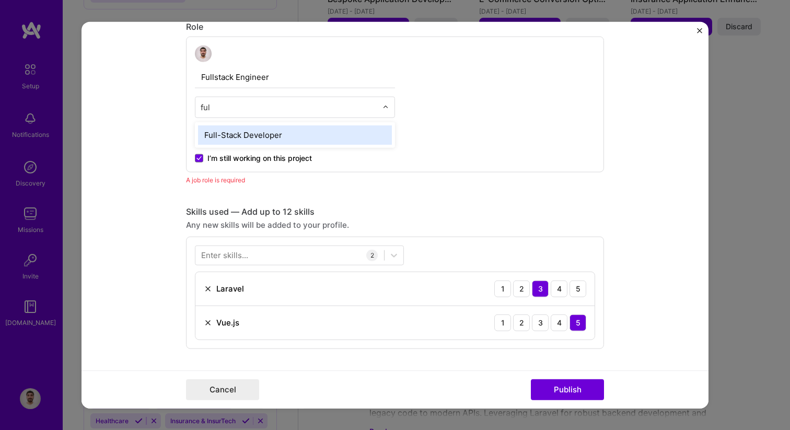
type input "full"
click at [271, 135] on div "Full-Stack Developer" at bounding box center [295, 134] width 194 height 19
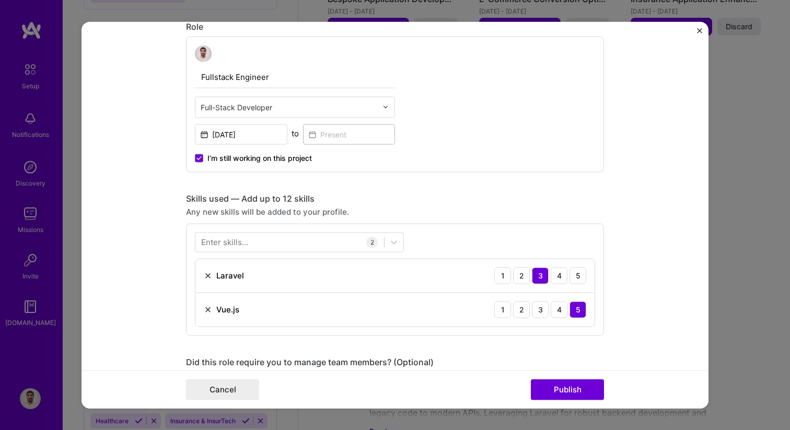
click at [228, 76] on input "Fullstack Engineer" at bounding box center [295, 77] width 200 height 22
click at [224, 77] on input "Fullstack Engineer" at bounding box center [295, 77] width 200 height 22
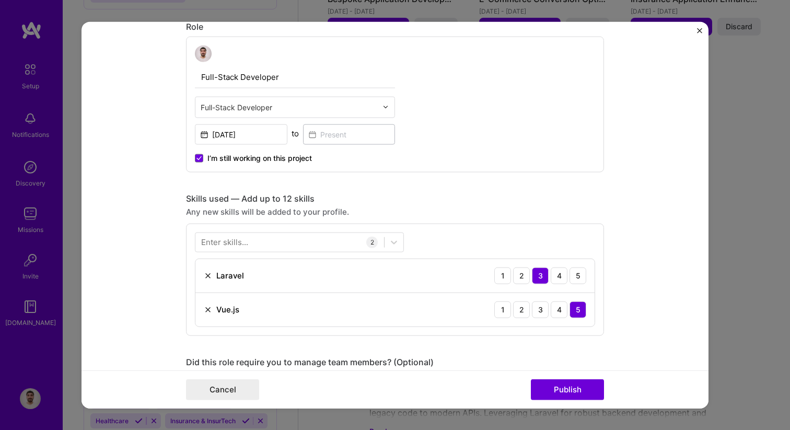
type input "Full-Stack Developer"
click at [453, 202] on div "Skills used — Add up to 12 skills" at bounding box center [395, 198] width 418 height 11
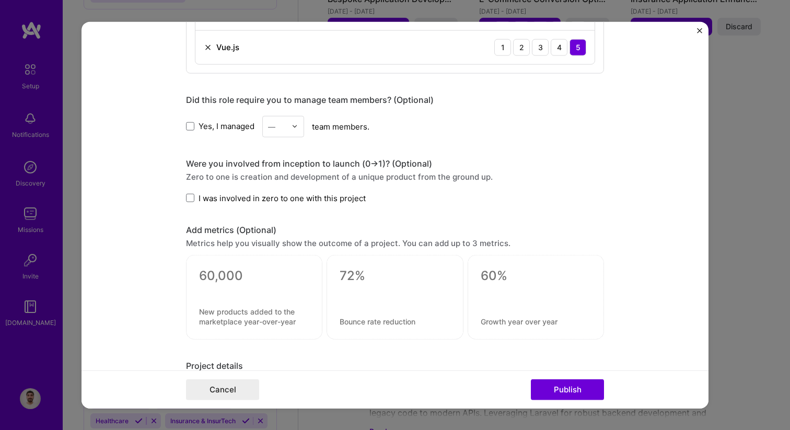
scroll to position [551, 0]
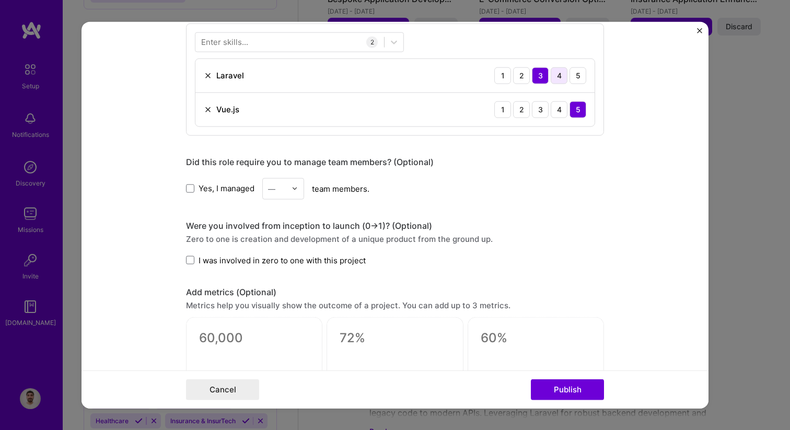
click at [554, 79] on div "4" at bounding box center [558, 75] width 17 height 17
click at [579, 393] on button "Publish" at bounding box center [567, 389] width 73 height 21
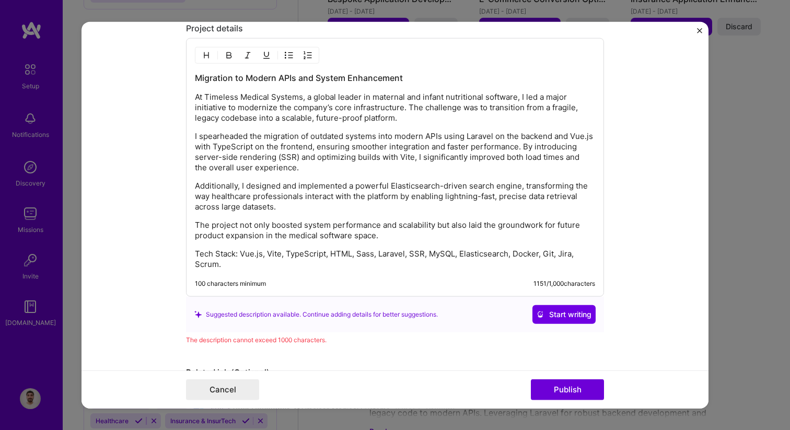
scroll to position [952, 0]
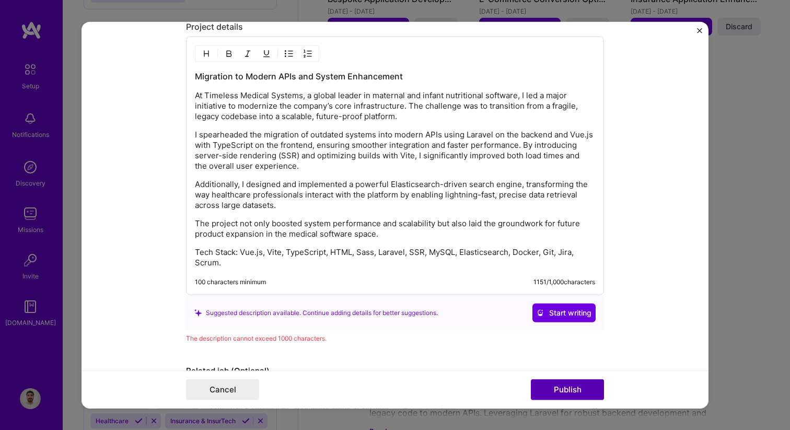
click at [570, 388] on button "Publish" at bounding box center [567, 389] width 73 height 21
click at [415, 274] on div "Migration to Modern APIs and System Enhancement At Timeless Medical Systems, a …" at bounding box center [395, 166] width 418 height 259
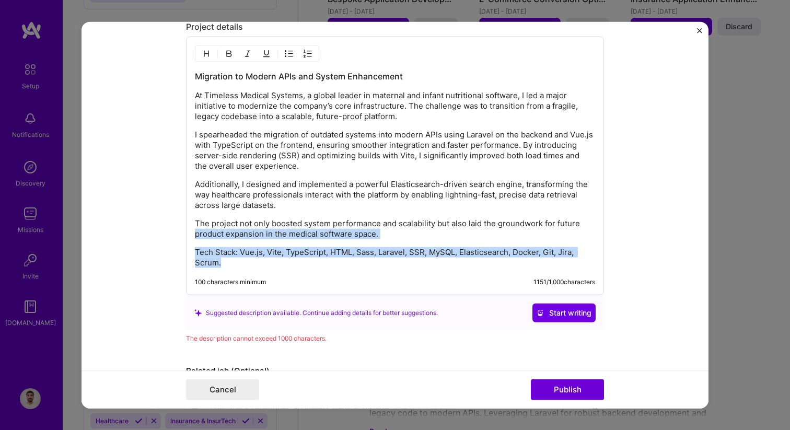
drag, startPoint x: 250, startPoint y: 259, endPoint x: 188, endPoint y: 239, distance: 64.6
click at [188, 239] on div "Migration to Modern APIs and System Enhancement At Timeless Medical Systems, a …" at bounding box center [395, 166] width 418 height 259
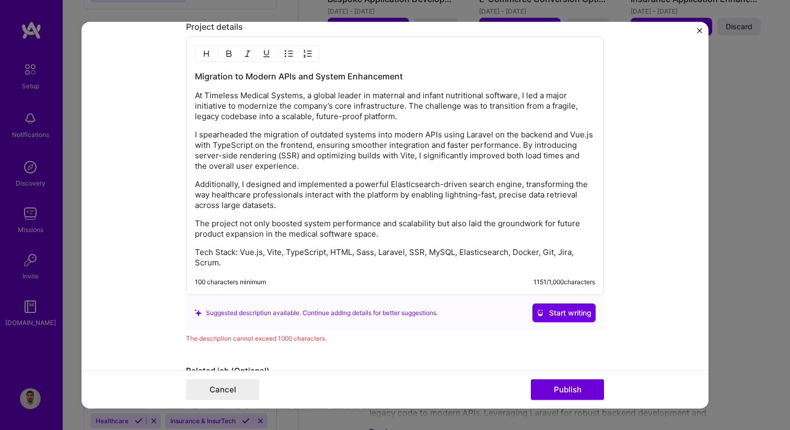
click at [252, 241] on div "Migration to Modern APIs and System Enhancement At Timeless Medical Systems, a …" at bounding box center [395, 169] width 400 height 197
click at [238, 256] on p "Tech Stack: Vue.js, Vite, TypeScript, HTML, Sass, Laravel, SSR, MySQL, Elastics…" at bounding box center [395, 257] width 400 height 21
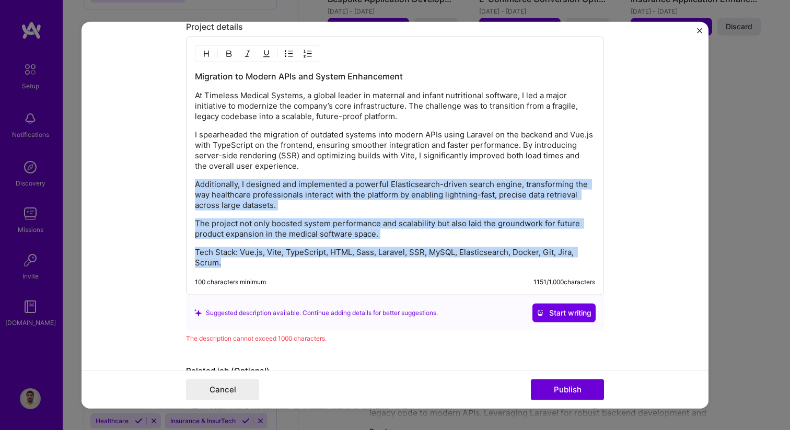
drag, startPoint x: 232, startPoint y: 266, endPoint x: 182, endPoint y: 184, distance: 96.6
click at [182, 184] on form "Editing suggested project This project is suggested based on your LinkedIn, res…" at bounding box center [394, 214] width 627 height 387
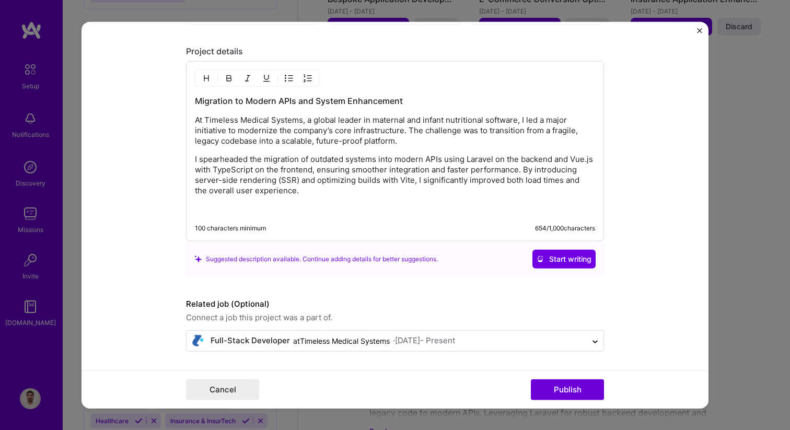
scroll to position [910, 0]
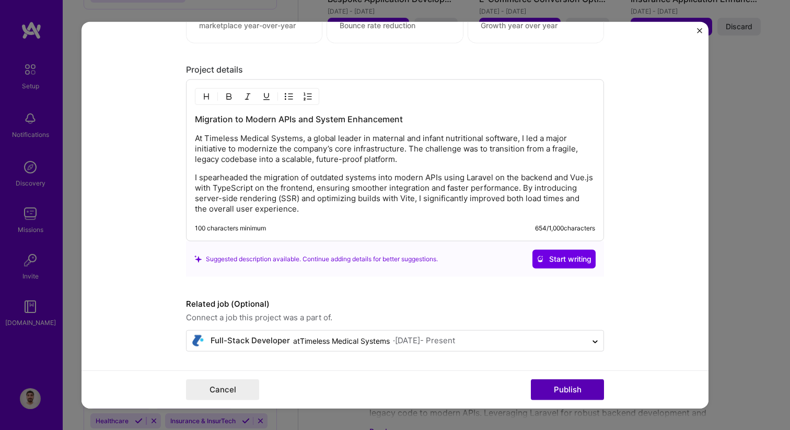
click at [554, 387] on button "Publish" at bounding box center [567, 389] width 73 height 21
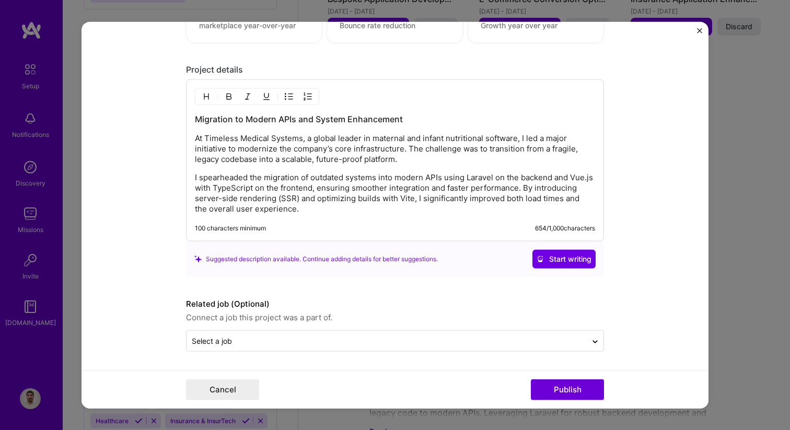
scroll to position [863, 0]
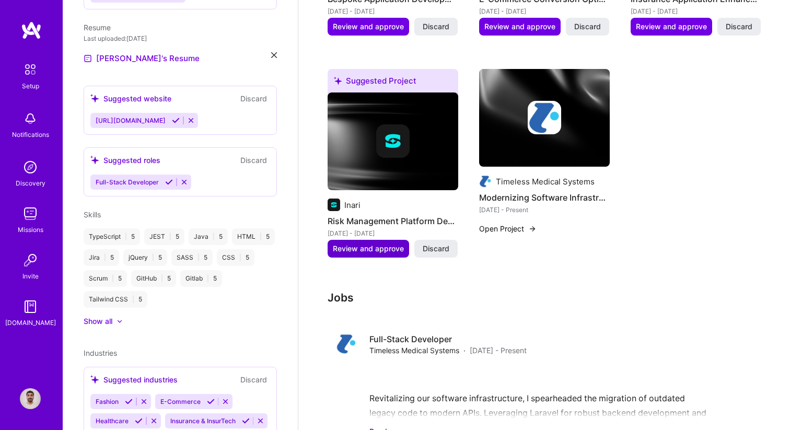
click at [365, 243] on span "Review and approve" at bounding box center [368, 248] width 71 height 10
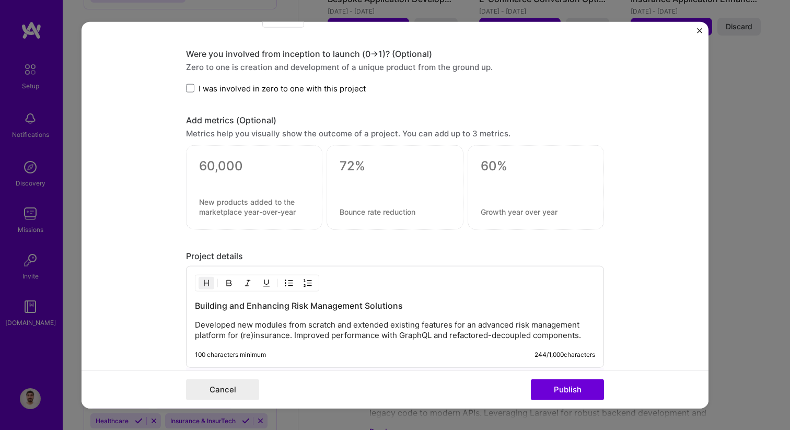
scroll to position [764, 0]
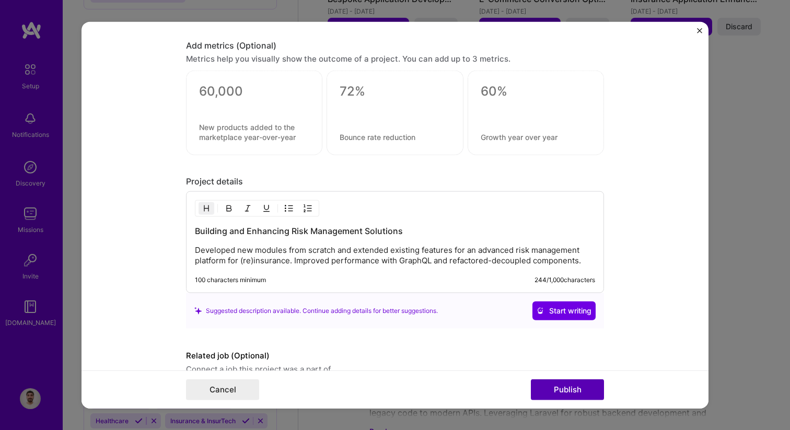
click at [576, 395] on button "Publish" at bounding box center [567, 389] width 73 height 21
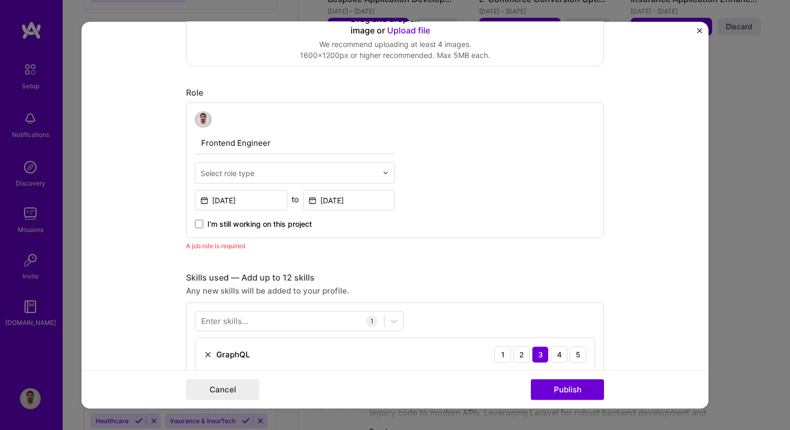
scroll to position [278, 0]
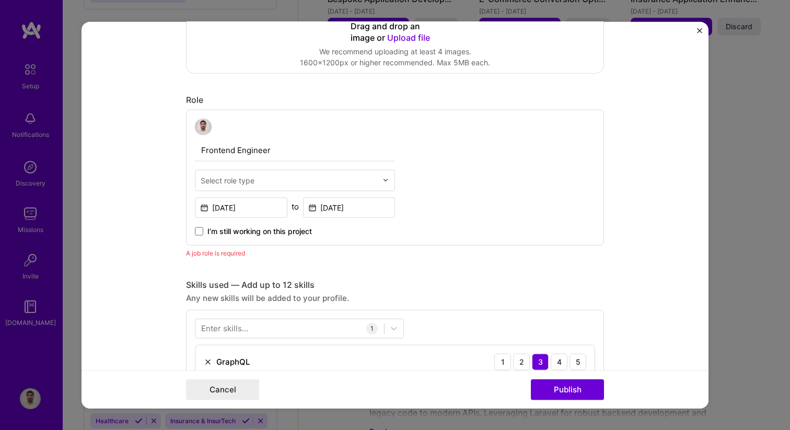
click at [249, 192] on div "Frontend Engineer Select role type [DATE] to [DATE] I’m still working on this p…" at bounding box center [295, 177] width 200 height 118
click at [249, 180] on div "Select role type" at bounding box center [228, 179] width 54 height 11
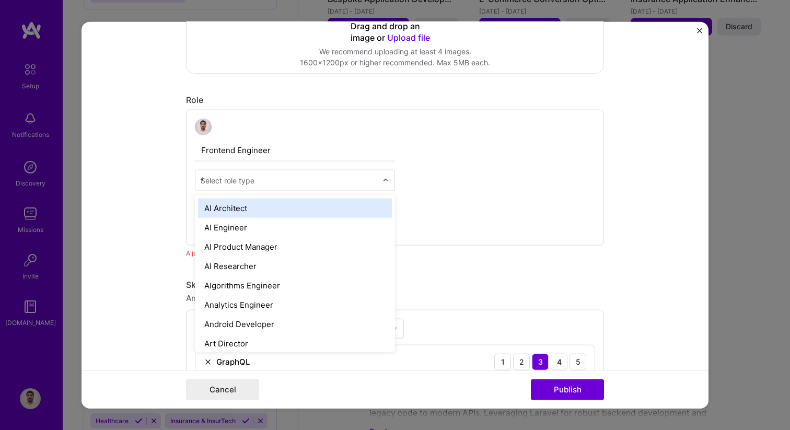
click at [249, 180] on input "f" at bounding box center [289, 179] width 177 height 11
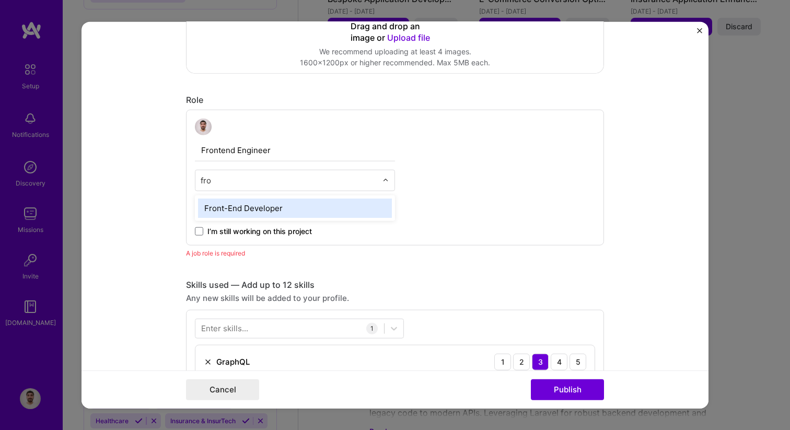
type input "fron"
click at [256, 209] on div "Front-End Developer" at bounding box center [295, 207] width 194 height 19
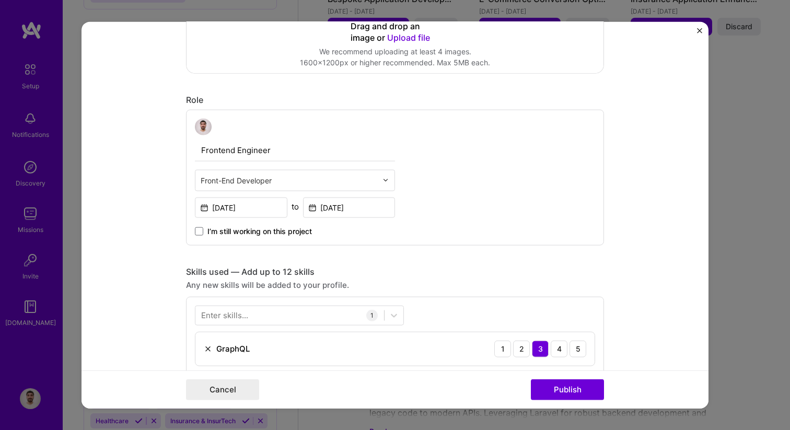
drag, startPoint x: 217, startPoint y: 150, endPoint x: 296, endPoint y: 150, distance: 78.3
click at [296, 150] on input "Frontend Engineer" at bounding box center [295, 150] width 200 height 22
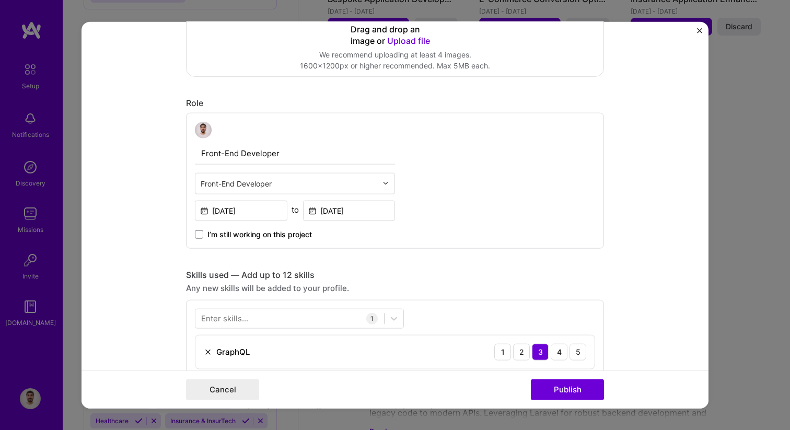
scroll to position [277, 0]
type input "Front-End Developer"
click at [417, 278] on div "Skills used — Add up to 12 skills" at bounding box center [395, 272] width 418 height 11
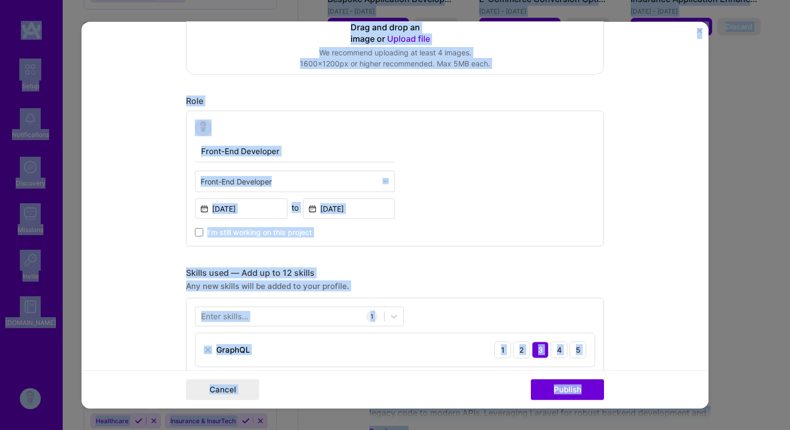
copy body "Lorem Ipsumdolorsit Ametconse Adipisci Elitse D.Eiusm Tempori Utlab Etdo mag al…"
click at [432, 140] on div "Front-End Developer Front-End Developer [DATE] to [DATE] I’m still working on t…" at bounding box center [395, 178] width 418 height 136
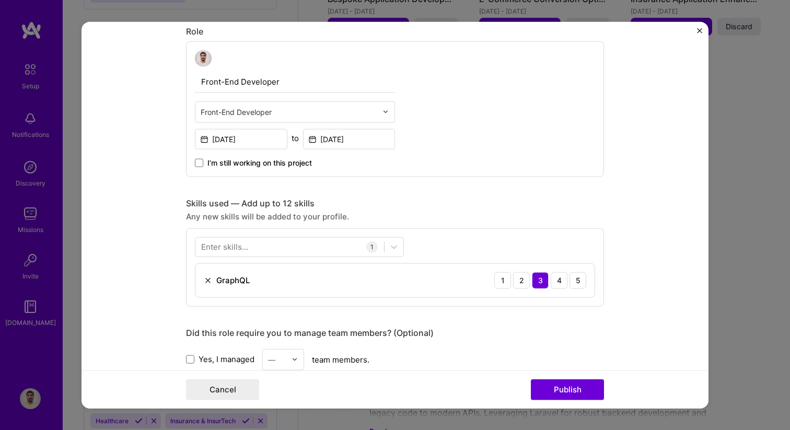
scroll to position [816, 0]
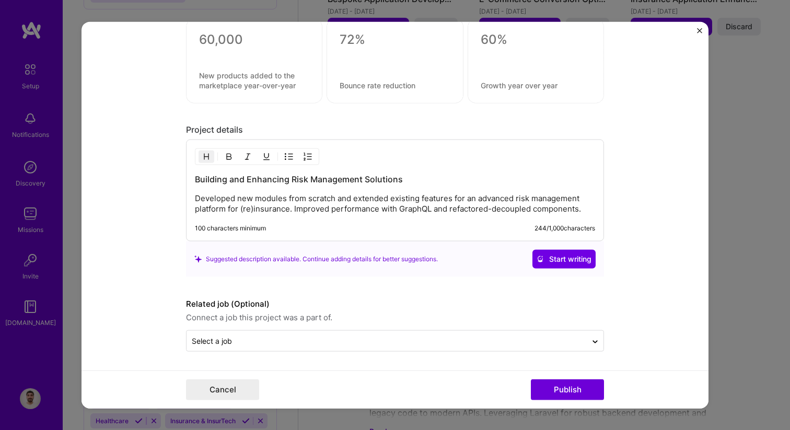
click at [356, 196] on p "Developed new modules from scratch and extended existing features for an advanc…" at bounding box center [395, 203] width 400 height 21
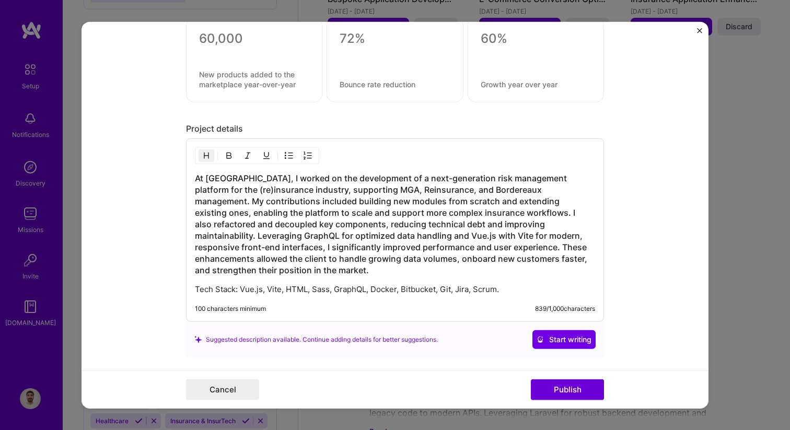
click at [386, 264] on h3 "At [GEOGRAPHIC_DATA], I worked on the development of a next-generation risk man…" at bounding box center [395, 223] width 400 height 103
click at [394, 275] on h3 "At [GEOGRAPHIC_DATA], I worked on the development of a next-generation risk man…" at bounding box center [395, 223] width 400 height 103
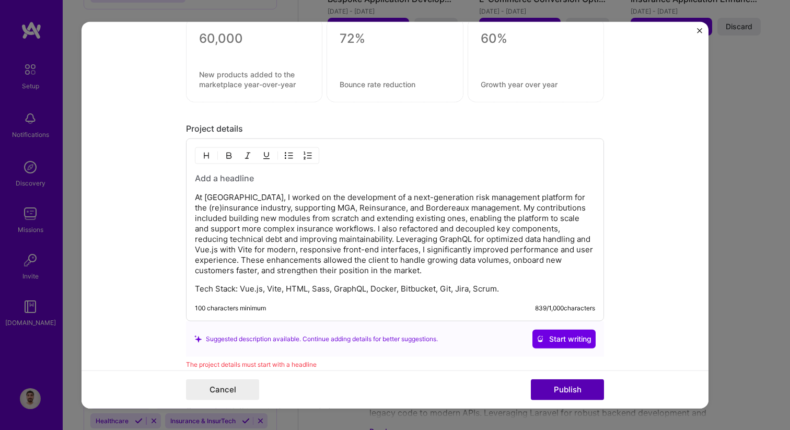
click at [564, 395] on button "Publish" at bounding box center [567, 389] width 73 height 21
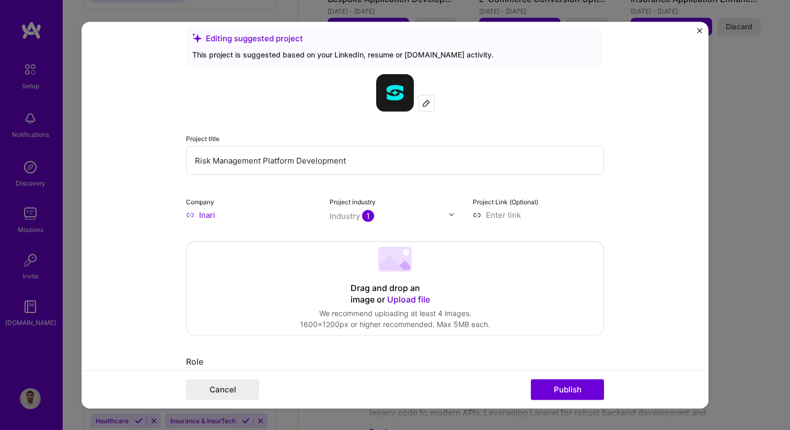
scroll to position [0, 0]
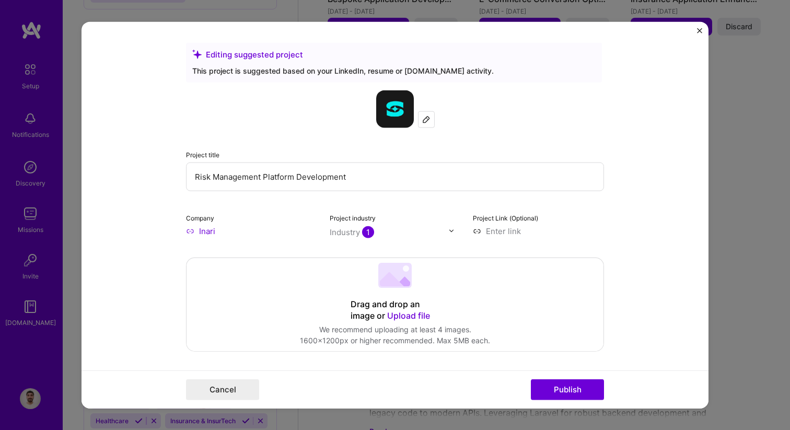
click at [294, 174] on input "Risk Management Platform Development" at bounding box center [395, 176] width 418 height 29
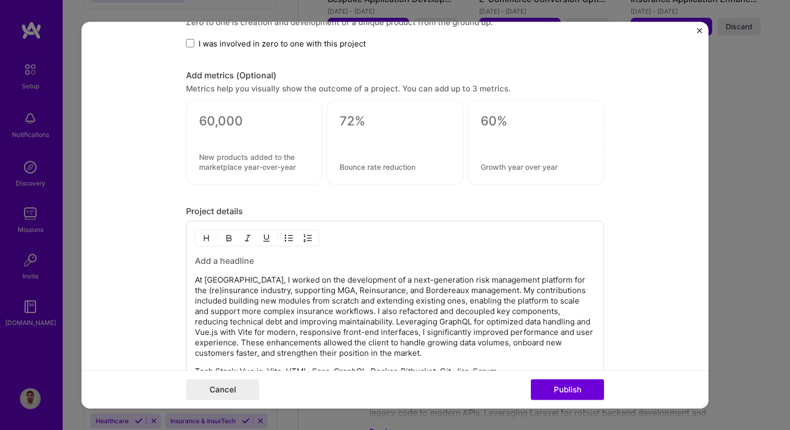
scroll to position [745, 0]
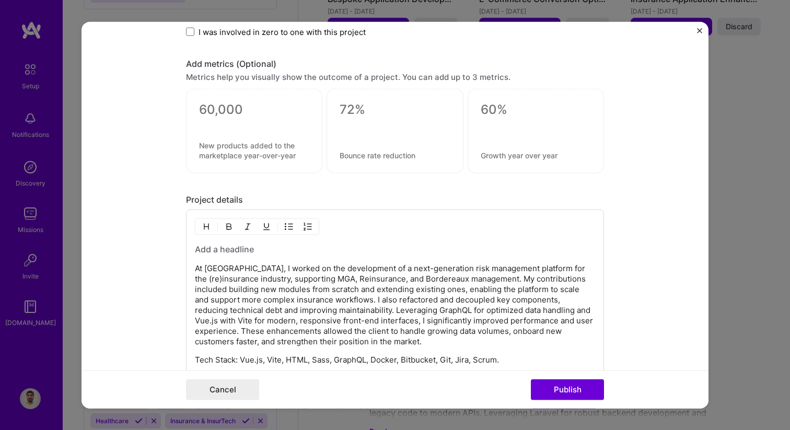
click at [220, 252] on h3 at bounding box center [395, 248] width 400 height 11
click at [273, 248] on h3 at bounding box center [395, 248] width 400 height 11
click at [568, 390] on button "Publish" at bounding box center [567, 389] width 73 height 21
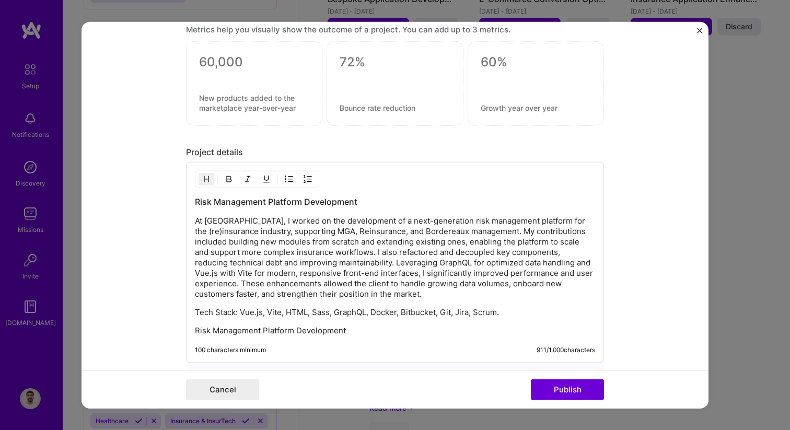
scroll to position [698, 0]
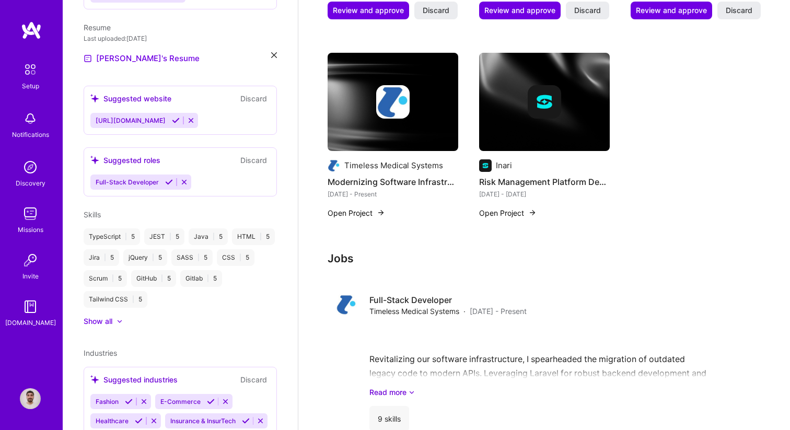
click at [407, 125] on img at bounding box center [392, 102] width 131 height 98
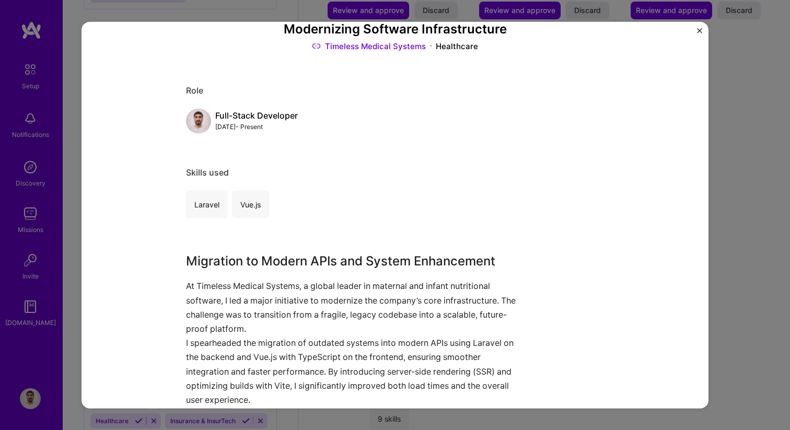
scroll to position [60, 0]
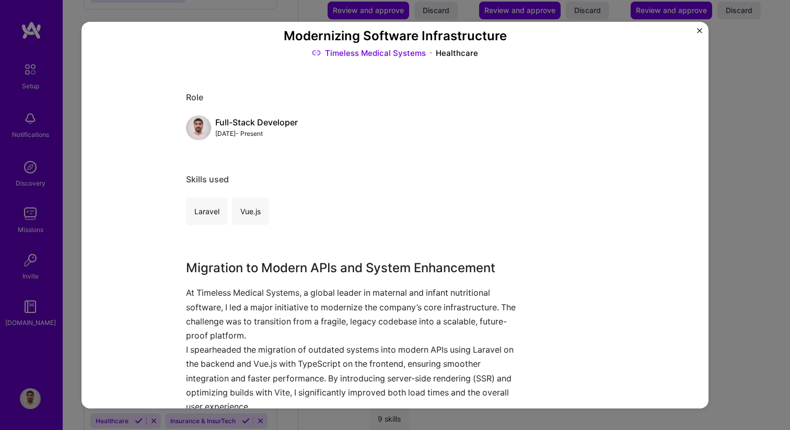
click at [697, 30] on img "Close" at bounding box center [699, 30] width 5 height 5
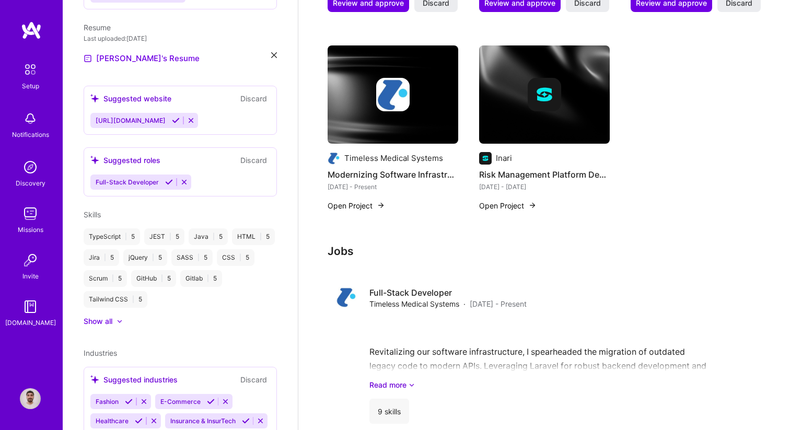
scroll to position [548, 0]
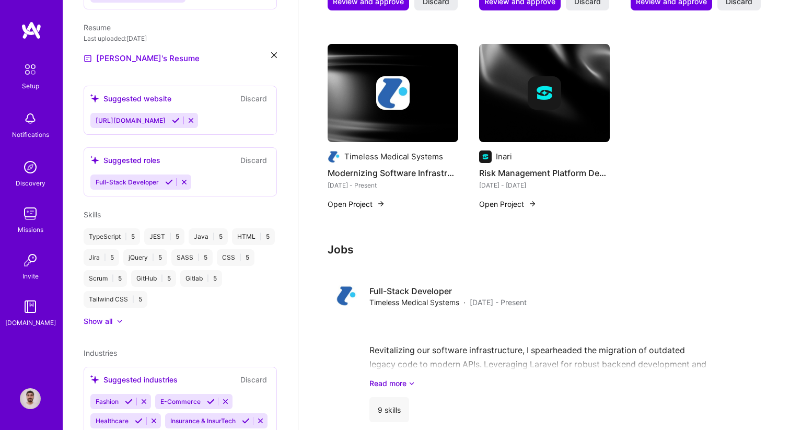
click at [564, 117] on img at bounding box center [544, 93] width 131 height 98
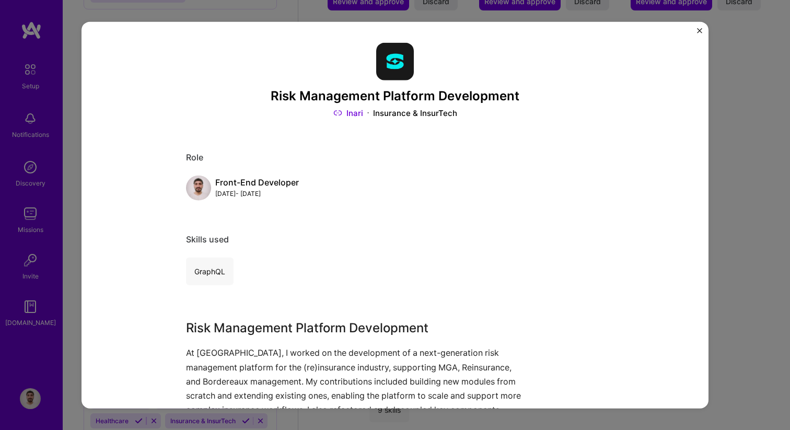
click at [699, 29] on img "Close" at bounding box center [699, 30] width 5 height 5
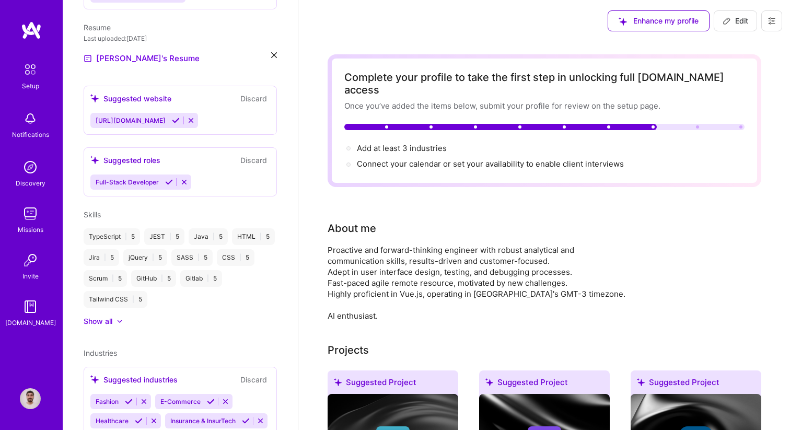
click at [722, 27] on button "Edit" at bounding box center [734, 20] width 43 height 21
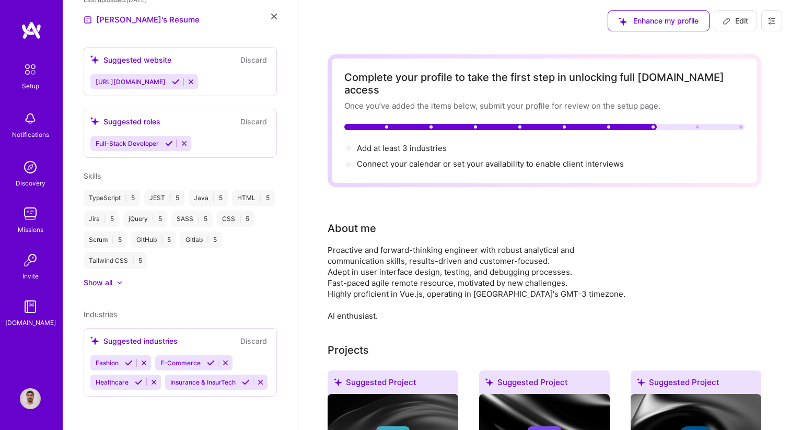
select select "US"
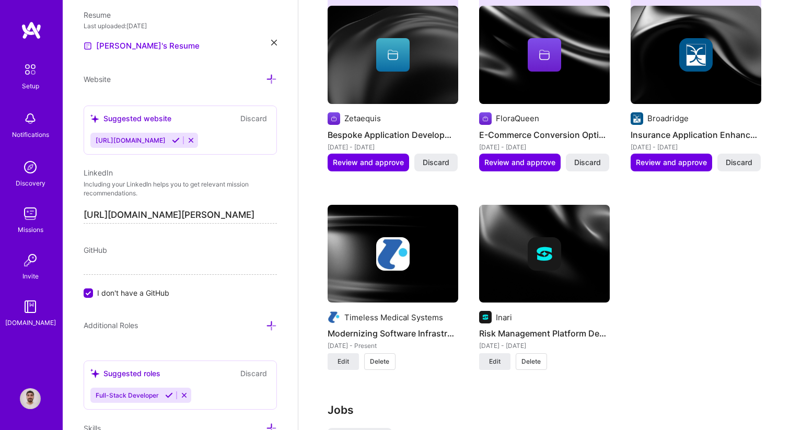
scroll to position [894, 0]
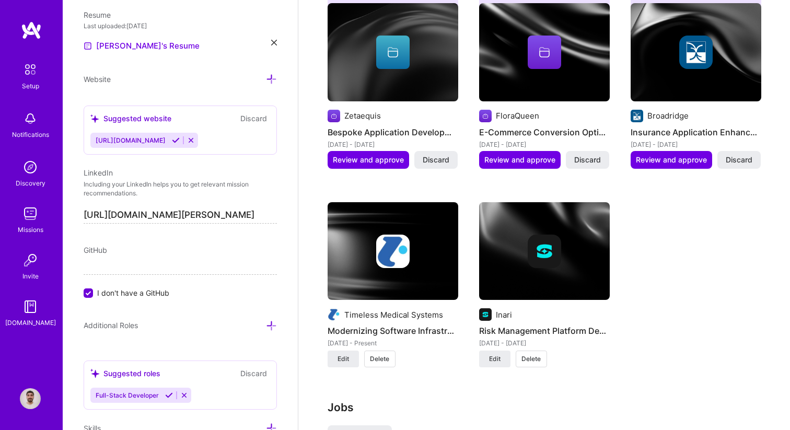
click at [466, 179] on div "Suggested Project Zetaequis Bespoke Application Development [DATE] - [DATE] Rev…" at bounding box center [543, 180] width 433 height 400
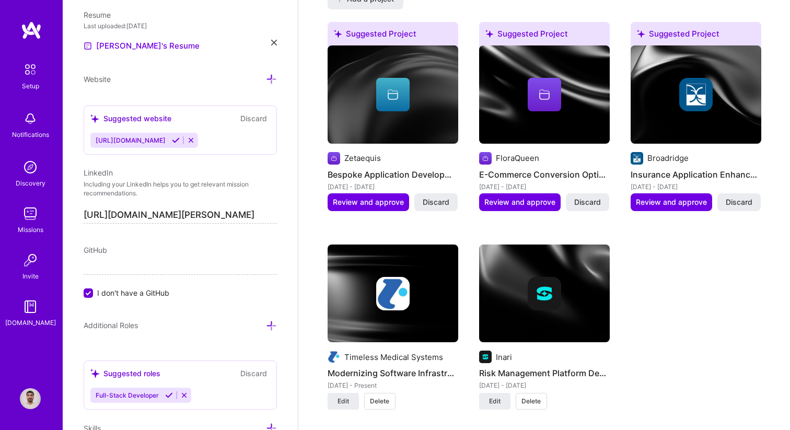
scroll to position [847, 0]
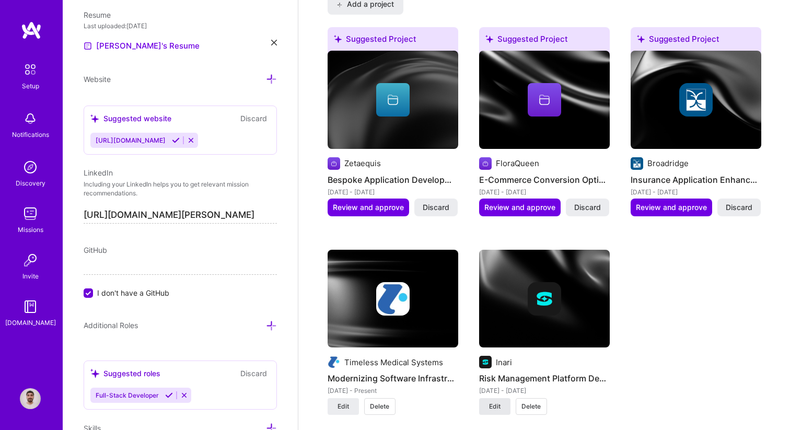
click at [494, 402] on span "Edit" at bounding box center [494, 406] width 11 height 9
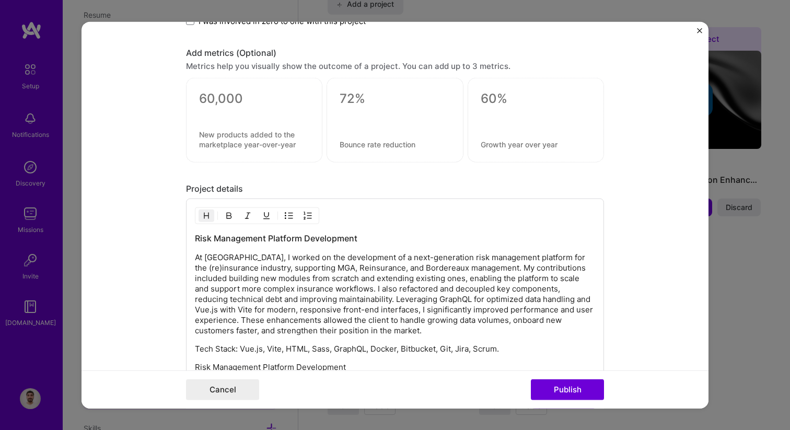
scroll to position [713, 0]
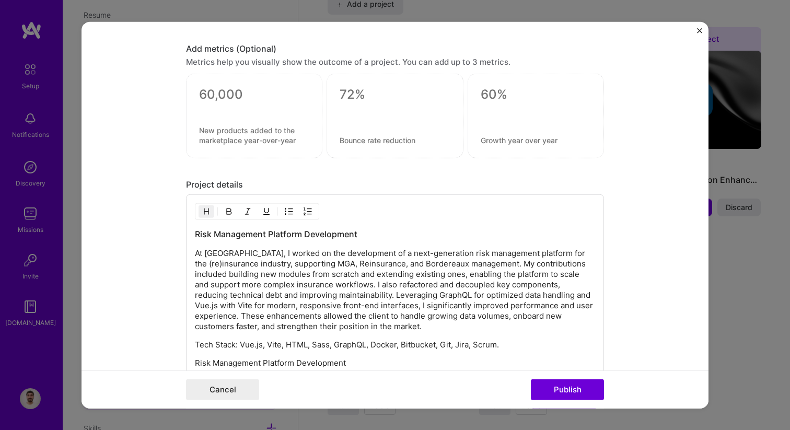
click at [316, 236] on h3 "Risk Management Platform Development" at bounding box center [395, 233] width 400 height 11
click at [566, 389] on button "Publish" at bounding box center [567, 389] width 73 height 21
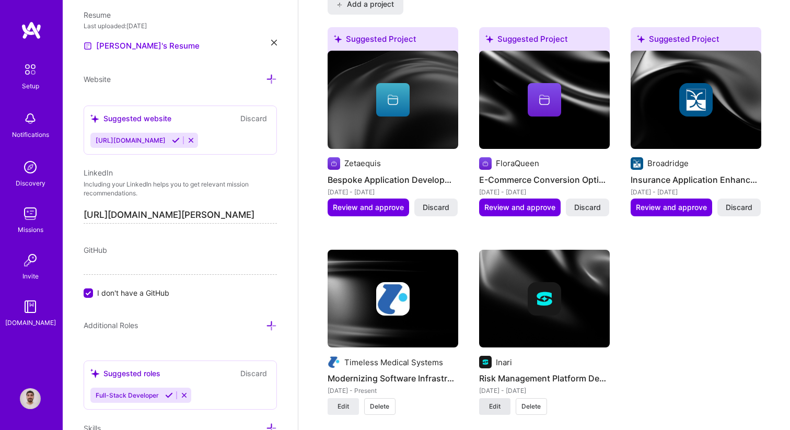
click at [491, 402] on span "Edit" at bounding box center [494, 406] width 11 height 9
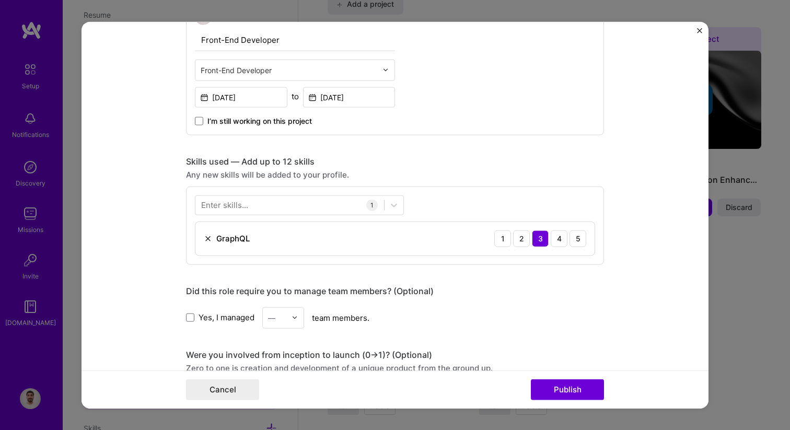
scroll to position [344, 0]
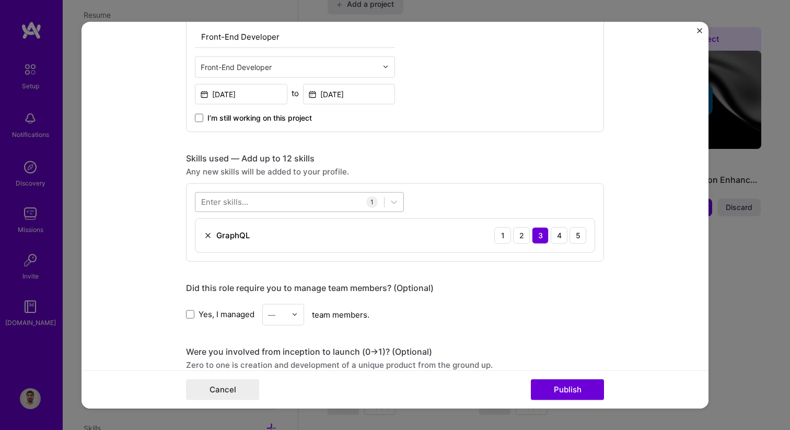
click at [302, 204] on div at bounding box center [289, 201] width 189 height 17
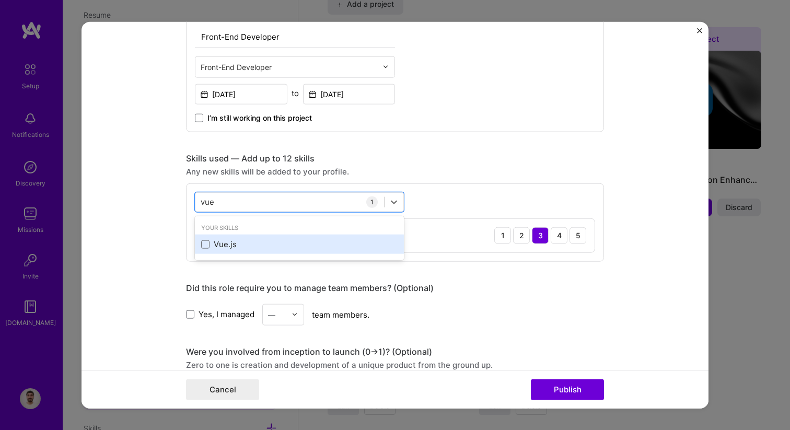
click at [209, 243] on div "Vue.js" at bounding box center [299, 244] width 196 height 11
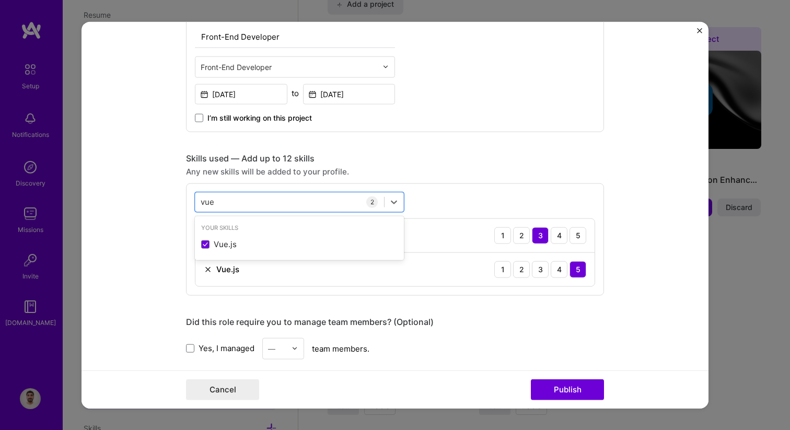
click at [494, 310] on div "Project title Risk Management Platform Development Company Inari Project indust…" at bounding box center [395, 304] width 418 height 1210
drag, startPoint x: 567, startPoint y: 396, endPoint x: 507, endPoint y: 326, distance: 91.9
click at [507, 326] on form "Project title Risk Management Platform Development Company Inari Project indust…" at bounding box center [394, 214] width 627 height 387
click at [206, 200] on input "vue" at bounding box center [208, 201] width 15 height 11
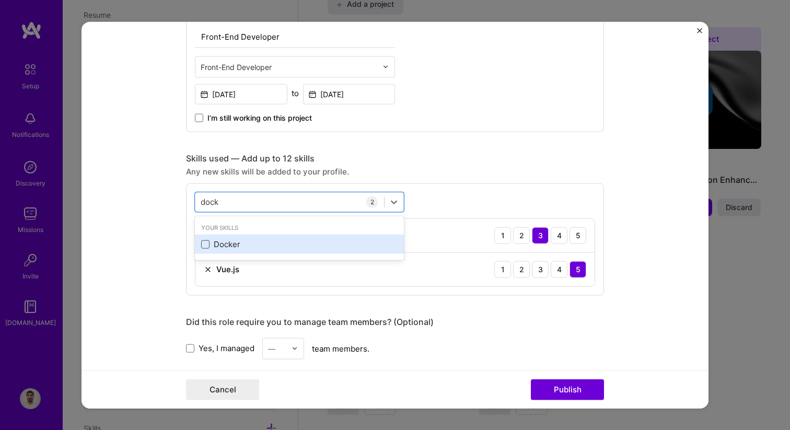
click at [208, 247] on span at bounding box center [205, 244] width 8 height 8
click at [0, 0] on input "checkbox" at bounding box center [0, 0] width 0 height 0
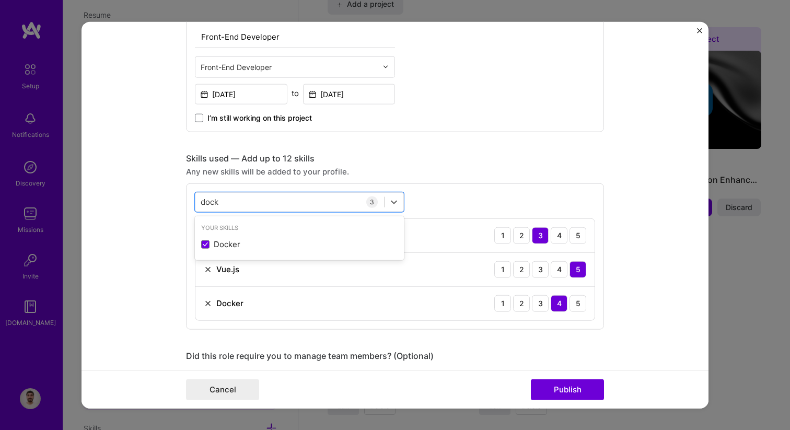
type input "dock"
click at [355, 331] on div "Project title Risk Management Platform Development Company Inari Project indust…" at bounding box center [395, 320] width 418 height 1243
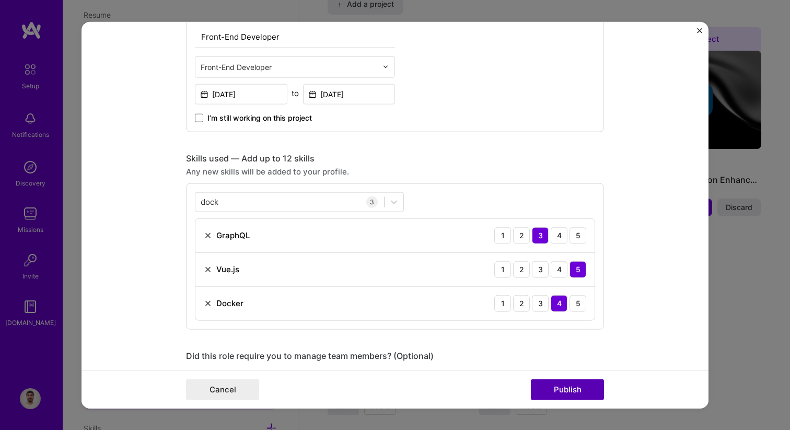
click at [554, 396] on button "Publish" at bounding box center [567, 389] width 73 height 21
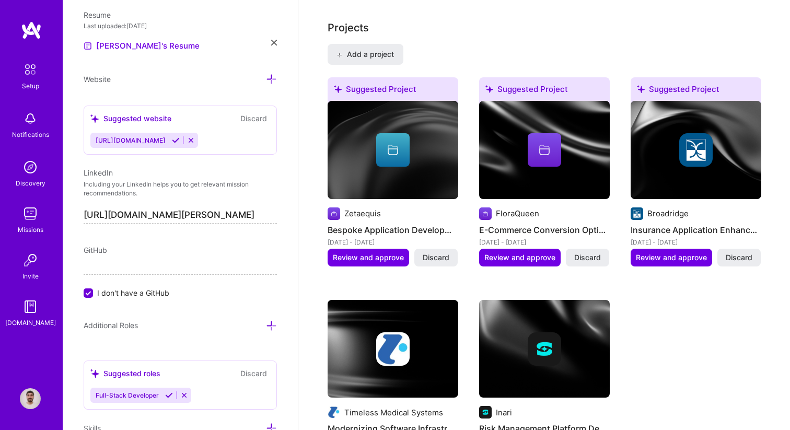
scroll to position [803, 0]
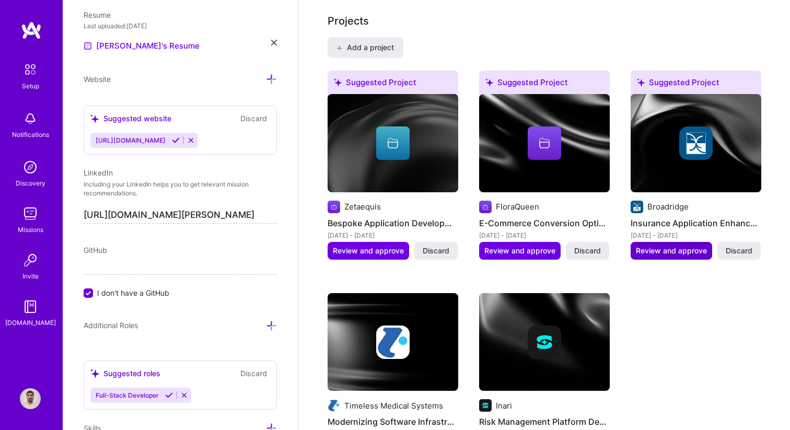
click at [672, 245] on span "Review and approve" at bounding box center [671, 250] width 71 height 10
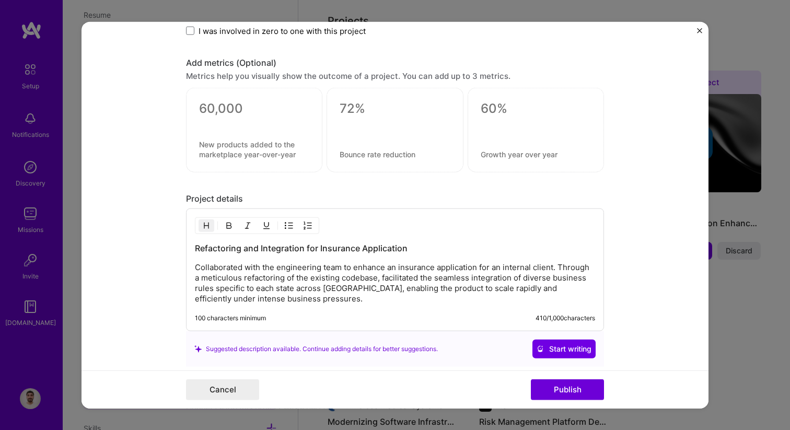
scroll to position [796, 0]
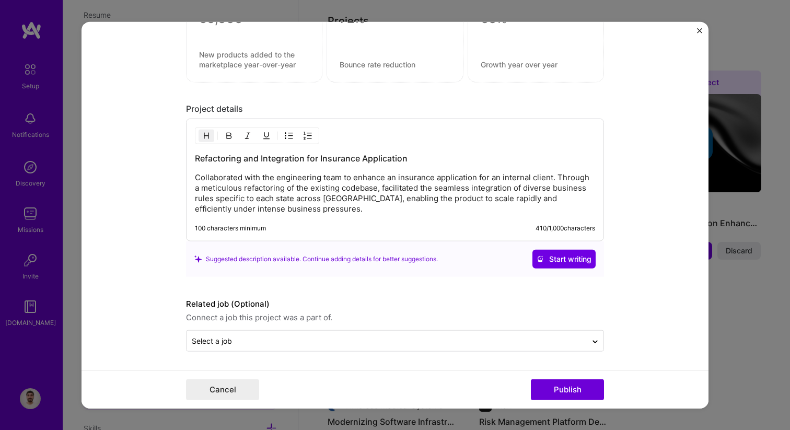
click at [617, 247] on form "Editing suggested project This project is suggested based on your LinkedIn, res…" at bounding box center [394, 214] width 627 height 387
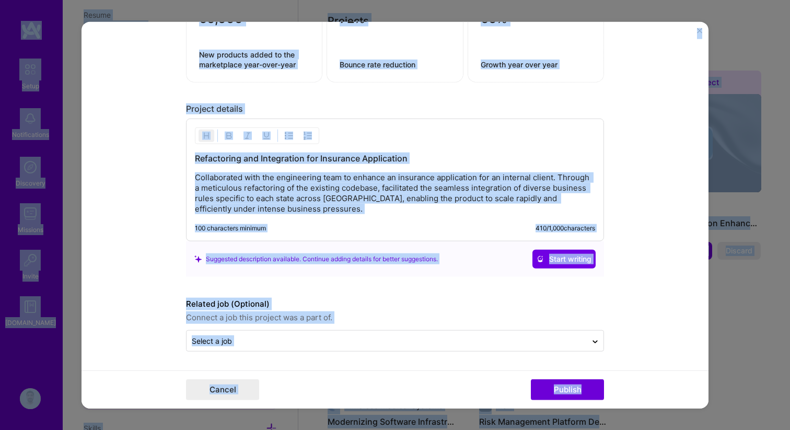
copy body "Lorem Ipsumdolorsit Ametconse Adipisci Elitse D.Eiusm Tempori Utlab Etdo mag al…"
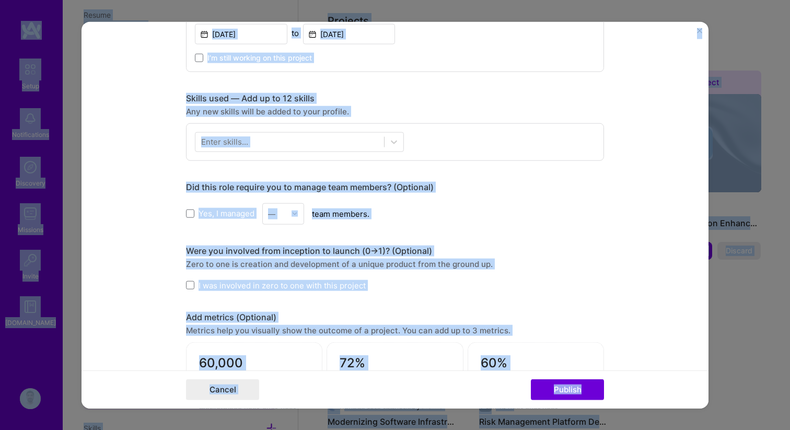
scroll to position [228, 0]
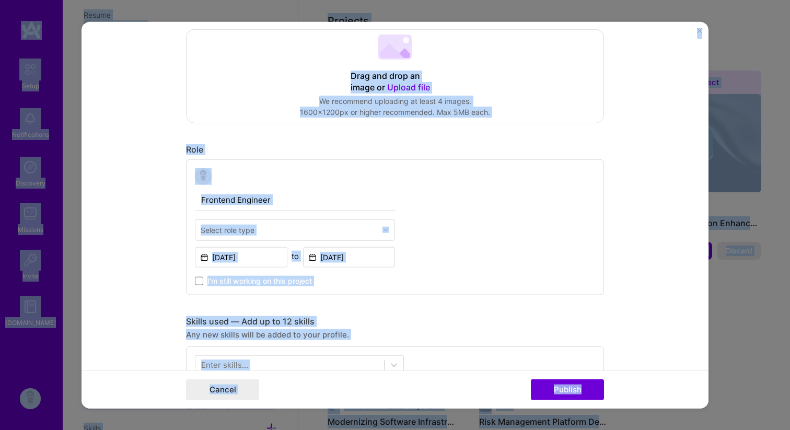
click at [152, 148] on form "Editing suggested project This project is suggested based on your LinkedIn, res…" at bounding box center [394, 214] width 627 height 387
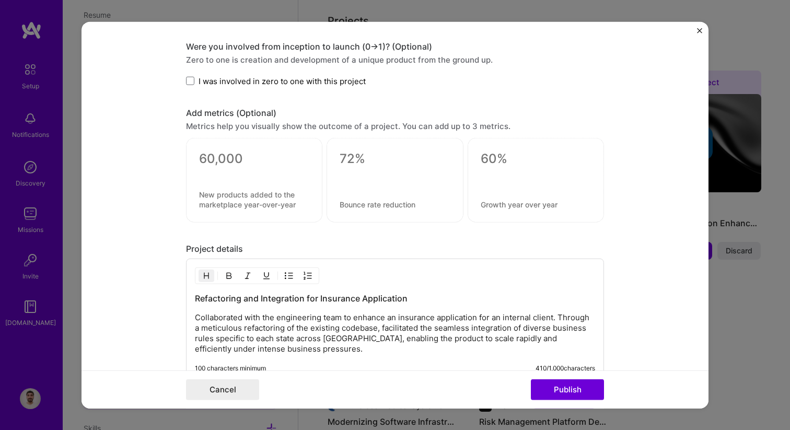
scroll to position [709, 0]
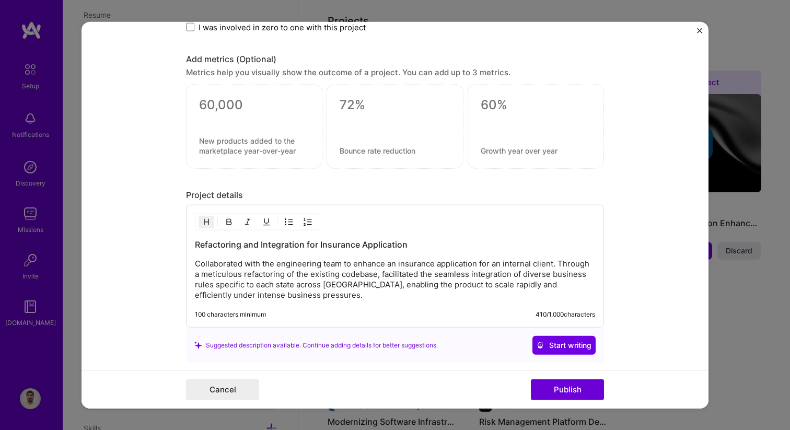
click at [432, 298] on p "Collaborated with the engineering team to enhance an insurance application for …" at bounding box center [395, 280] width 400 height 42
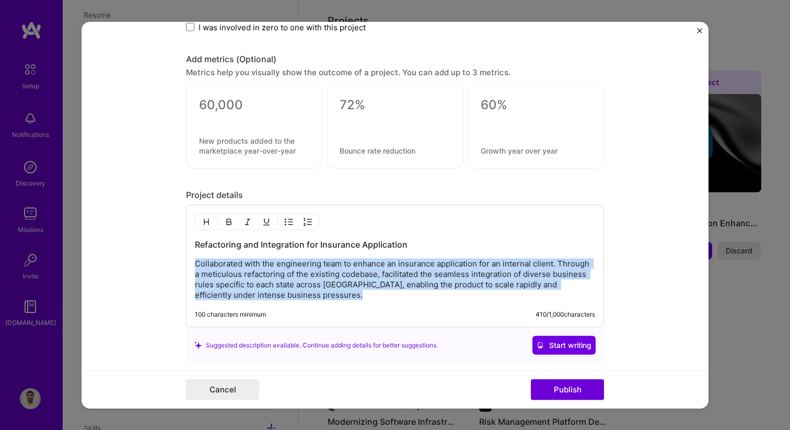
drag, startPoint x: 195, startPoint y: 264, endPoint x: 319, endPoint y: 314, distance: 134.2
click at [319, 314] on div "Refactoring and Integration for Insurance Application Collaborated with the eng…" at bounding box center [395, 266] width 418 height 123
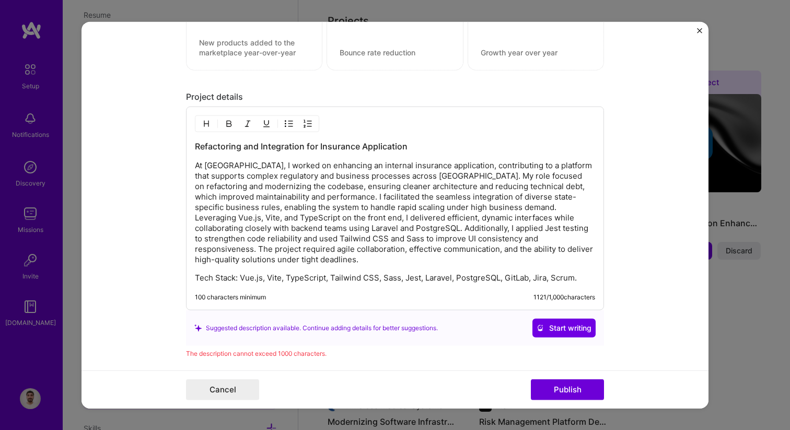
scroll to position [890, 0]
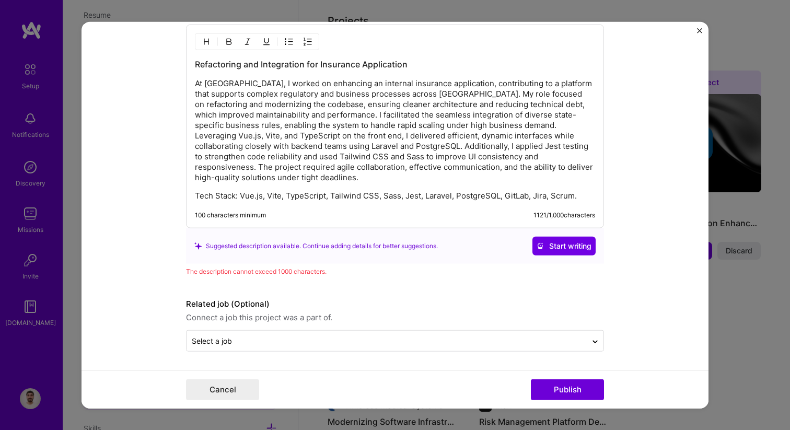
click at [284, 196] on p "Tech Stack: Vue.js, Vite, TypeScript, Tailwind CSS, Sass, Jest, Laravel, Postgr…" at bounding box center [395, 196] width 400 height 10
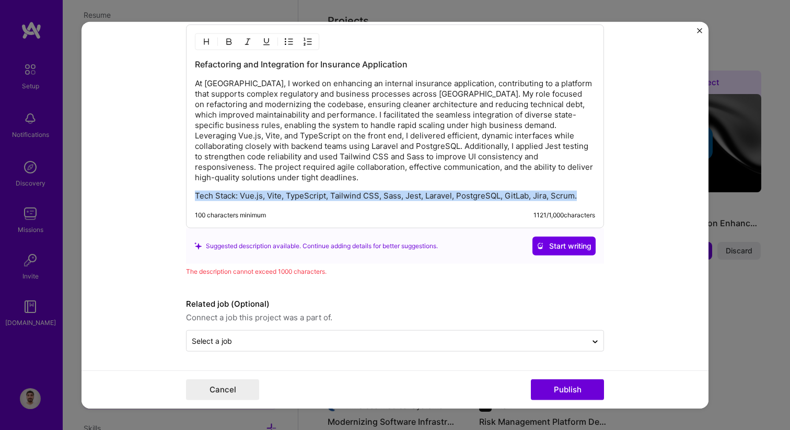
click at [284, 196] on p "Tech Stack: Vue.js, Vite, TypeScript, Tailwind CSS, Sass, Jest, Laravel, Postgr…" at bounding box center [395, 196] width 400 height 10
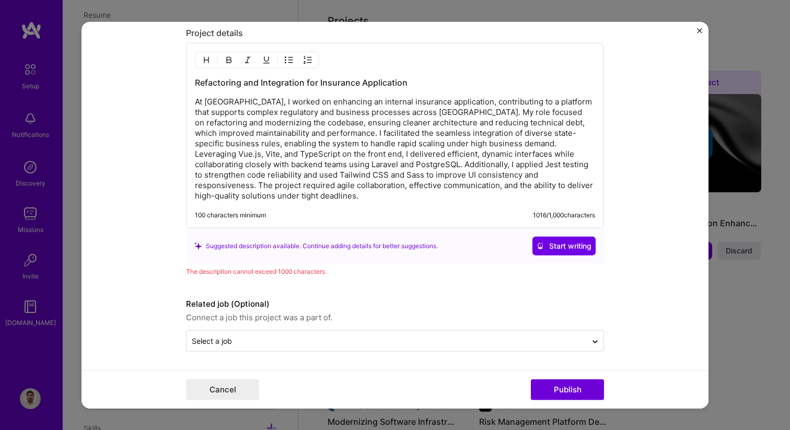
scroll to position [872, 0]
drag, startPoint x: 250, startPoint y: 101, endPoint x: 111, endPoint y: 96, distance: 138.5
click at [111, 101] on form "Editing suggested project This project is suggested based on your LinkedIn, res…" at bounding box center [394, 214] width 627 height 387
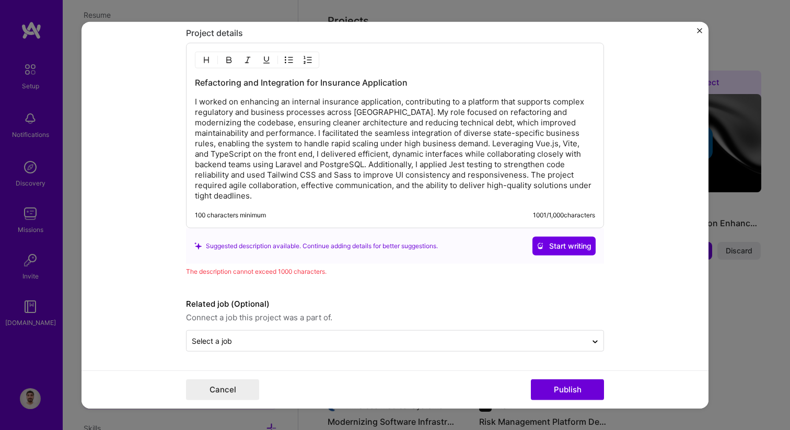
click at [362, 208] on div "Refactoring and Integration for Insurance Application I worked on enhancing an …" at bounding box center [395, 135] width 418 height 185
click at [307, 102] on p "I worked on enhancing an internal insurance application, contributing to a plat…" at bounding box center [395, 149] width 400 height 104
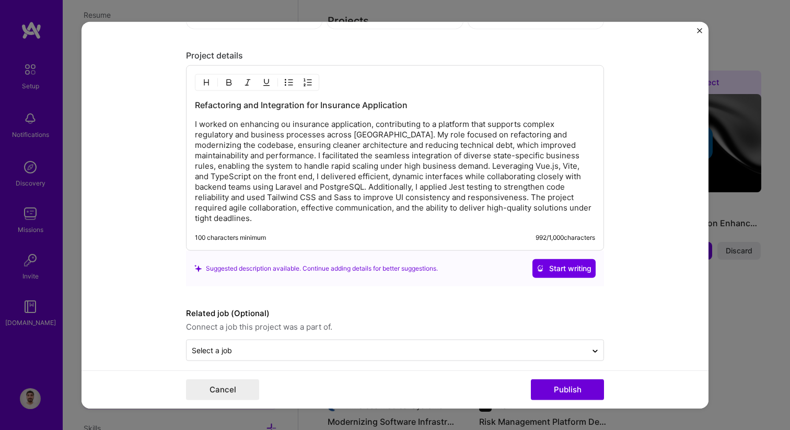
scroll to position [859, 0]
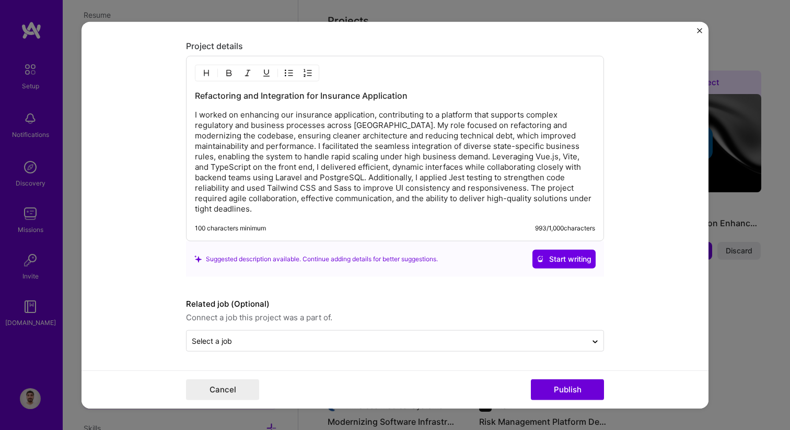
click at [392, 211] on p "I worked on enhancing our insurance application, contributing to a platform tha…" at bounding box center [395, 162] width 400 height 104
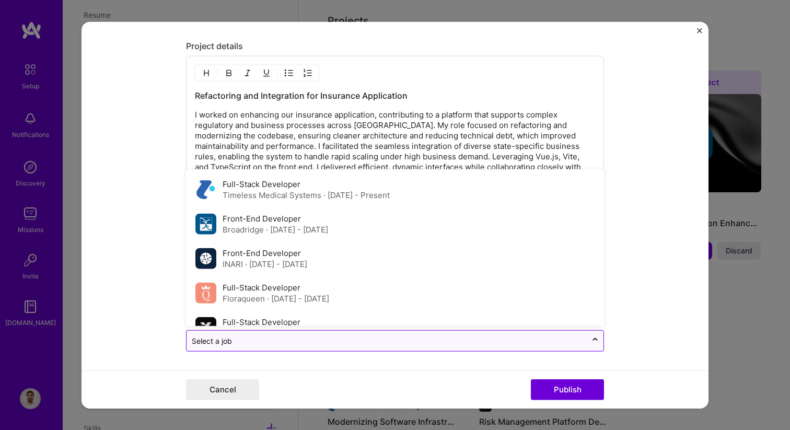
click at [388, 344] on input "text" at bounding box center [387, 340] width 390 height 11
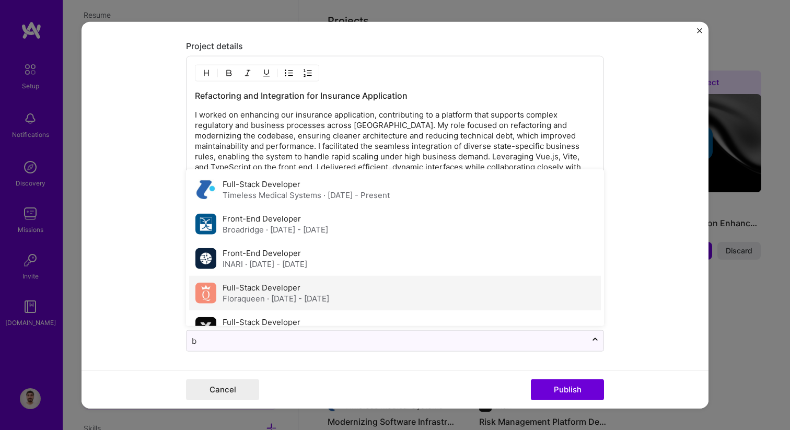
type input "br"
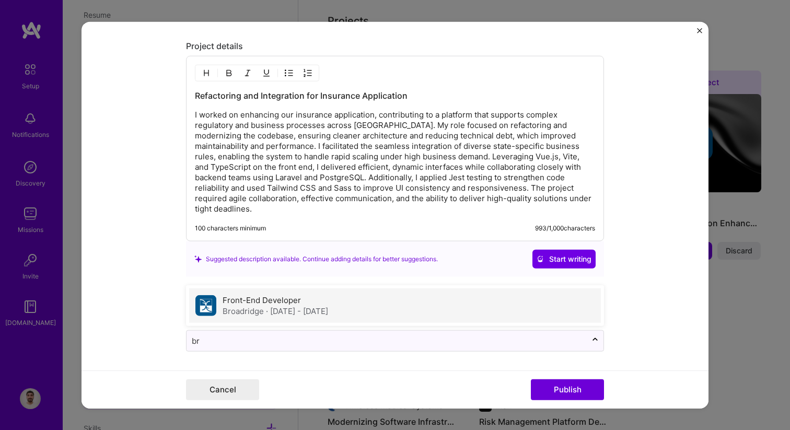
click at [300, 307] on span "· [DATE] - [DATE]" at bounding box center [297, 311] width 62 height 10
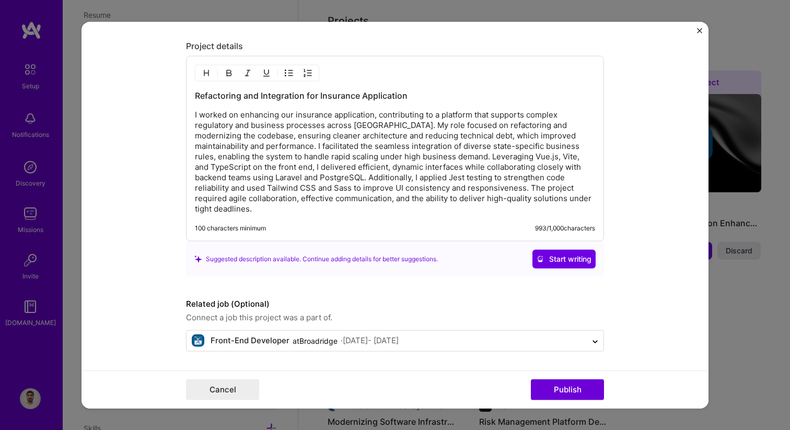
click at [169, 282] on form "Editing suggested project This project is suggested based on your LinkedIn, res…" at bounding box center [394, 214] width 627 height 387
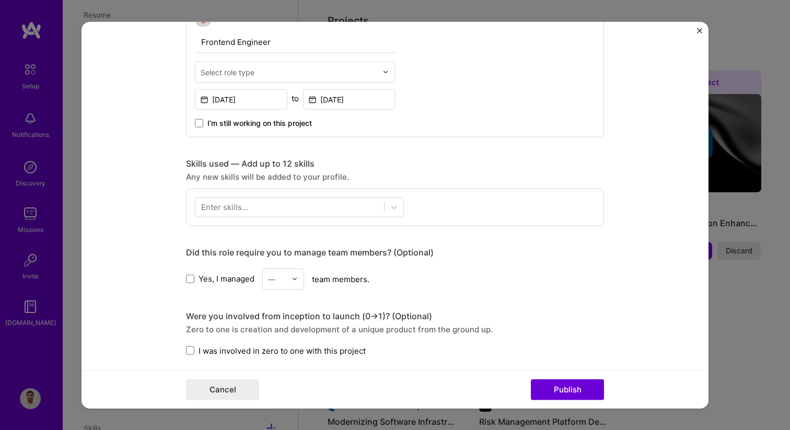
scroll to position [385, 0]
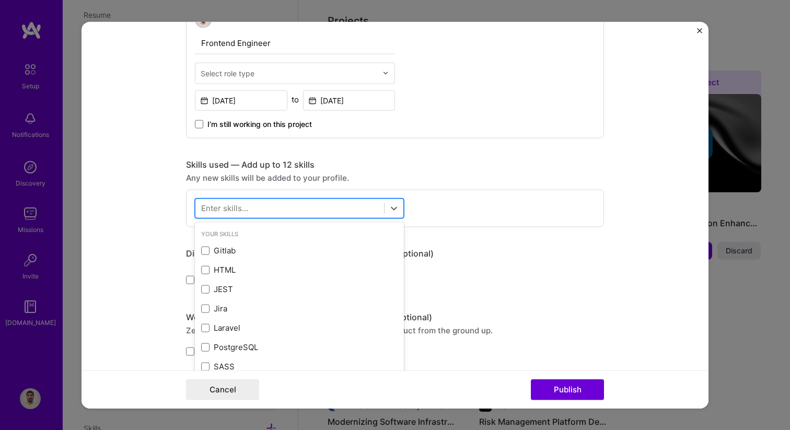
click at [288, 210] on div at bounding box center [289, 208] width 189 height 17
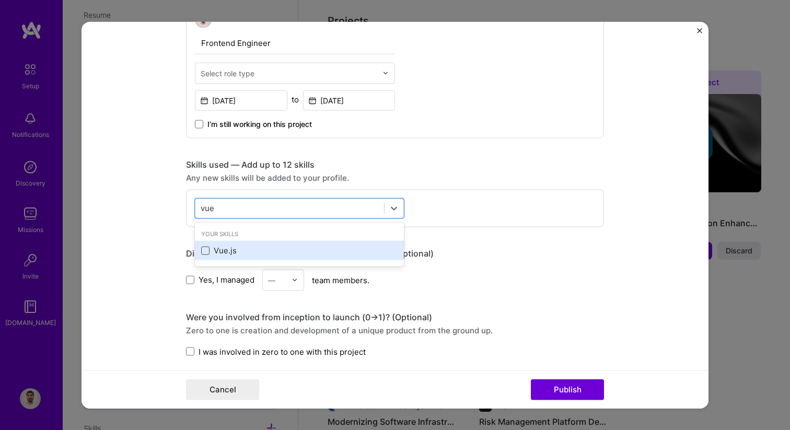
click at [206, 254] on span at bounding box center [205, 250] width 8 height 8
click at [0, 0] on input "checkbox" at bounding box center [0, 0] width 0 height 0
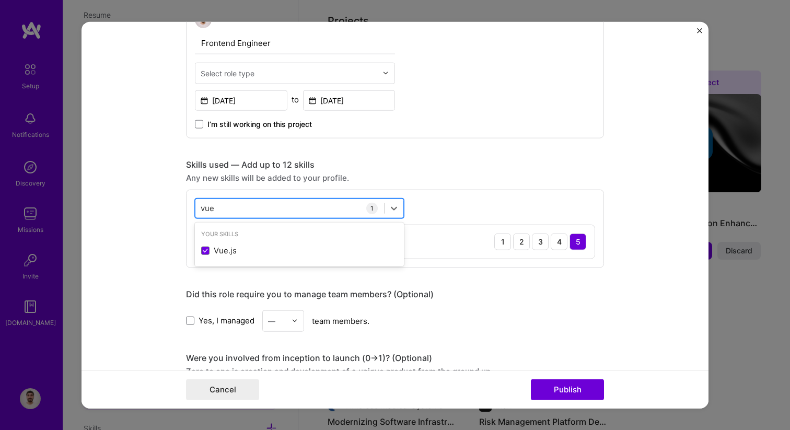
click at [217, 212] on div "vue vue" at bounding box center [289, 208] width 189 height 17
type input "v"
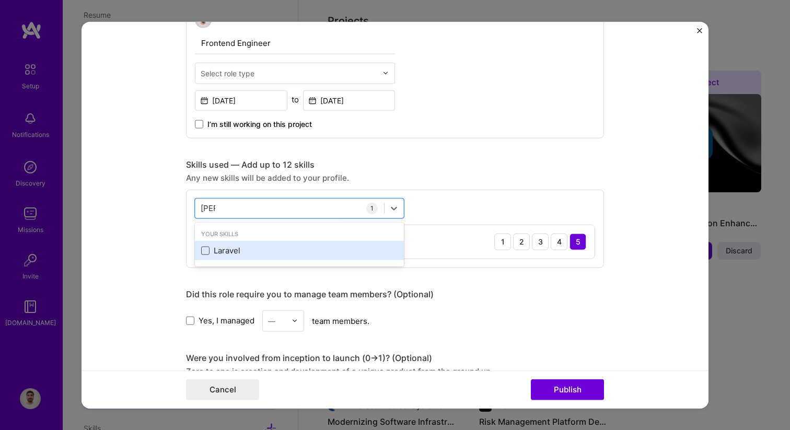
click at [205, 253] on span at bounding box center [205, 250] width 8 height 8
click at [0, 0] on input "checkbox" at bounding box center [0, 0] width 0 height 0
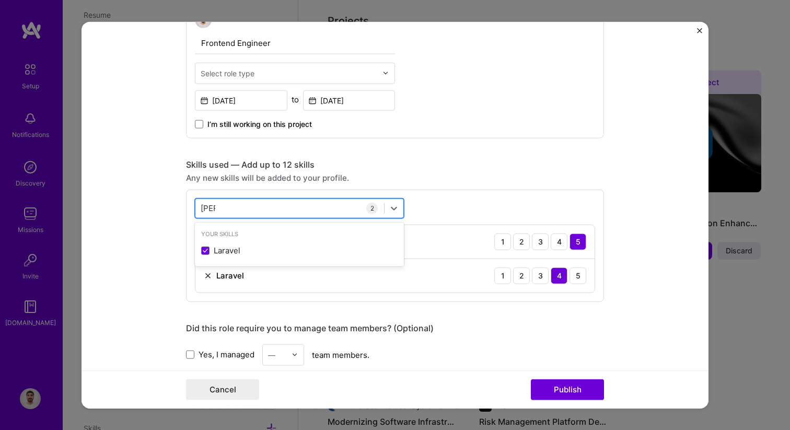
click at [210, 213] on input "[PERSON_NAME]" at bounding box center [208, 208] width 15 height 11
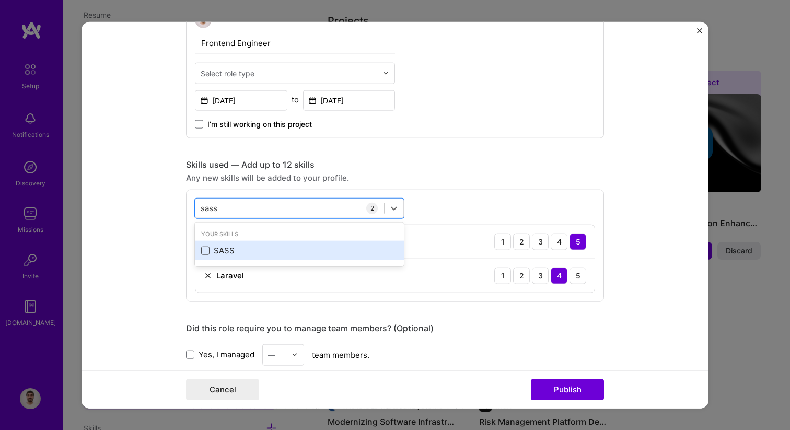
click at [206, 252] on span at bounding box center [205, 250] width 8 height 8
click at [0, 0] on input "checkbox" at bounding box center [0, 0] width 0 height 0
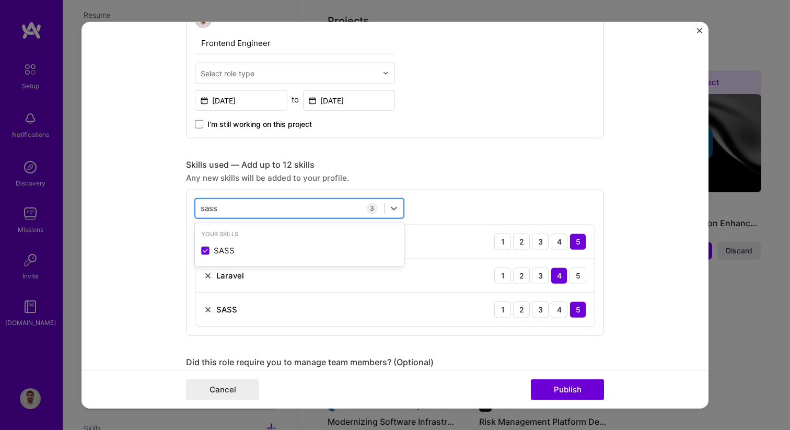
click at [216, 210] on input "sass" at bounding box center [210, 208] width 18 height 11
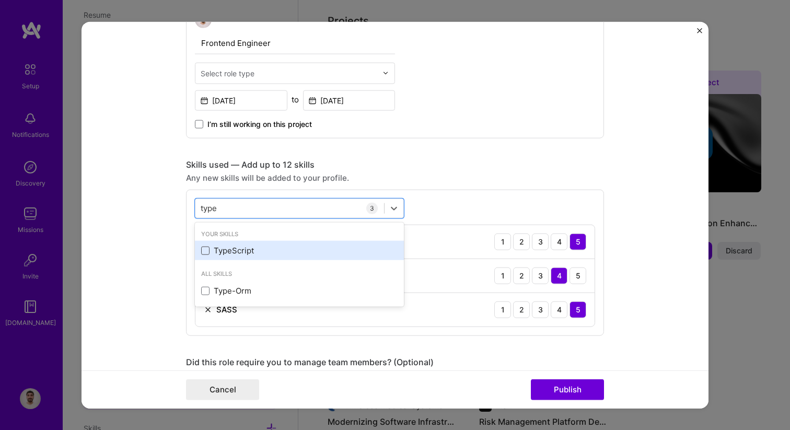
click at [205, 253] on span at bounding box center [205, 250] width 8 height 8
click at [0, 0] on input "checkbox" at bounding box center [0, 0] width 0 height 0
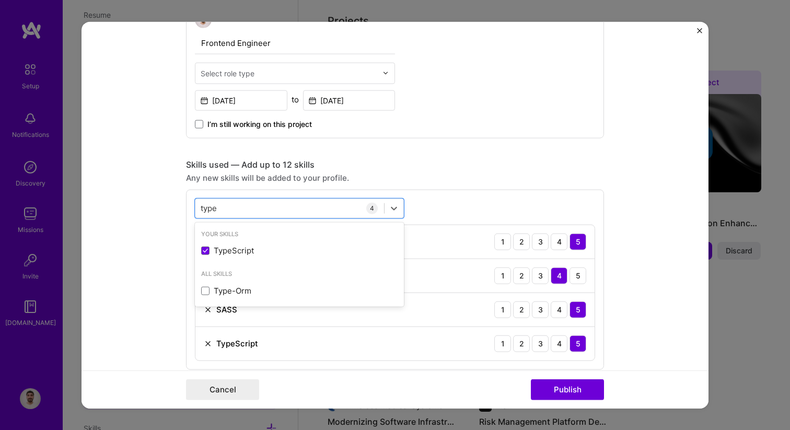
type input "type"
click at [165, 250] on form "Editing suggested project This project is suggested based on your LinkedIn, res…" at bounding box center [394, 214] width 627 height 387
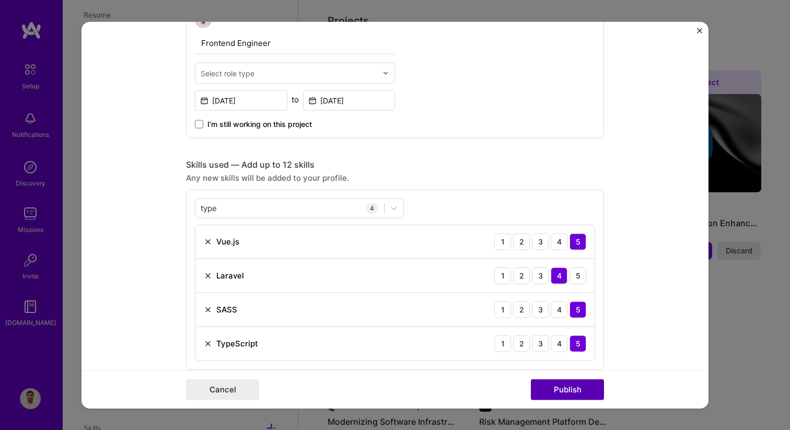
click at [552, 391] on button "Publish" at bounding box center [567, 389] width 73 height 21
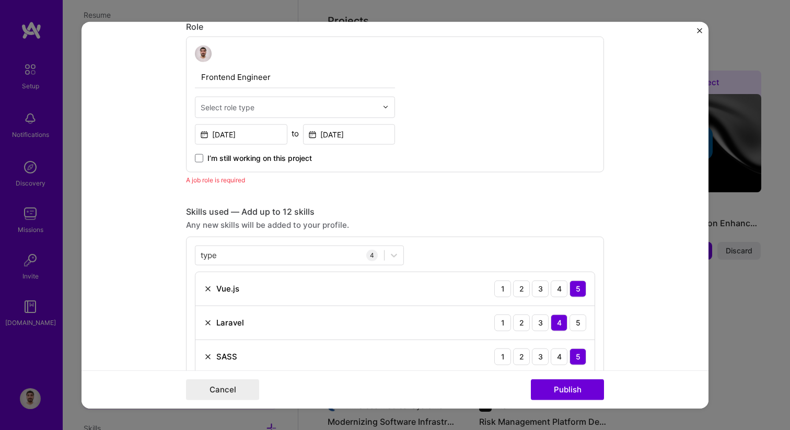
scroll to position [351, 0]
click at [232, 138] on input "[DATE]" at bounding box center [241, 134] width 92 height 20
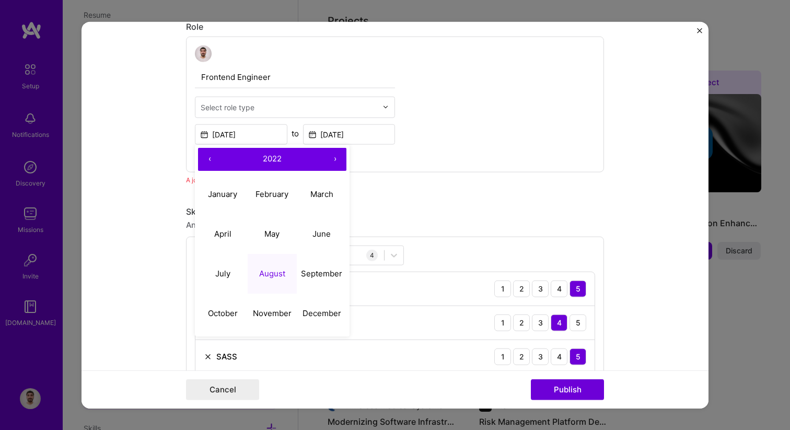
click at [210, 157] on button "‹" at bounding box center [209, 158] width 23 height 23
drag, startPoint x: 327, startPoint y: 272, endPoint x: 342, endPoint y: 159, distance: 113.3
click at [342, 159] on div "‹ 2021 › January February March April May June July August September October No…" at bounding box center [272, 240] width 155 height 192
click at [339, 159] on button "›" at bounding box center [334, 158] width 23 height 23
click at [329, 269] on abbr "September" at bounding box center [321, 273] width 41 height 10
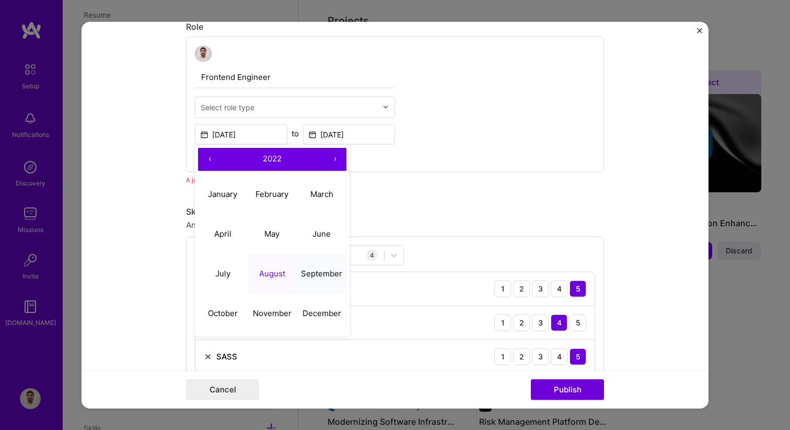
type input "[DATE]"
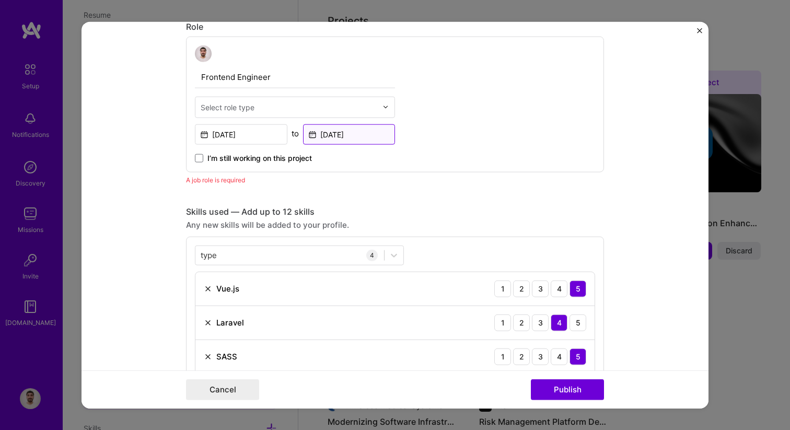
click at [377, 137] on input "[DATE]" at bounding box center [349, 134] width 92 height 20
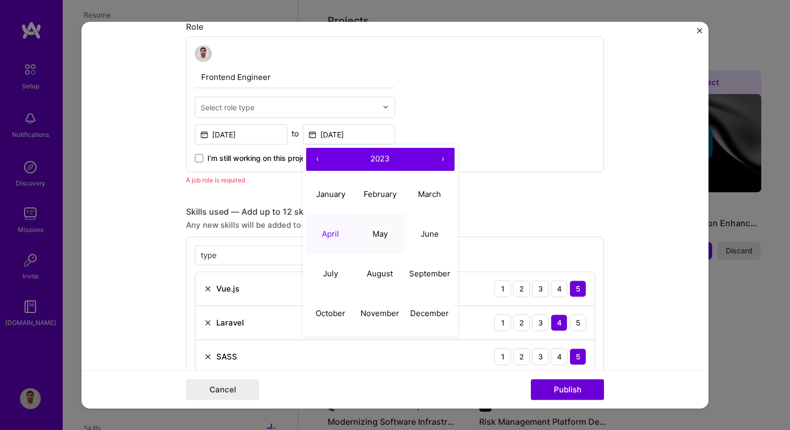
click at [386, 237] on abbr "May" at bounding box center [379, 234] width 15 height 10
type input "[DATE]"
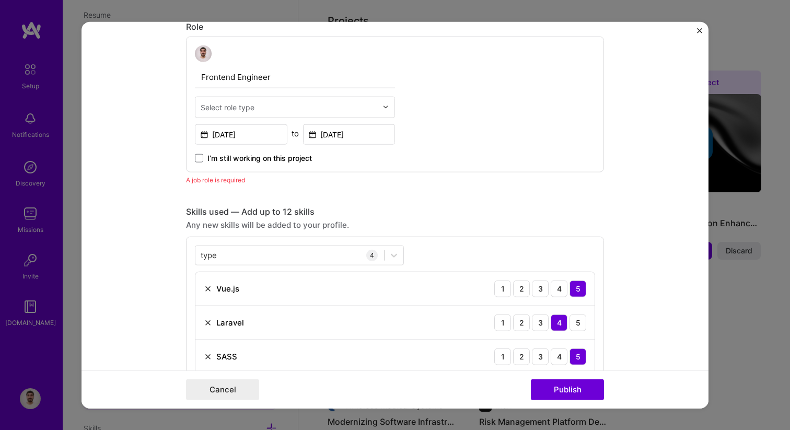
click at [382, 193] on div "Editing suggested project This project is suggested based on your LinkedIn, res…" at bounding box center [395, 352] width 418 height 1322
click at [550, 385] on button "Publish" at bounding box center [567, 389] width 73 height 21
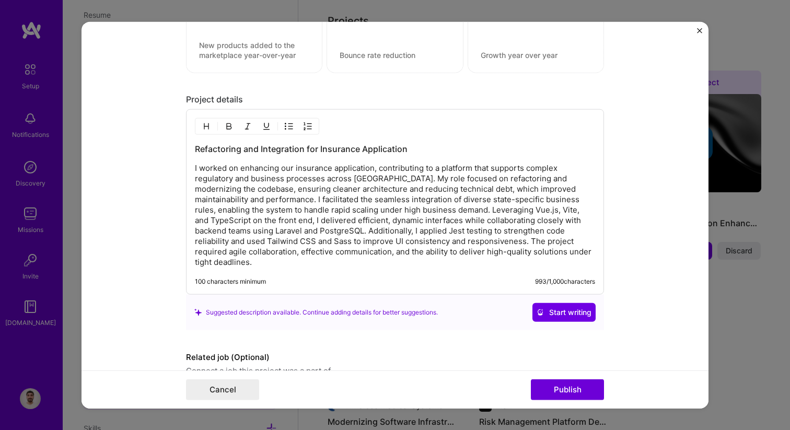
scroll to position [1015, 0]
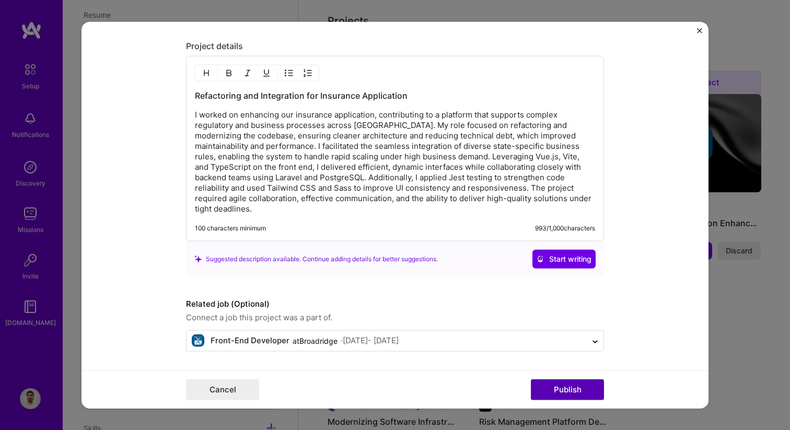
click at [562, 391] on button "Publish" at bounding box center [567, 389] width 73 height 21
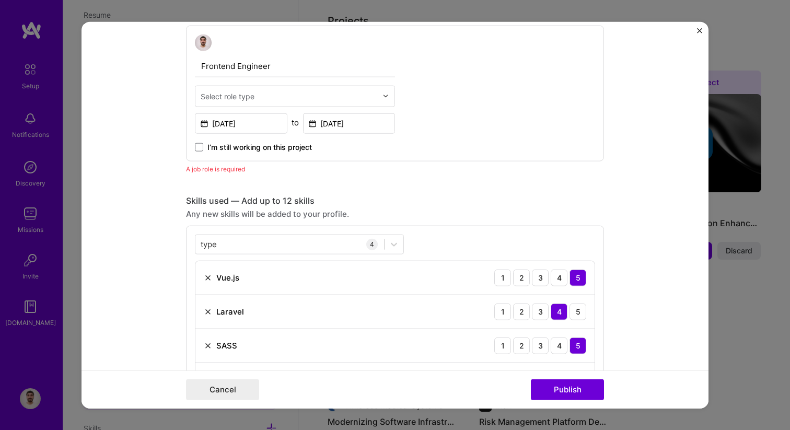
scroll to position [351, 0]
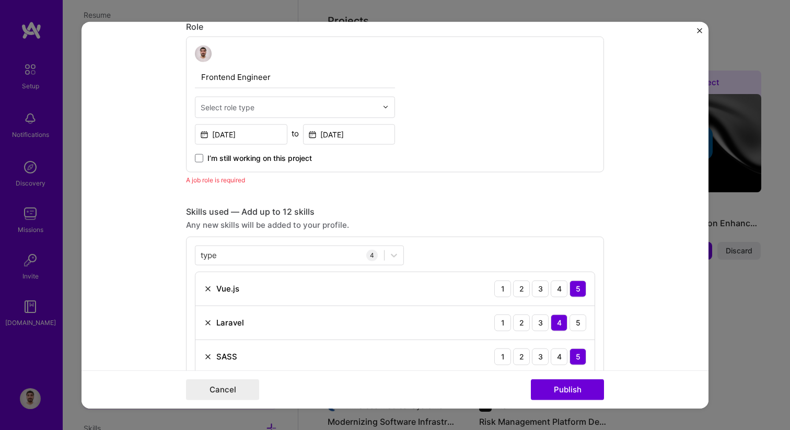
click at [436, 219] on div "Any new skills will be added to your profile." at bounding box center [395, 224] width 418 height 11
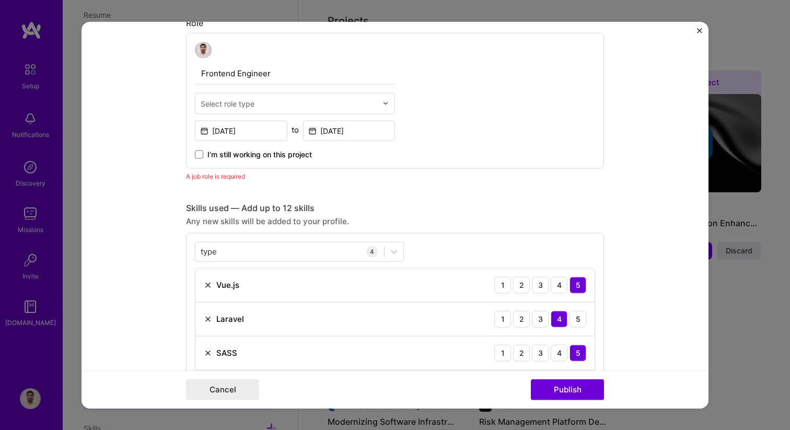
scroll to position [356, 0]
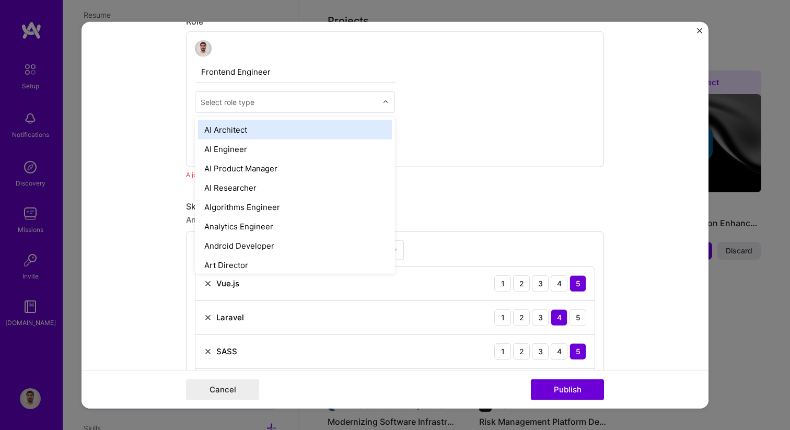
click at [257, 97] on input "text" at bounding box center [289, 101] width 177 height 11
type input "fr"
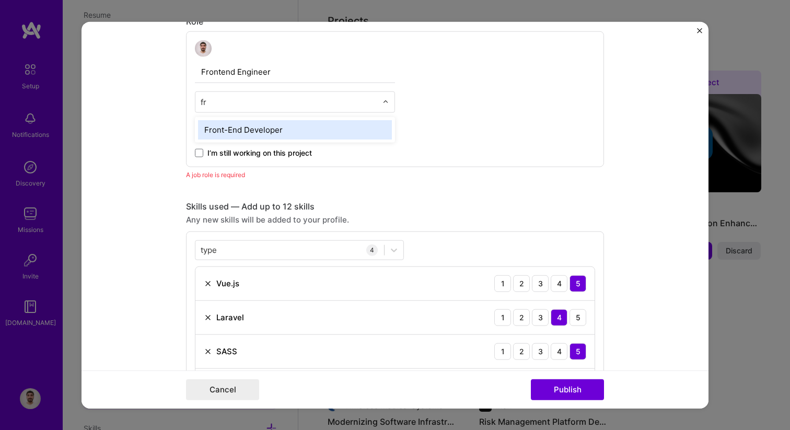
click at [254, 132] on div "Front-End Developer" at bounding box center [295, 129] width 194 height 19
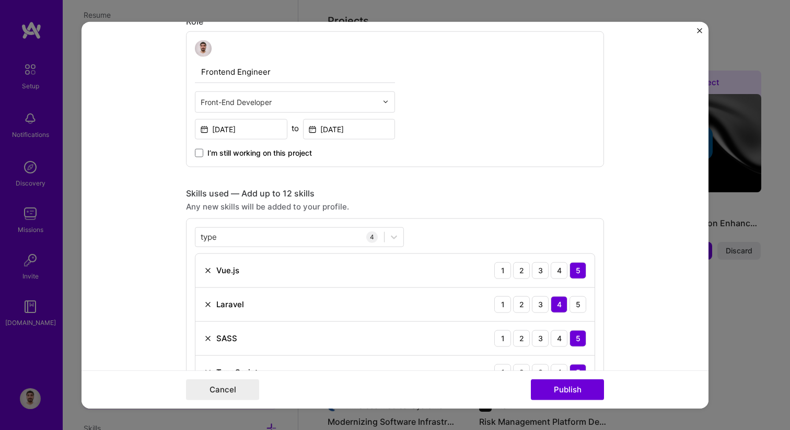
click at [214, 71] on input "Frontend Engineer" at bounding box center [295, 72] width 200 height 22
type input "Front-End Developer"
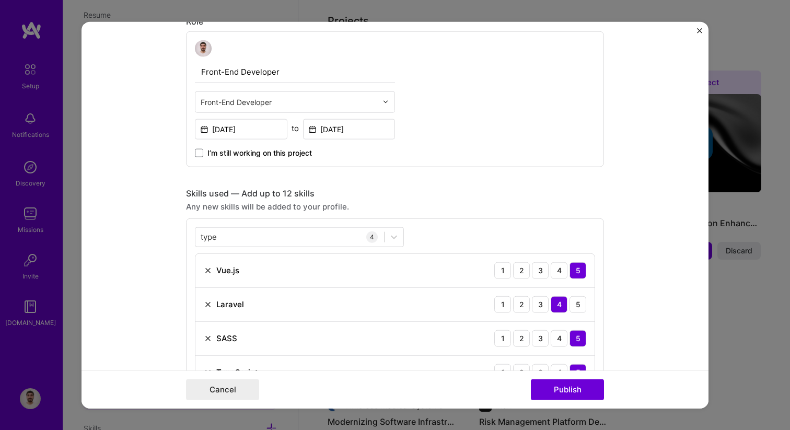
click at [396, 163] on div "Front-End Developer Front-End Developer [DATE] to [DATE] I’m still working on t…" at bounding box center [395, 99] width 418 height 136
click at [484, 184] on div "Editing suggested project This project is suggested based on your LinkedIn, res…" at bounding box center [395, 340] width 418 height 1309
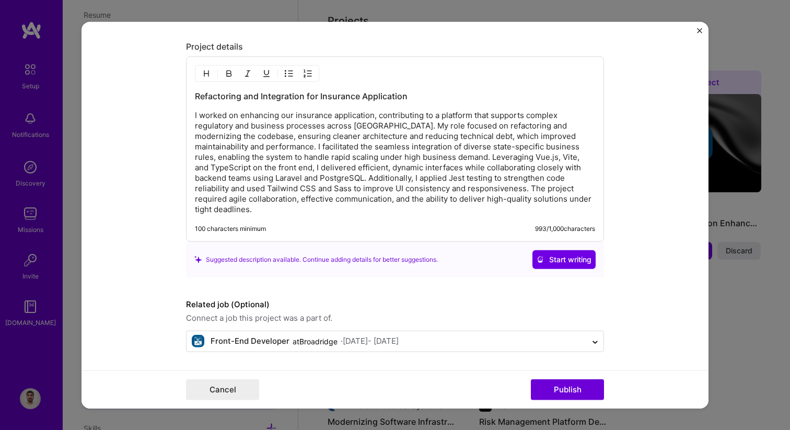
scroll to position [1002, 0]
click at [559, 384] on button "Publish" at bounding box center [567, 389] width 73 height 21
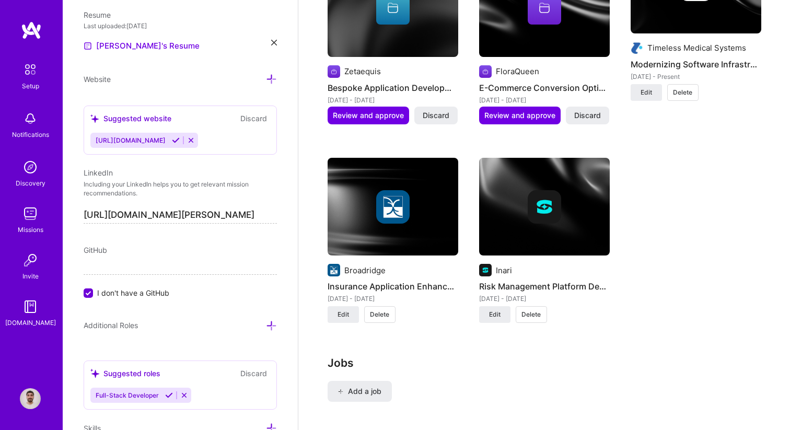
scroll to position [943, 0]
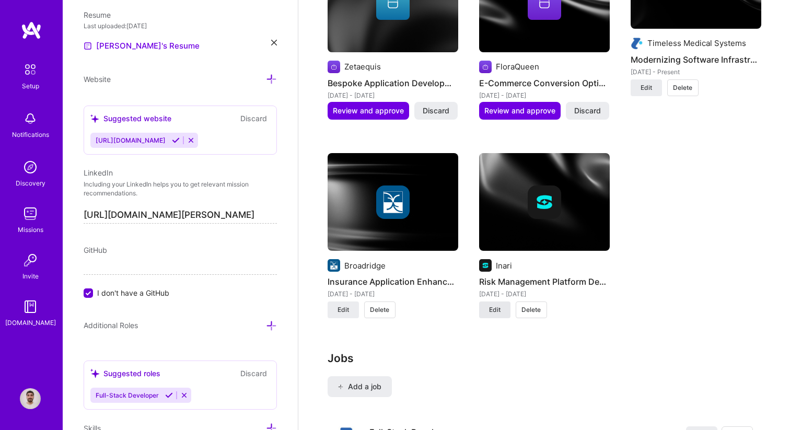
click at [489, 305] on span "Edit" at bounding box center [494, 309] width 11 height 9
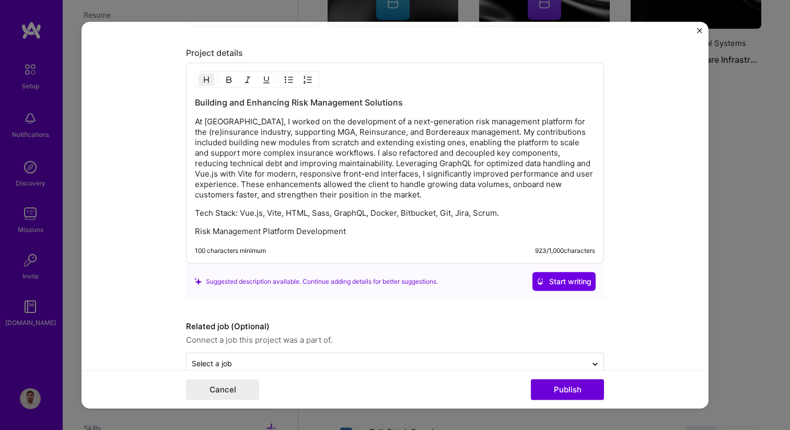
scroll to position [936, 0]
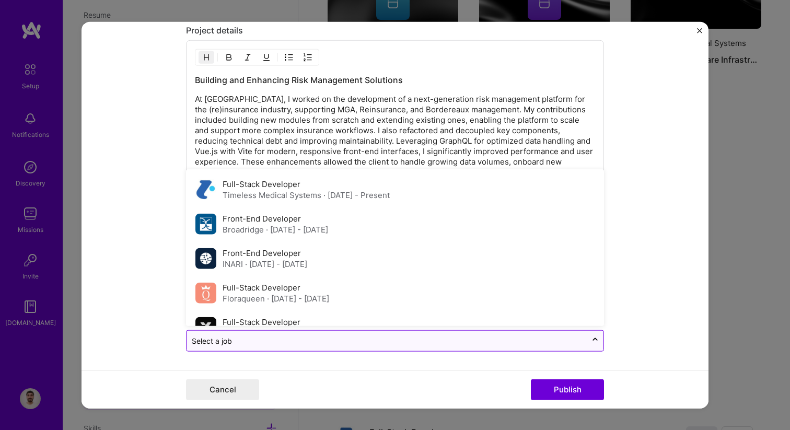
click at [490, 346] on div "Select a job" at bounding box center [386, 341] width 400 height 20
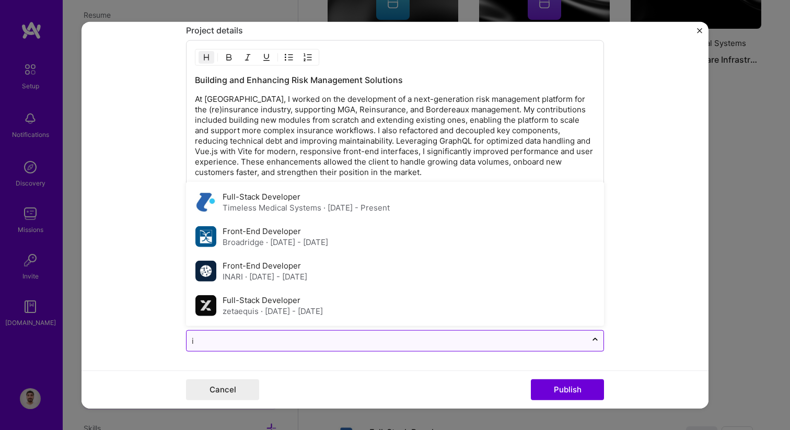
type input "in"
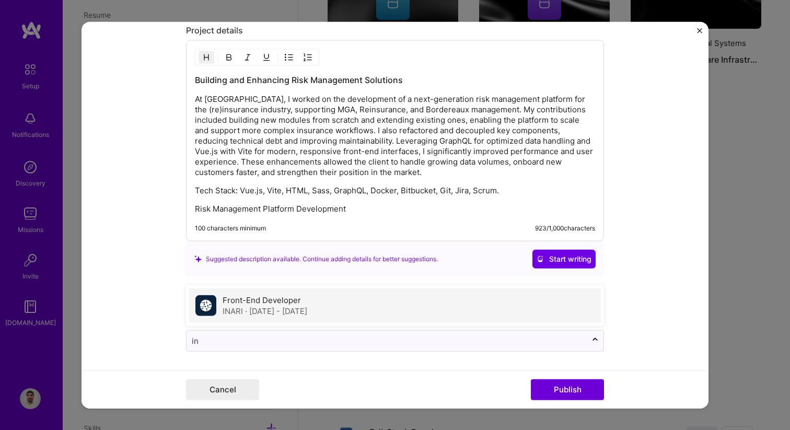
click at [362, 307] on div "Front-End Developer INARI · [DATE] - [DATE]" at bounding box center [395, 305] width 412 height 34
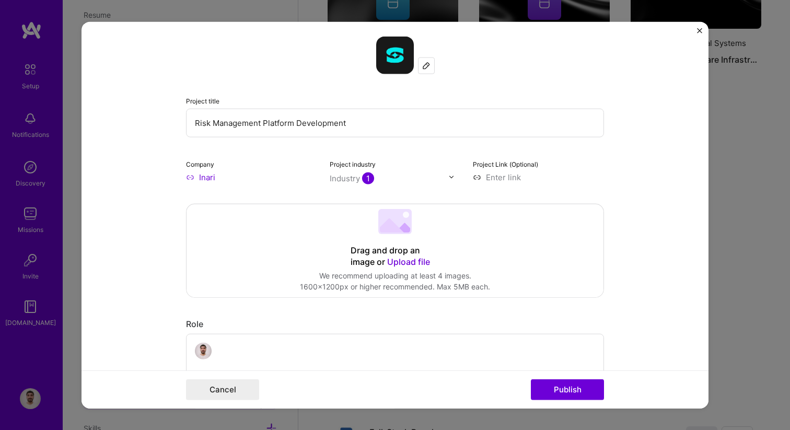
scroll to position [0, 0]
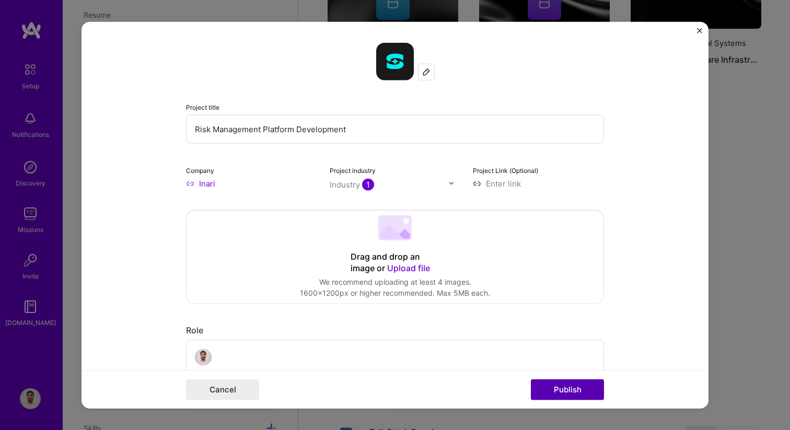
click at [570, 390] on button "Publish" at bounding box center [567, 389] width 73 height 21
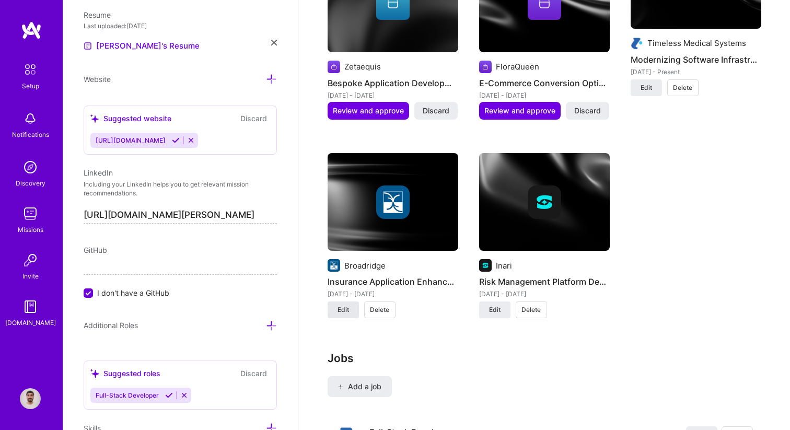
click at [346, 305] on span "Edit" at bounding box center [342, 309] width 11 height 9
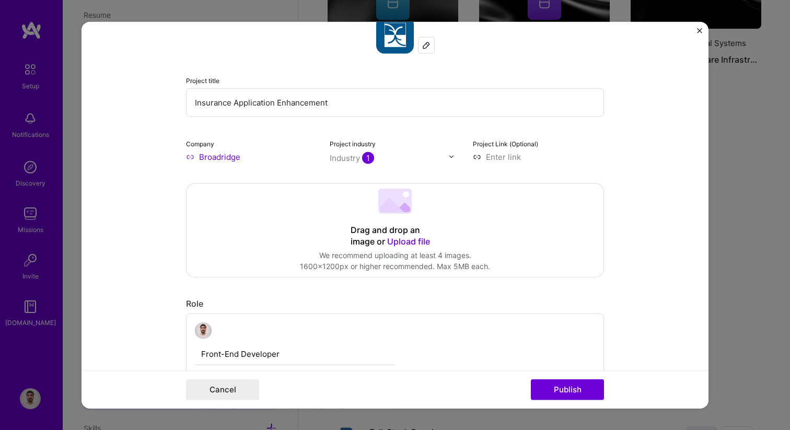
scroll to position [36, 0]
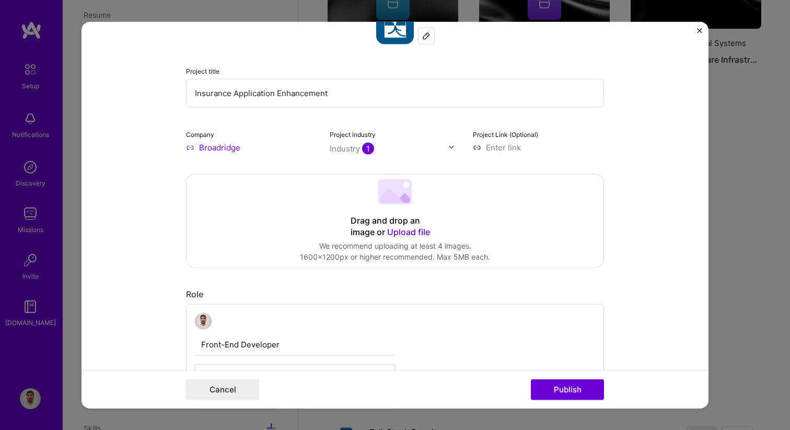
click at [698, 32] on img "Close" at bounding box center [699, 30] width 5 height 5
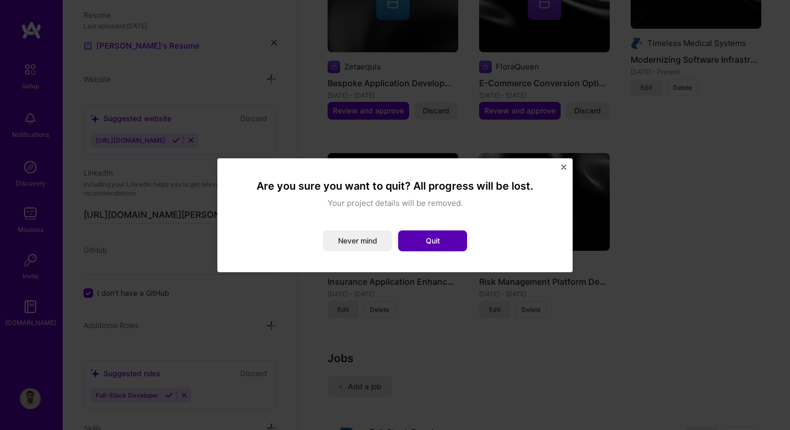
click at [418, 244] on button "Quit" at bounding box center [432, 240] width 69 height 21
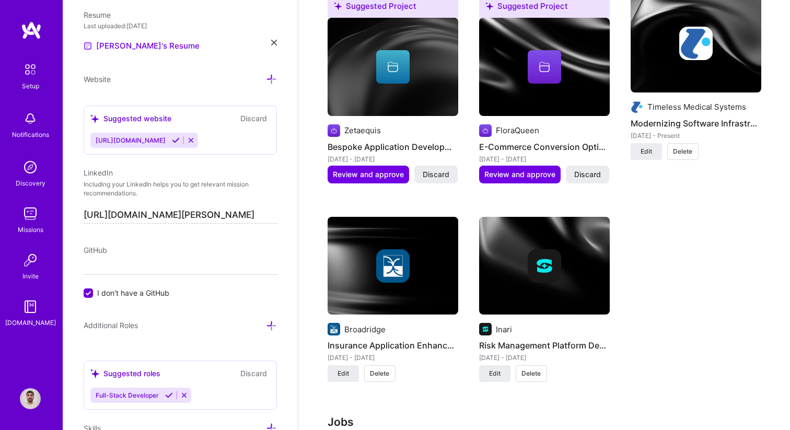
scroll to position [860, 0]
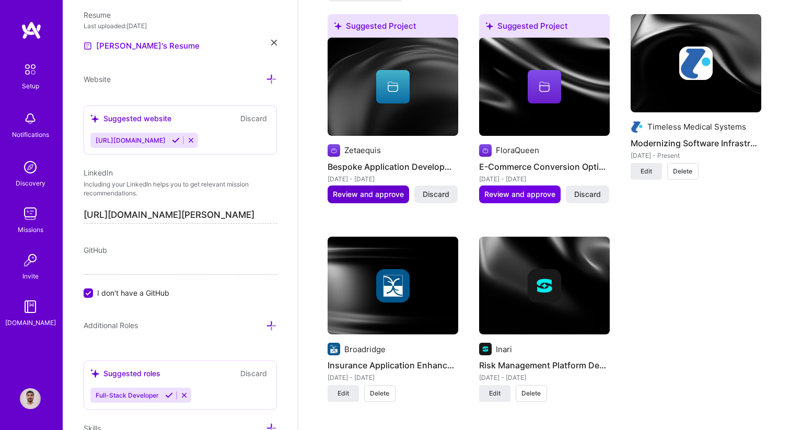
click at [365, 189] on span "Review and approve" at bounding box center [368, 194] width 71 height 10
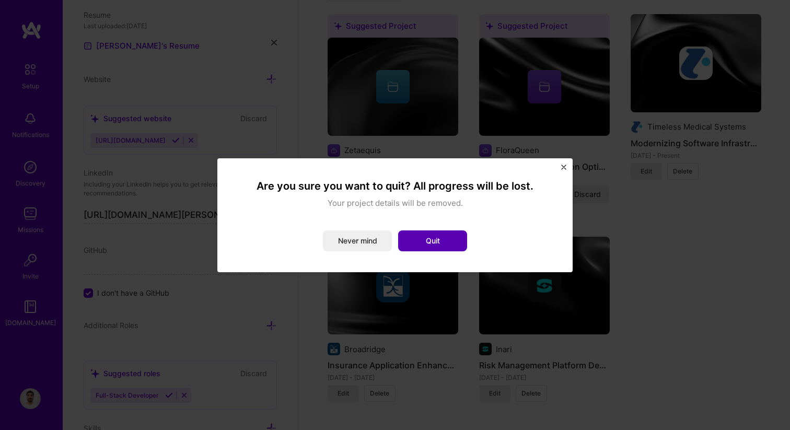
click at [441, 240] on button "Quit" at bounding box center [432, 240] width 69 height 21
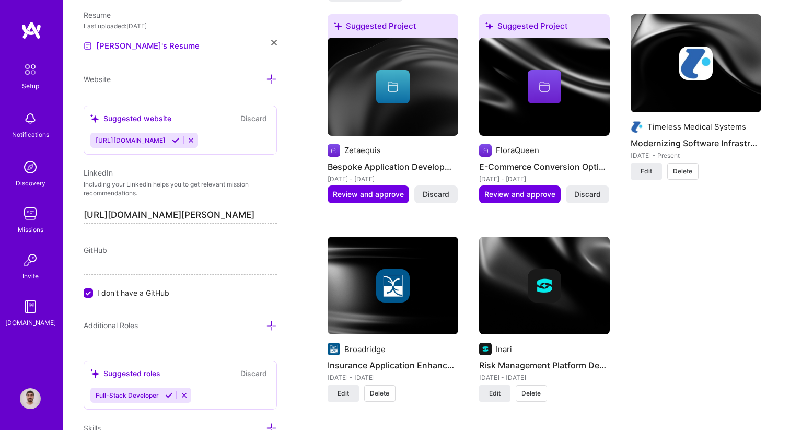
click at [543, 91] on img at bounding box center [544, 87] width 131 height 98
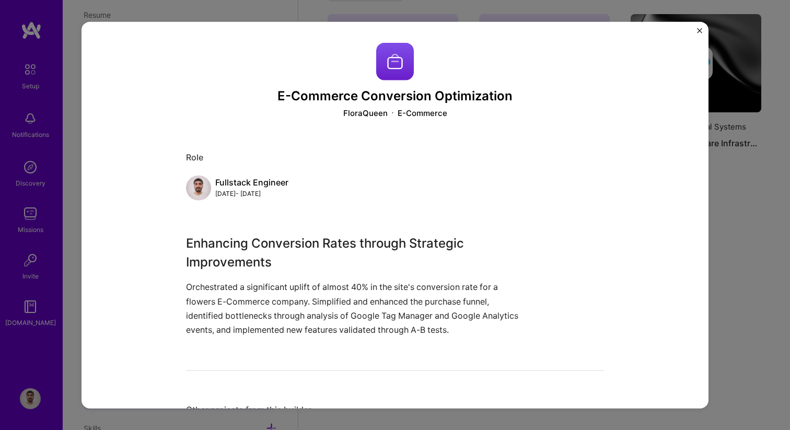
click at [701, 22] on div "E-Commerce Conversion Optimization FloraQueen E-Commerce Role Fullstack Enginee…" at bounding box center [394, 214] width 627 height 387
click at [701, 28] on img "Close" at bounding box center [699, 30] width 5 height 5
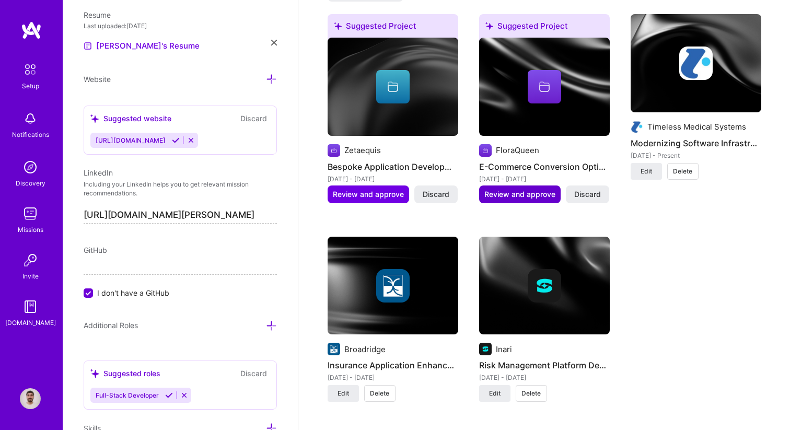
click at [537, 189] on span "Review and approve" at bounding box center [519, 194] width 71 height 10
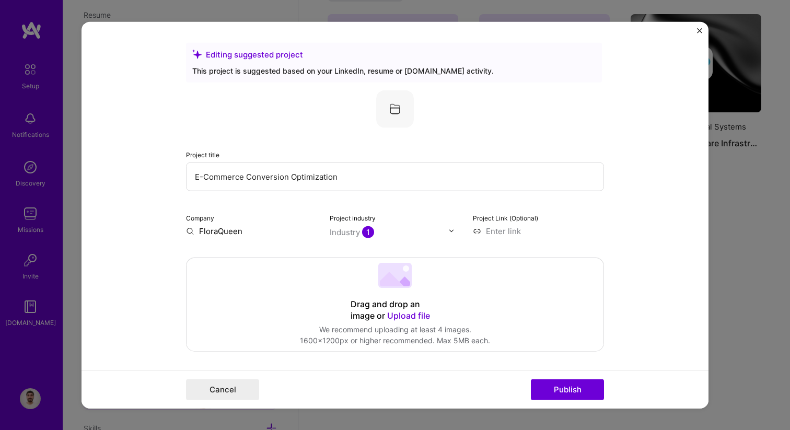
click at [490, 156] on div "Project title E-Commerce Conversion Optimization" at bounding box center [395, 169] width 418 height 42
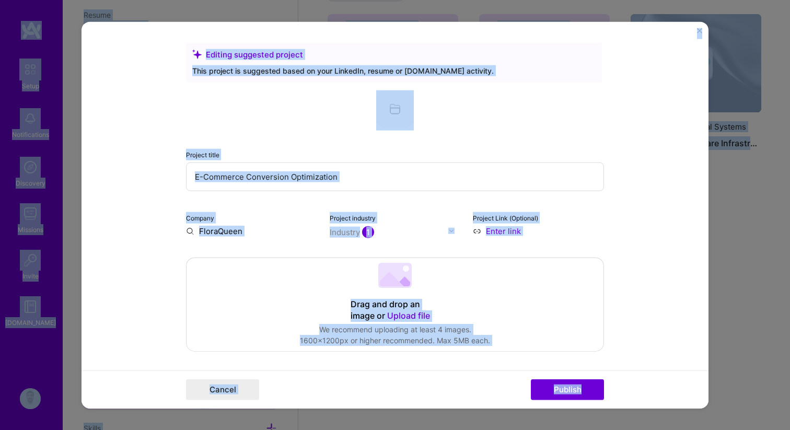
copy body "Lorem Ipsumdolorsit Ametconse Adipisci Elitse D.Eiusm Tempori Utlab Etdo mag al…"
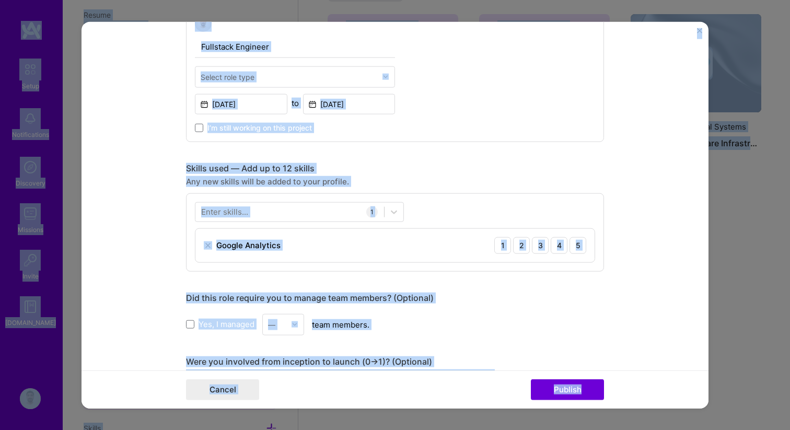
scroll to position [621, 0]
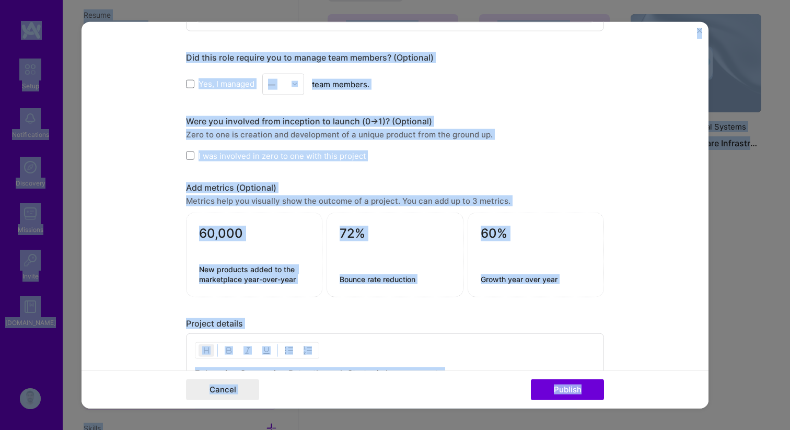
click at [438, 184] on div "Add metrics (Optional)" at bounding box center [395, 187] width 418 height 11
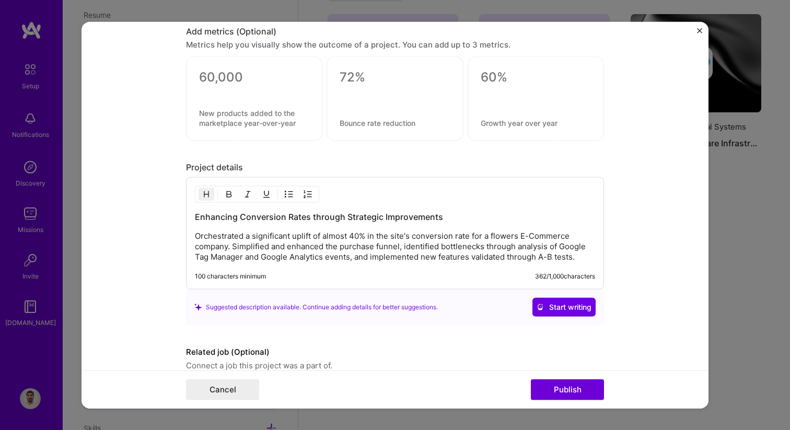
scroll to position [827, 0]
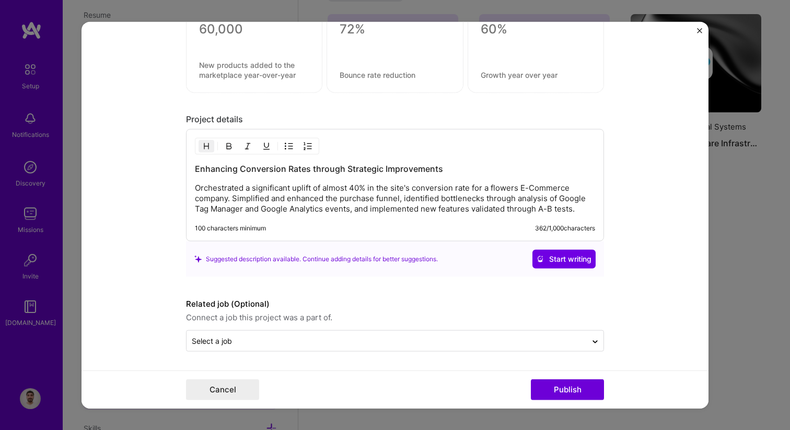
click at [298, 191] on p "Orchestrated a significant uplift of almost 40% in the site's conversion rate f…" at bounding box center [395, 198] width 400 height 31
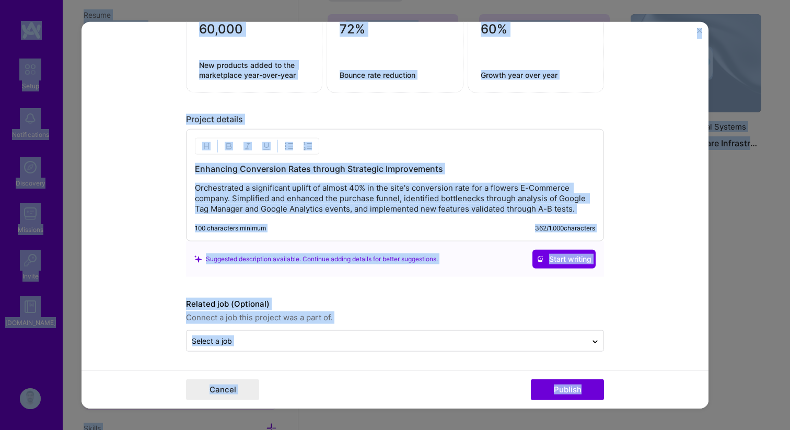
copy body "Lorem Ipsumdolorsit Ametconse Adipisci Elitse D.Eiusm Tempori Utlab Etdo mag al…"
click at [360, 214] on div "Enhancing Conversion Rates through Strategic Improvements Orchestrated a signif…" at bounding box center [395, 185] width 418 height 112
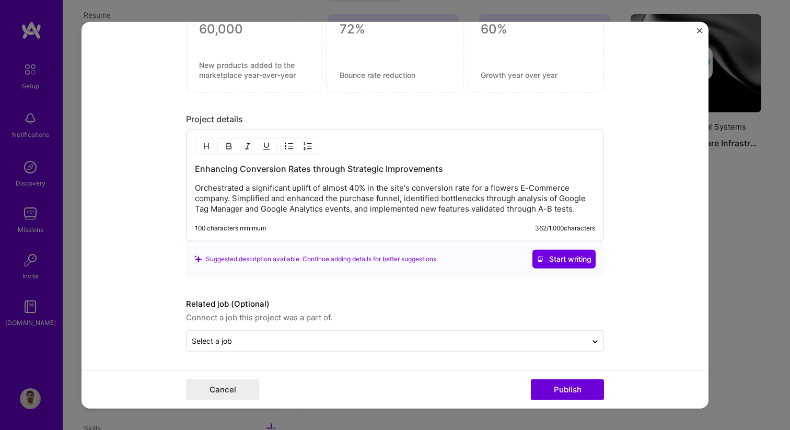
click at [335, 196] on p "Orchestrated a significant uplift of almost 40% in the site's conversion rate f…" at bounding box center [395, 198] width 400 height 31
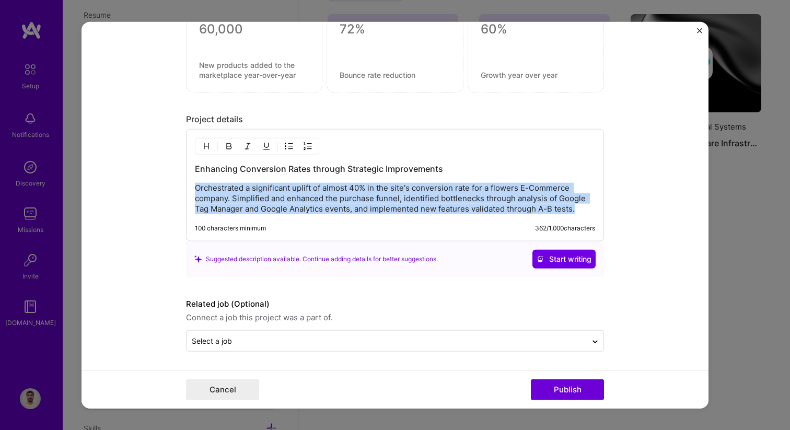
click at [335, 196] on p "Orchestrated a significant uplift of almost 40% in the site's conversion rate f…" at bounding box center [395, 198] width 400 height 31
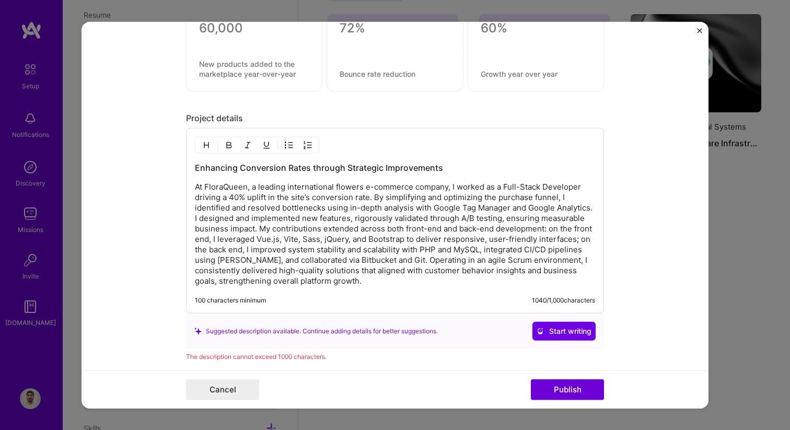
click at [306, 249] on p "At FloraQueen, a leading international flowers e-commerce company, I worked as …" at bounding box center [395, 234] width 400 height 104
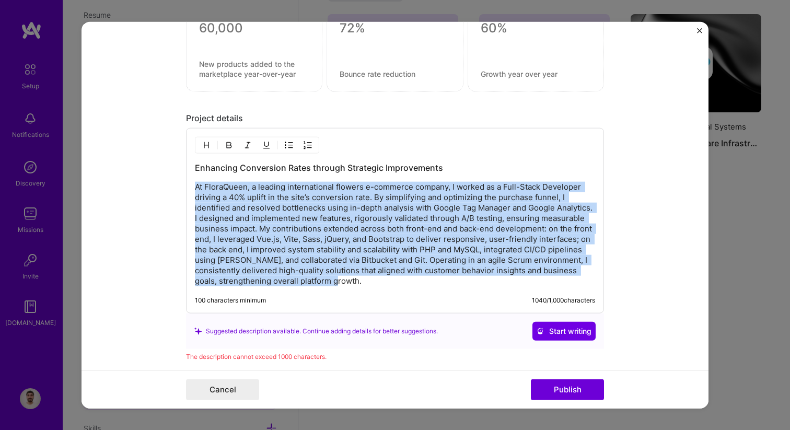
click at [306, 249] on p "At FloraQueen, a leading international flowers e-commerce company, I worked as …" at bounding box center [395, 234] width 400 height 104
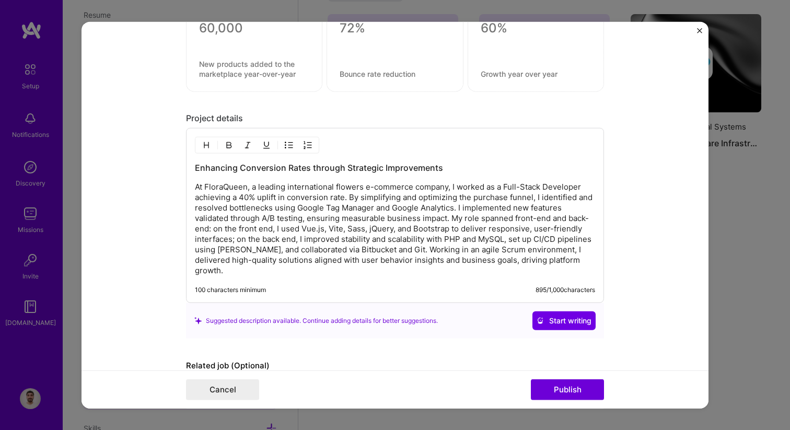
scroll to position [889, 0]
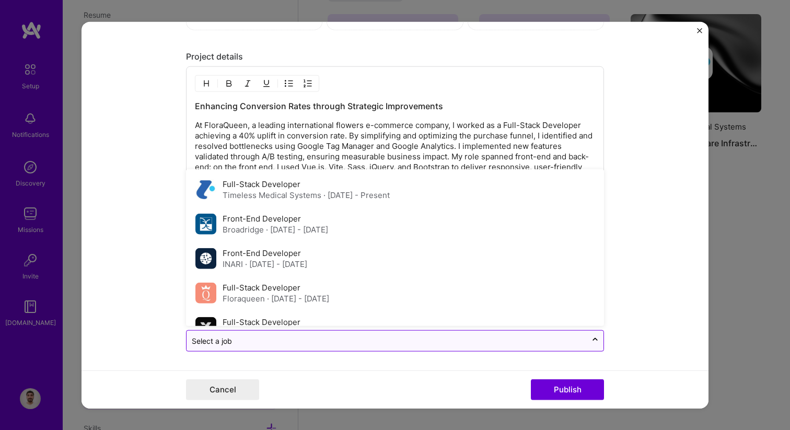
click at [363, 346] on div at bounding box center [387, 340] width 390 height 13
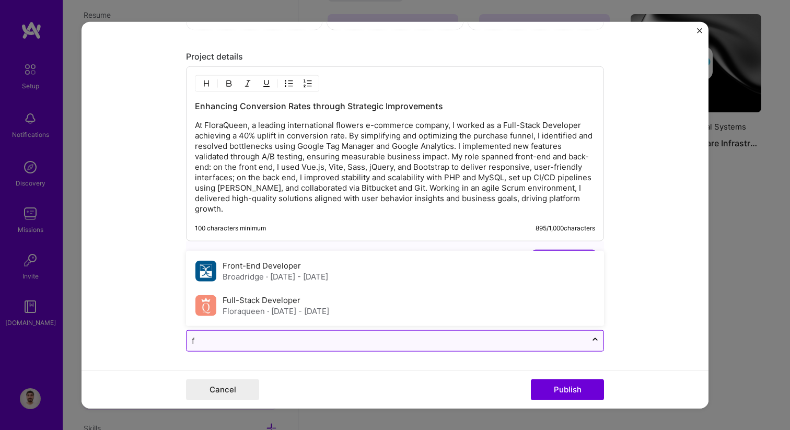
type input "fl"
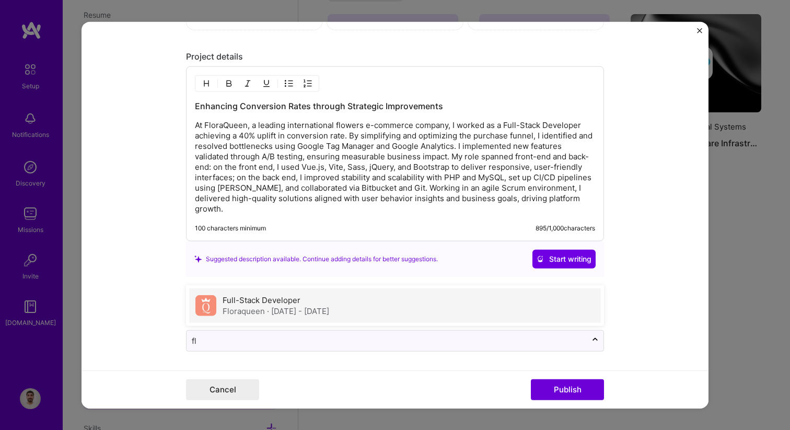
click at [294, 302] on label "Full-Stack Developer" at bounding box center [261, 300] width 78 height 10
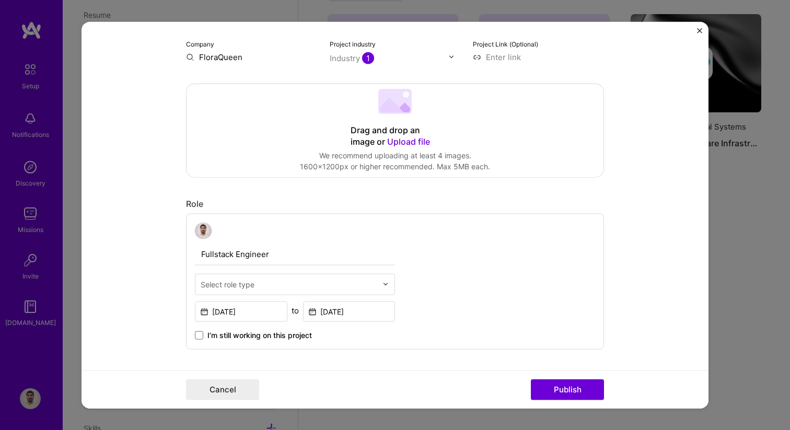
scroll to position [267, 0]
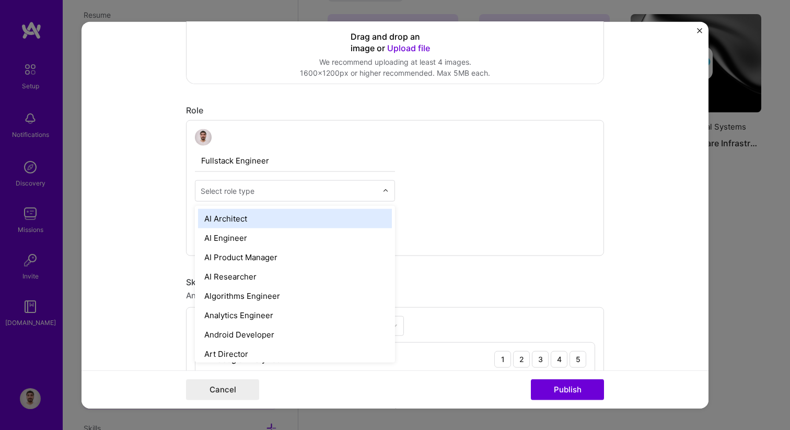
click at [249, 196] on div at bounding box center [289, 190] width 177 height 13
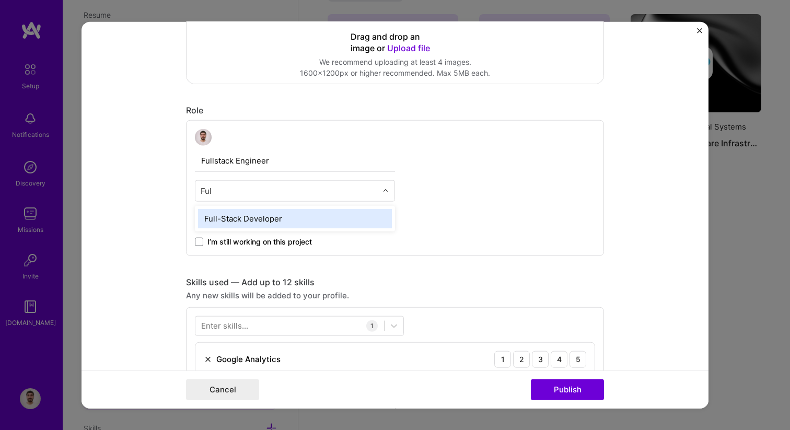
type input "Full"
click at [222, 217] on div "Full-Stack Developer" at bounding box center [295, 217] width 194 height 19
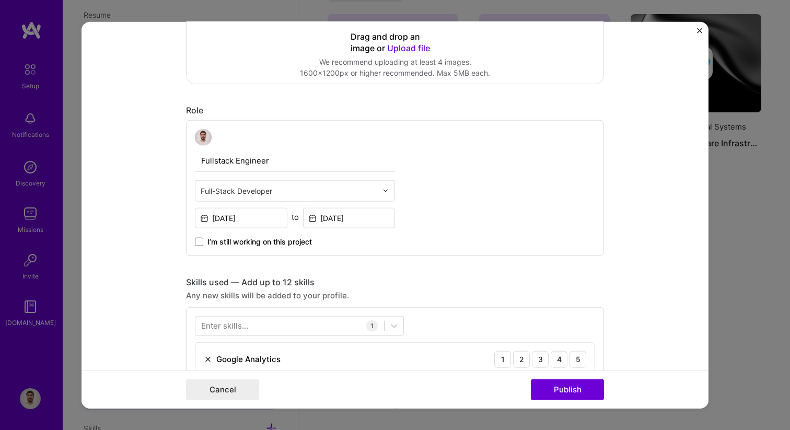
click at [213, 163] on input "Fullstack Engineer" at bounding box center [295, 160] width 200 height 22
type input "Full-Stack Developer"
click at [290, 253] on div "Full-Stack Developer Full-Stack Developer [DATE] to [DATE] I’m still working on…" at bounding box center [395, 188] width 418 height 136
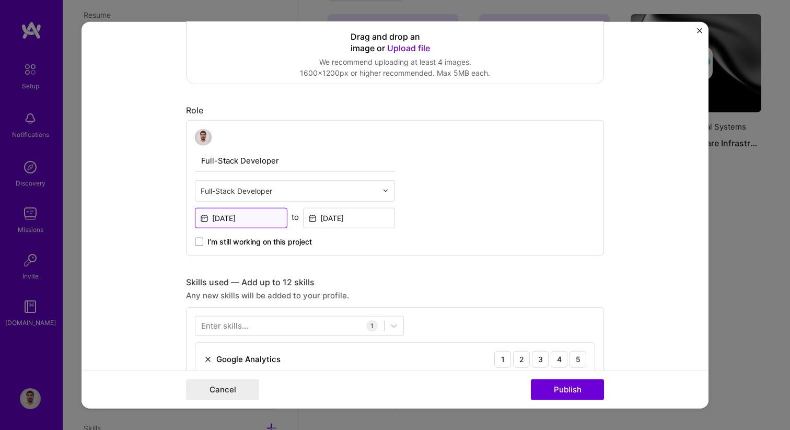
click at [257, 216] on input "[DATE]" at bounding box center [241, 217] width 92 height 20
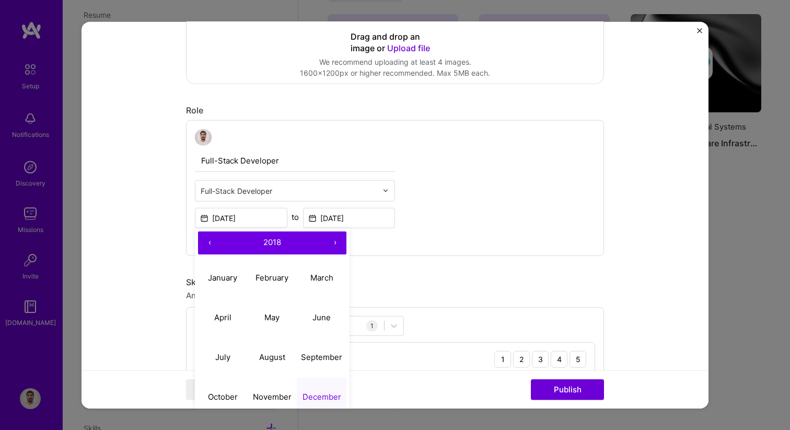
click at [212, 240] on button "‹" at bounding box center [209, 242] width 23 height 23
click at [337, 244] on button "›" at bounding box center [334, 242] width 23 height 23
click at [231, 279] on abbr "January" at bounding box center [222, 278] width 29 height 10
type input "[DATE]"
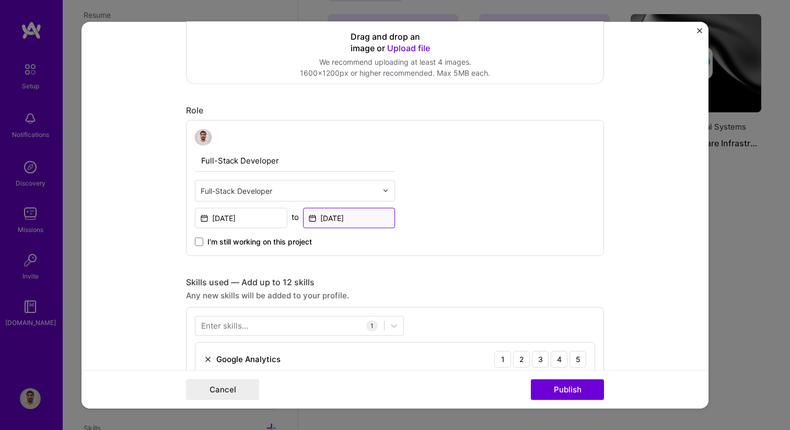
click at [362, 224] on input "[DATE]" at bounding box center [349, 217] width 92 height 20
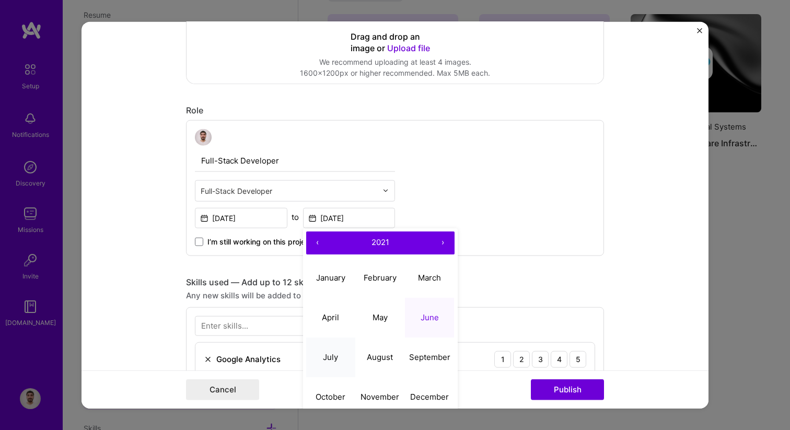
click at [337, 365] on button "July" at bounding box center [331, 357] width 50 height 40
type input "[DATE]"
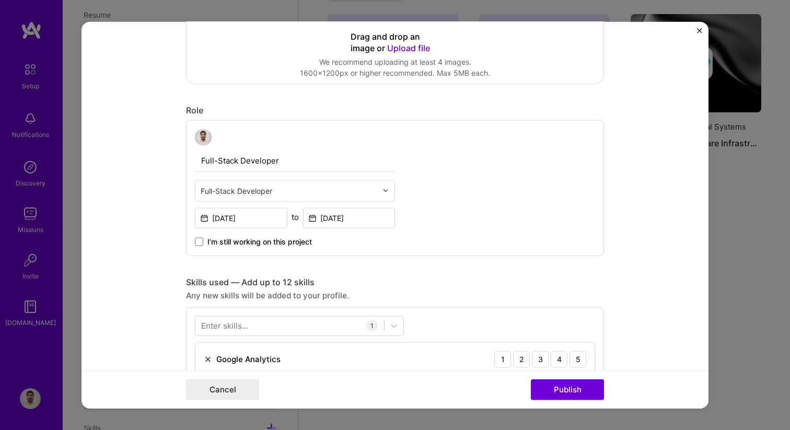
click at [399, 253] on div "Full-Stack Developer Full-Stack Developer [DATE] to [DATE] I’m still working on…" at bounding box center [395, 188] width 418 height 136
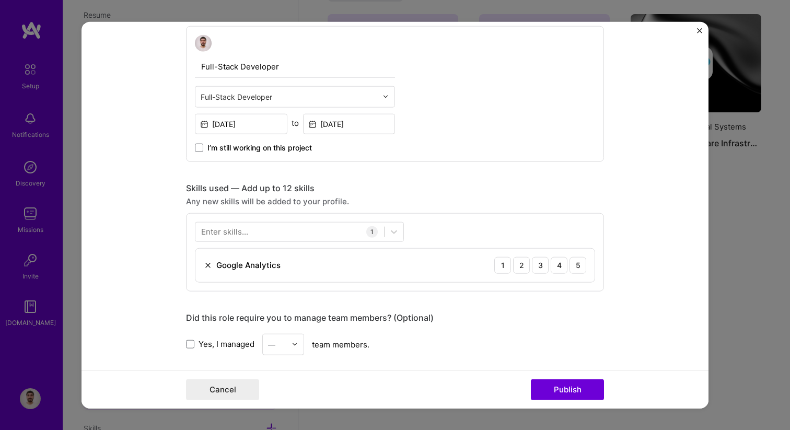
scroll to position [362, 0]
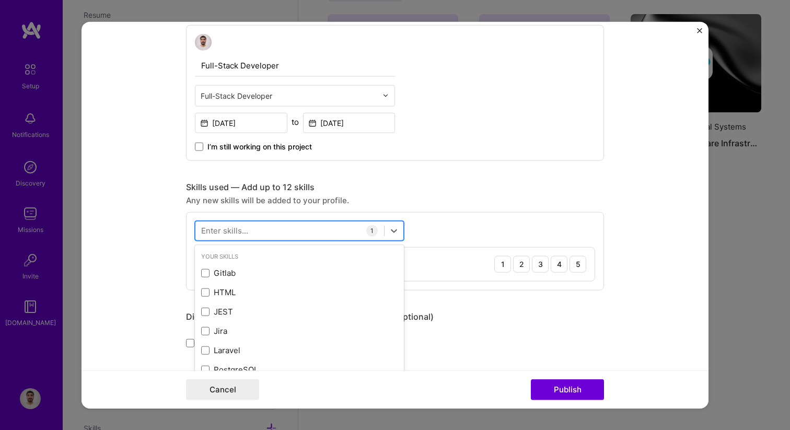
click at [327, 233] on div at bounding box center [289, 230] width 189 height 17
type input "j"
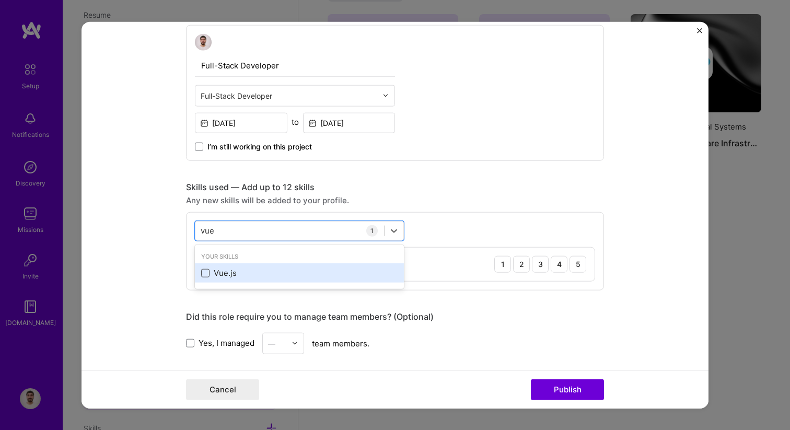
click at [205, 273] on span at bounding box center [205, 272] width 8 height 8
click at [0, 0] on input "checkbox" at bounding box center [0, 0] width 0 height 0
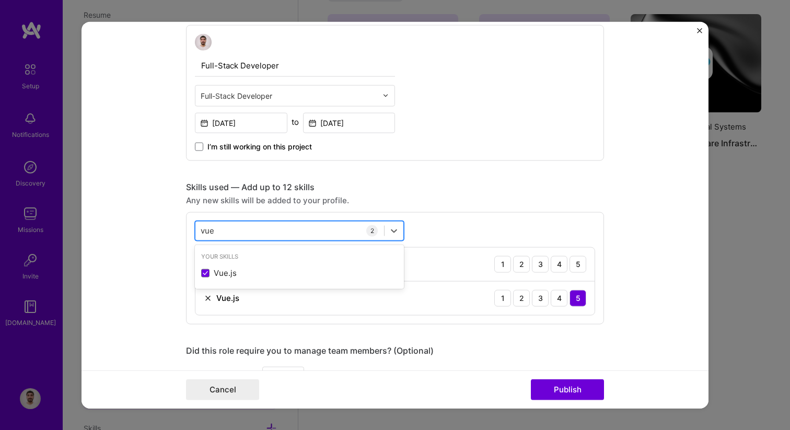
click at [222, 231] on div "vue vue" at bounding box center [289, 230] width 189 height 17
click at [208, 228] on input "vue" at bounding box center [208, 230] width 15 height 11
click at [201, 273] on span at bounding box center [205, 272] width 8 height 8
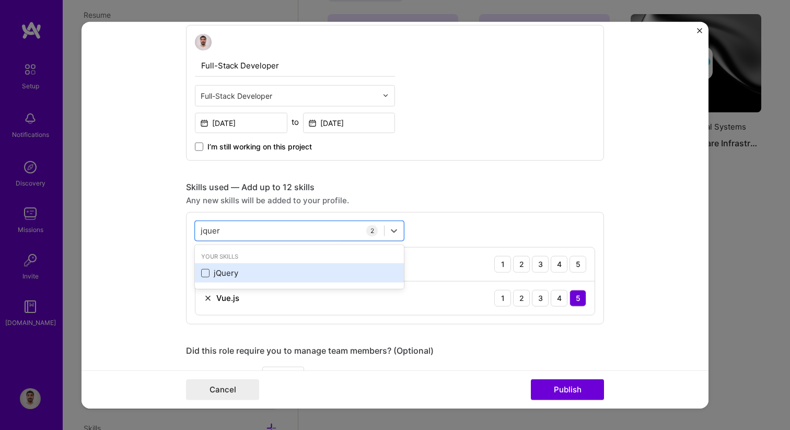
click at [0, 0] on input "checkbox" at bounding box center [0, 0] width 0 height 0
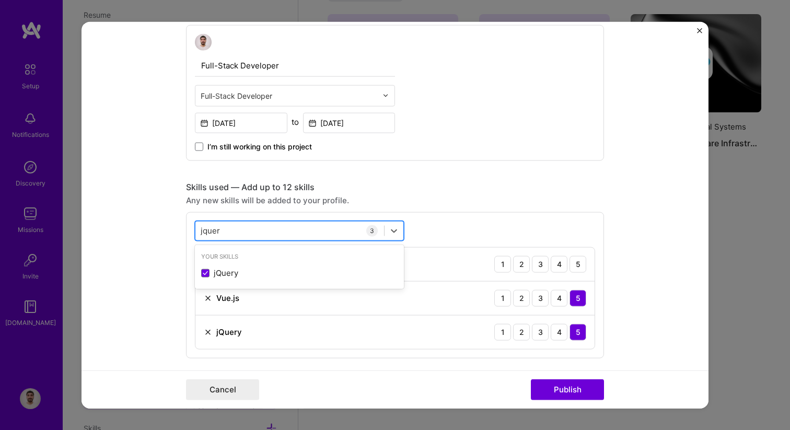
click at [222, 228] on div "jquer jquer" at bounding box center [289, 230] width 189 height 17
click at [213, 230] on input "jquer" at bounding box center [211, 230] width 20 height 11
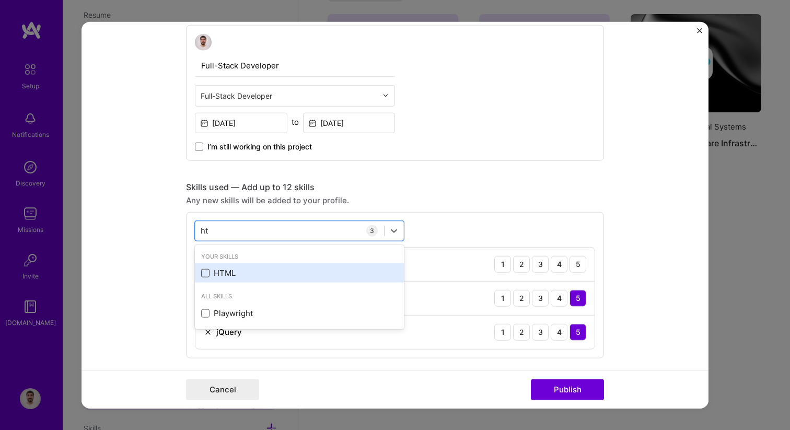
click at [206, 270] on span at bounding box center [205, 272] width 8 height 8
click at [0, 0] on input "checkbox" at bounding box center [0, 0] width 0 height 0
click at [182, 281] on form "Editing suggested project This project is suggested based on your LinkedIn, res…" at bounding box center [394, 214] width 627 height 387
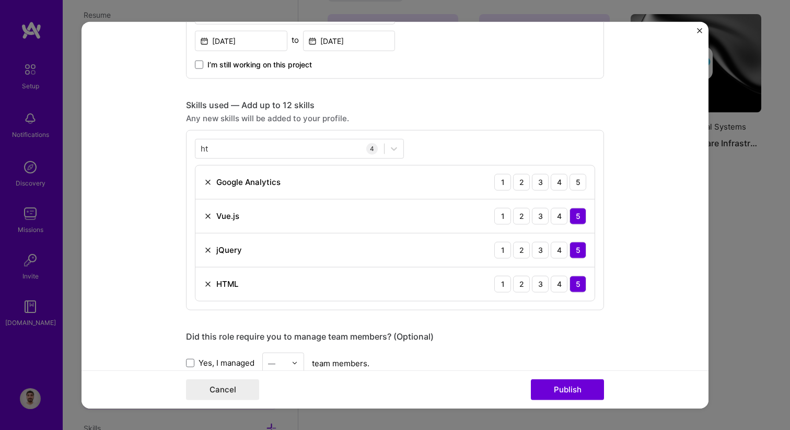
scroll to position [449, 0]
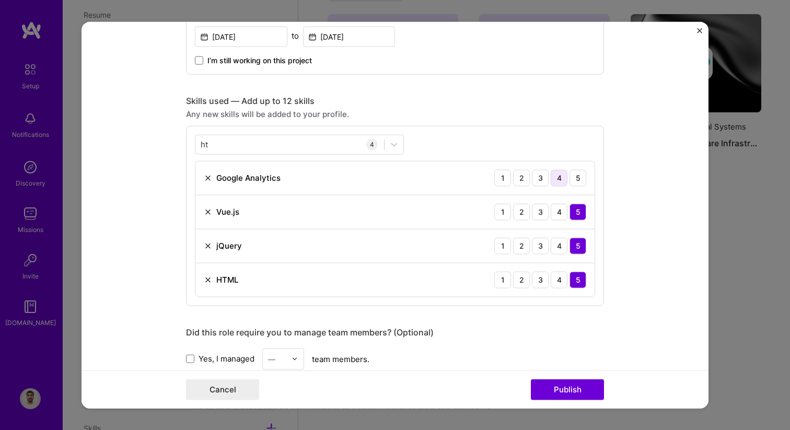
click at [559, 181] on div "4" at bounding box center [558, 177] width 17 height 17
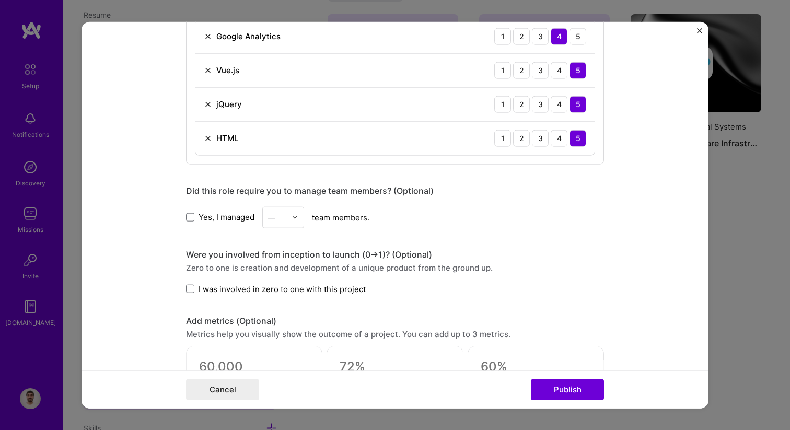
scroll to position [313, 0]
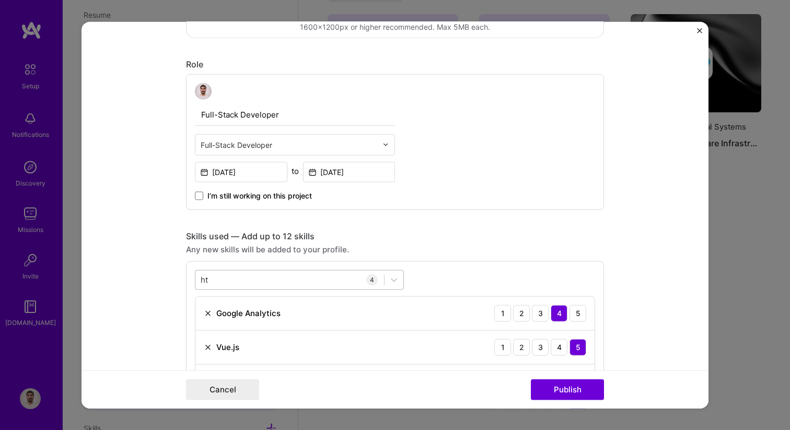
click at [213, 278] on div "ht ht" at bounding box center [289, 279] width 189 height 17
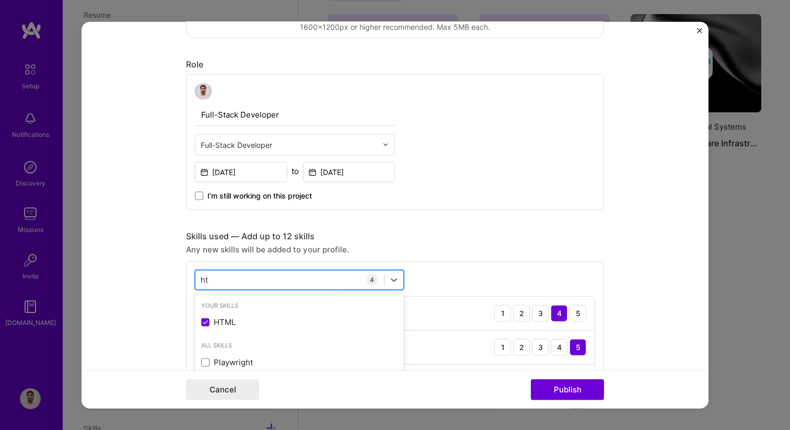
click at [213, 278] on div "ht ht" at bounding box center [289, 279] width 189 height 17
type input "h"
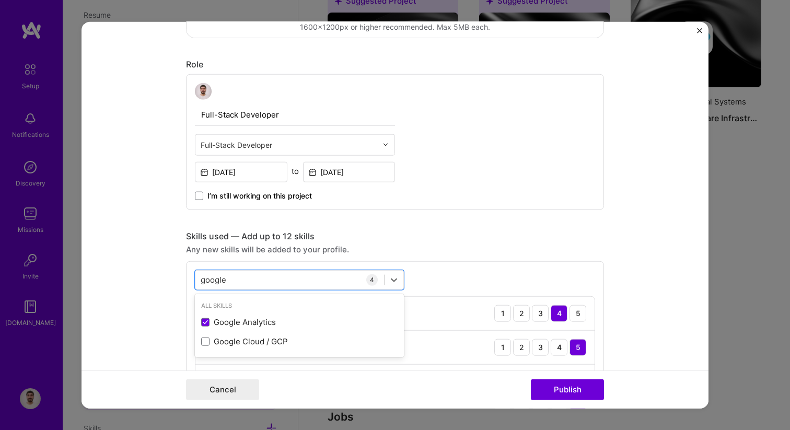
type input "google"
click at [160, 291] on form "Editing suggested project This project is suggested based on your LinkedIn, res…" at bounding box center [394, 214] width 627 height 387
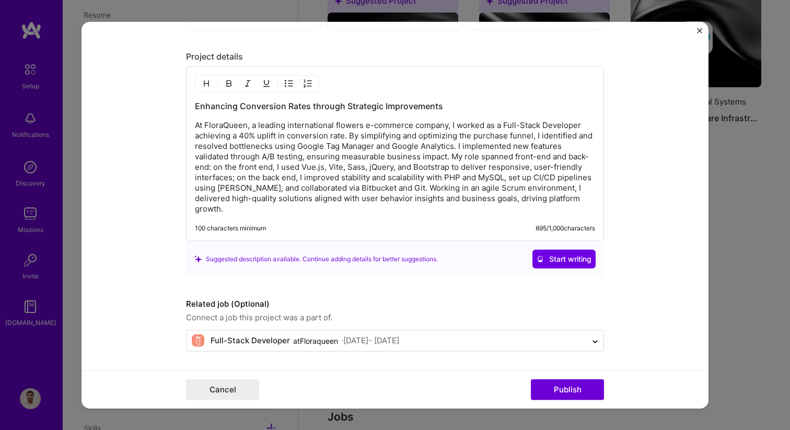
scroll to position [991, 0]
click at [573, 397] on button "Publish" at bounding box center [567, 389] width 73 height 21
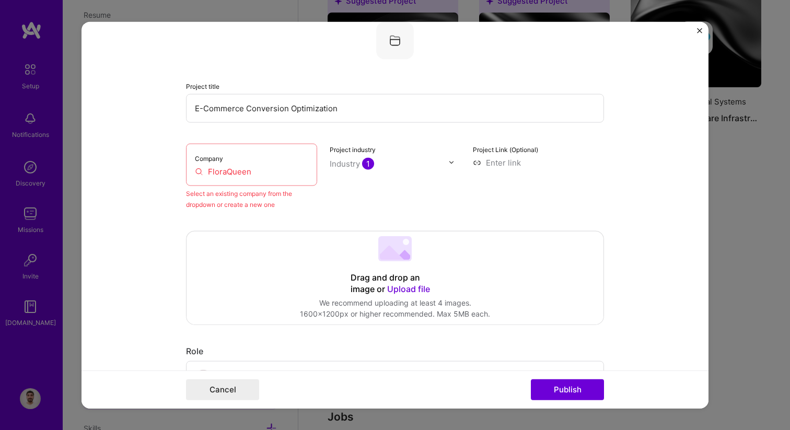
scroll to position [65, 0]
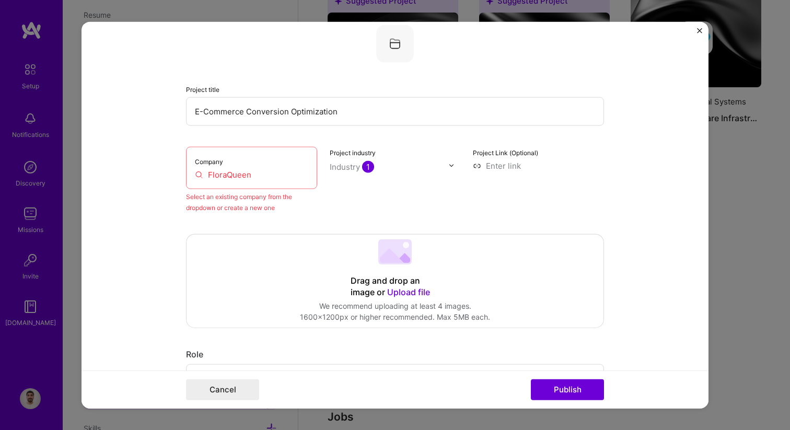
click at [245, 163] on div "Company FloraQueen" at bounding box center [251, 167] width 131 height 42
click at [337, 204] on div "Project industry Industry 1" at bounding box center [395, 179] width 131 height 66
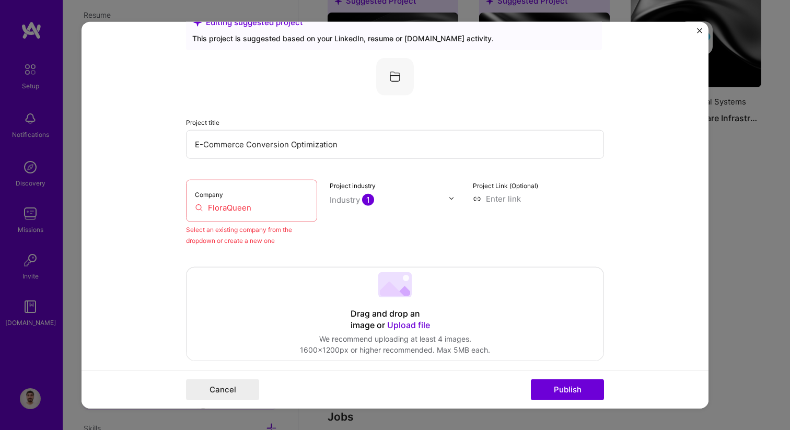
scroll to position [0, 0]
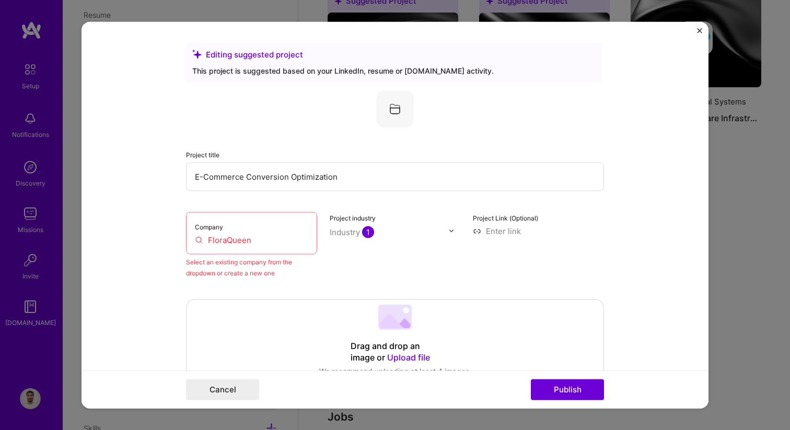
click at [274, 228] on div "Company FloraQueen" at bounding box center [251, 233] width 131 height 42
click at [236, 230] on div "Company FloraQueen" at bounding box center [251, 233] width 131 height 42
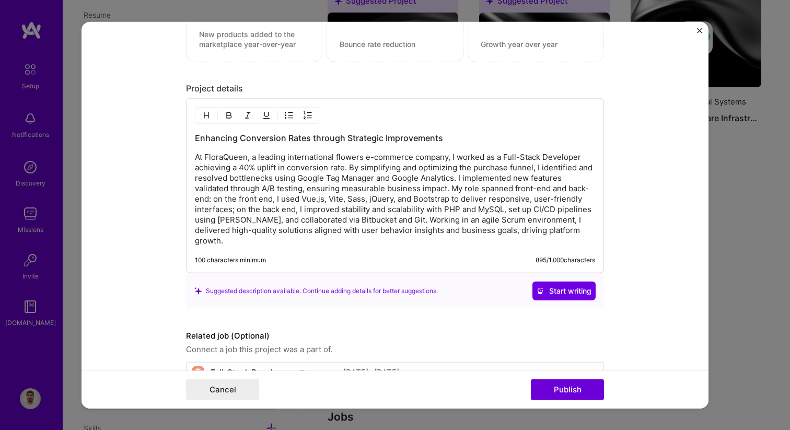
scroll to position [1033, 0]
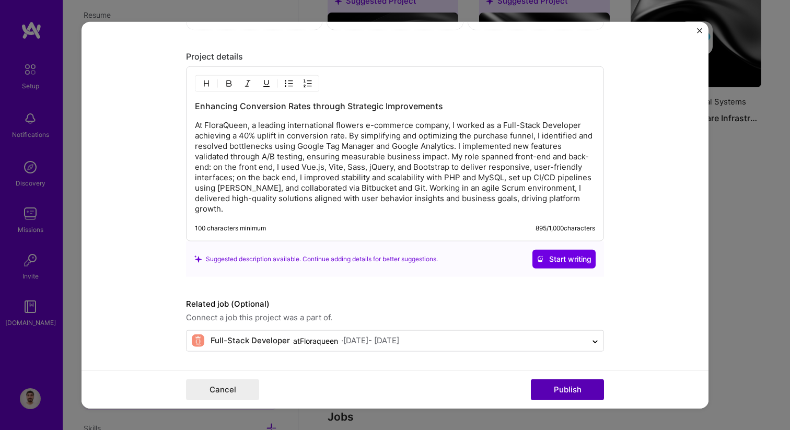
click at [564, 389] on button "Publish" at bounding box center [567, 389] width 73 height 21
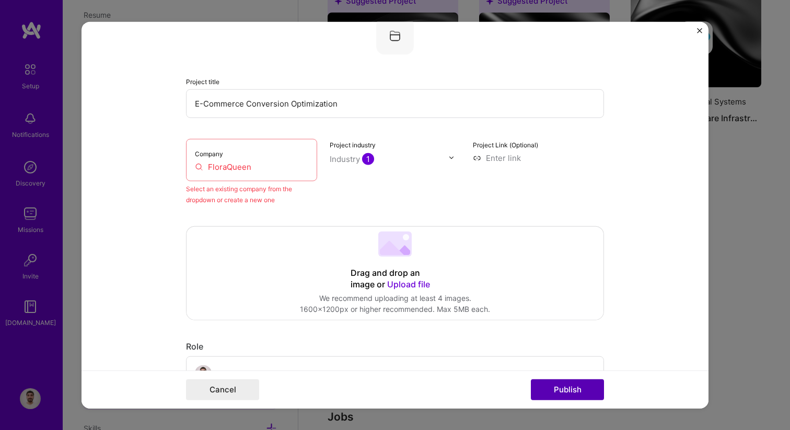
scroll to position [68, 0]
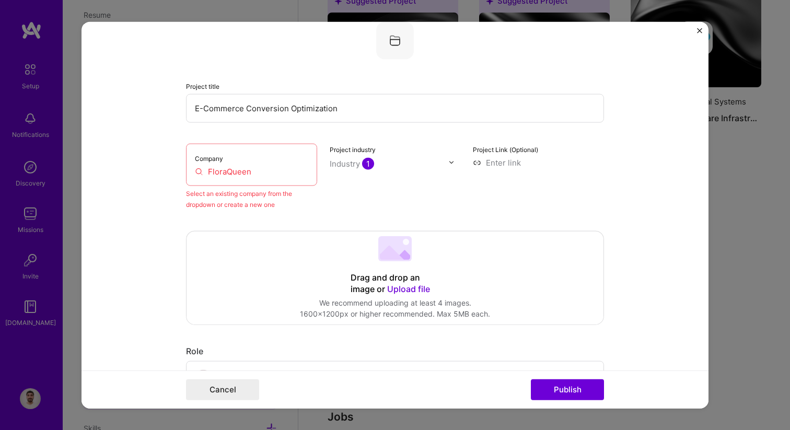
click at [251, 172] on input "FloraQueen" at bounding box center [251, 171] width 113 height 11
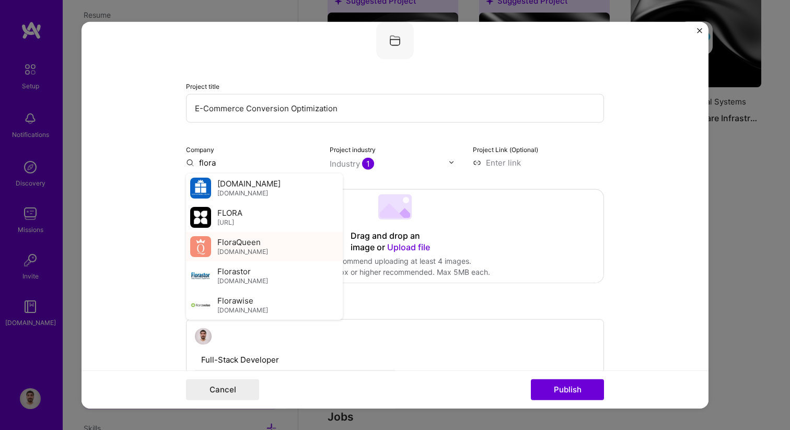
click at [264, 245] on div "FloraQueen [DOMAIN_NAME]" at bounding box center [264, 245] width 157 height 29
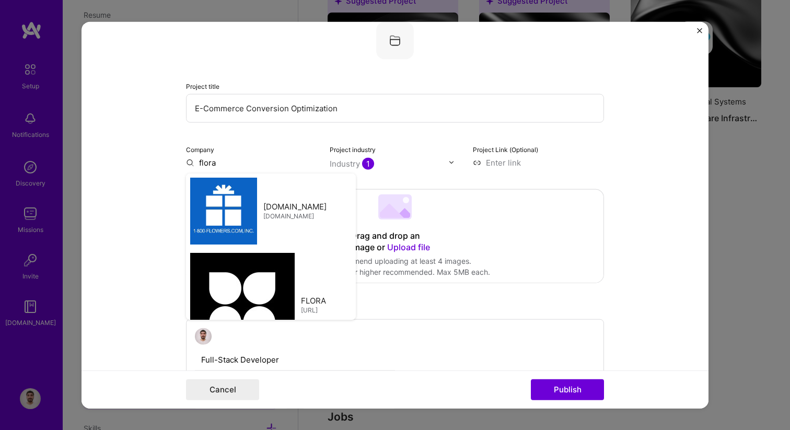
type input "FloraQueen"
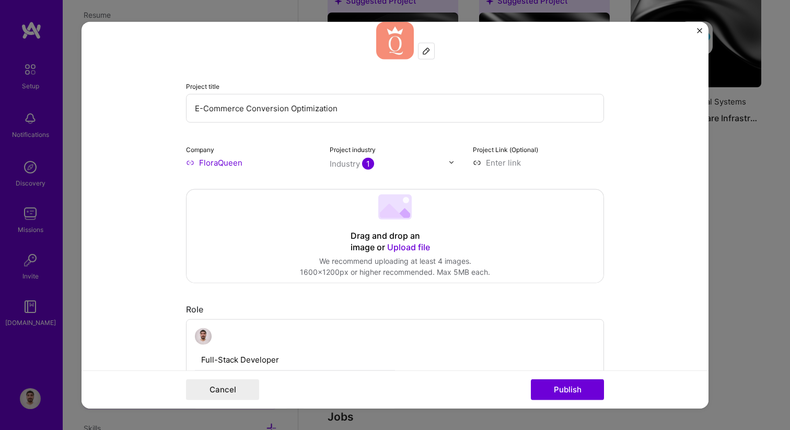
click at [554, 392] on button "Publish" at bounding box center [567, 389] width 73 height 21
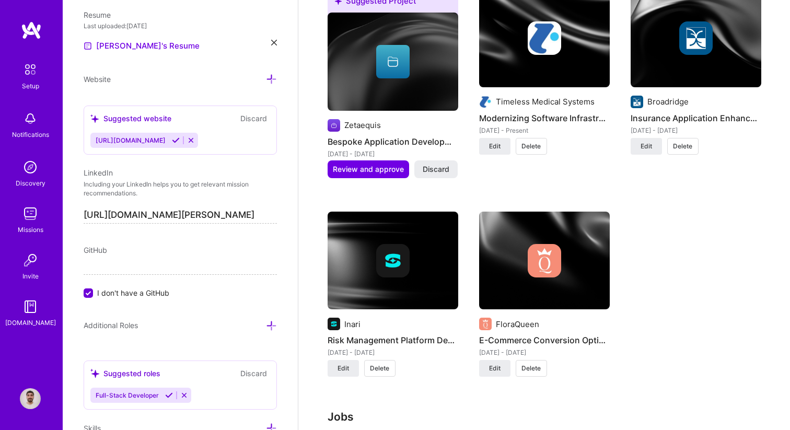
click at [497, 367] on div "FloraQueen E-Commerce Conversion Optimization [DATE] - [DATE] Edit Delete" at bounding box center [544, 301] width 131 height 178
click at [495, 363] on span "Edit" at bounding box center [494, 367] width 11 height 9
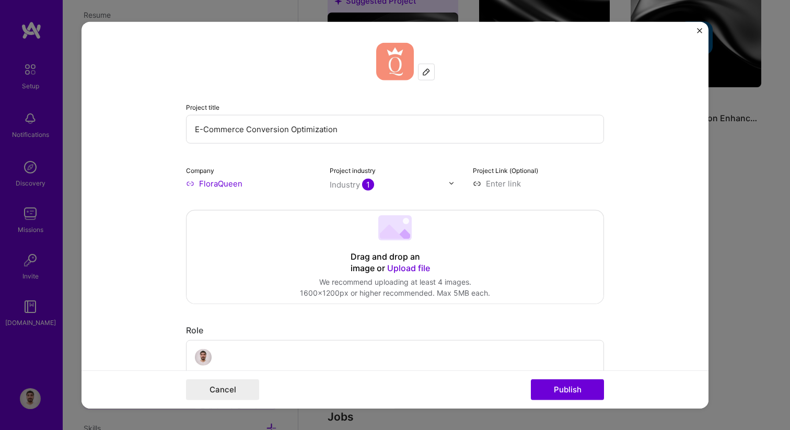
click at [498, 184] on input at bounding box center [538, 183] width 131 height 11
paste input "[URL][DOMAIN_NAME]"
type input "[URL][DOMAIN_NAME]"
click at [576, 391] on button "Publish" at bounding box center [567, 389] width 73 height 21
